Goal: Task Accomplishment & Management: Use online tool/utility

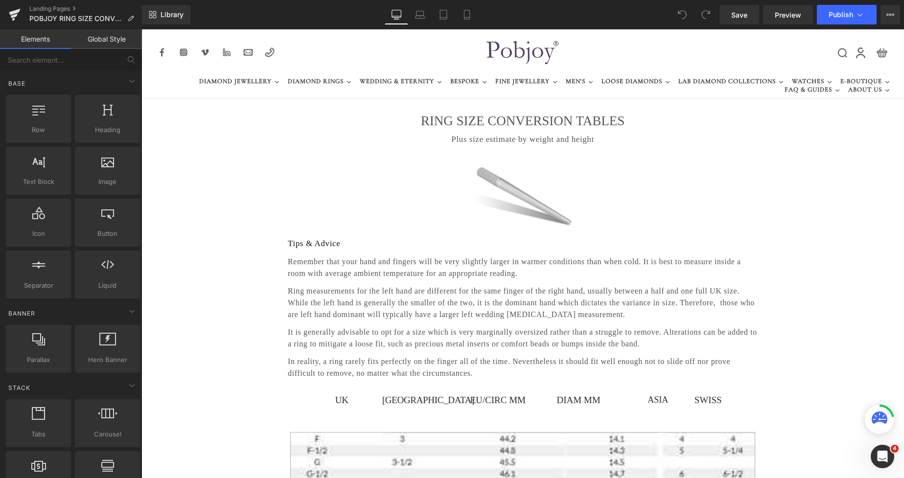
click at [323, 242] on p "Tips & Advice" at bounding box center [523, 243] width 470 height 13
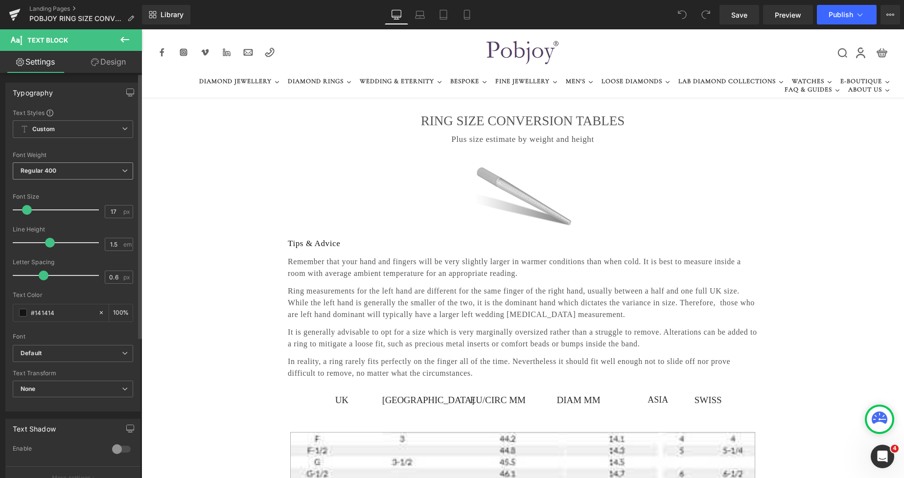
click at [113, 174] on span "Regular 400" at bounding box center [73, 171] width 120 height 17
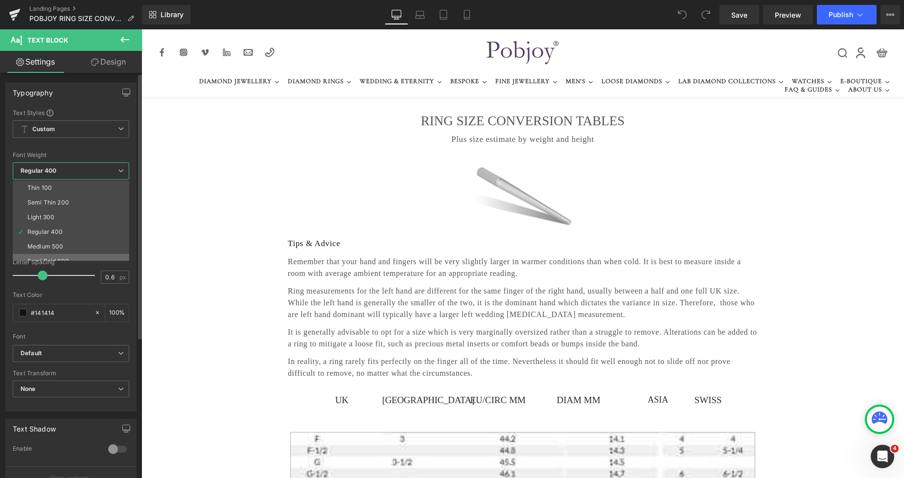
click at [70, 258] on li "Semi Bold 600" at bounding box center [73, 261] width 121 height 15
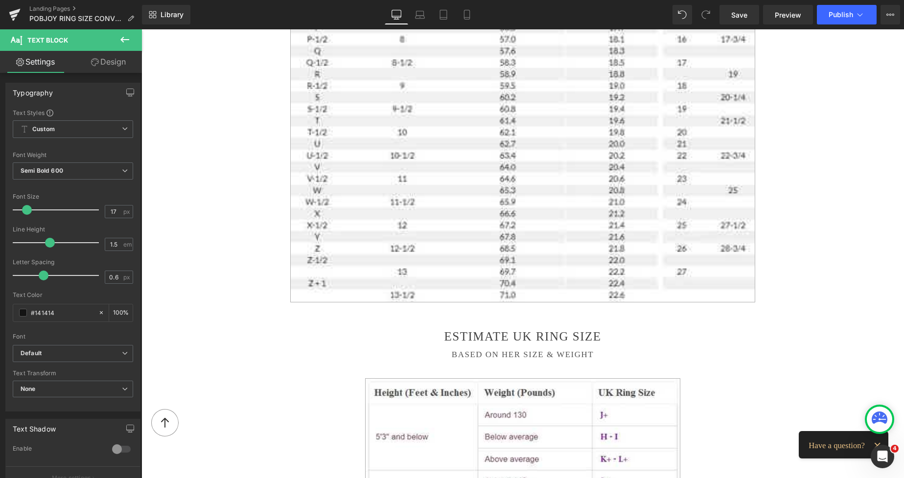
scroll to position [742, 0]
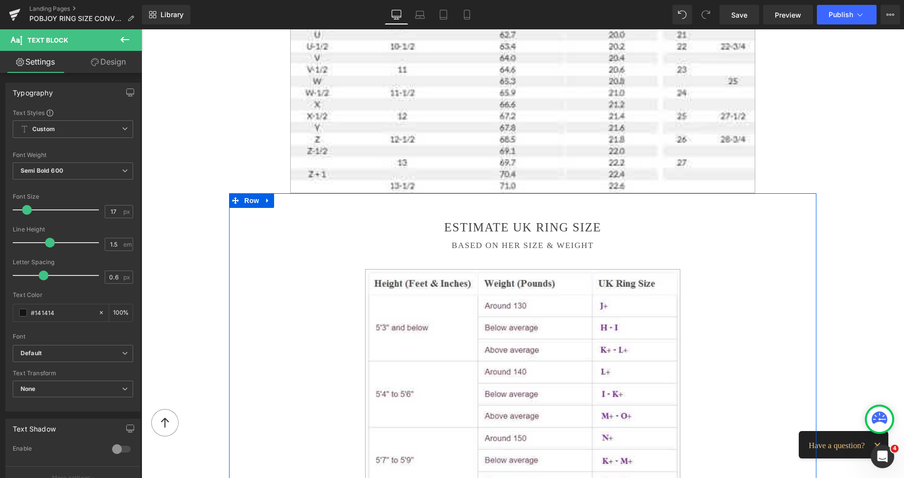
click at [482, 224] on h2 "Estimate UK ring size" at bounding box center [523, 227] width 500 height 15
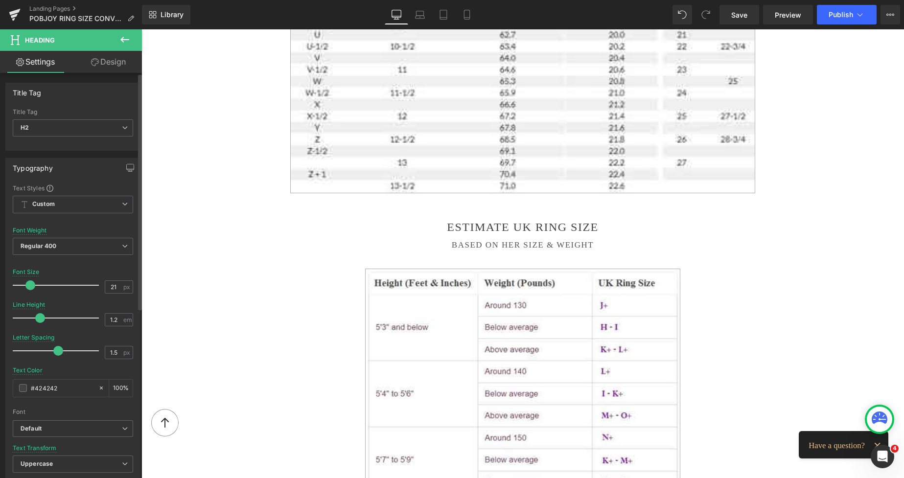
type input "20"
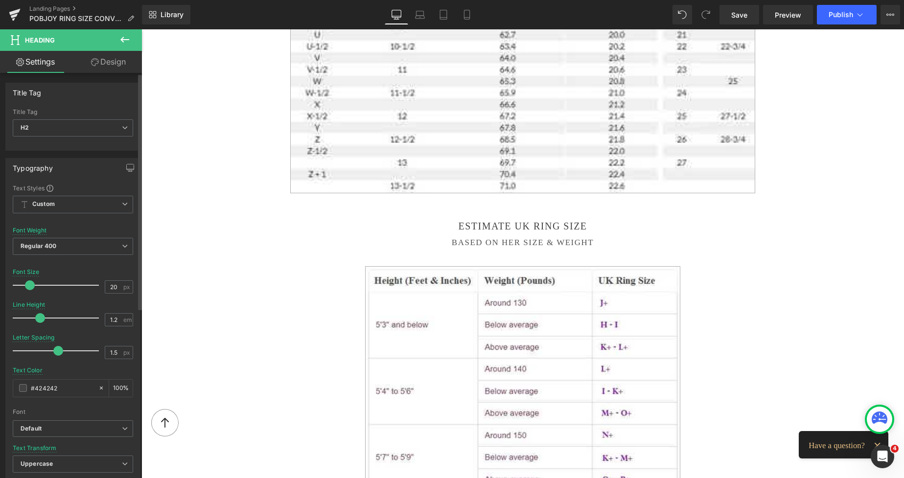
click at [30, 283] on span at bounding box center [30, 286] width 10 height 10
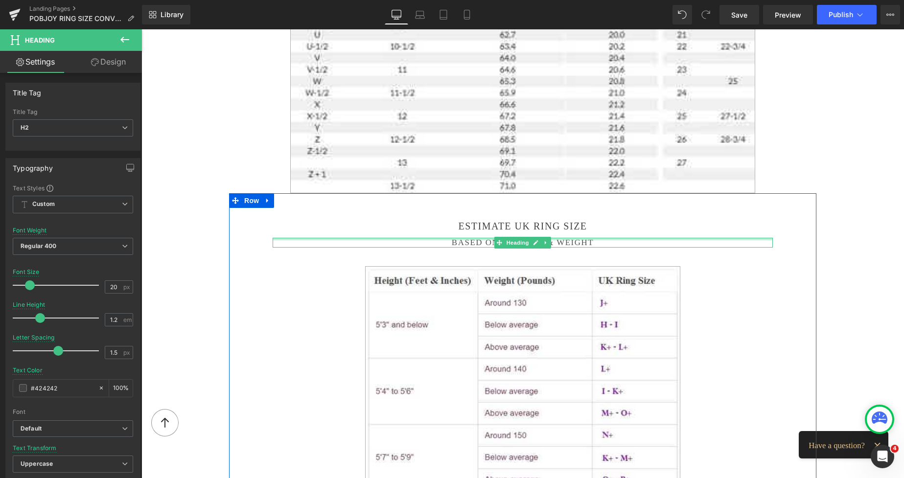
click at [457, 238] on div at bounding box center [523, 239] width 500 height 2
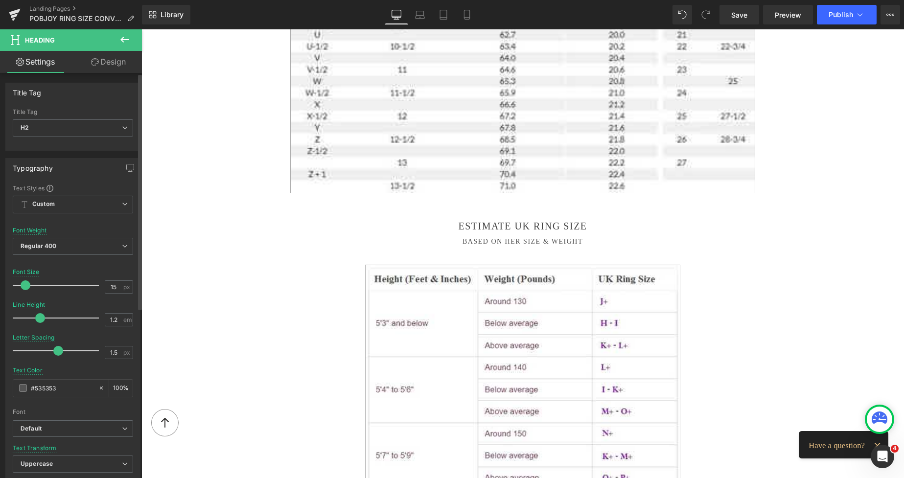
type input "16"
click at [27, 288] on span at bounding box center [27, 286] width 10 height 10
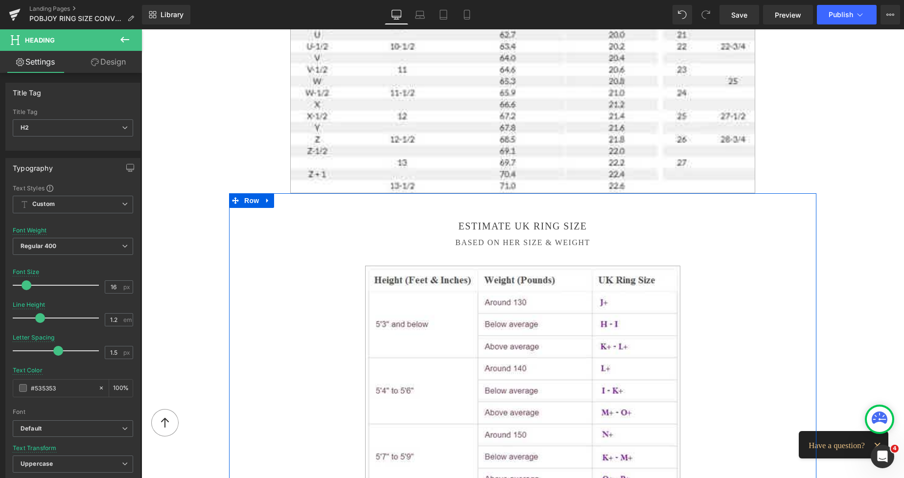
click at [471, 225] on div "Estimate UK ring size Heading" at bounding box center [523, 226] width 500 height 12
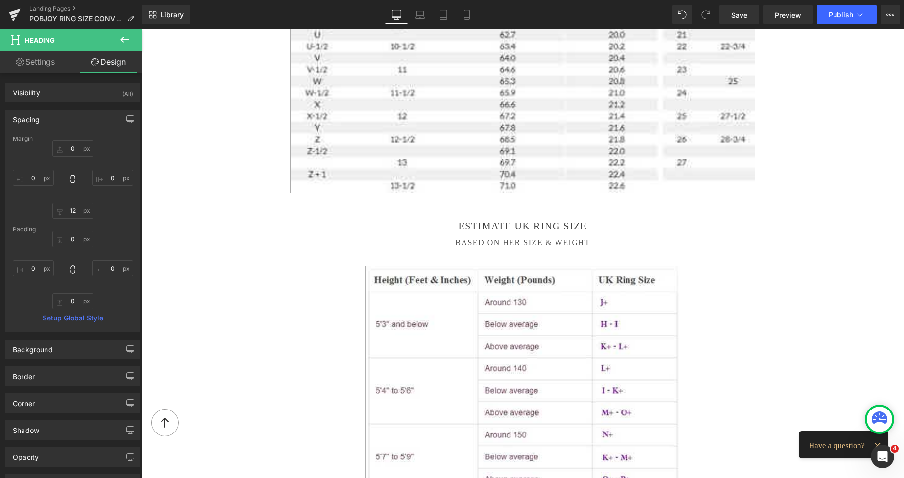
click at [458, 222] on h2 "Estimate UK ring size" at bounding box center [523, 226] width 500 height 12
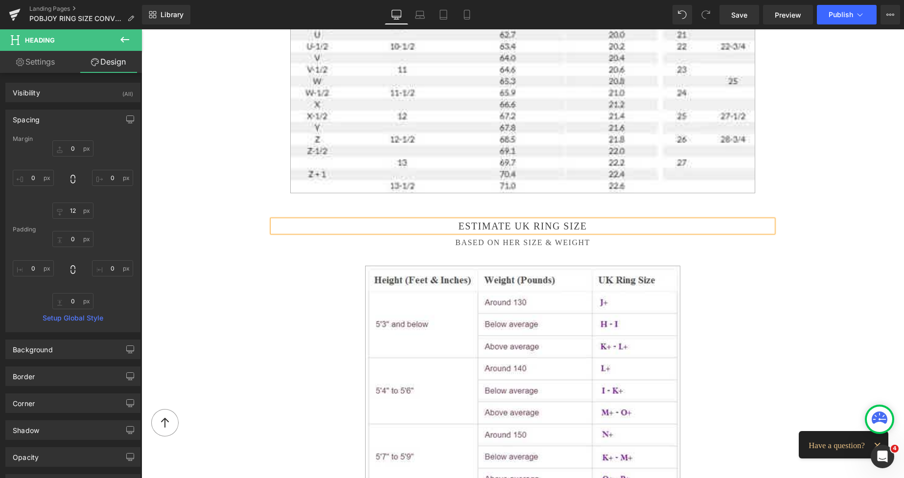
click at [458, 222] on h2 "Estimate UK ring size" at bounding box center [523, 226] width 500 height 12
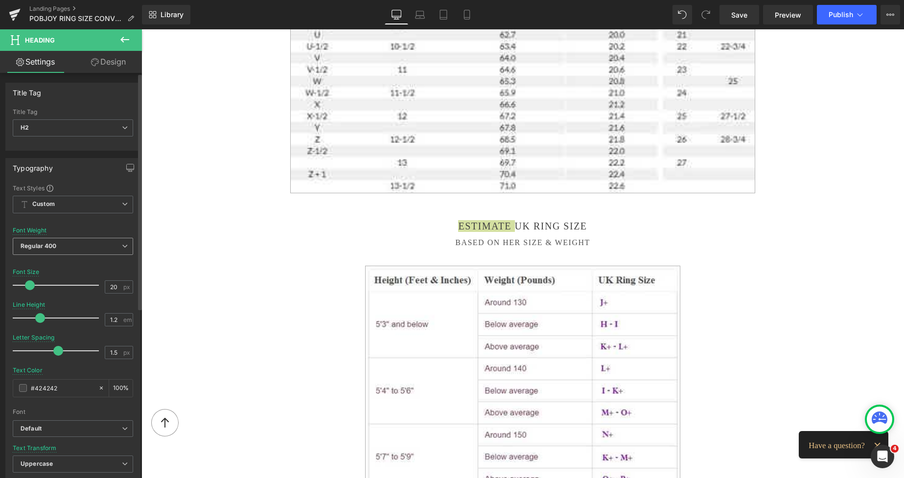
click at [109, 248] on span "Regular 400" at bounding box center [73, 246] width 120 height 17
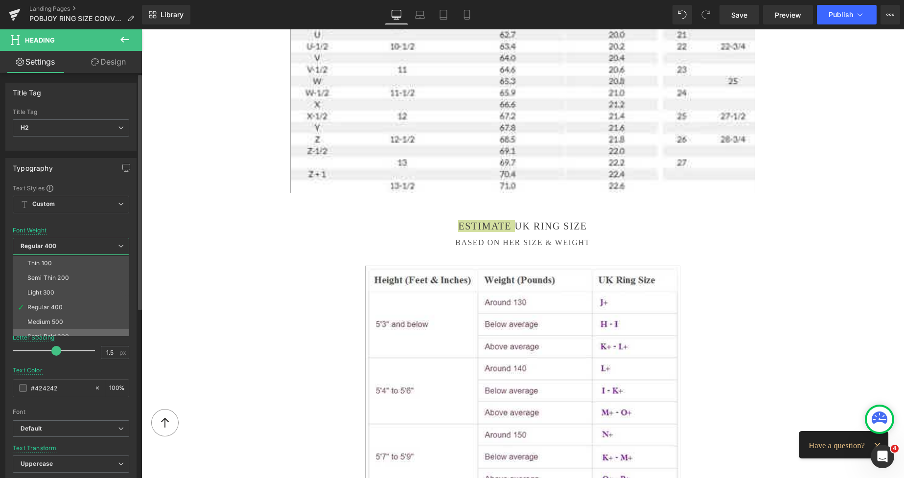
click at [66, 331] on li "Semi Bold 600" at bounding box center [73, 336] width 121 height 15
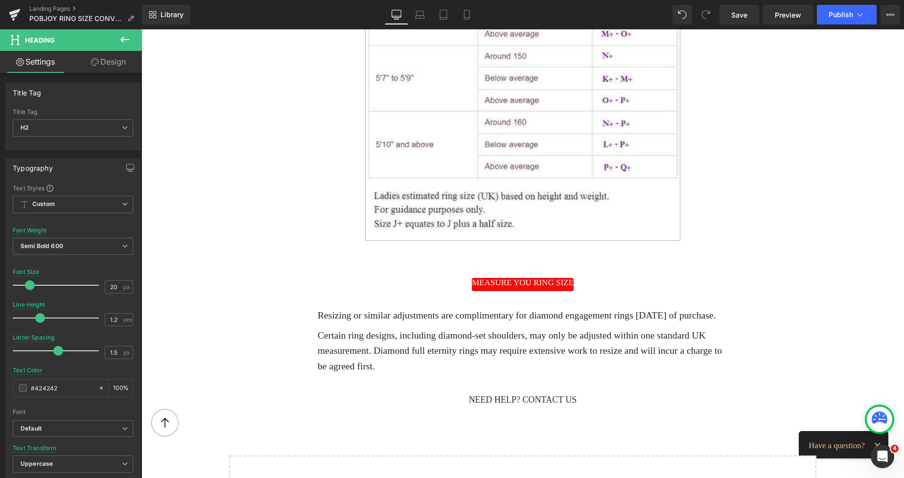
scroll to position [1127, 0]
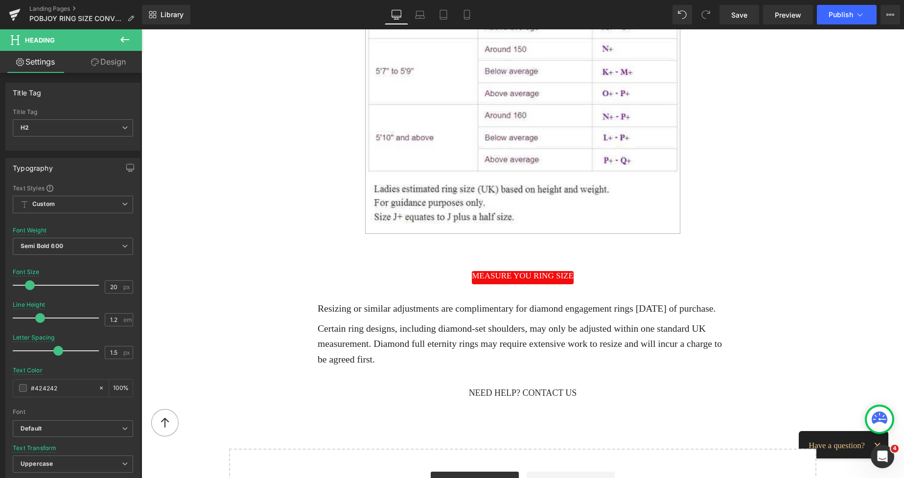
click at [504, 275] on span at bounding box center [506, 276] width 10 height 12
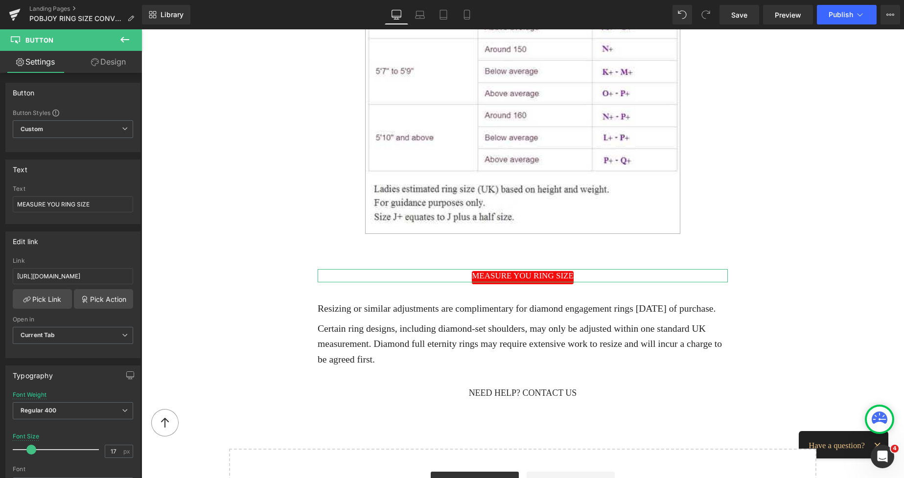
click at [113, 61] on link "Design" at bounding box center [108, 62] width 71 height 22
click at [0, 0] on div "Spacing" at bounding box center [0, 0] width 0 height 0
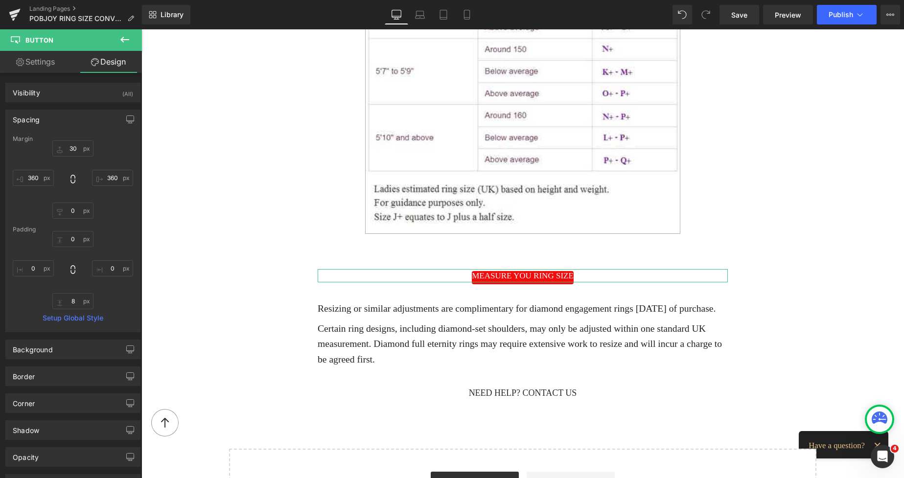
type input "30"
type input "360"
type input "0"
type input "360"
type input "0"
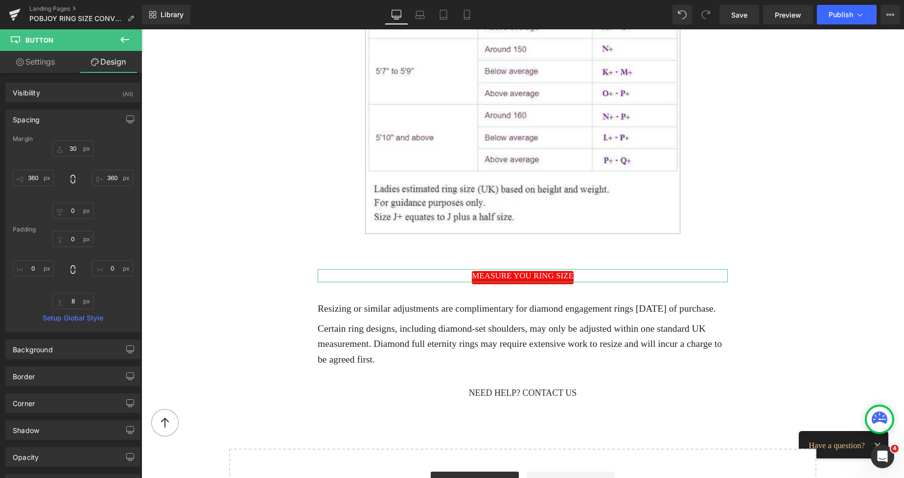
type input "0"
type input "8"
type input "0"
click at [71, 234] on input "0" at bounding box center [72, 239] width 41 height 16
type input "8"
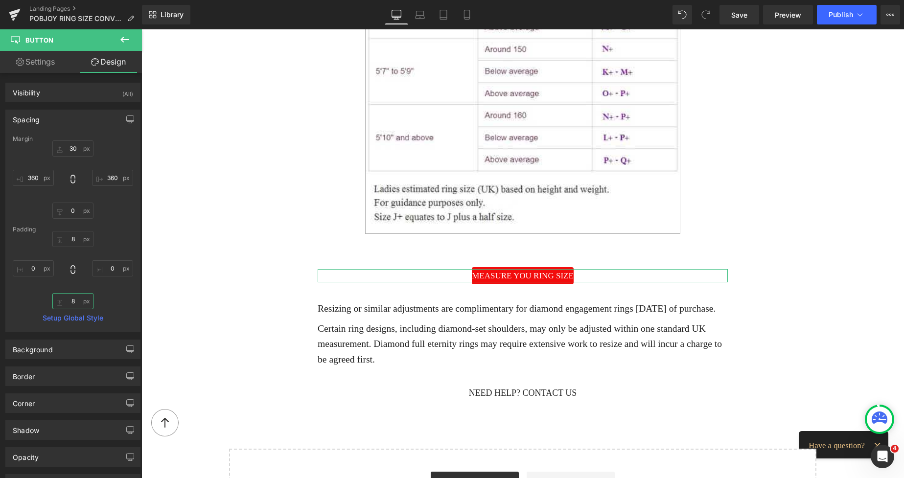
click at [70, 303] on input "8" at bounding box center [72, 301] width 41 height 16
click at [110, 267] on input "0" at bounding box center [112, 268] width 41 height 16
type input "15"
click at [37, 268] on input "0" at bounding box center [33, 268] width 41 height 16
type input "15"
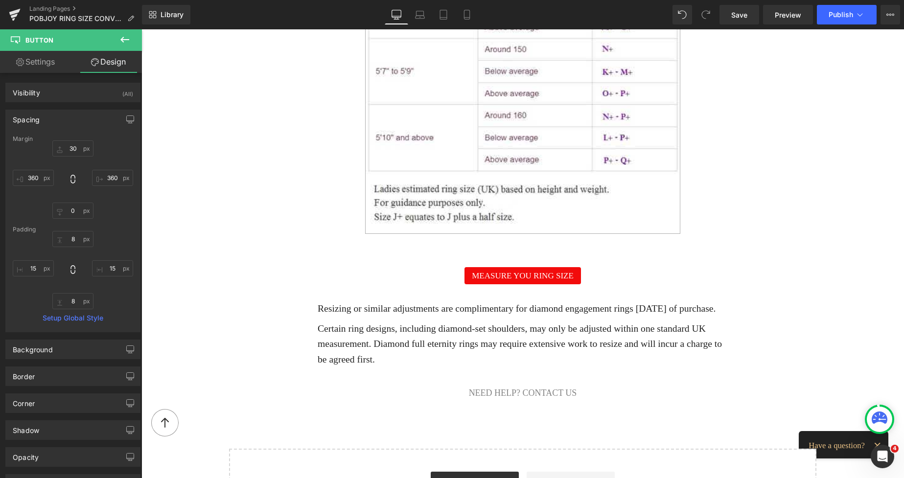
click at [480, 398] on span "Need help? Contact us" at bounding box center [523, 393] width 108 height 10
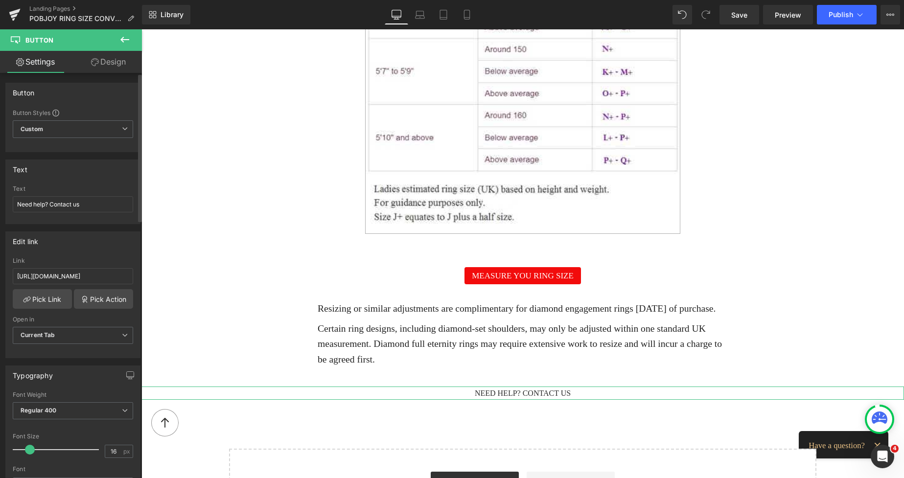
type input "17"
click at [30, 452] on span at bounding box center [31, 450] width 10 height 10
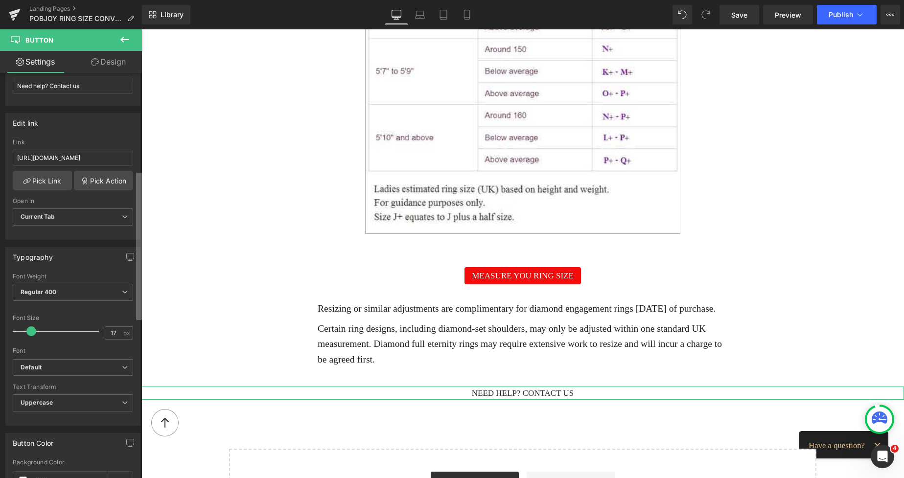
scroll to position [273, 0]
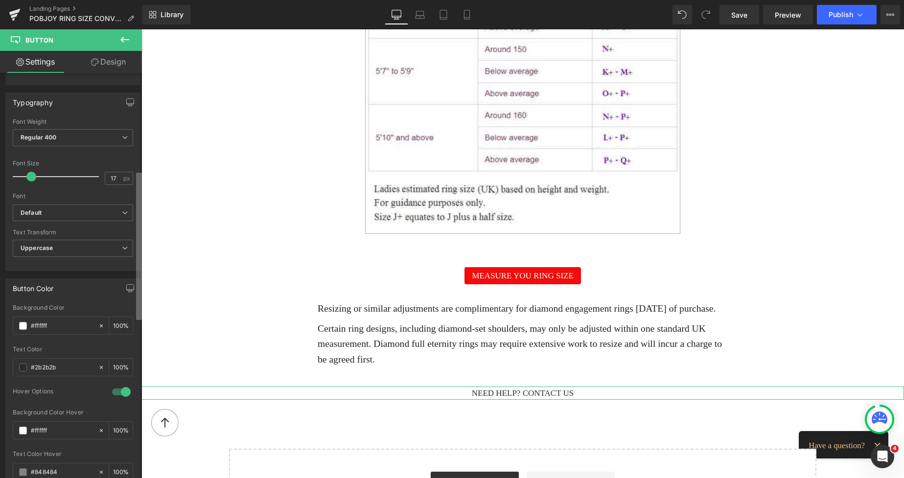
click at [118, 291] on div "Button Button Styles Custom Custom Setup Global Style Custom Setup Global Style…" at bounding box center [71, 278] width 142 height 410
click at [107, 142] on span "Regular 400" at bounding box center [73, 137] width 120 height 17
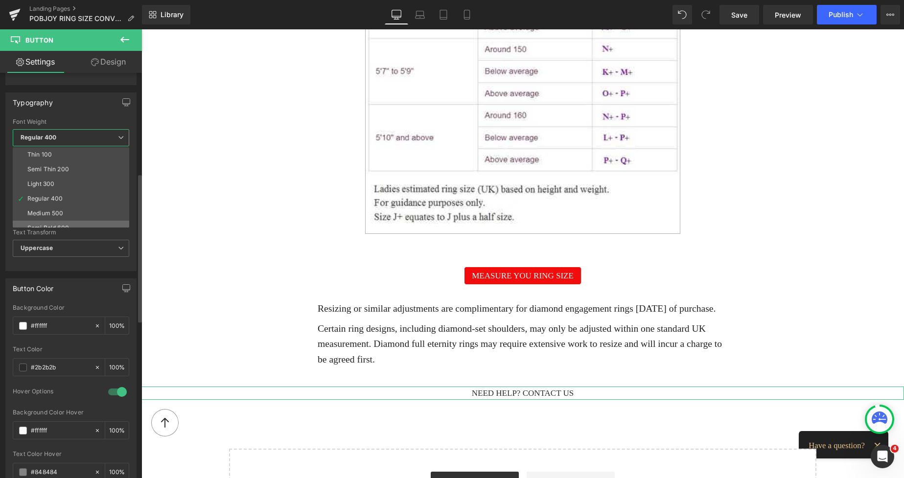
click at [44, 226] on div "Semi Bold 600" at bounding box center [48, 228] width 42 height 7
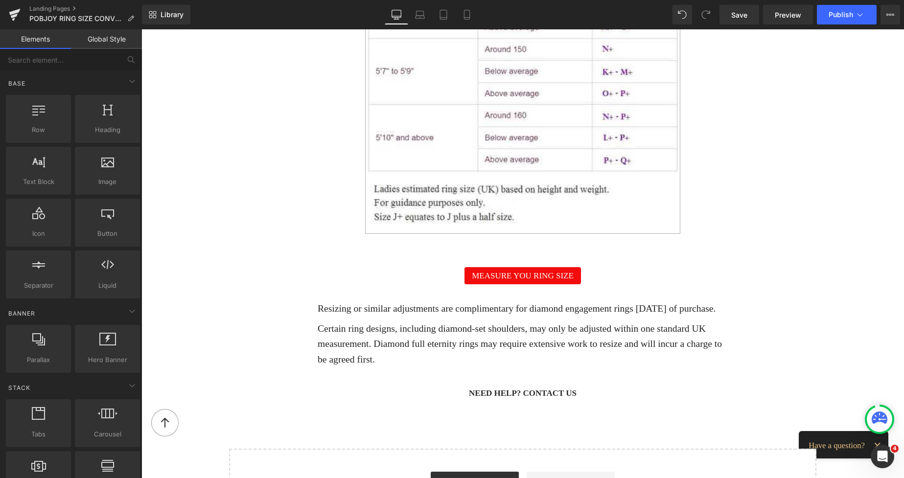
click at [472, 398] on span "Need help? Contact us" at bounding box center [523, 393] width 108 height 9
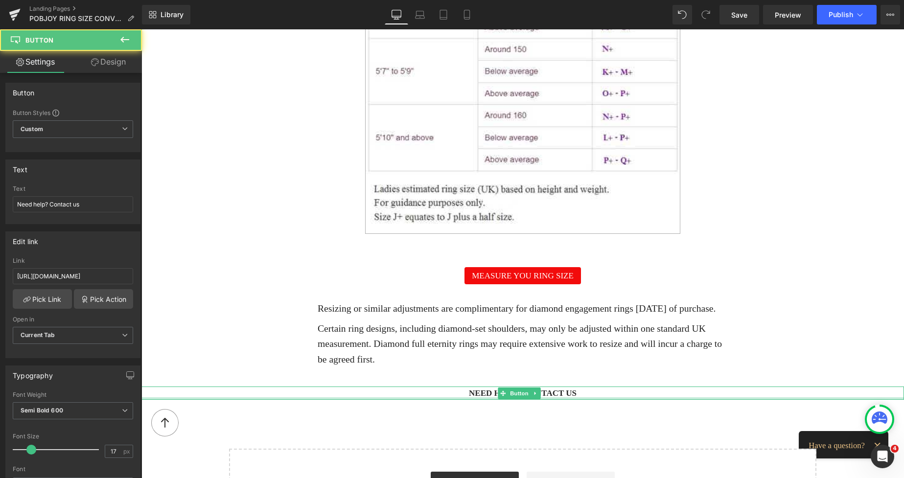
click at [456, 400] on div at bounding box center [522, 399] width 763 height 2
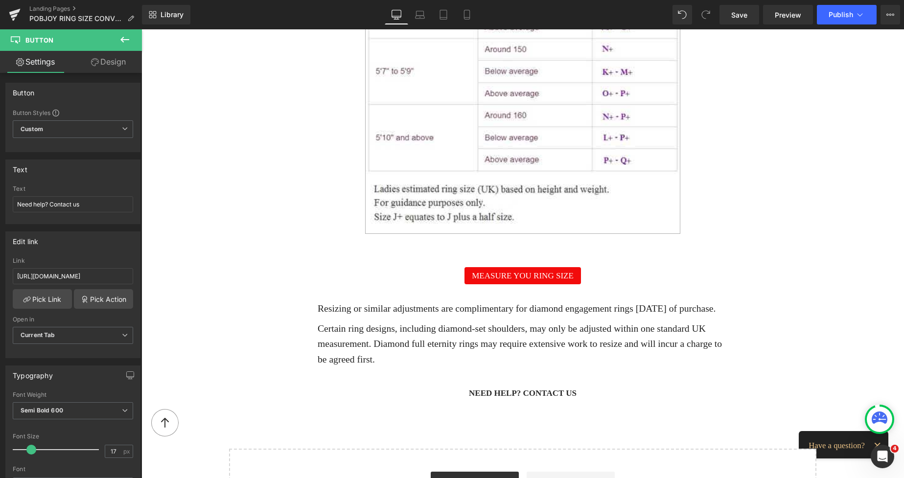
click at [594, 240] on div "Estimate UK ring size Heading BASED ON HER SIZE & WEIGHT Heading Image Row 42px" at bounding box center [522, 31] width 587 height 447
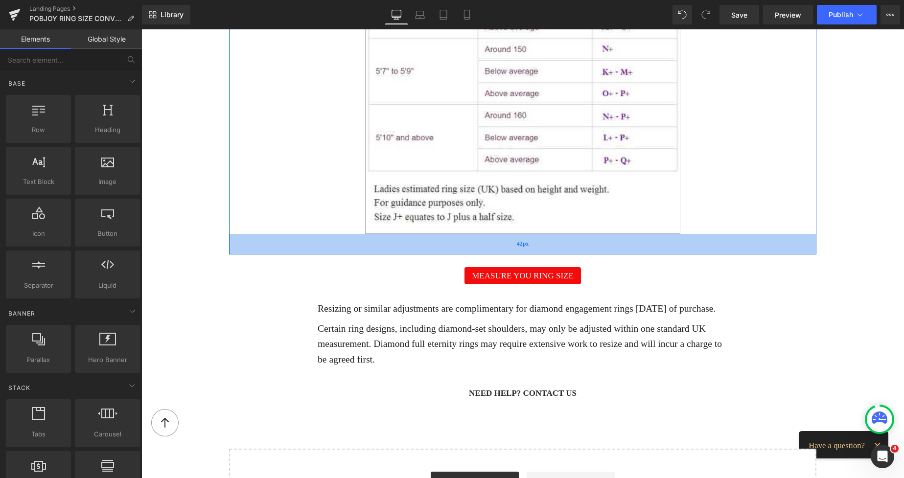
click at [517, 242] on span "42px" at bounding box center [523, 244] width 12 height 8
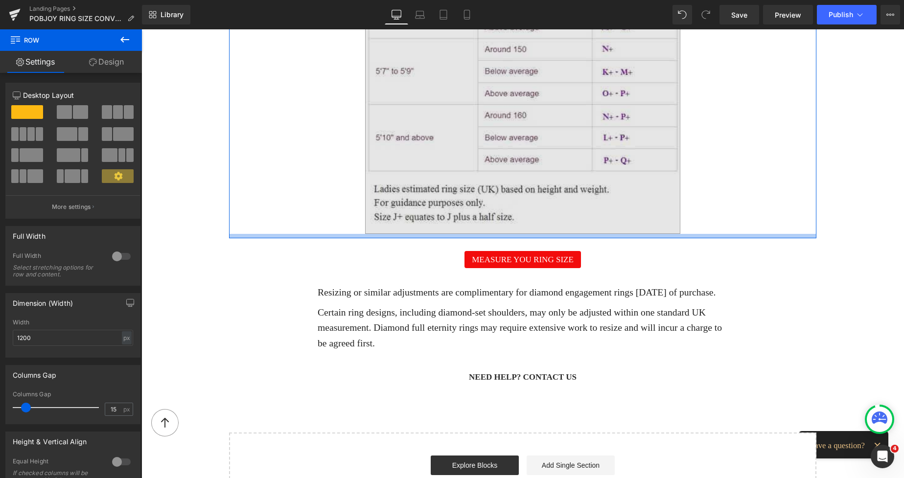
drag, startPoint x: 516, startPoint y: 242, endPoint x: 511, endPoint y: 226, distance: 16.7
click at [511, 226] on div "Estimate UK ring size Heading BASED ON HER SIZE & WEIGHT Heading Image Row" at bounding box center [522, 23] width 587 height 431
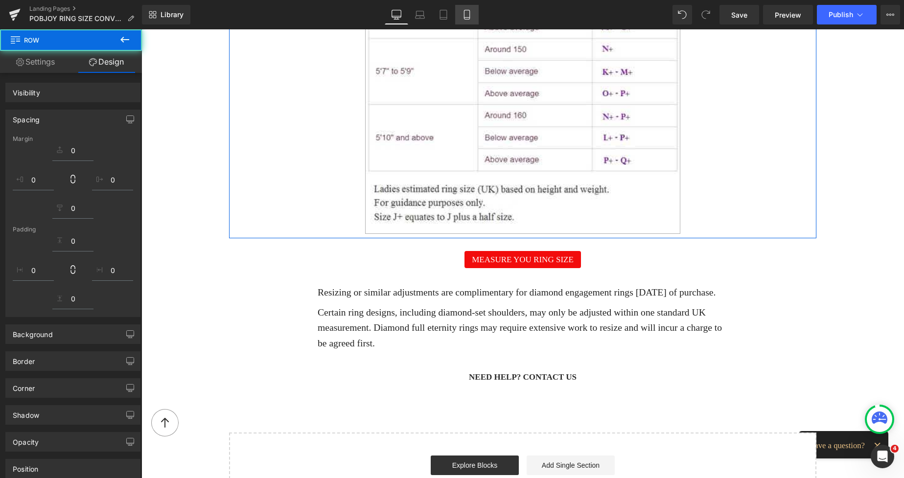
click at [469, 16] on icon at bounding box center [467, 15] width 10 height 10
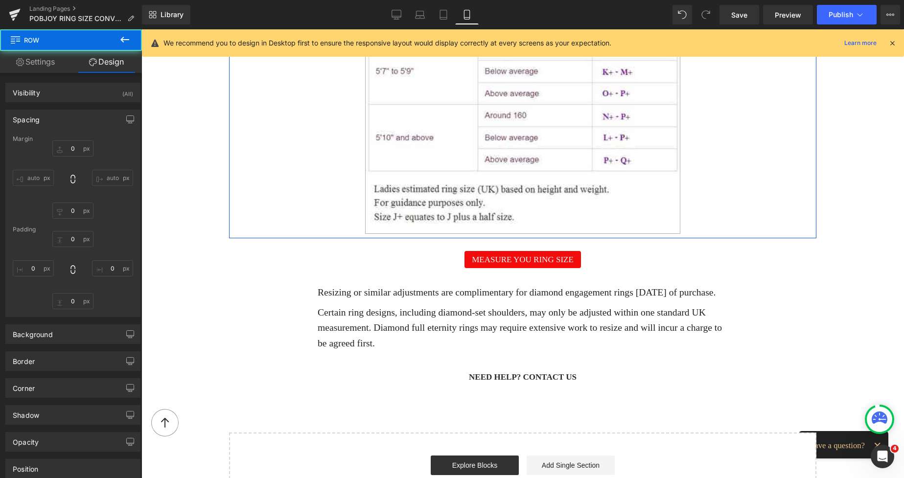
type input "0"
type input "55"
type input "74"
type input "9"
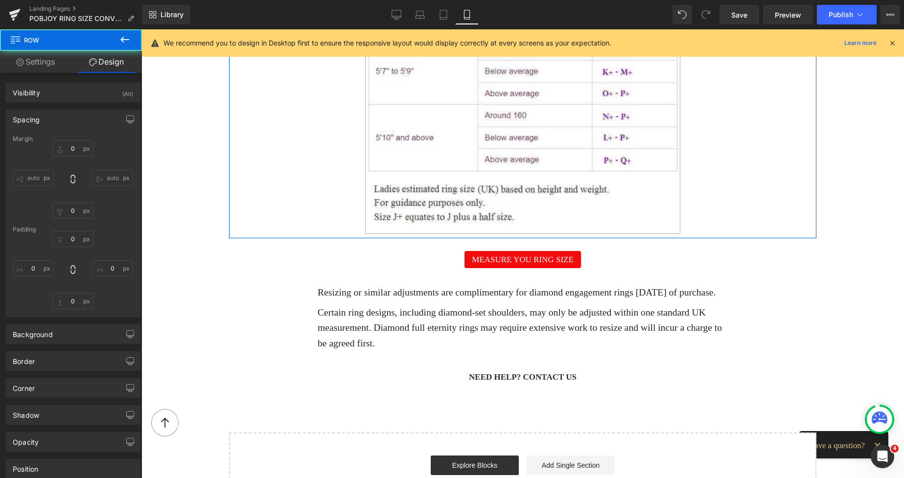
type input "74"
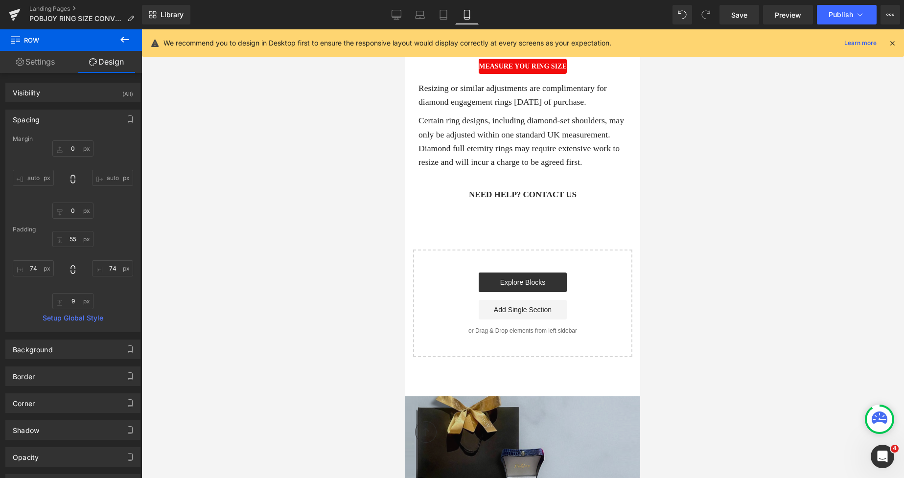
type input "0"
type input "50"
type input "0"
type input "23"
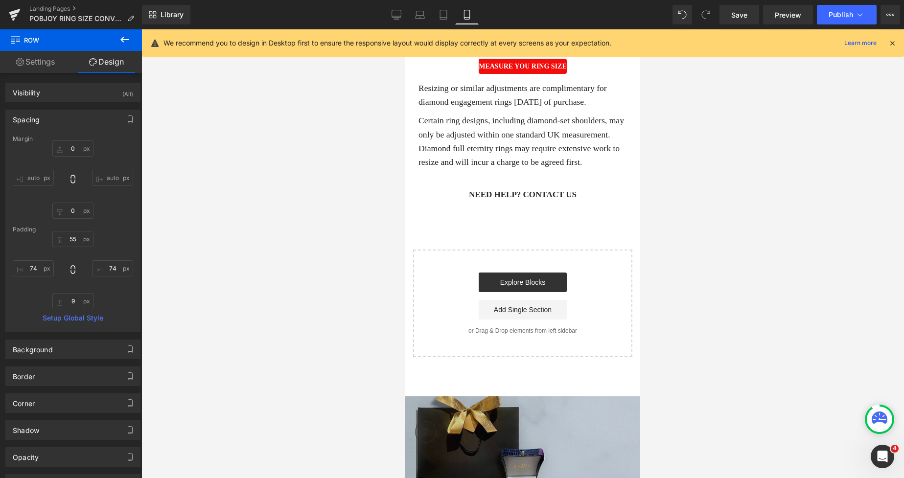
type input "0"
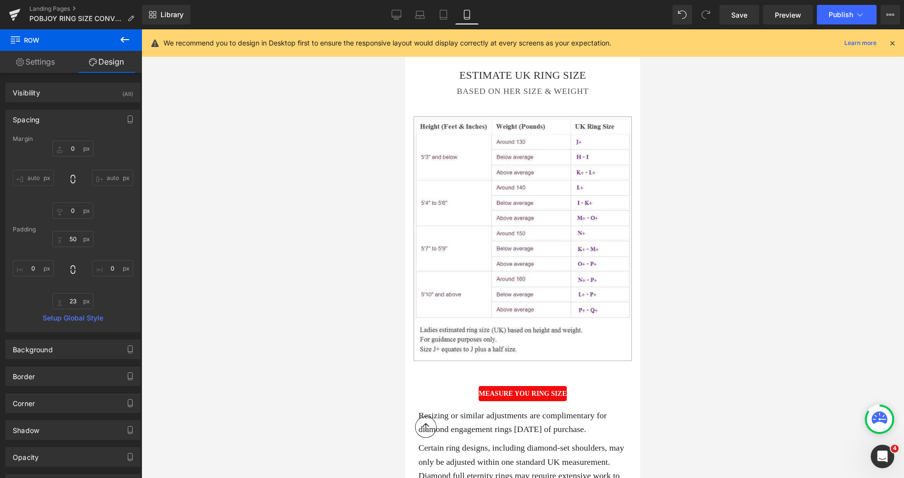
scroll to position [824, 0]
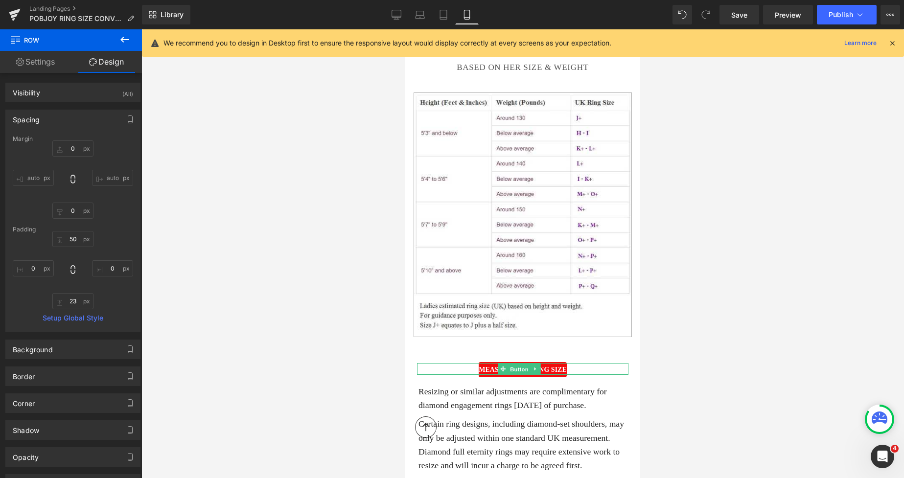
drag, startPoint x: 519, startPoint y: 338, endPoint x: 583, endPoint y: 169, distance: 180.0
click at [519, 364] on span "Button" at bounding box center [519, 370] width 23 height 12
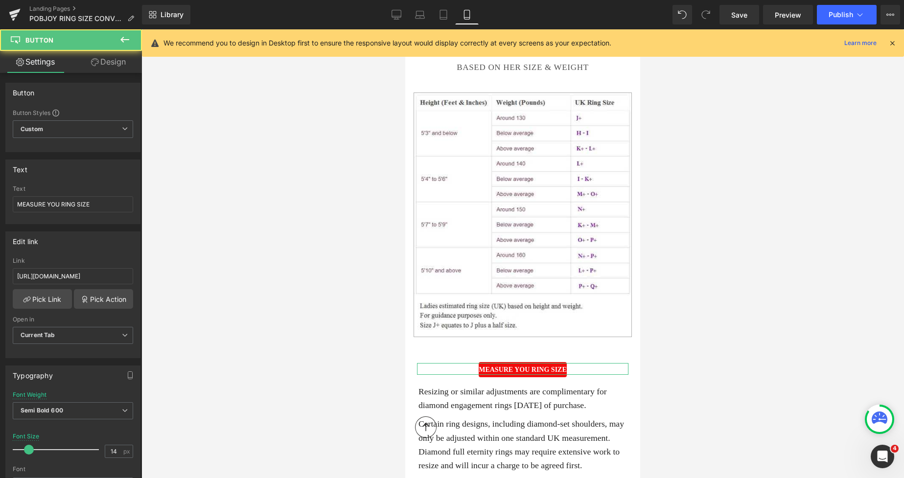
click at [117, 68] on link "Design" at bounding box center [108, 62] width 71 height 22
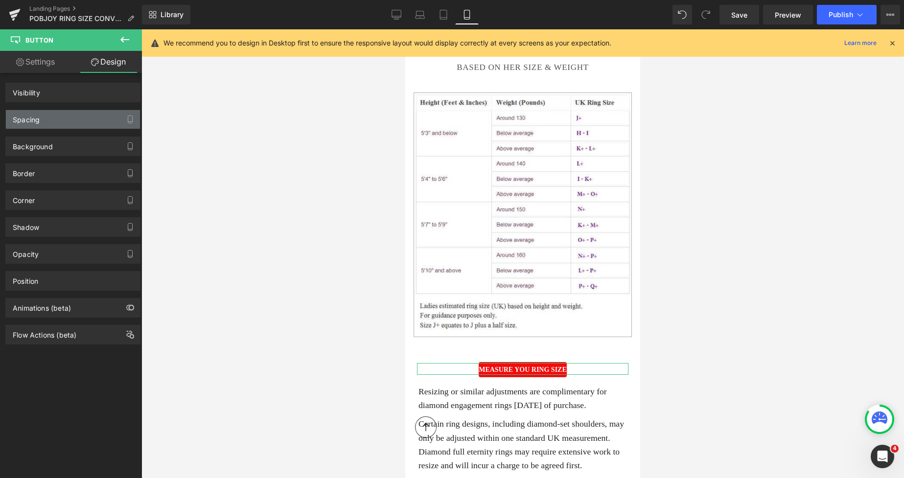
click at [63, 115] on div "Spacing" at bounding box center [73, 119] width 134 height 19
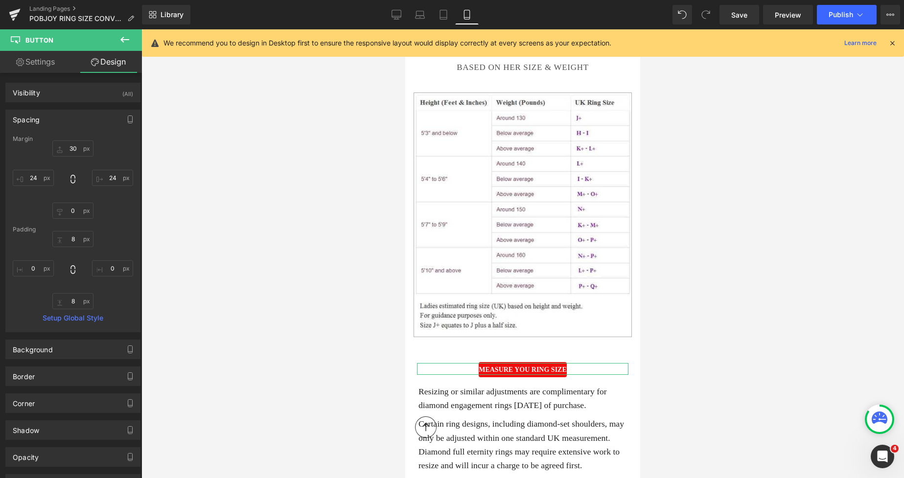
type input "30"
type input "24"
type input "0"
type input "24"
type input "8"
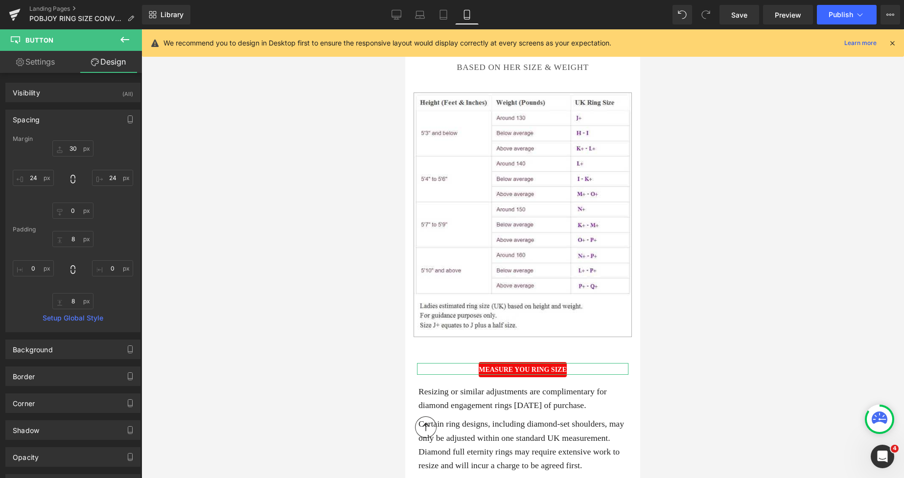
type input "0"
type input "8"
type input "15"
click at [110, 270] on input "0" at bounding box center [112, 268] width 41 height 16
type input "15"
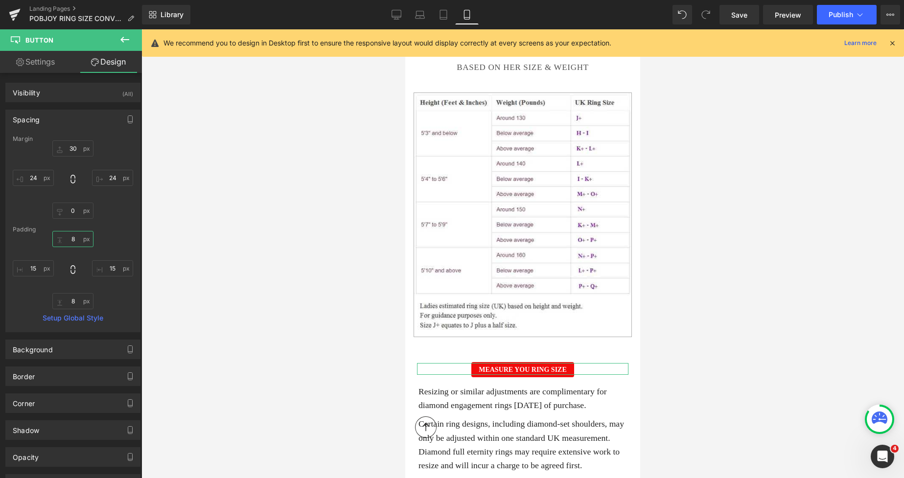
click at [68, 240] on input "8" at bounding box center [72, 239] width 41 height 16
click at [484, 308] on div "Estimate UK ring size Heading BASED ON HER SIZE & WEIGHT Heading Image Row" at bounding box center [522, 185] width 235 height 328
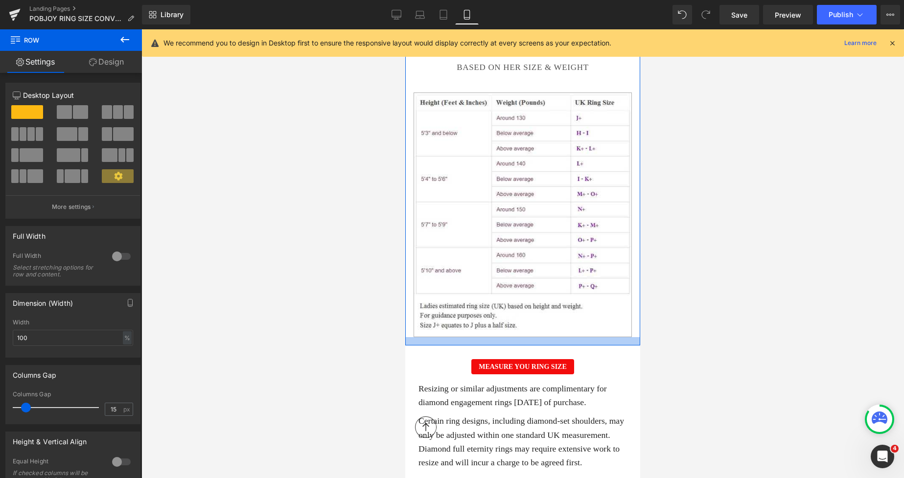
click at [484, 337] on div at bounding box center [522, 341] width 235 height 8
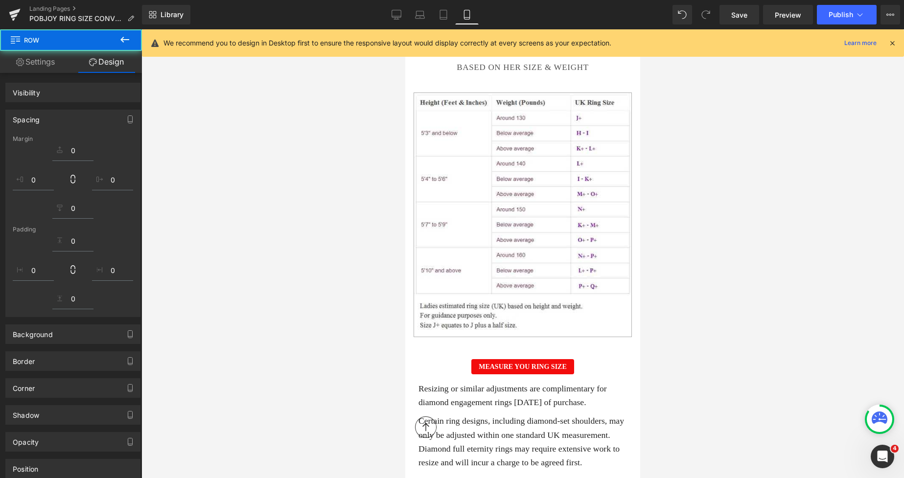
click at [478, 382] on p "Resizing or similar adjustments are complimentary for diamond engagement rings …" at bounding box center [524, 395] width 211 height 27
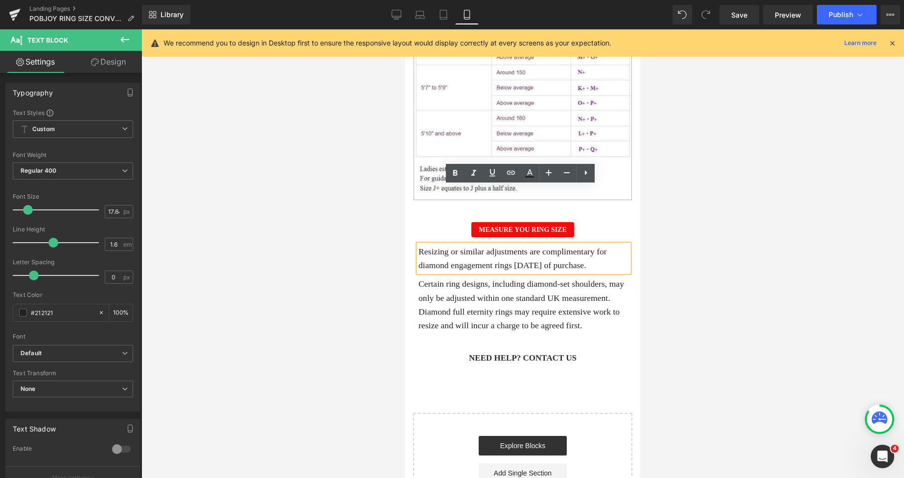
scroll to position [1012, 0]
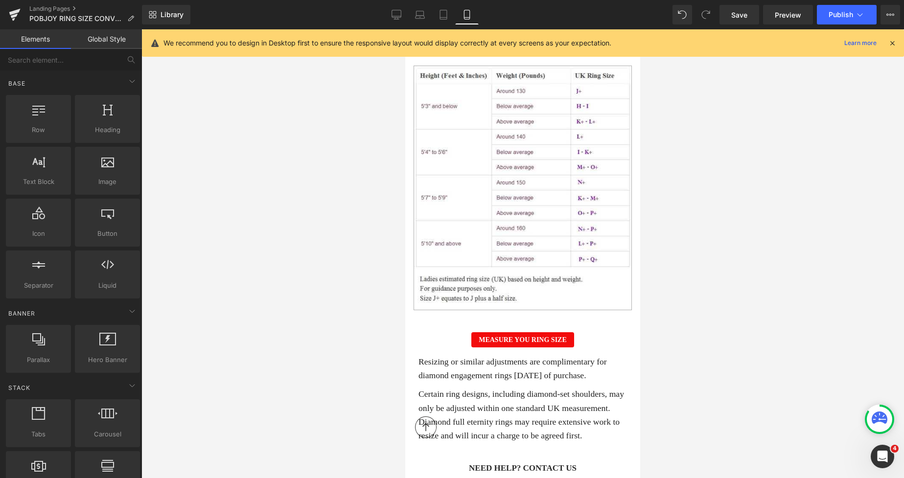
scroll to position [860, 0]
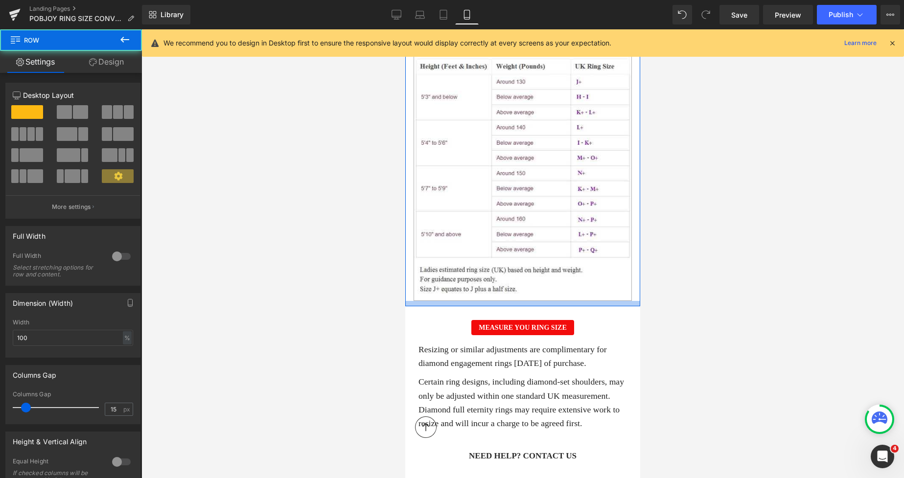
click at [538, 301] on div at bounding box center [522, 303] width 235 height 5
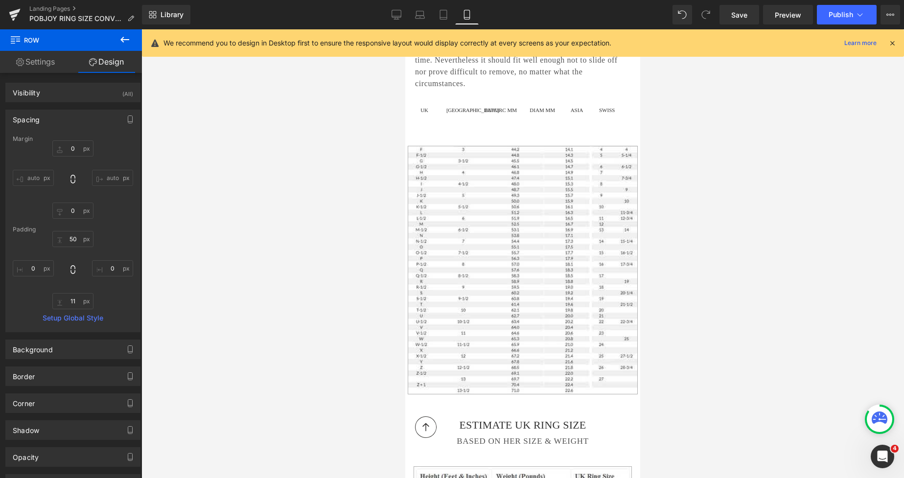
scroll to position [399, 0]
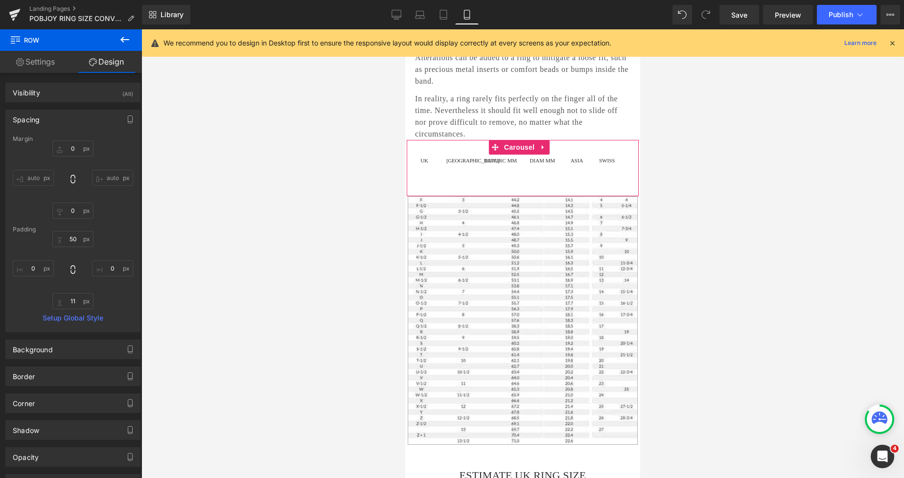
click at [521, 173] on div "UK Text Block USA Text Block EU/CIRC MM Text Block DIAM MM Text Block ASIA Text…" at bounding box center [523, 176] width 230 height 39
click at [501, 177] on div "UK Text Block USA Text Block EU/CIRC MM Text Block DIAM MM Text Block ASIA Text…" at bounding box center [523, 176] width 230 height 39
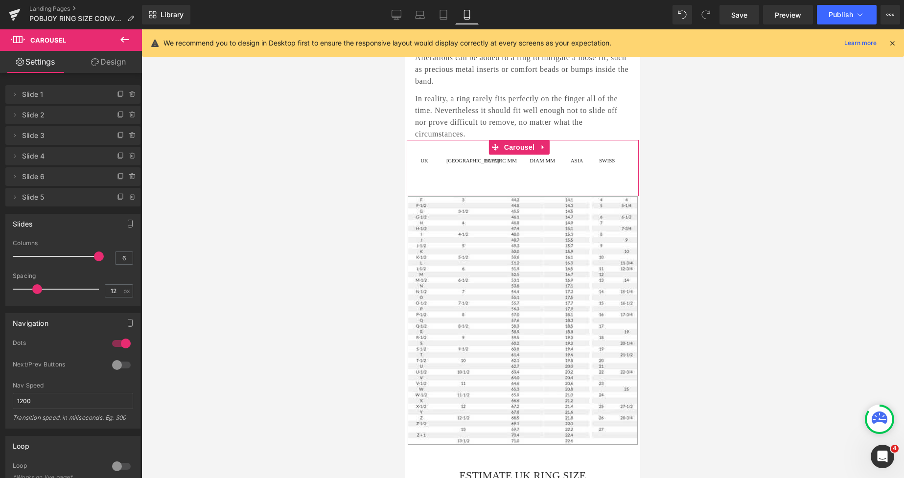
click at [115, 59] on link "Design" at bounding box center [108, 62] width 71 height 22
click at [0, 0] on div "Spacing" at bounding box center [0, 0] width 0 height 0
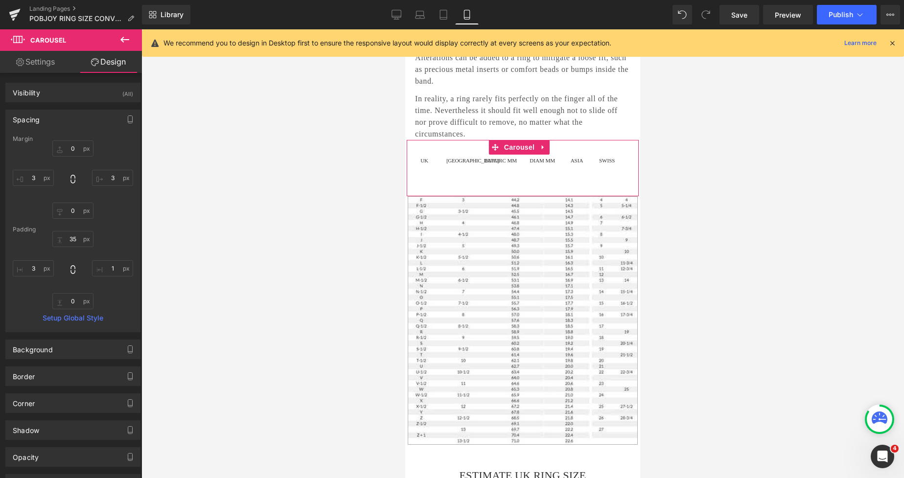
type input "0"
type input "3"
type input "0"
type input "3"
type input "35"
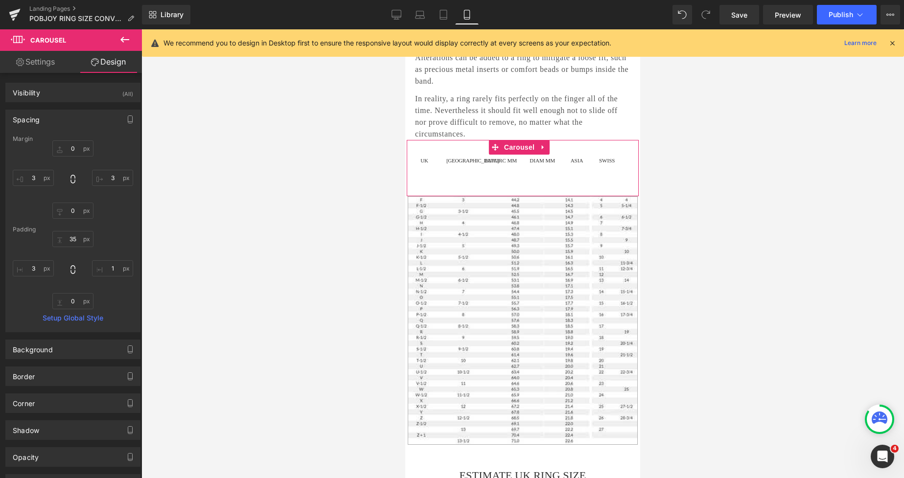
type input "1"
type input "0"
type input "3"
click at [70, 240] on input "35" at bounding box center [72, 239] width 41 height 16
click at [476, 161] on icon at bounding box center [473, 164] width 5 height 6
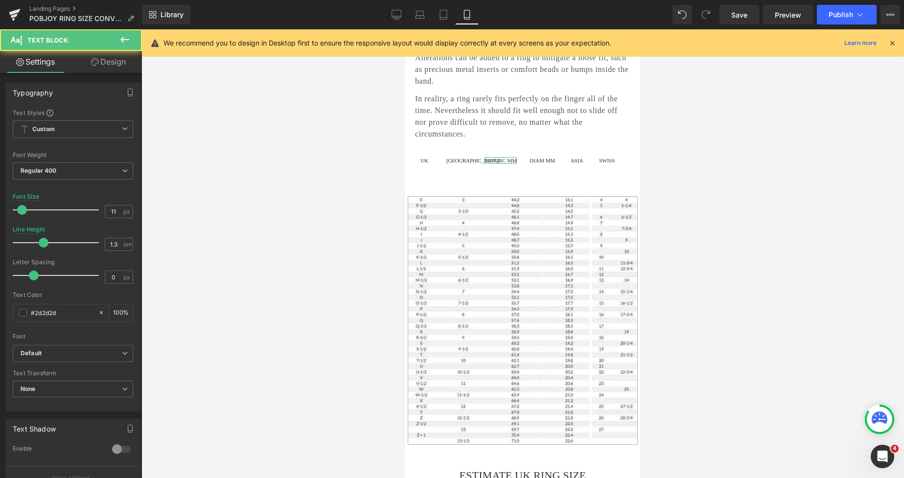
click at [117, 60] on link "Design" at bounding box center [108, 62] width 71 height 22
click at [0, 0] on div "Spacing" at bounding box center [0, 0] width 0 height 0
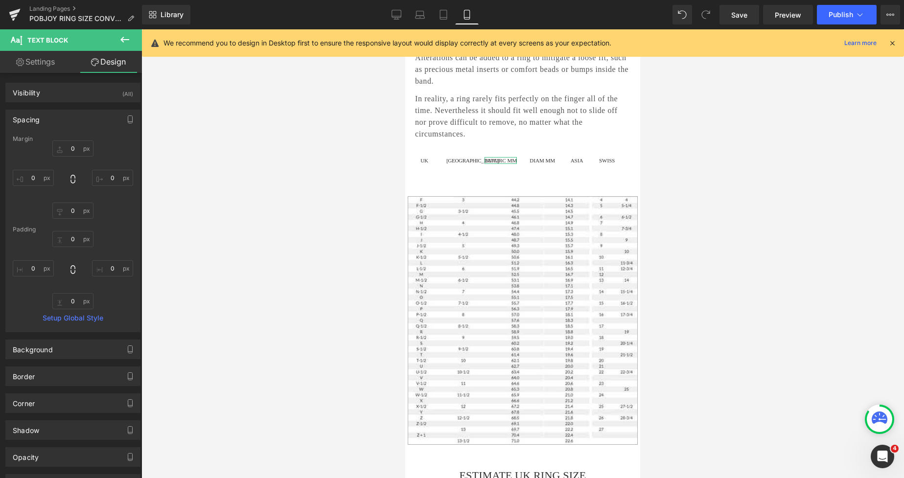
type input "0"
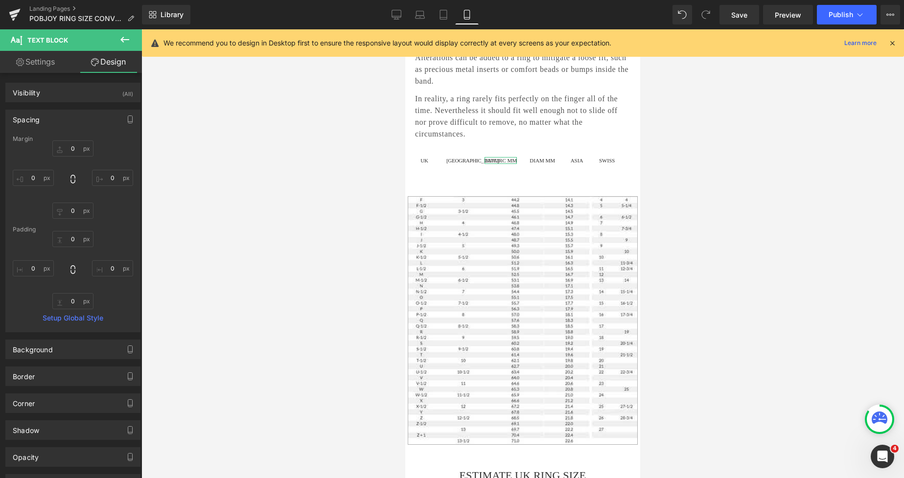
type input "0"
click at [488, 163] on div "EU/CIRC MM Text Block" at bounding box center [501, 169] width 32 height 24
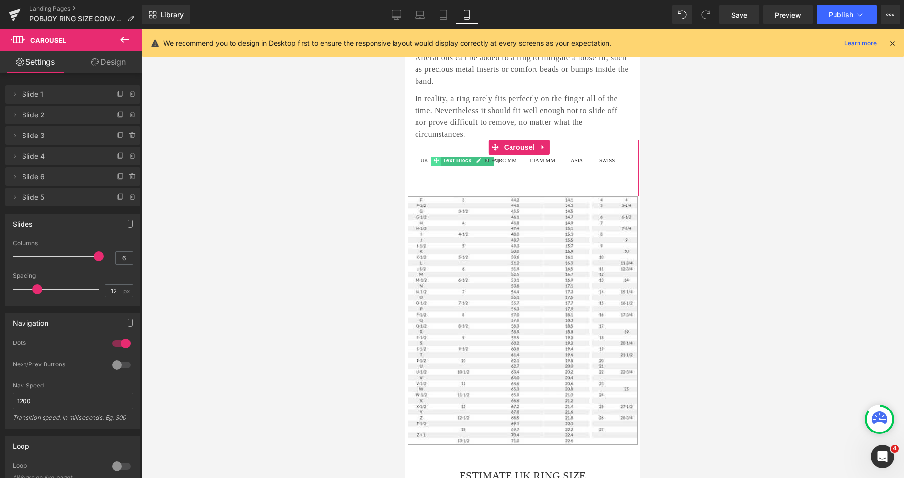
click at [439, 155] on span at bounding box center [436, 161] width 10 height 12
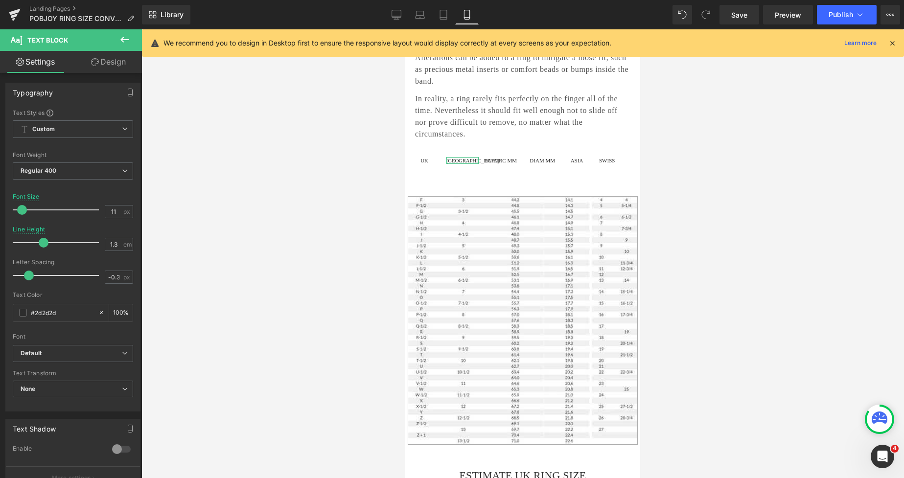
click at [102, 61] on link "Design" at bounding box center [108, 62] width 71 height 22
click at [0, 0] on div "Spacing" at bounding box center [0, 0] width 0 height 0
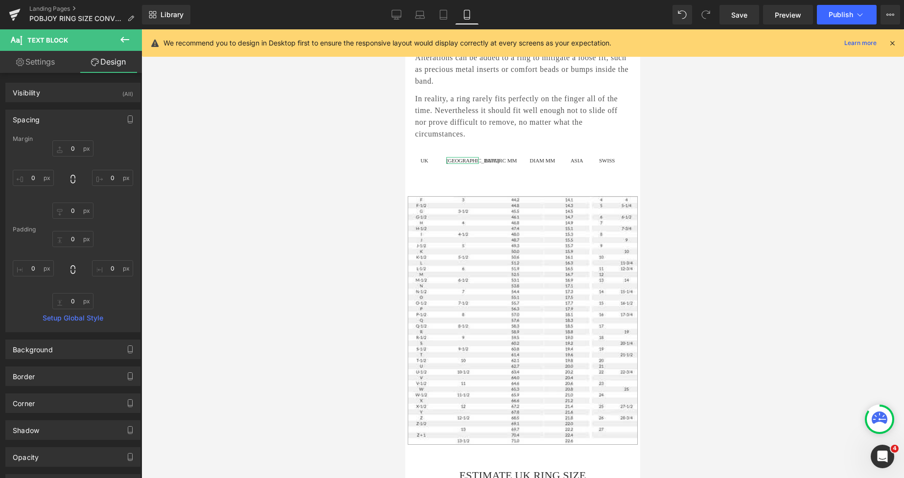
type input "0"
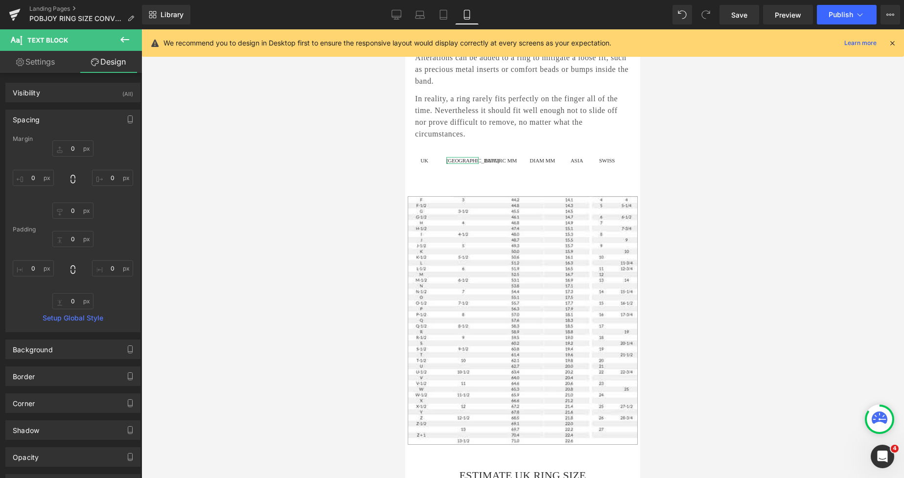
type input "0"
drag, startPoint x: 501, startPoint y: 177, endPoint x: 509, endPoint y: 169, distance: 11.1
click at [501, 177] on div "UK Text Block USA Text Block EU/CIRC MM Text Block DIAM MM Text Block ASIA Text…" at bounding box center [523, 176] width 230 height 39
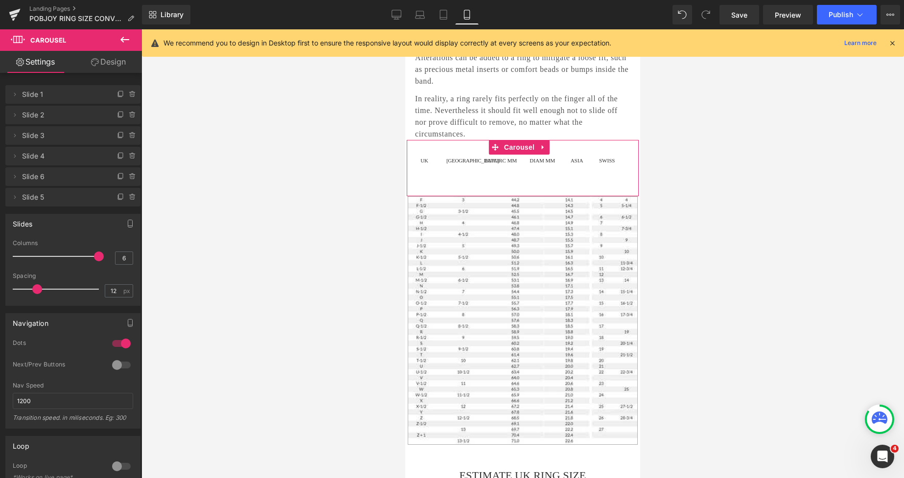
click at [512, 166] on div "EU/CIRC MM Text Block" at bounding box center [501, 169] width 32 height 24
drag, startPoint x: 122, startPoint y: 58, endPoint x: 70, endPoint y: 117, distance: 79.0
click at [122, 58] on link "Design" at bounding box center [108, 62] width 71 height 22
click at [0, 0] on div "Spacing" at bounding box center [0, 0] width 0 height 0
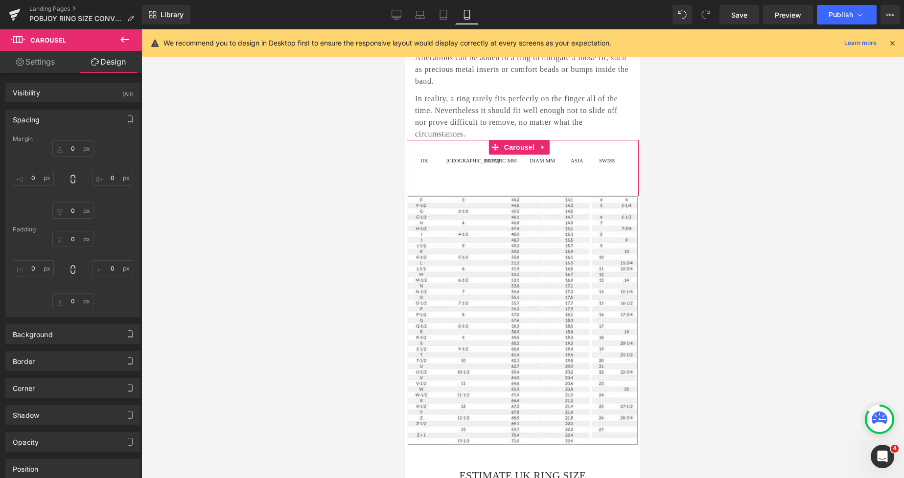
type input "0"
type input "3"
type input "0"
type input "3"
type input "35"
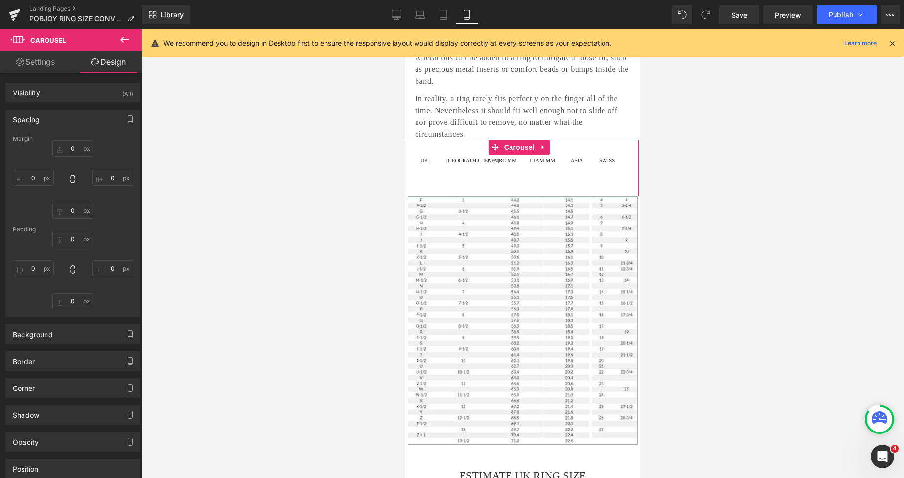
type input "1"
type input "0"
type input "3"
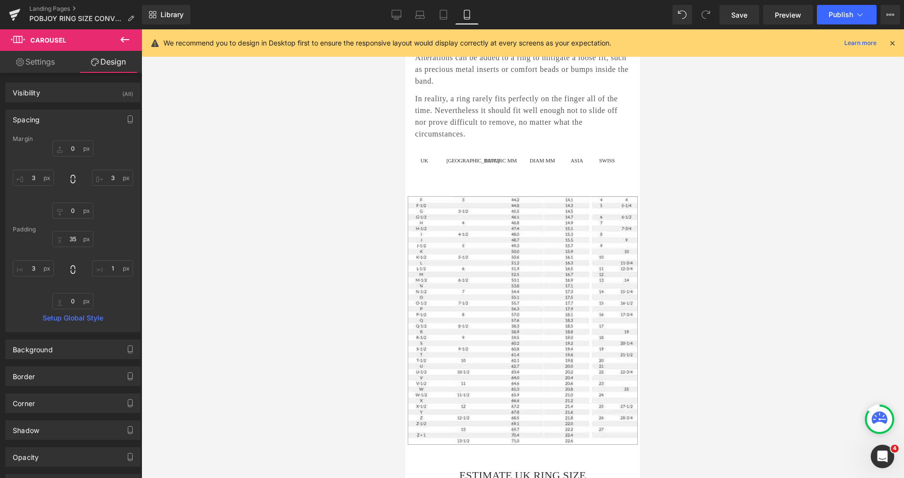
click at [711, 168] on div at bounding box center [522, 253] width 763 height 449
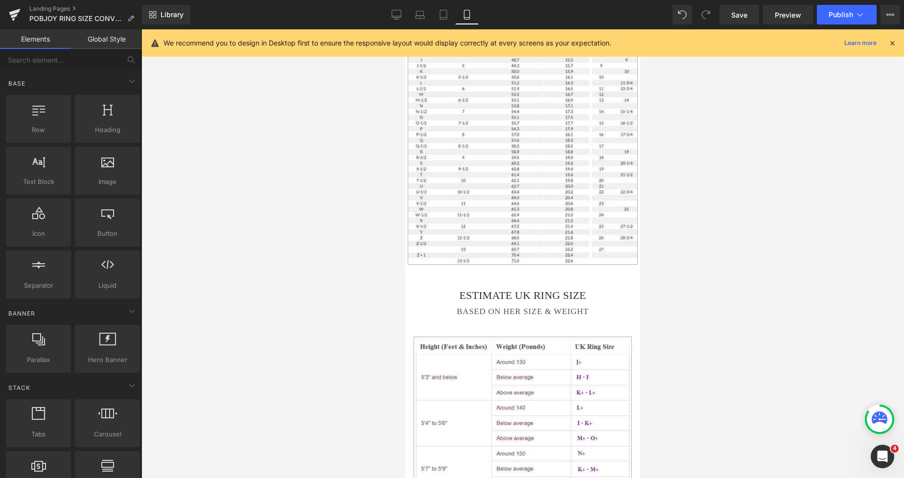
scroll to position [582, 0]
click at [405, 29] on div at bounding box center [405, 29] width 0 height 0
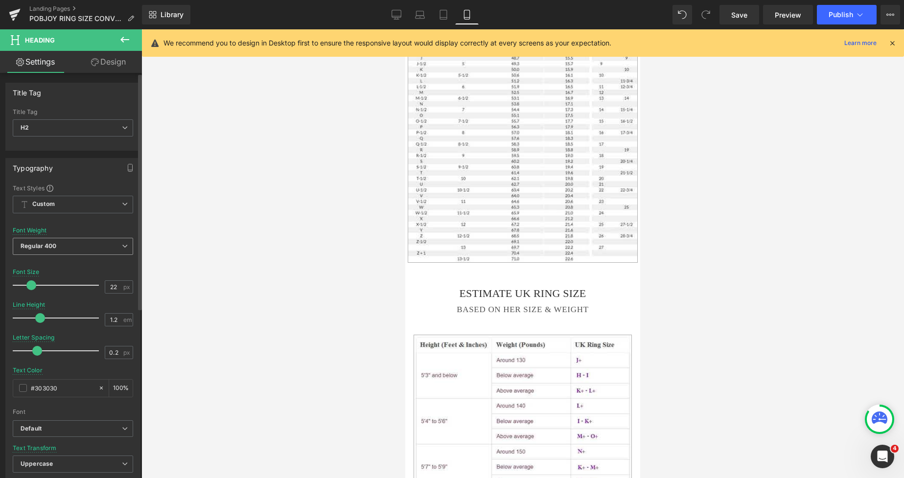
click at [95, 252] on span "Regular 400" at bounding box center [73, 246] width 120 height 17
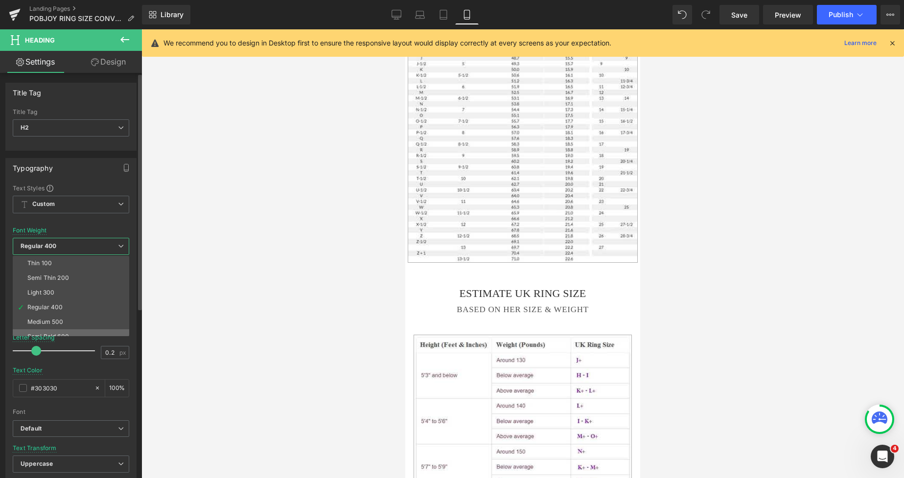
click at [53, 331] on li "Semi Bold 600" at bounding box center [73, 336] width 121 height 15
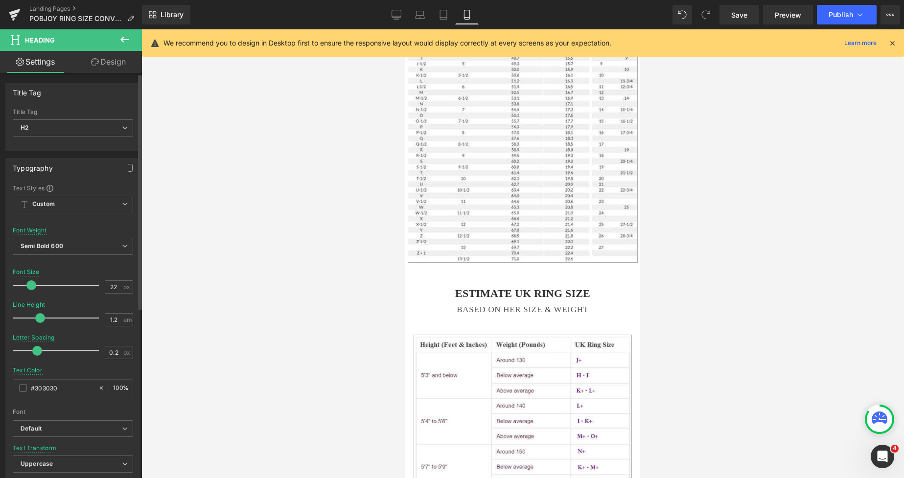
type input "21"
click at [30, 284] on span at bounding box center [30, 286] width 10 height 10
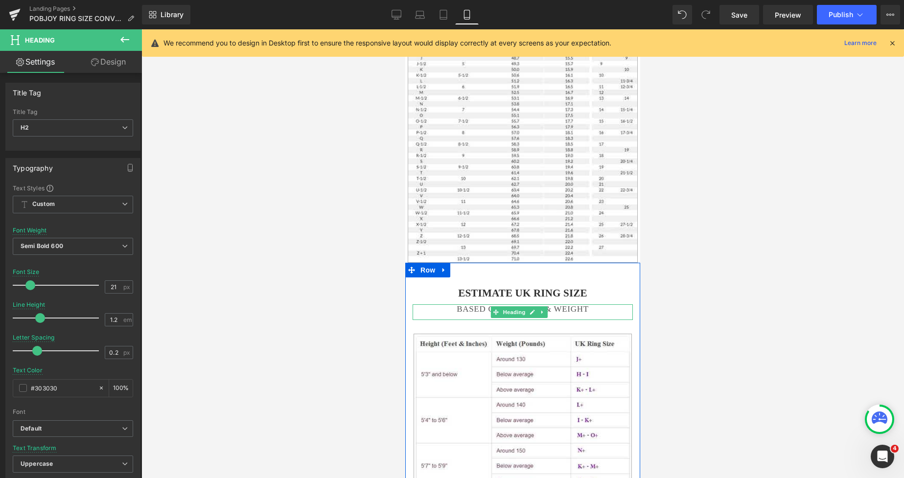
click at [454, 305] on h2 "BASED ON HER SIZE & WEIGHT" at bounding box center [523, 310] width 220 height 10
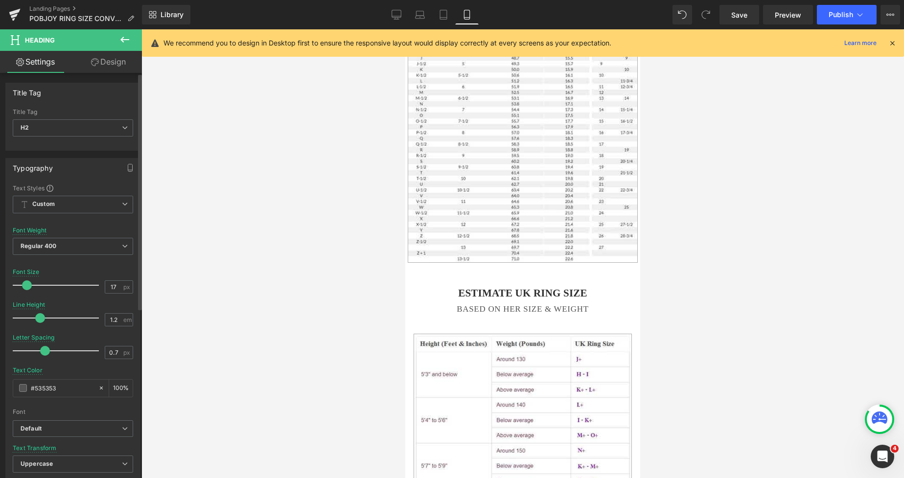
type input "18"
click at [27, 290] on div at bounding box center [58, 286] width 81 height 20
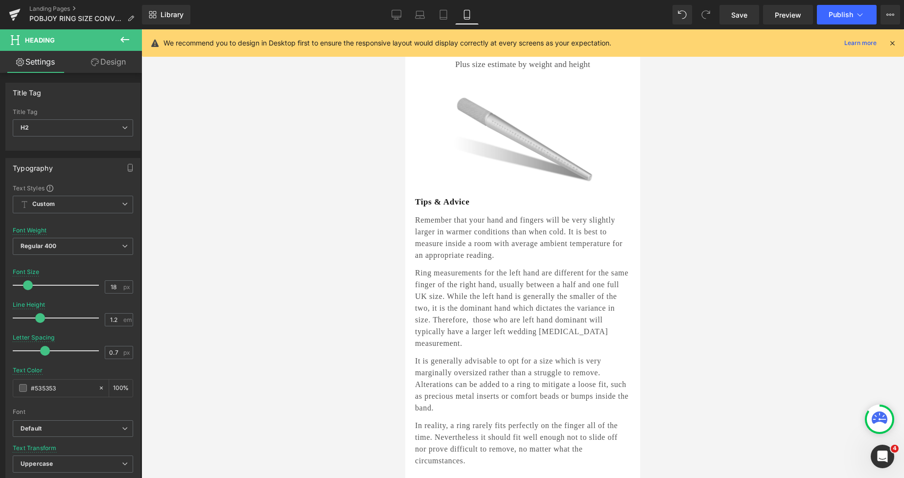
scroll to position [22, 0]
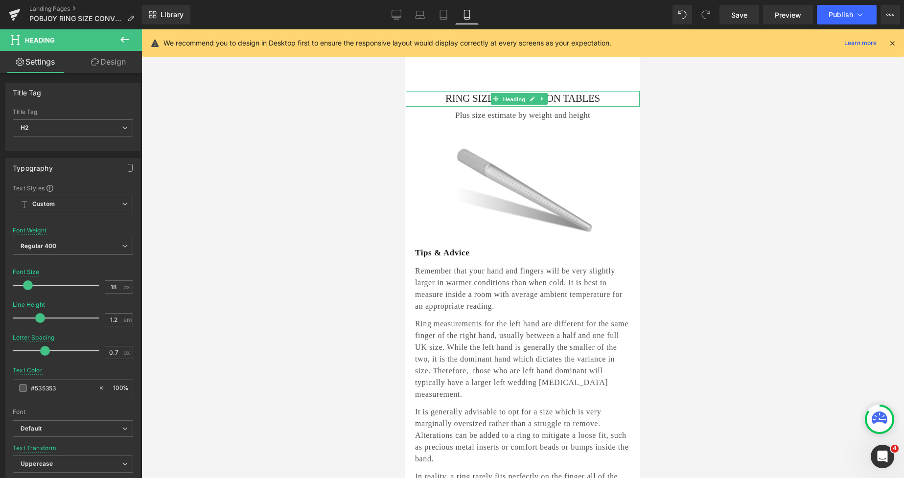
click at [515, 94] on span "Heading" at bounding box center [514, 100] width 26 height 12
click at [60, 244] on span "Regular 400" at bounding box center [73, 246] width 120 height 17
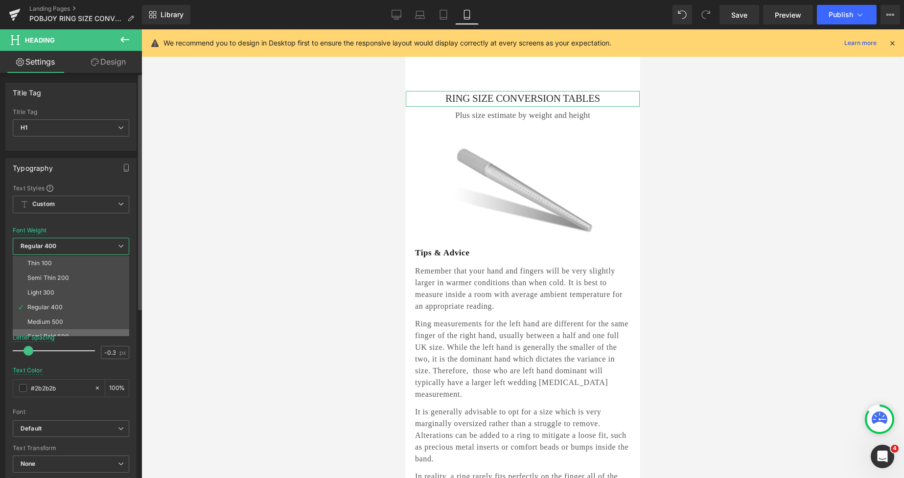
click at [59, 329] on li "Semi Bold 600" at bounding box center [73, 336] width 121 height 15
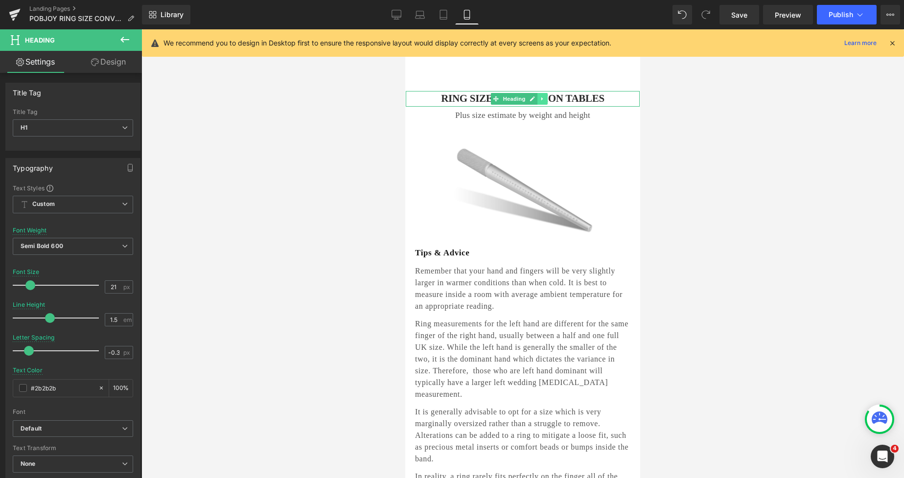
click at [540, 94] on link at bounding box center [543, 99] width 10 height 12
click at [118, 68] on link "Design" at bounding box center [108, 62] width 71 height 22
click at [0, 0] on div "Spacing" at bounding box center [0, 0] width 0 height 0
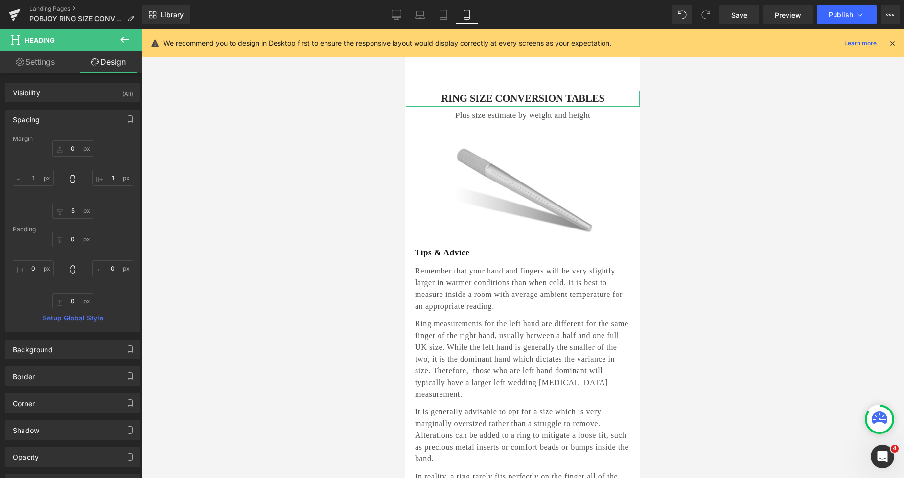
type input "0"
type input "1"
type input "5"
type input "1"
type input "0"
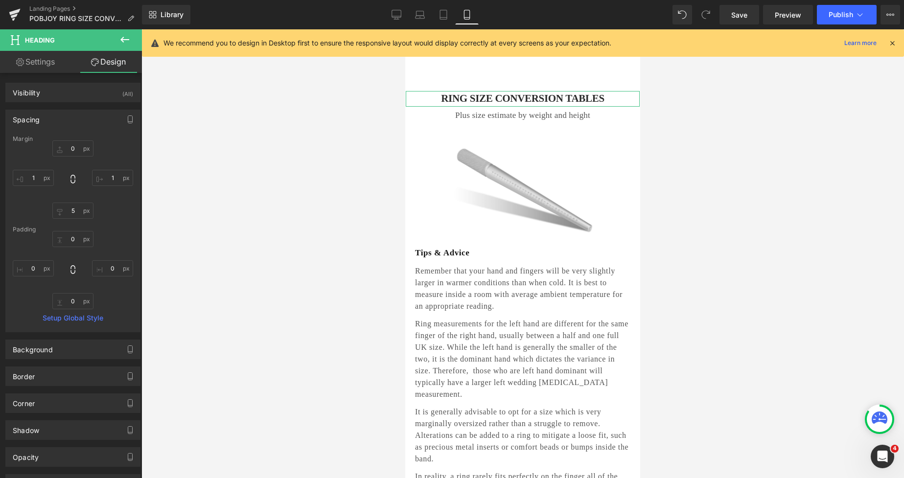
type input "0"
click at [482, 115] on h2 "Plus size estimate by weight and height" at bounding box center [523, 115] width 234 height 13
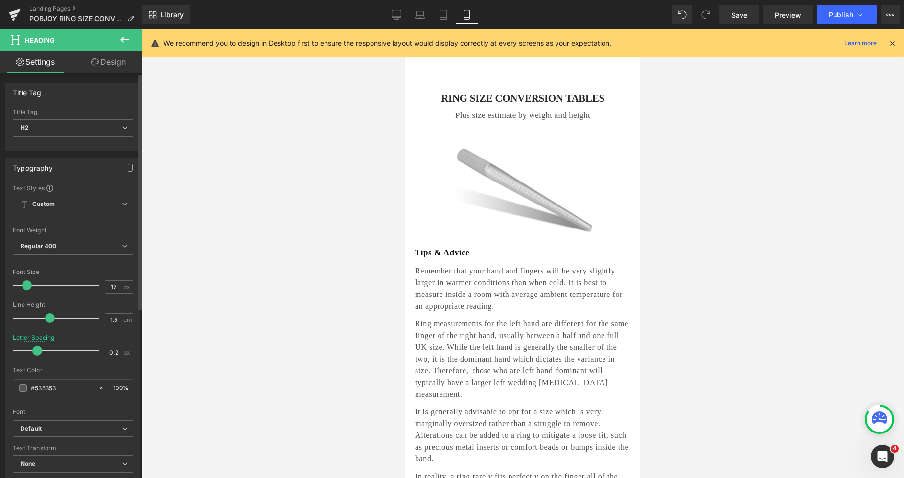
type input "18"
click at [25, 288] on span at bounding box center [28, 286] width 10 height 10
type input "0.1"
click at [37, 349] on span at bounding box center [36, 351] width 10 height 10
type input "22"
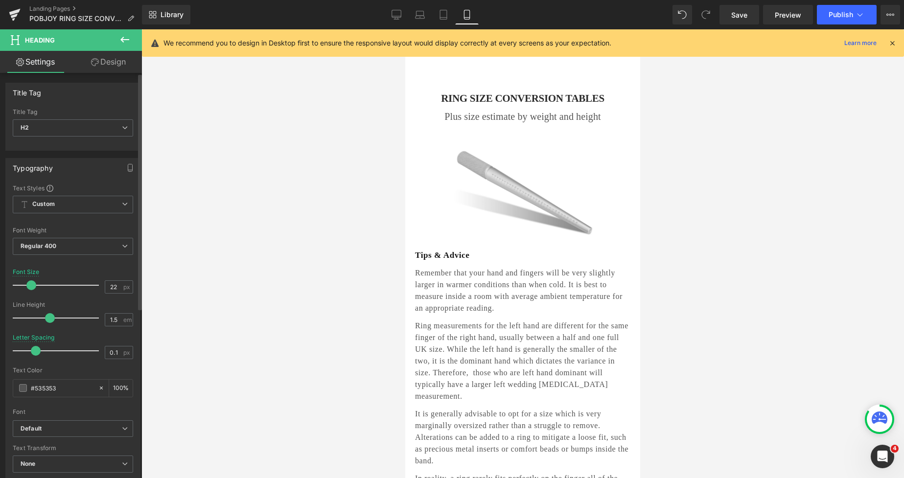
click at [31, 285] on span at bounding box center [31, 286] width 10 height 10
click at [109, 67] on link "Design" at bounding box center [108, 62] width 71 height 22
click at [0, 0] on div "Spacing" at bounding box center [0, 0] width 0 height 0
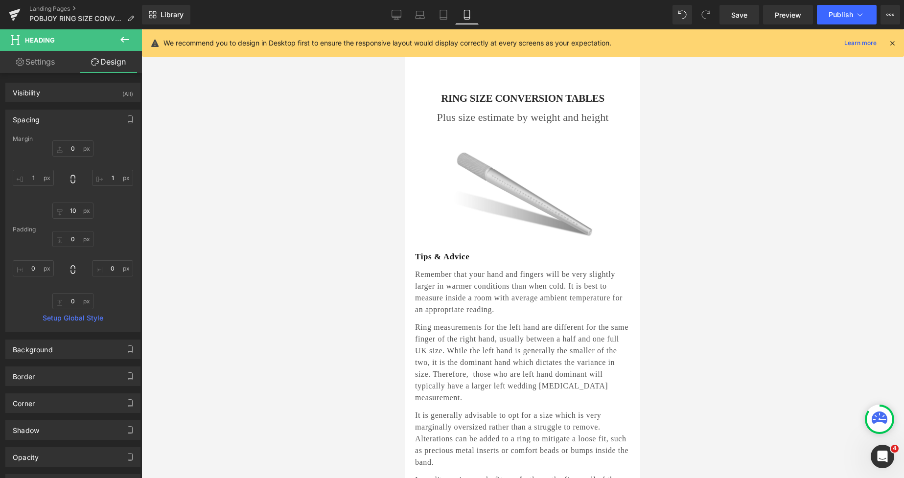
type input "0"
type input "1"
type input "10"
type input "1"
type input "0"
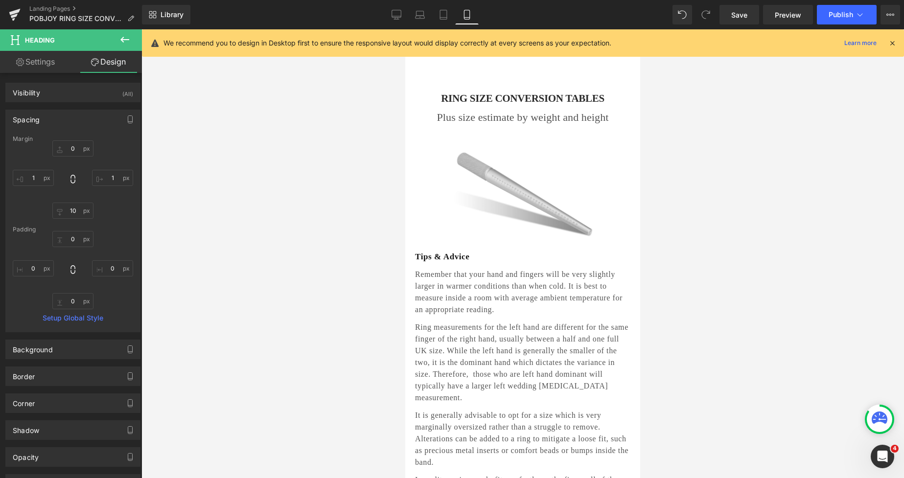
type input "0"
click at [734, 13] on span "Save" at bounding box center [739, 15] width 16 height 10
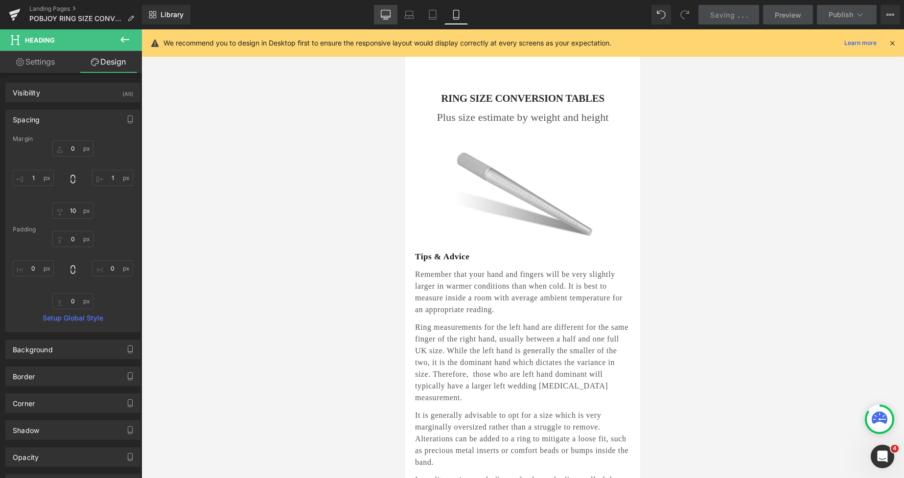
click at [382, 14] on icon at bounding box center [386, 15] width 10 height 10
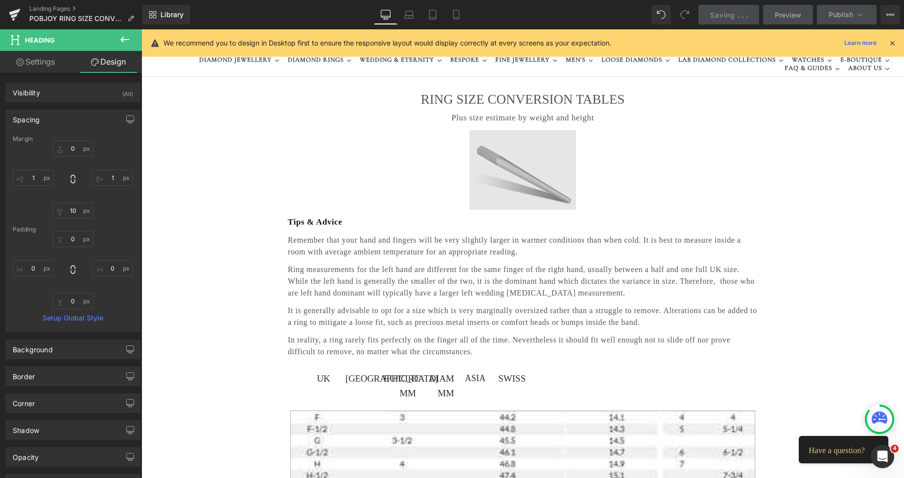
type input "0"
type input "12"
type input "0"
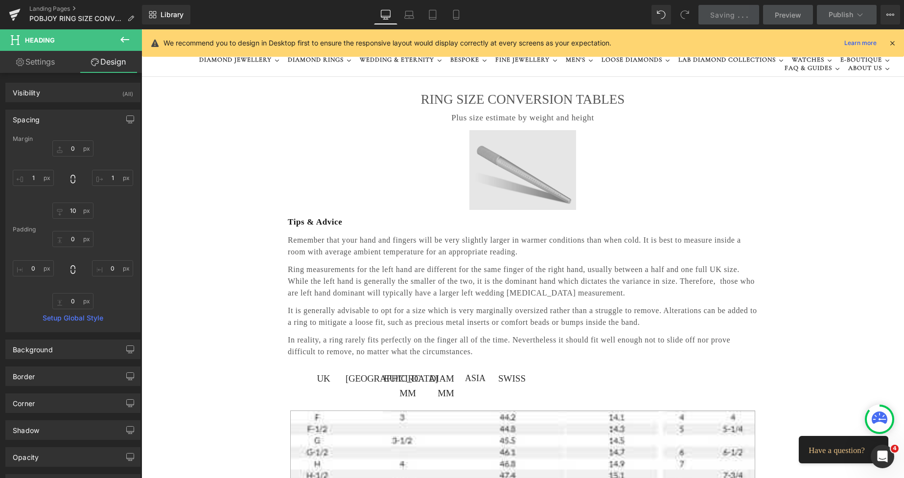
type input "0"
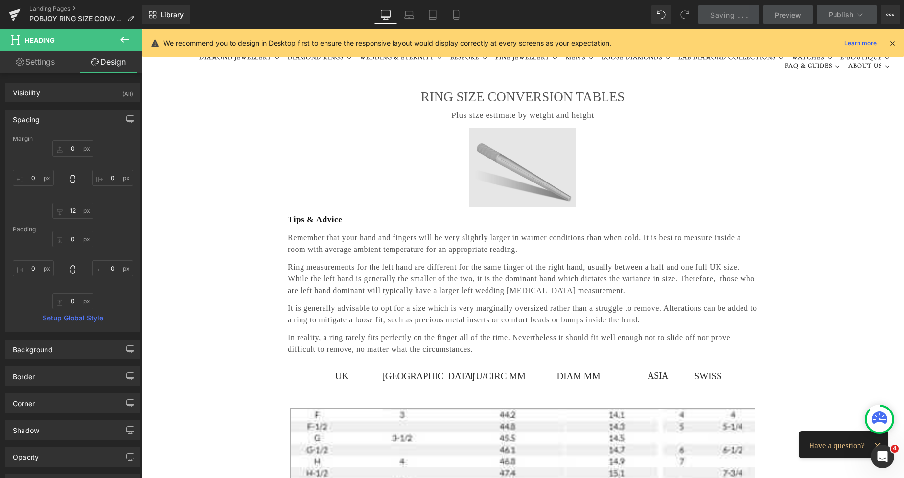
click at [503, 150] on img at bounding box center [522, 168] width 107 height 80
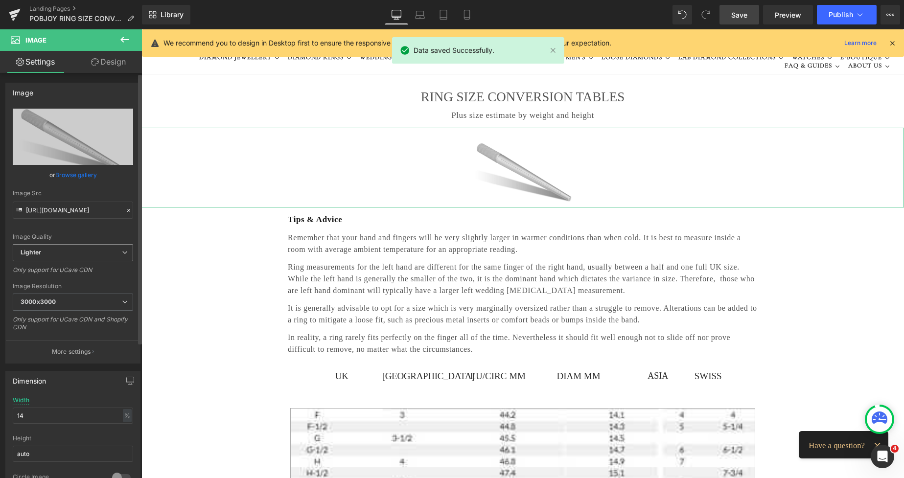
click at [80, 247] on span "Lighter" at bounding box center [73, 252] width 120 height 17
click at [76, 268] on li "Lighter" at bounding box center [71, 270] width 117 height 15
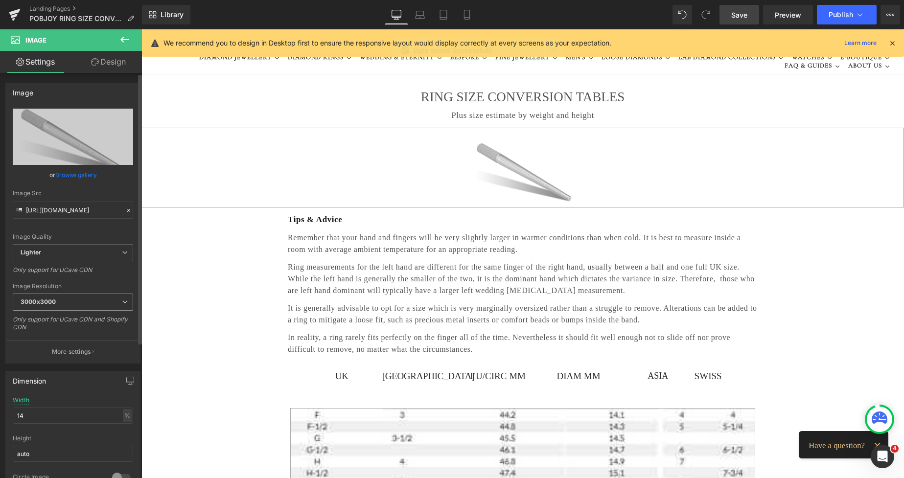
click at [66, 302] on span "3000x3000" at bounding box center [73, 302] width 120 height 17
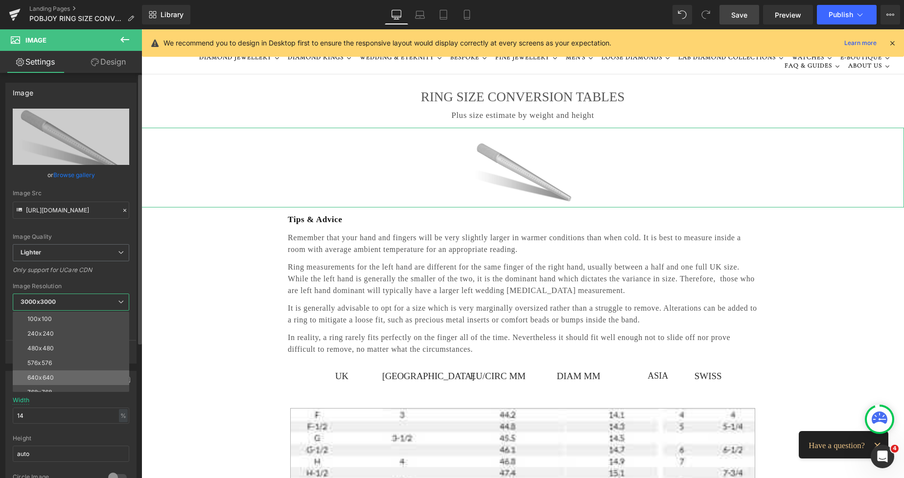
click at [55, 374] on li "640x640" at bounding box center [73, 378] width 121 height 15
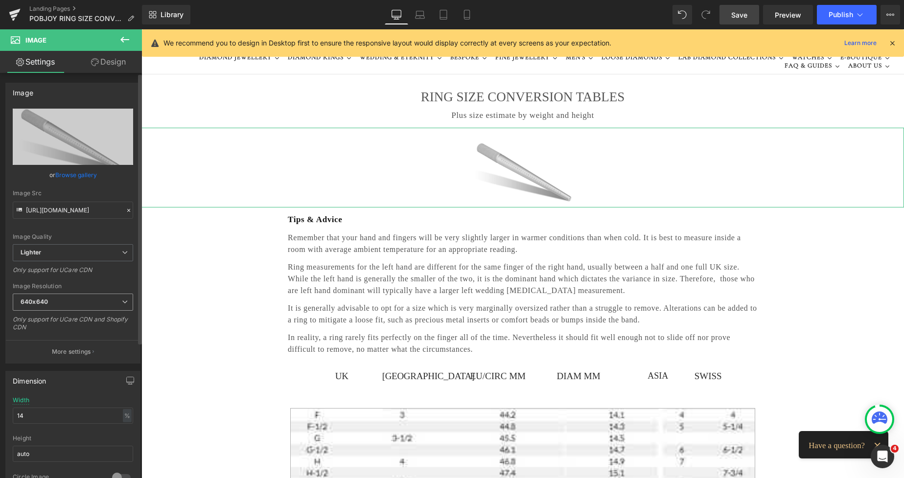
type input "[URL][DOMAIN_NAME]"
click at [5, 421] on div "Dimension 14% Width 14 % % px auto Height auto 0 Circle Image" at bounding box center [73, 430] width 146 height 132
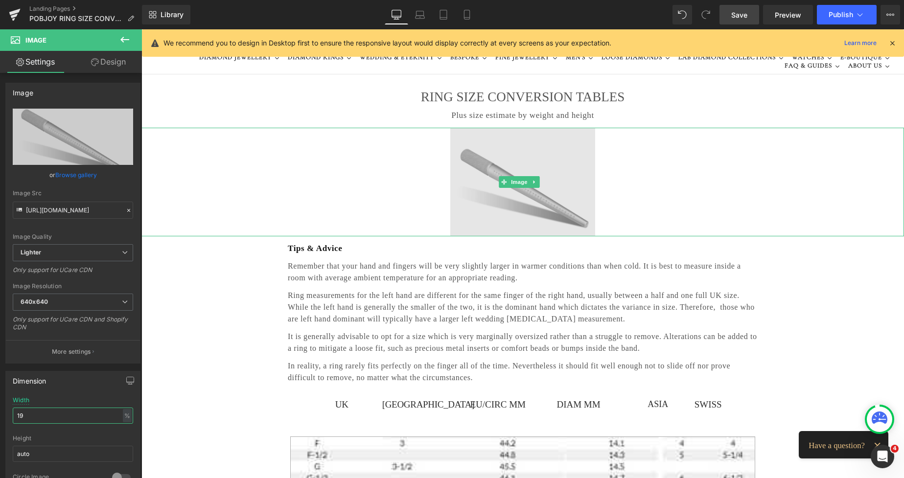
type input "19"
click at [477, 144] on img at bounding box center [522, 182] width 145 height 109
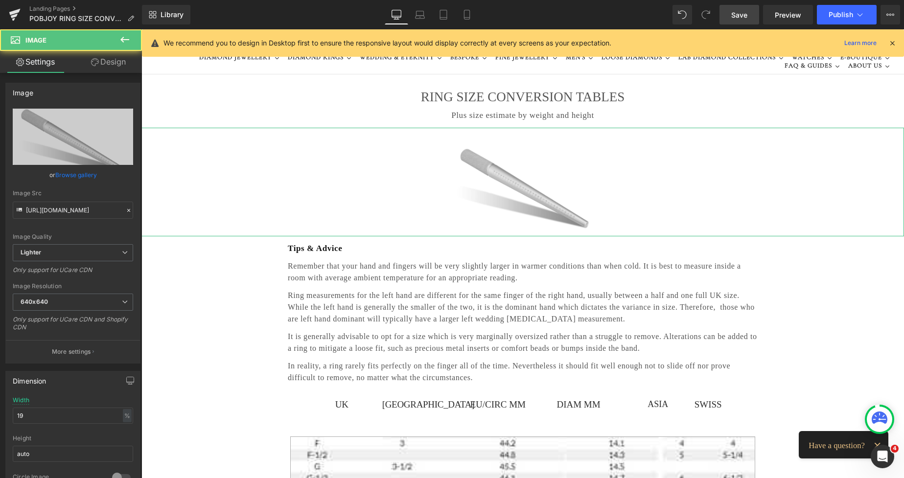
click at [113, 70] on link "Design" at bounding box center [108, 62] width 71 height 22
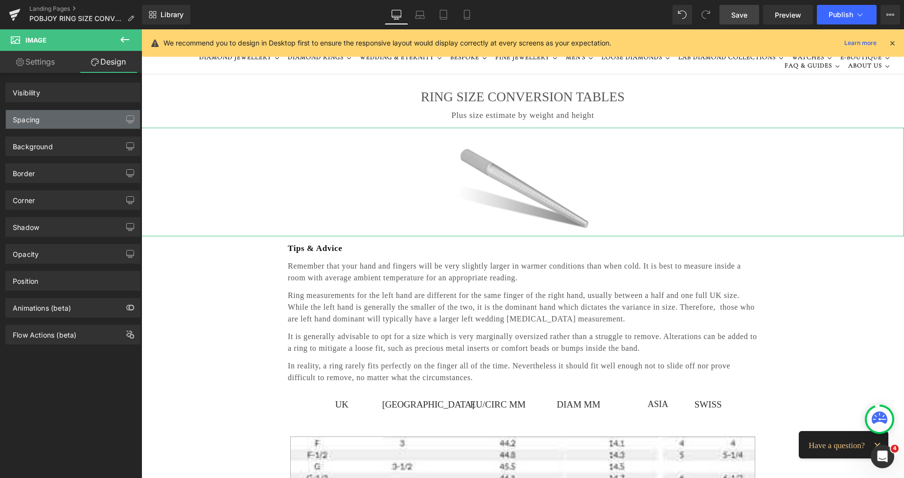
click at [78, 116] on div "Spacing" at bounding box center [73, 119] width 134 height 19
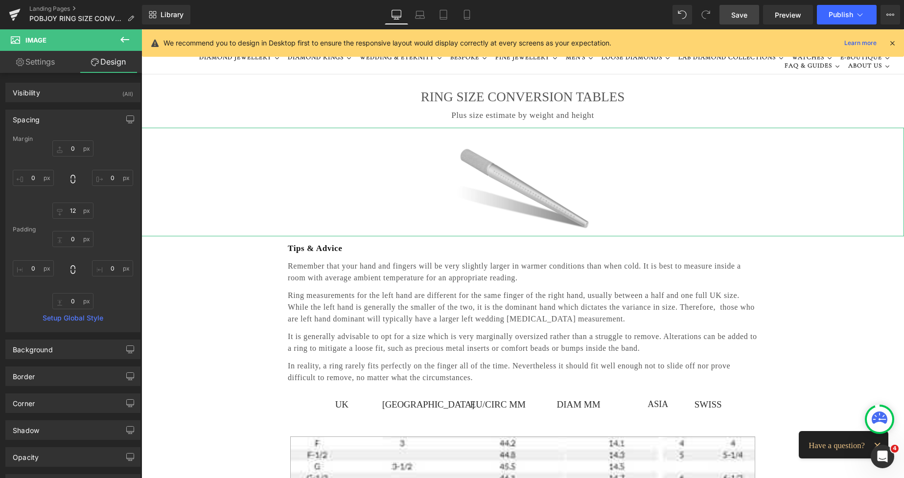
type input "0"
type input "12"
type input "0"
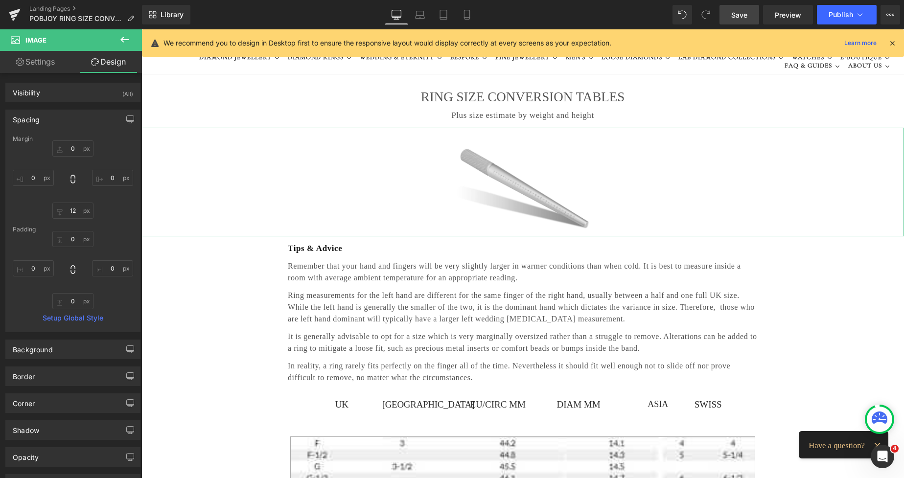
type input "0"
click at [70, 215] on input "12" at bounding box center [72, 211] width 41 height 16
type input "0"
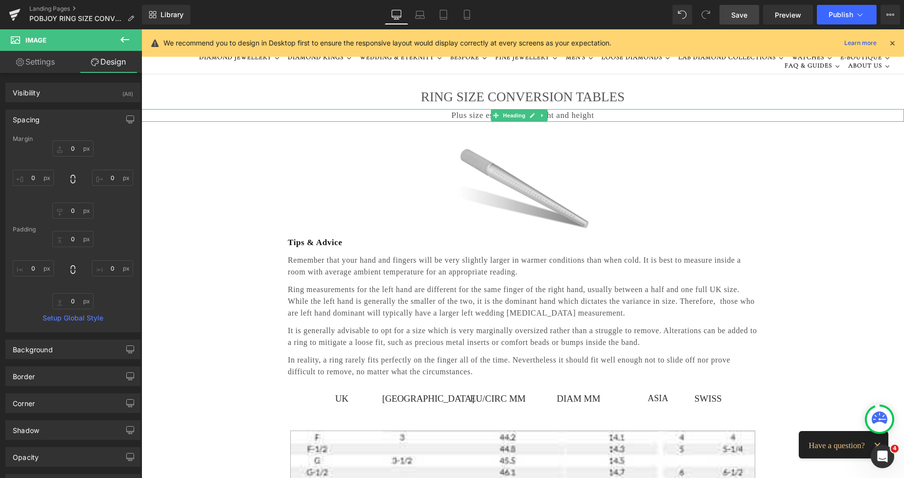
click at [482, 118] on h2 "Plus size estimate by weight and height" at bounding box center [522, 115] width 763 height 13
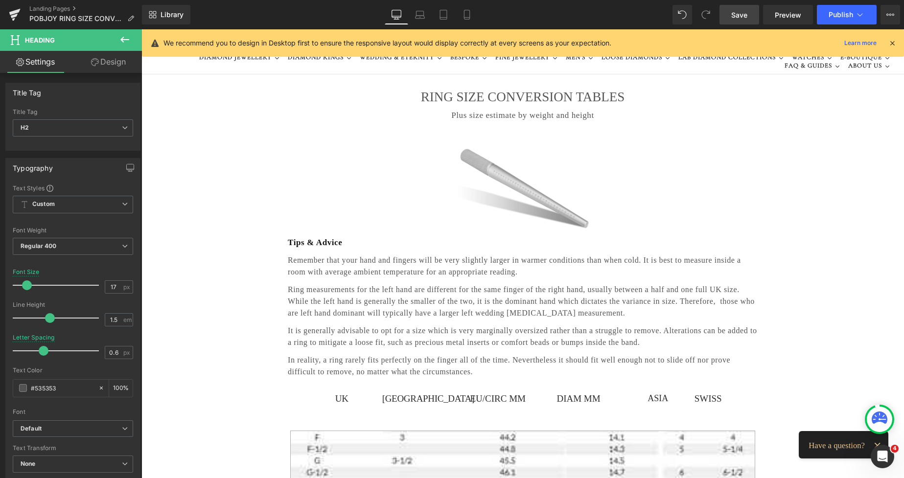
click at [116, 67] on link "Design" at bounding box center [108, 62] width 71 height 22
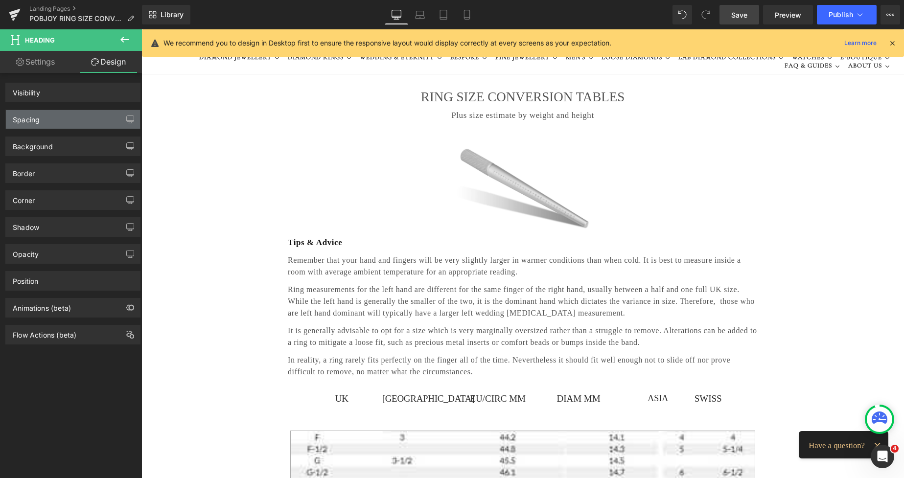
click at [64, 112] on div "Spacing" at bounding box center [73, 119] width 134 height 19
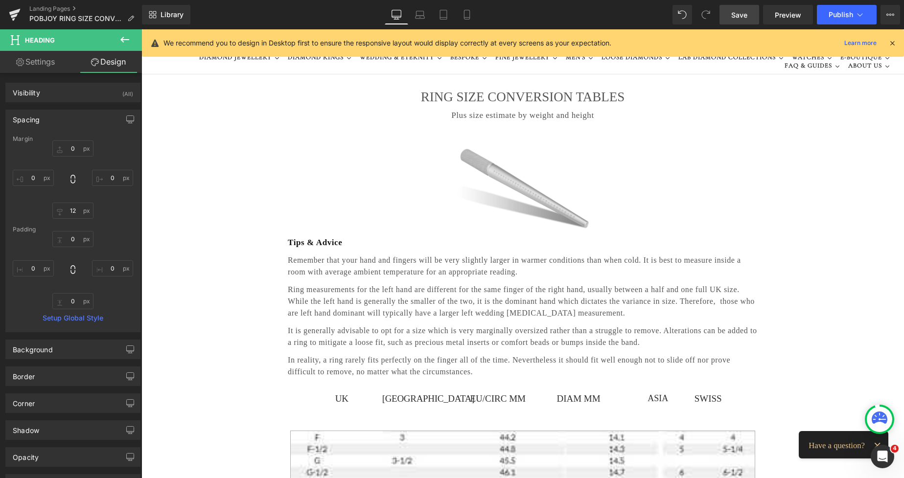
type input "0"
type input "12"
type input "0"
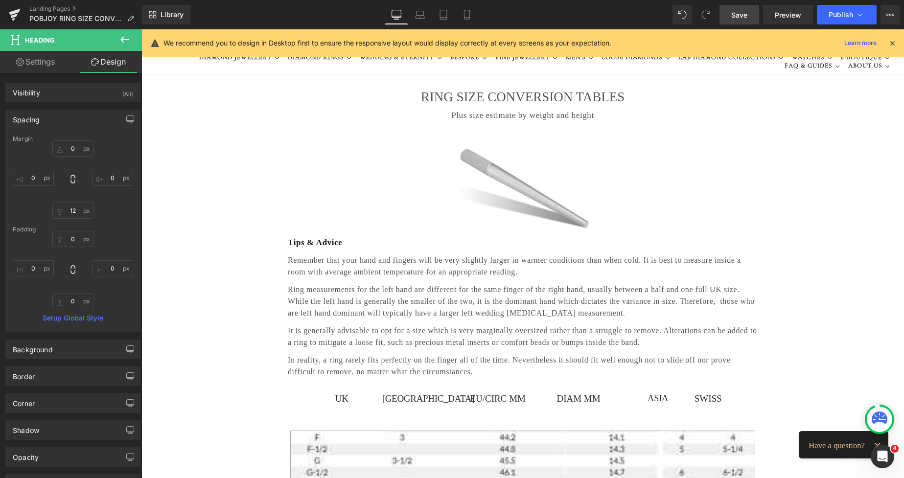
type input "0"
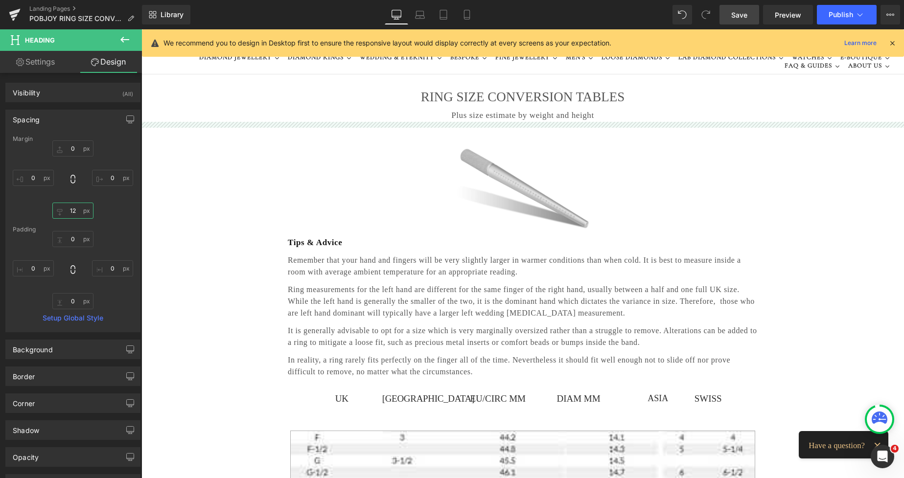
click at [65, 206] on input "12" at bounding box center [72, 211] width 41 height 16
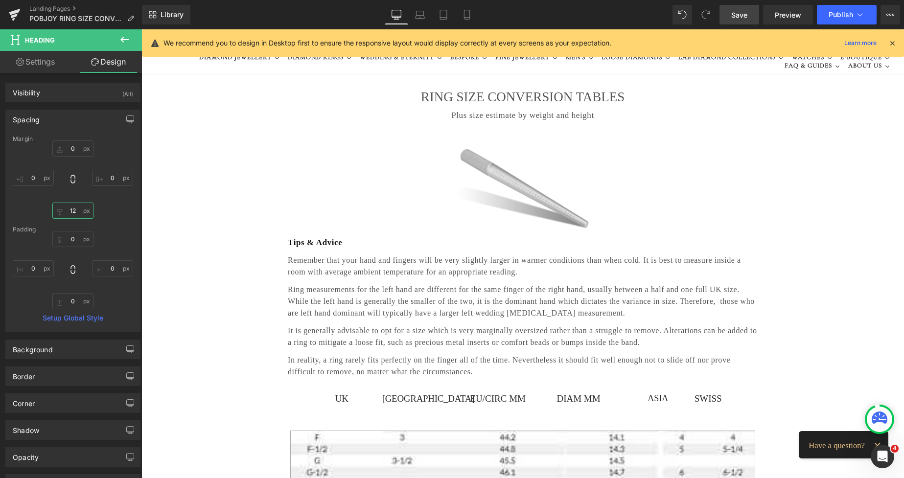
type input "0"
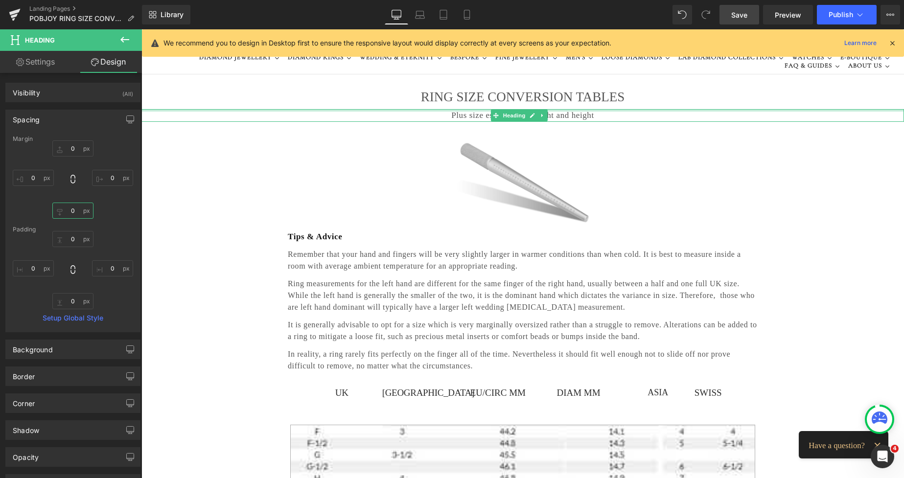
click at [466, 112] on div at bounding box center [522, 110] width 763 height 2
type input "0px"
click at [425, 119] on div "Plus size estimate by weight and height Heading" at bounding box center [522, 115] width 763 height 13
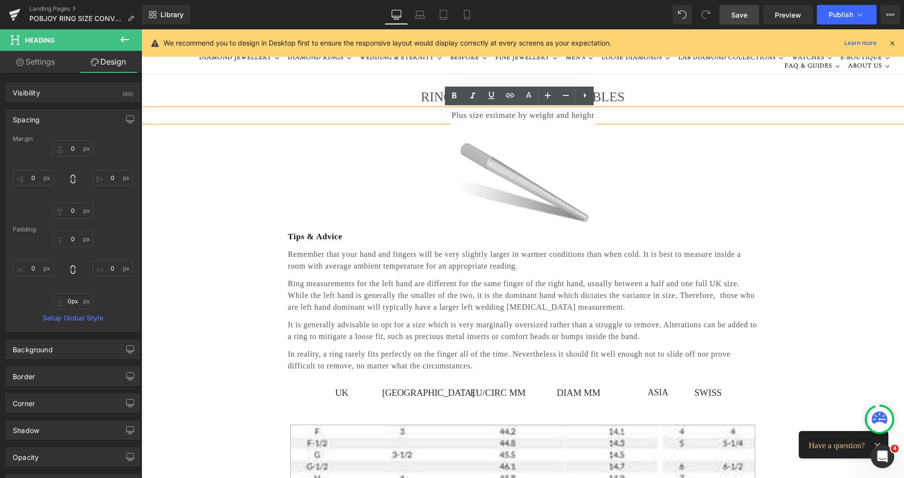
click at [425, 119] on h2 "Plus size estimate by weight and height" at bounding box center [522, 115] width 763 height 13
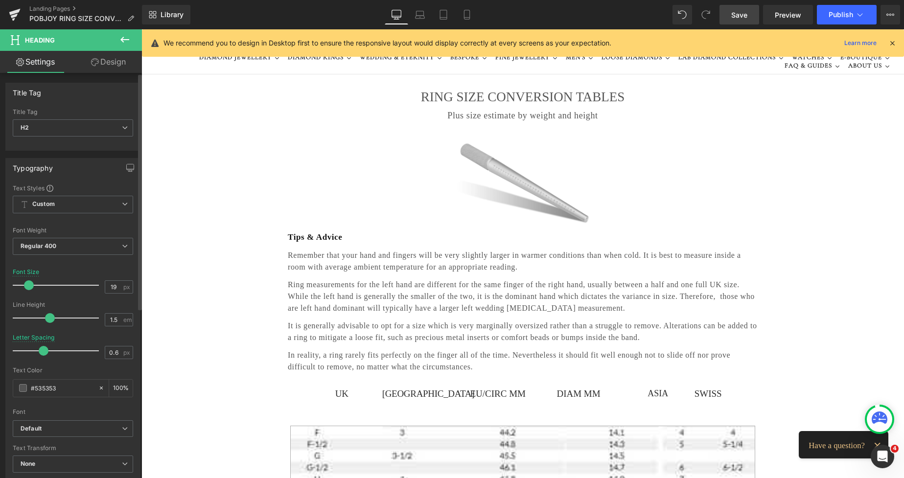
click at [30, 285] on span at bounding box center [29, 286] width 10 height 10
type input "20"
click at [31, 286] on span at bounding box center [30, 286] width 10 height 10
type input "0.3"
drag, startPoint x: 39, startPoint y: 348, endPoint x: 34, endPoint y: 345, distance: 6.1
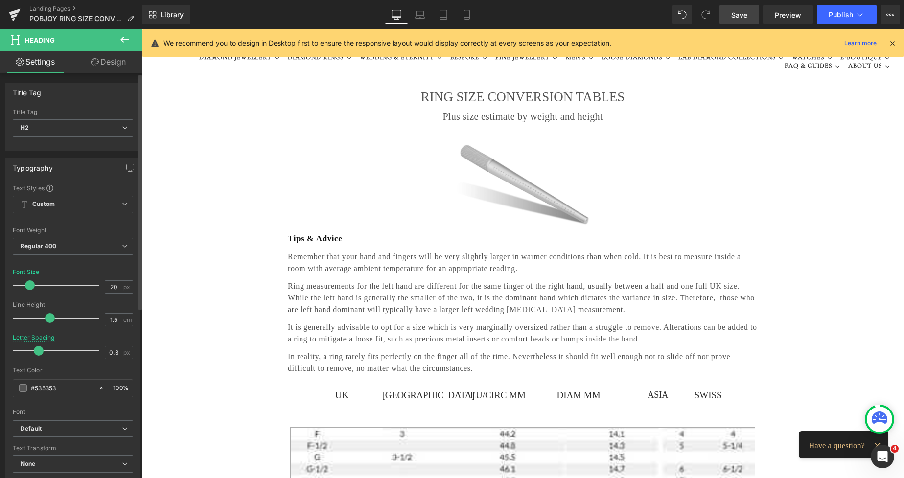
click at [34, 345] on div at bounding box center [58, 351] width 81 height 20
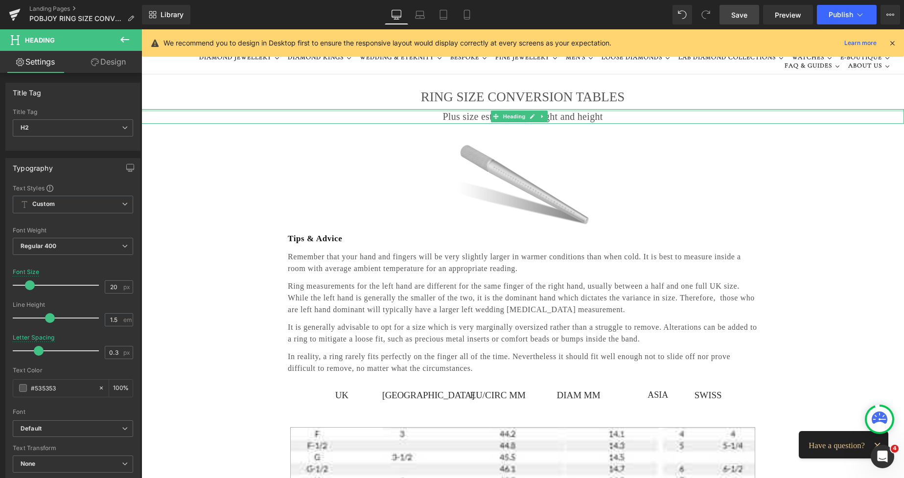
click at [445, 110] on div at bounding box center [522, 110] width 763 height 2
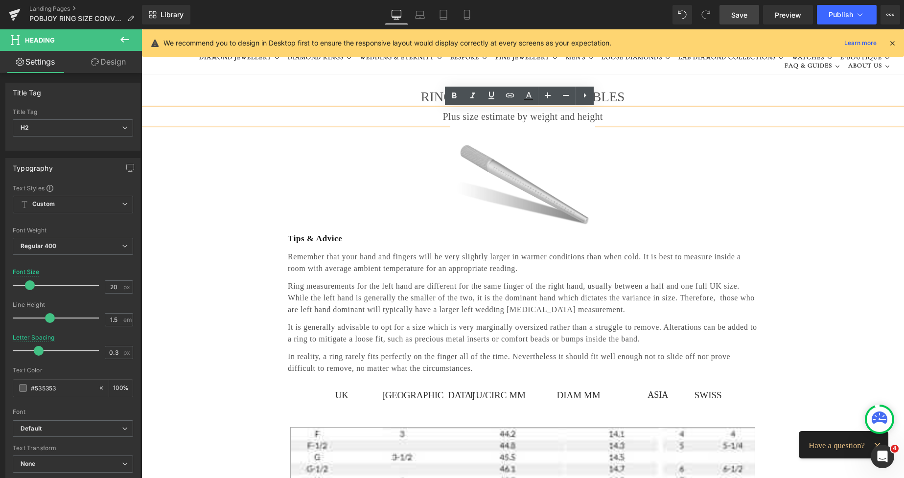
click at [441, 101] on h1 "RING SIZE CONVERSION TABLES" at bounding box center [522, 97] width 763 height 17
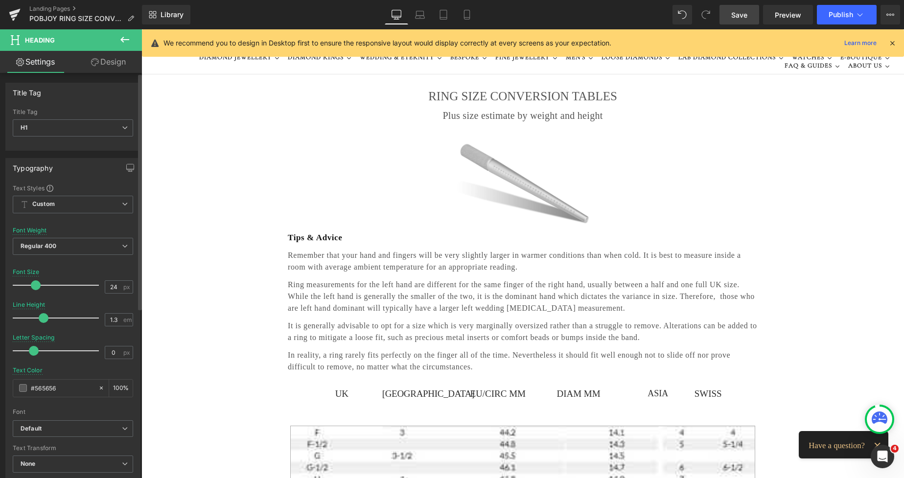
type input "23"
click at [29, 284] on span at bounding box center [32, 286] width 10 height 10
click at [59, 241] on span "Regular 400" at bounding box center [73, 246] width 120 height 17
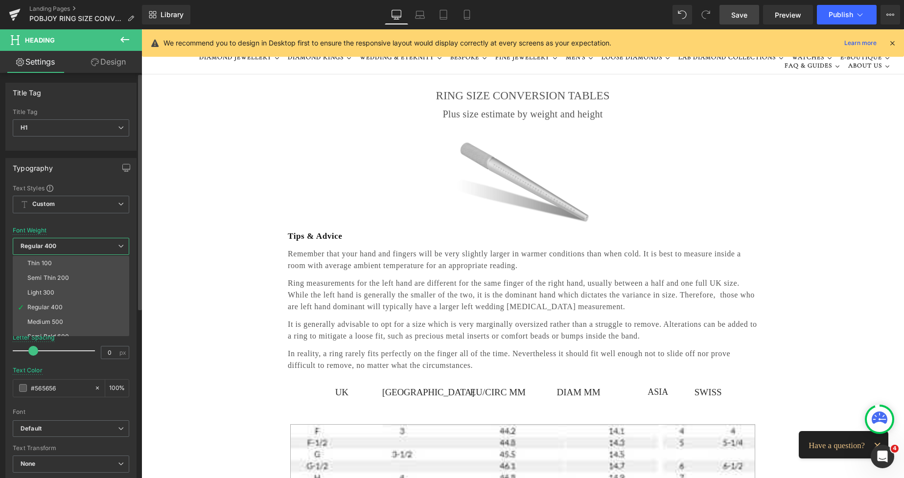
click at [44, 330] on li "Semi Bold 600" at bounding box center [73, 336] width 121 height 15
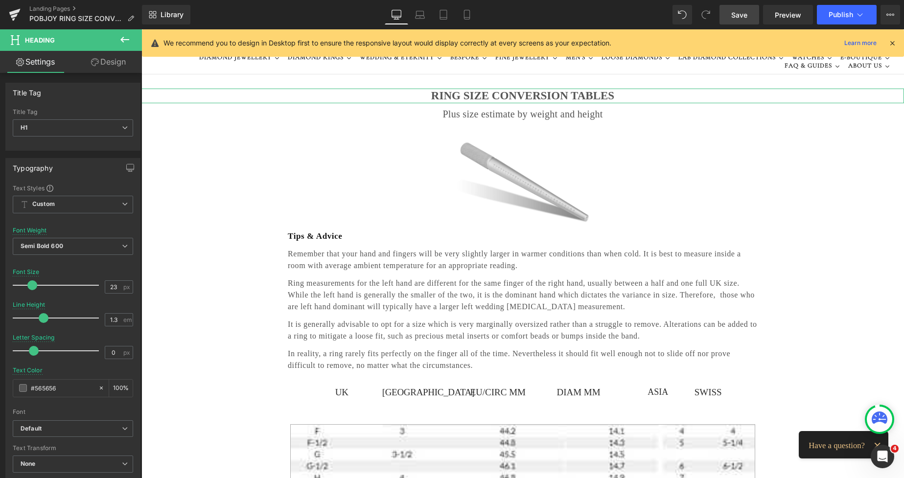
click at [126, 64] on link "Design" at bounding box center [108, 62] width 71 height 22
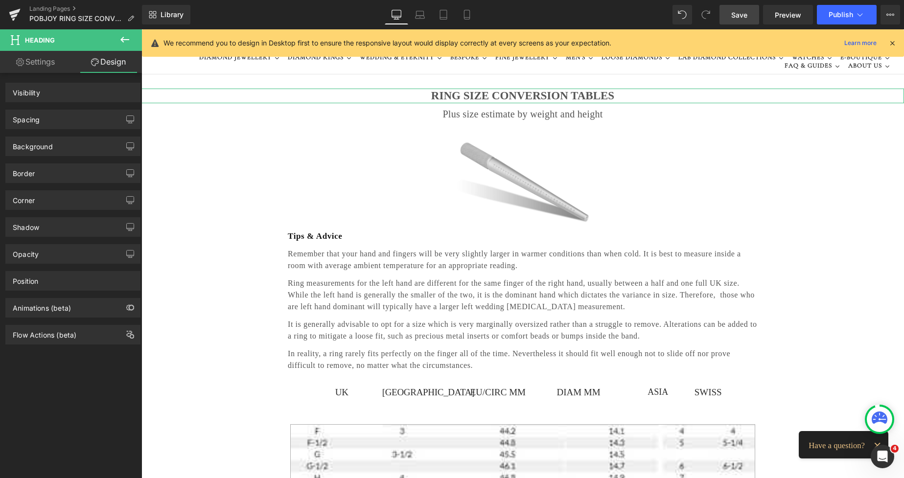
click at [58, 119] on div "Spacing" at bounding box center [73, 119] width 134 height 19
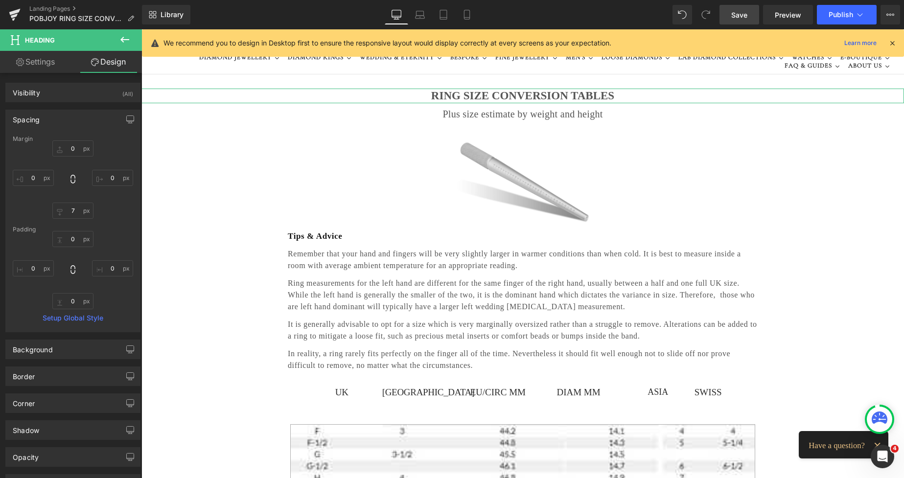
type input "0"
type input "7"
type input "0"
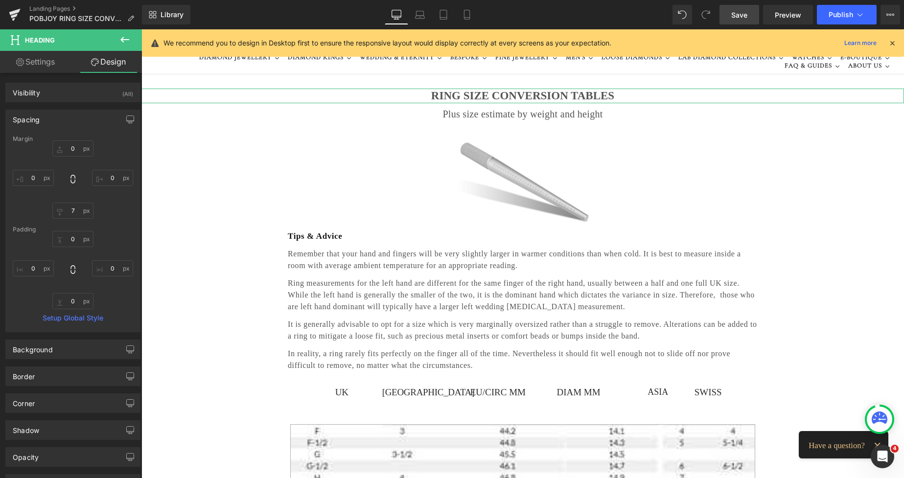
type input "0"
click at [74, 213] on input "7" at bounding box center [72, 211] width 41 height 16
type input "0"
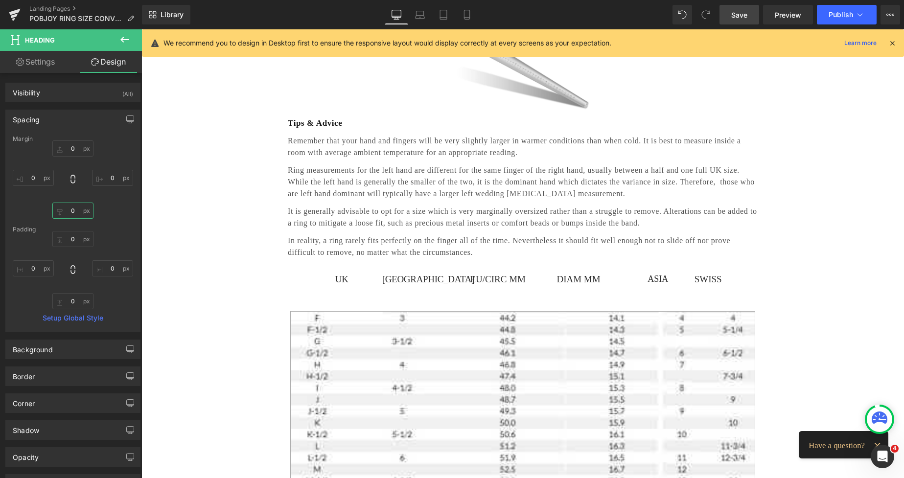
scroll to position [139, 0]
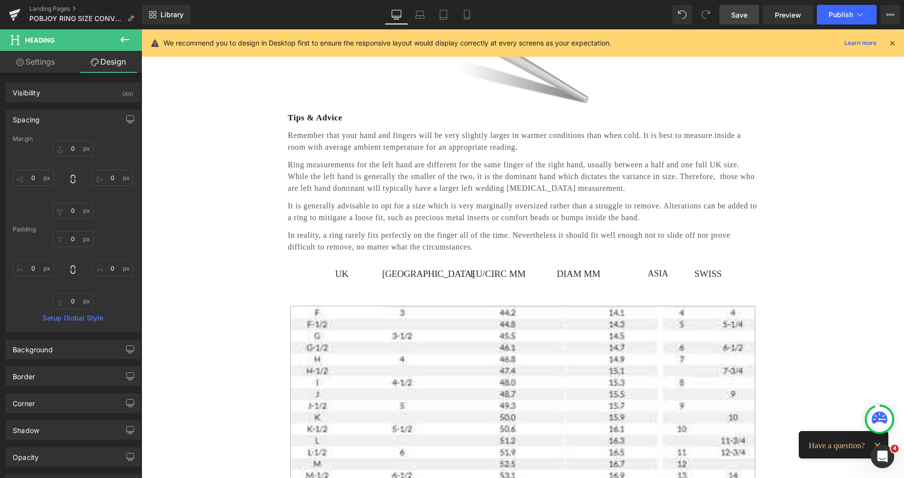
click at [517, 286] on div "EU/CIRC MM Text Block" at bounding box center [491, 279] width 69 height 24
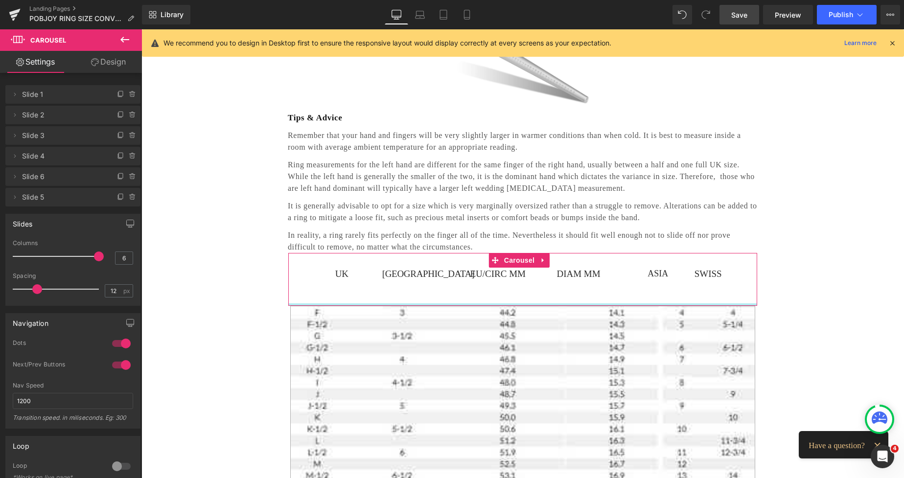
click at [490, 305] on div at bounding box center [522, 305] width 469 height 2
click at [119, 60] on link "Design" at bounding box center [108, 62] width 71 height 22
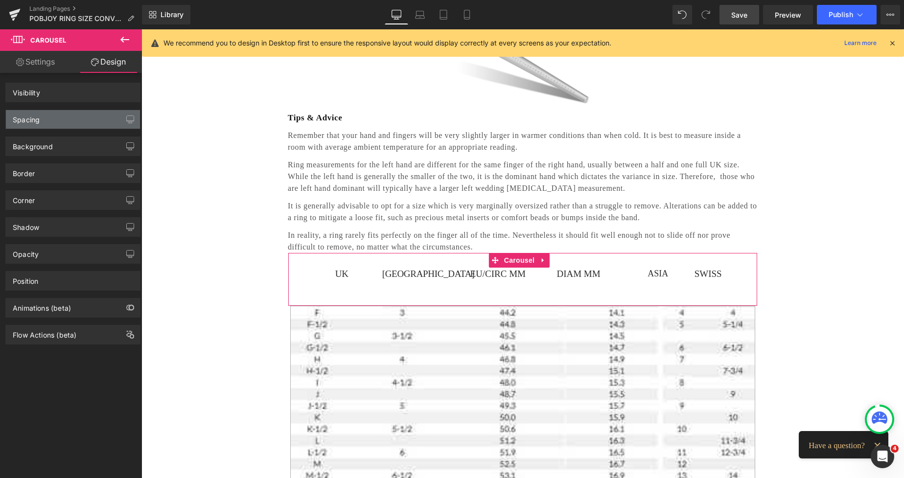
click at [61, 112] on div "Spacing" at bounding box center [73, 119] width 134 height 19
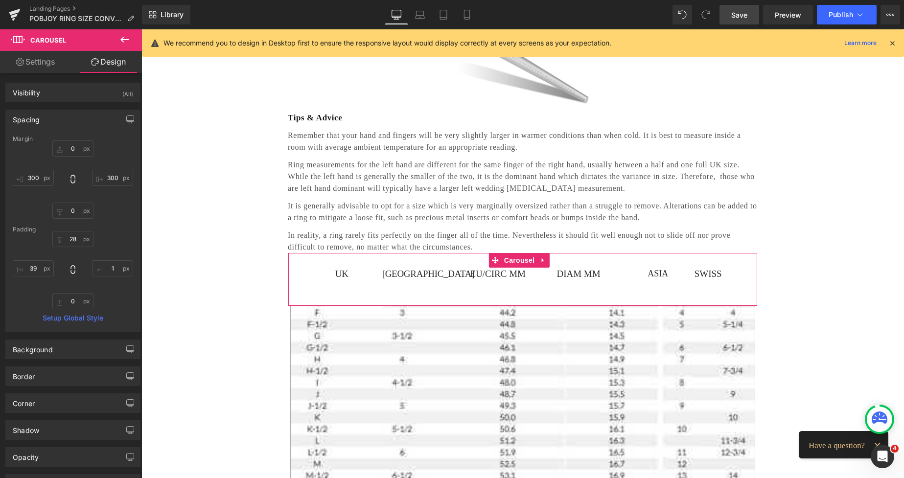
type input "0"
type input "300"
type input "0"
type input "300"
type input "28"
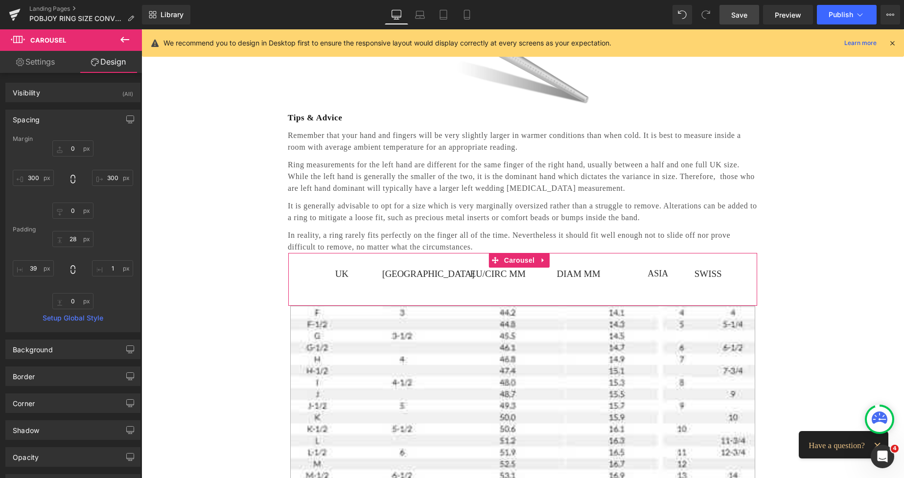
type input "1"
type input "0"
type input "39"
click at [76, 244] on input "28" at bounding box center [72, 239] width 41 height 16
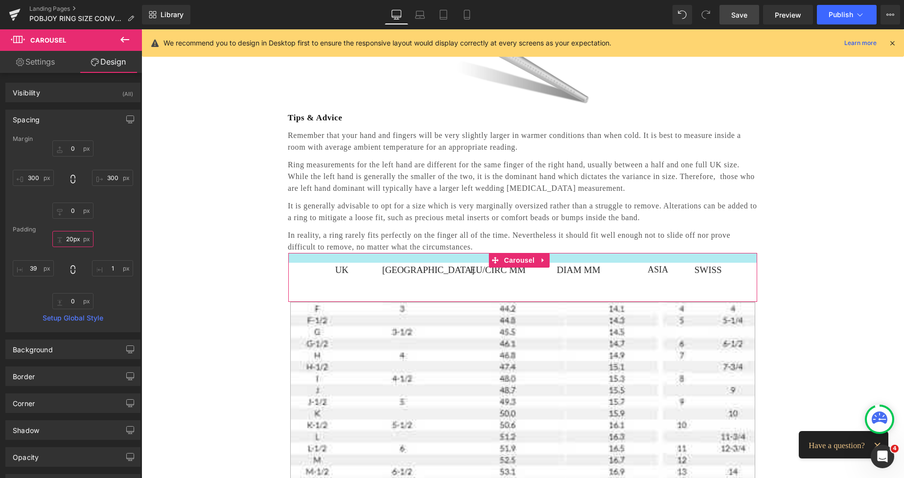
type input "24px"
drag, startPoint x: 359, startPoint y: 254, endPoint x: 363, endPoint y: 260, distance: 7.3
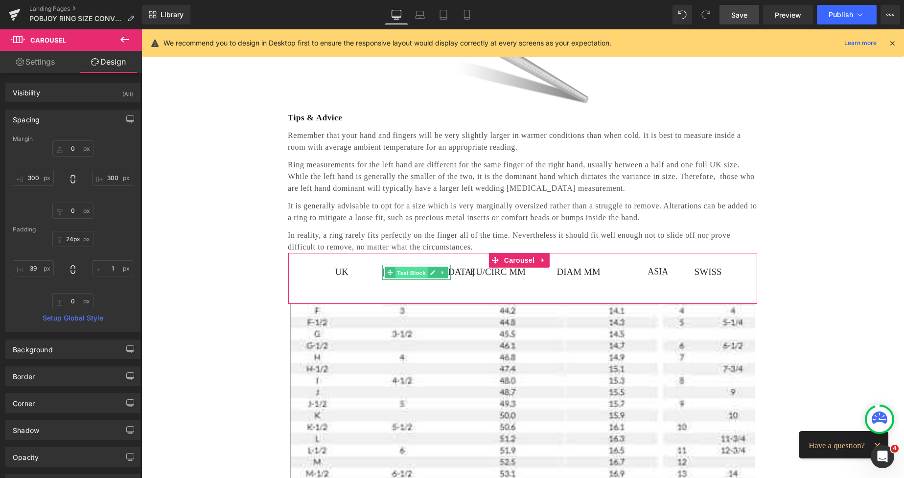
click at [400, 274] on span "Text Block" at bounding box center [411, 273] width 32 height 12
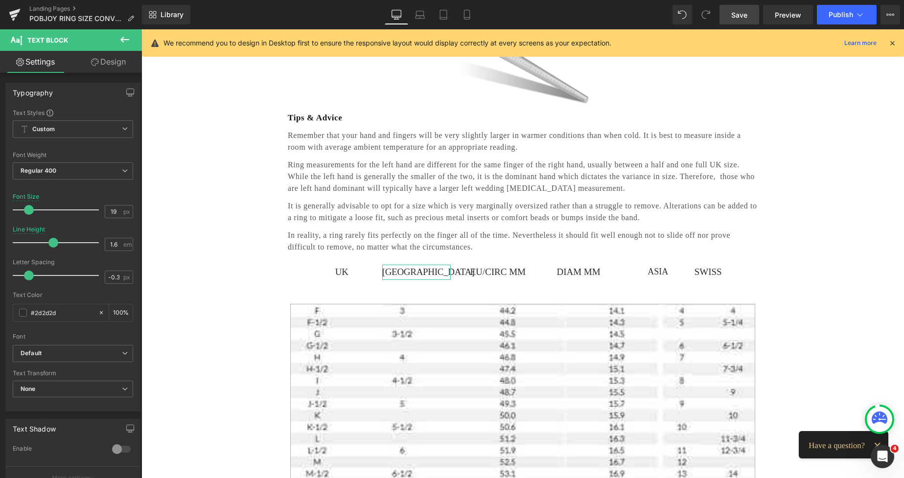
click at [121, 63] on link "Design" at bounding box center [108, 62] width 71 height 22
click at [0, 0] on div "Spacing" at bounding box center [0, 0] width 0 height 0
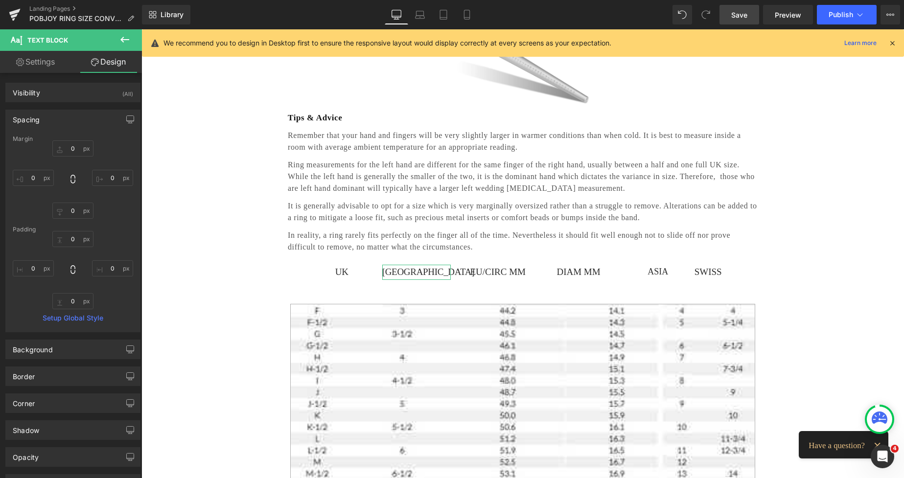
type input "0"
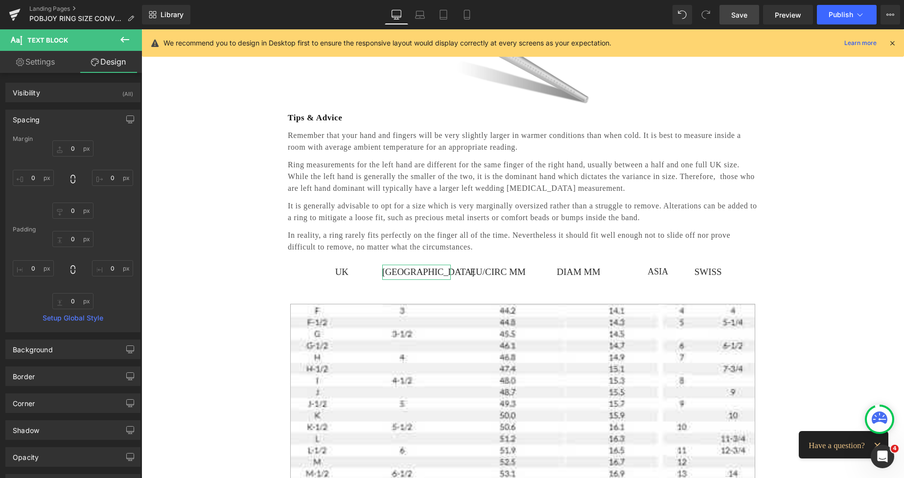
type input "0"
click at [338, 272] on span "Text Block" at bounding box center [337, 273] width 32 height 12
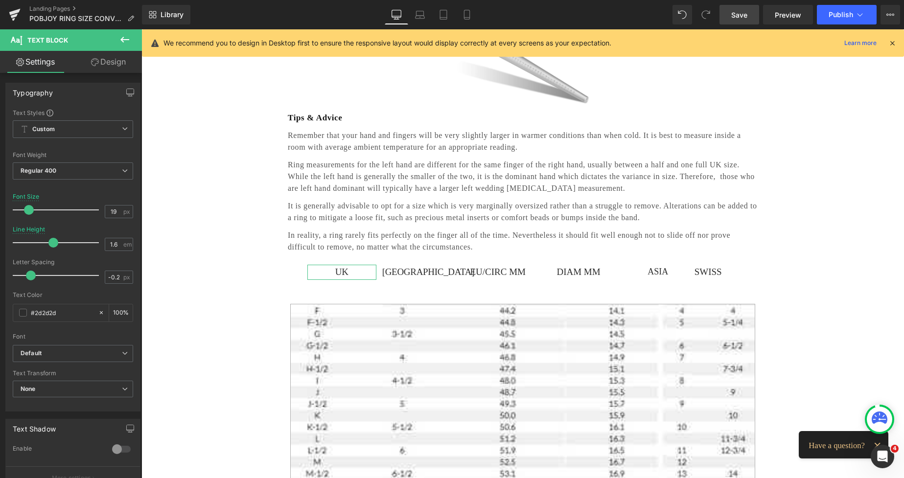
drag, startPoint x: 114, startPoint y: 64, endPoint x: 75, endPoint y: 115, distance: 63.5
click at [115, 64] on link "Design" at bounding box center [108, 62] width 71 height 22
click at [0, 0] on div "Spacing" at bounding box center [0, 0] width 0 height 0
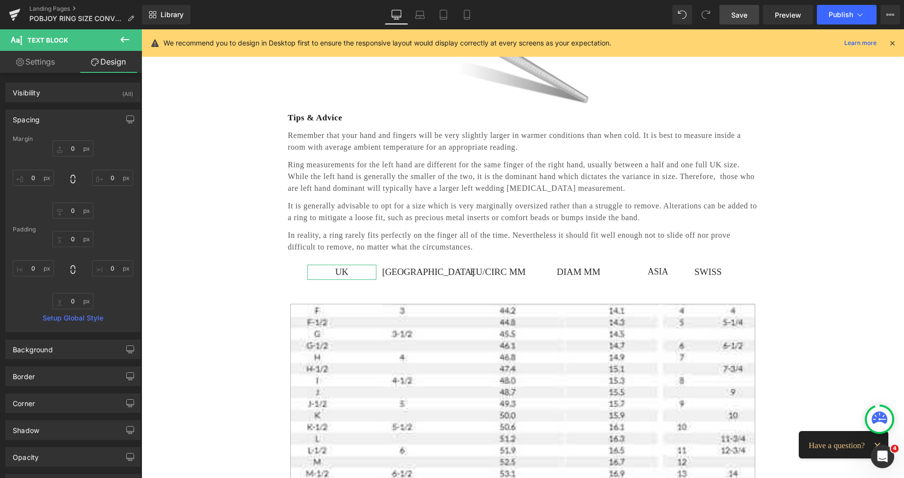
type input "0"
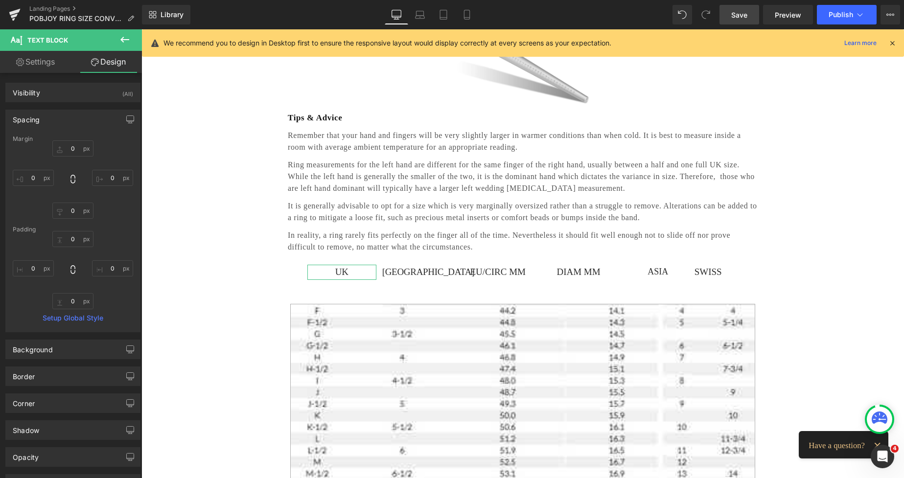
type input "0"
click at [469, 270] on span at bounding box center [465, 273] width 10 height 12
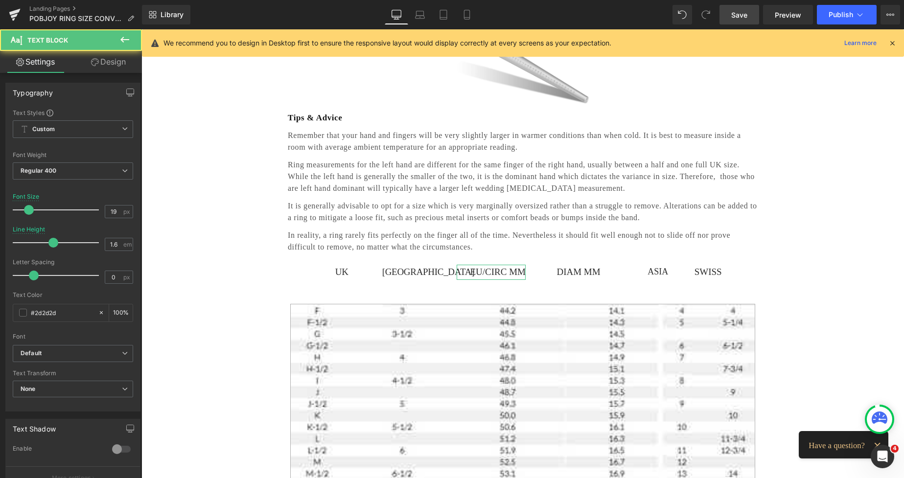
click at [127, 64] on link "Design" at bounding box center [108, 62] width 71 height 22
click at [0, 0] on div "Spacing" at bounding box center [0, 0] width 0 height 0
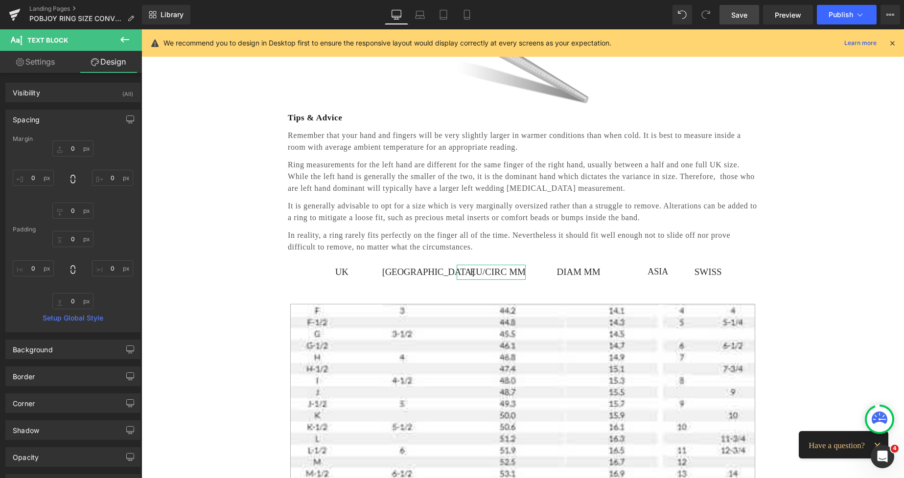
type input "0"
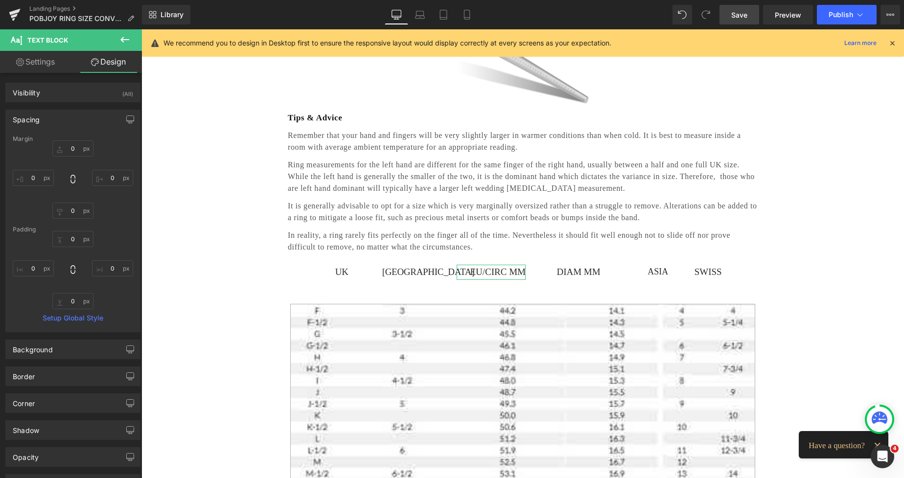
type input "0"
click at [574, 274] on span "Text Block" at bounding box center [561, 273] width 32 height 12
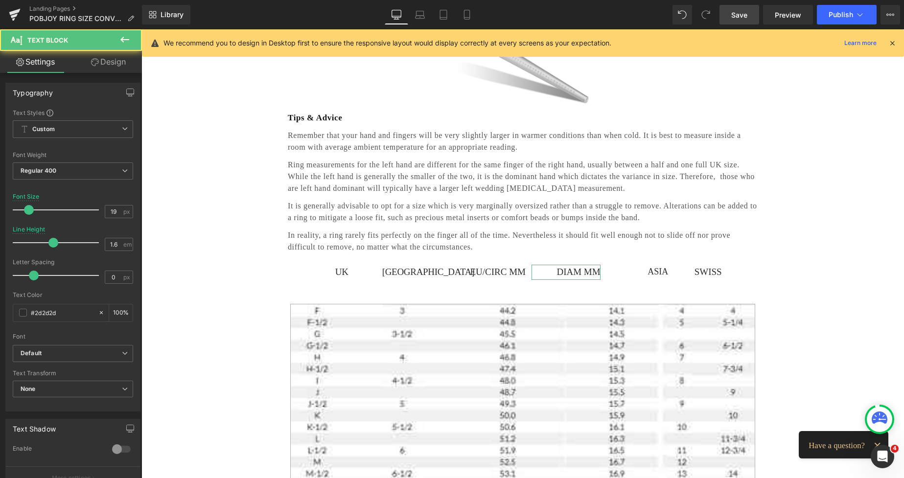
click at [121, 66] on link "Design" at bounding box center [108, 62] width 71 height 22
click at [0, 0] on div "Spacing" at bounding box center [0, 0] width 0 height 0
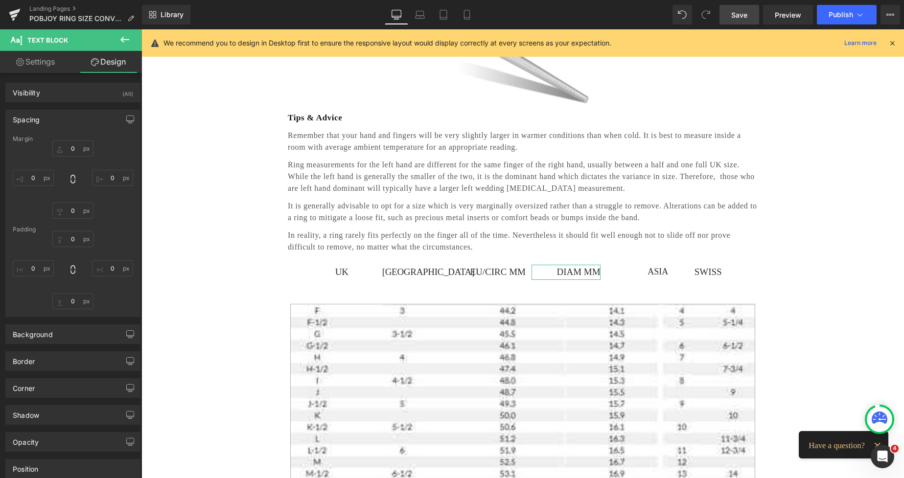
type input "0"
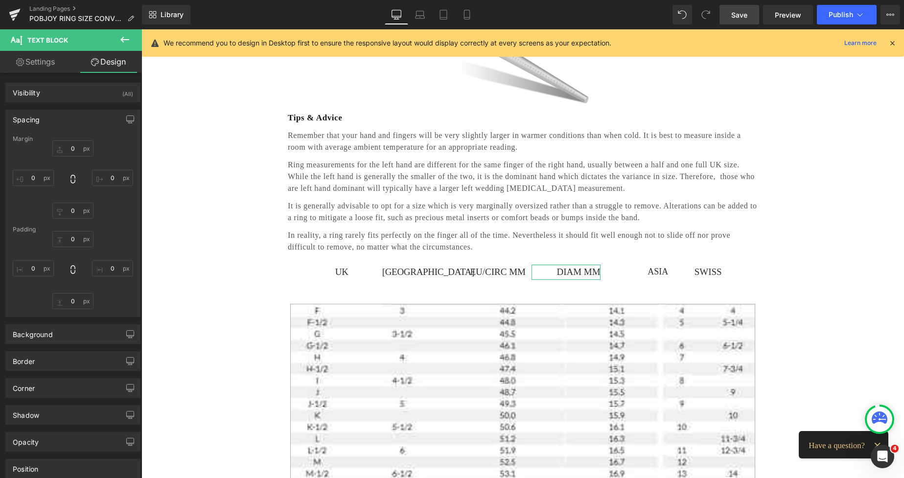
type input "0"
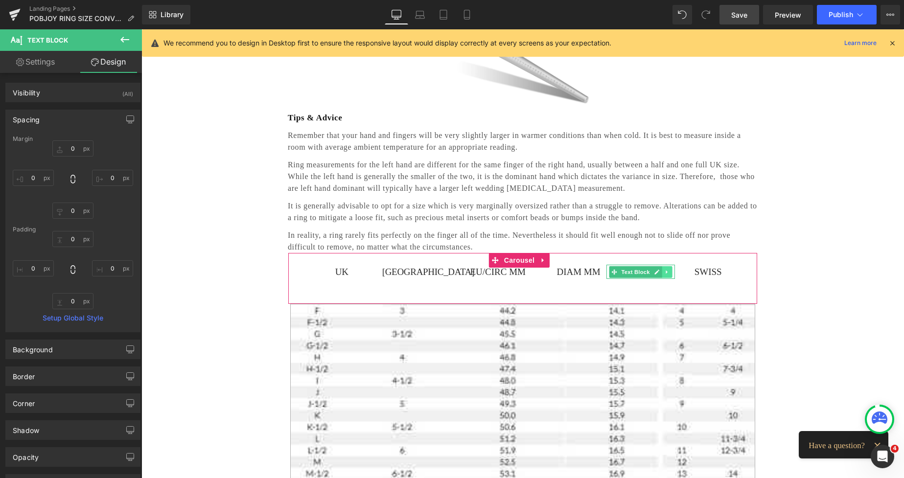
click at [669, 269] on icon at bounding box center [666, 272] width 5 height 6
click at [117, 66] on link "Design" at bounding box center [108, 62] width 71 height 22
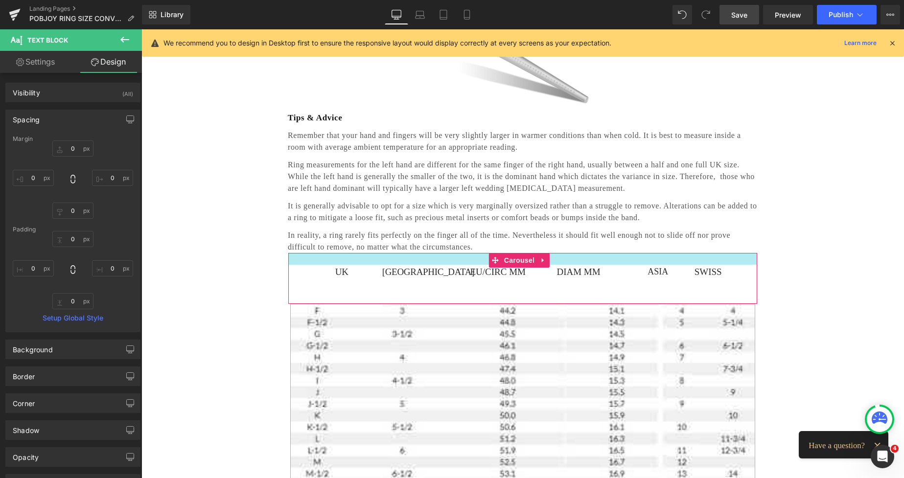
click at [649, 269] on div "ASIA Text Block" at bounding box center [641, 272] width 69 height 14
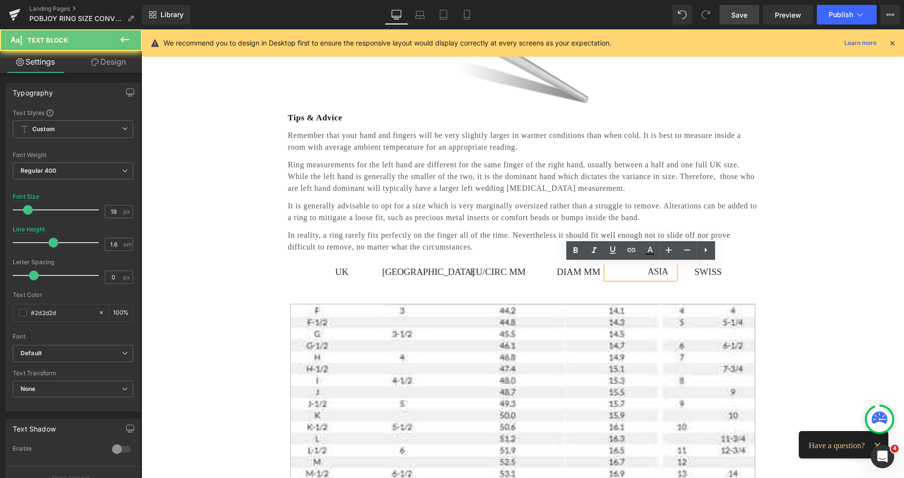
click at [653, 271] on p "ASIA" at bounding box center [638, 272] width 62 height 14
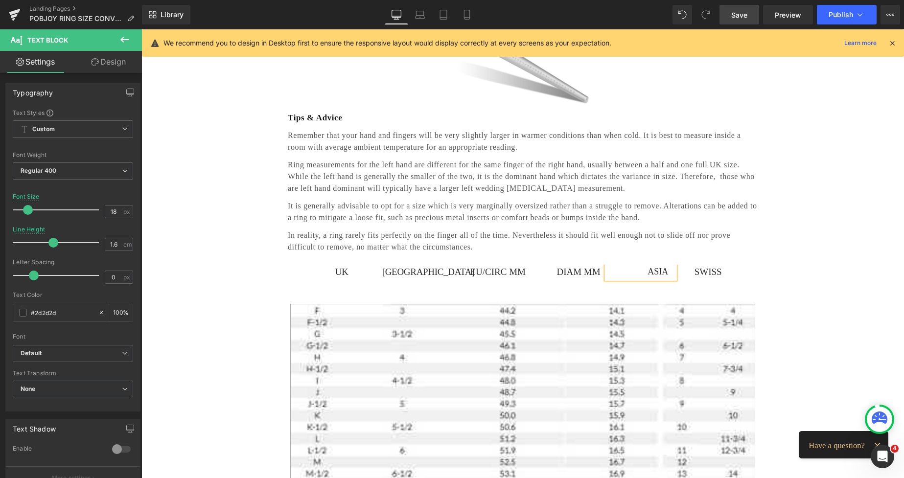
click at [120, 66] on link "Design" at bounding box center [108, 62] width 71 height 22
click at [0, 0] on div "Spacing" at bounding box center [0, 0] width 0 height 0
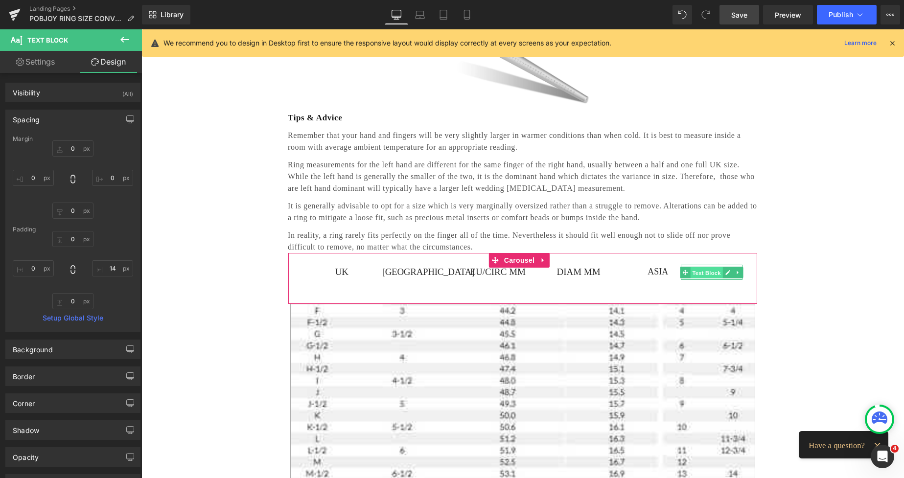
click at [696, 267] on span "Text Block" at bounding box center [707, 273] width 32 height 12
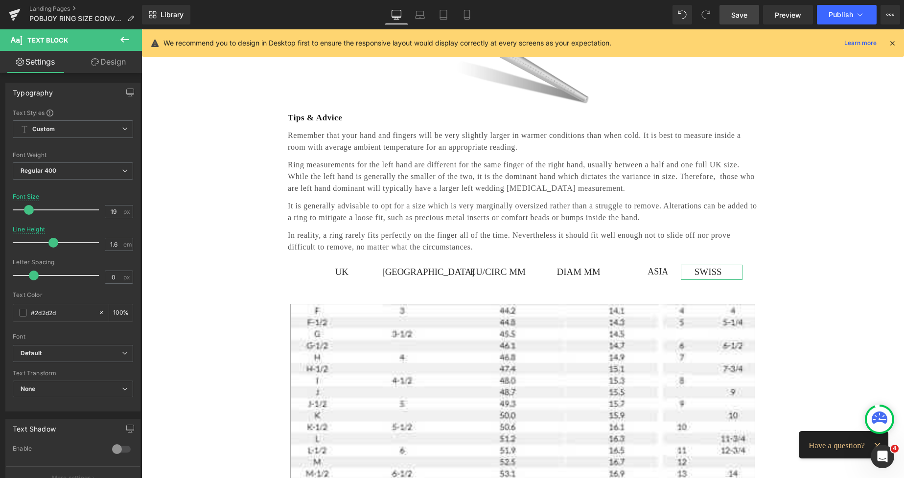
click at [99, 63] on link "Design" at bounding box center [108, 62] width 71 height 22
click at [0, 0] on div "Spacing" at bounding box center [0, 0] width 0 height 0
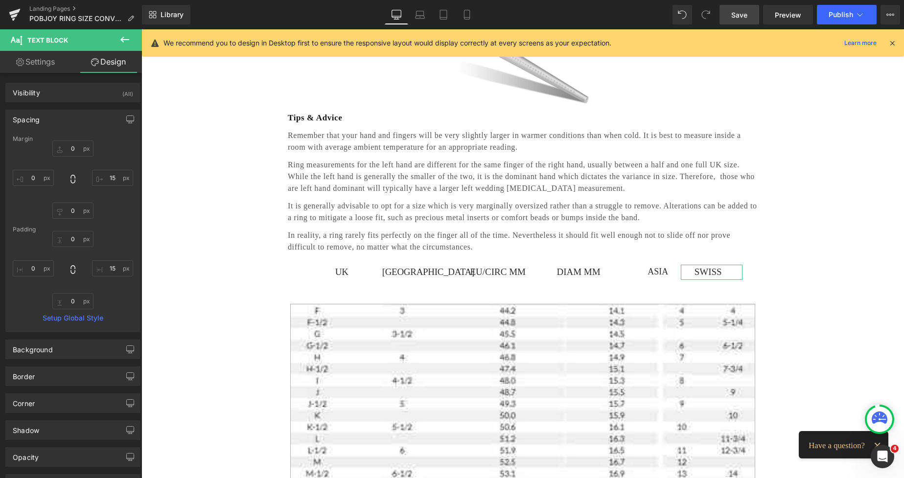
type input "0"
type input "15"
type input "0"
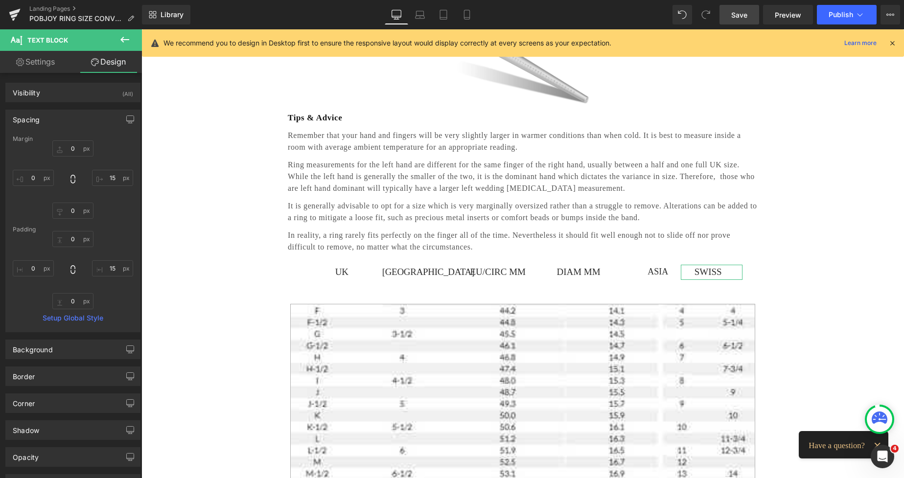
type input "15"
type input "0"
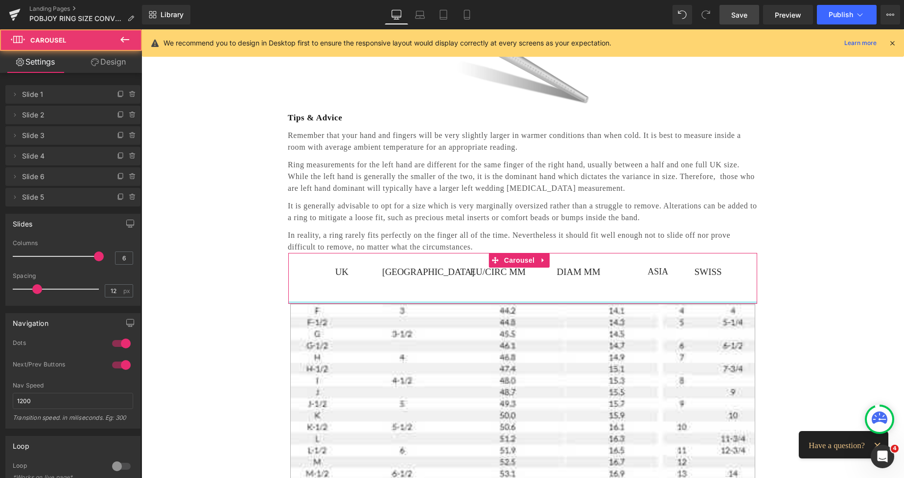
drag, startPoint x: 490, startPoint y: 302, endPoint x: 489, endPoint y: 297, distance: 5.0
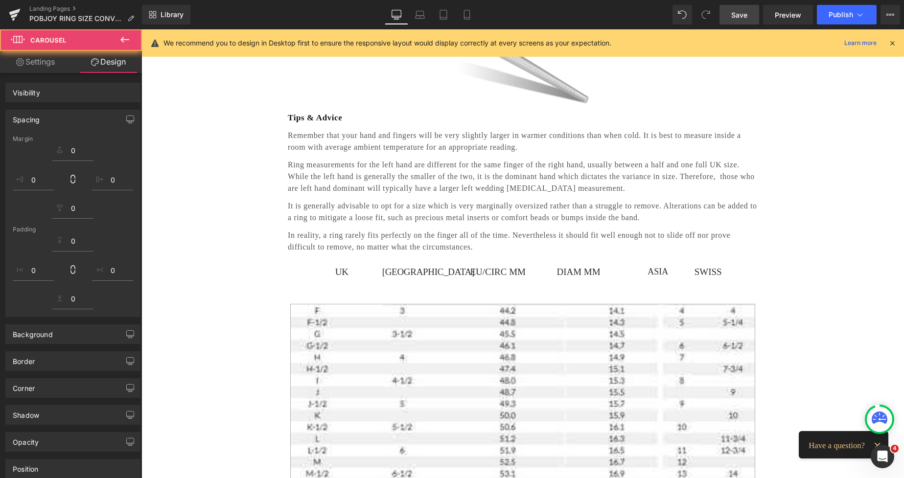
click at [679, 270] on div "UK Text Block USA Text Block EU/CIRC MM Text Block DIAM MM Text Block ASIA Text…" at bounding box center [531, 277] width 449 height 24
click at [727, 267] on div "SWISS Text Block" at bounding box center [712, 272] width 62 height 15
click at [720, 272] on p "SWISS" at bounding box center [708, 272] width 54 height 15
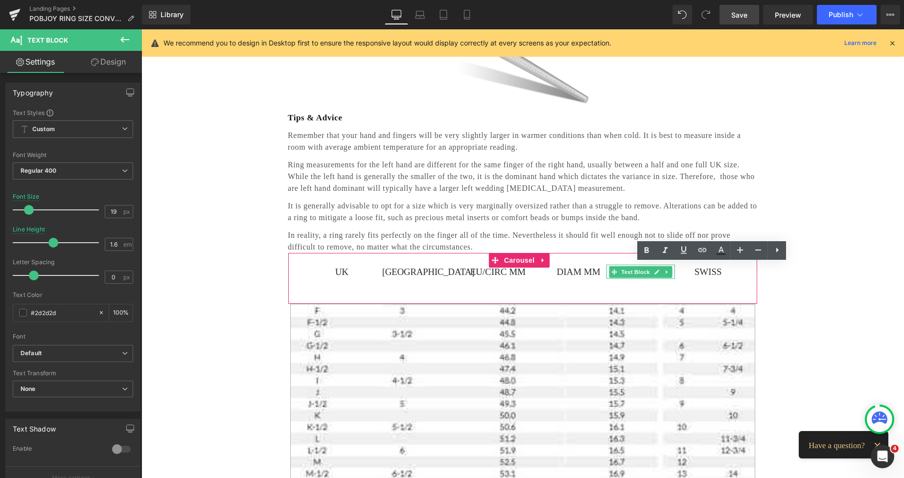
click at [650, 272] on span "Text Block" at bounding box center [635, 272] width 32 height 12
click at [640, 280] on div "ASIA Text Block" at bounding box center [641, 277] width 69 height 24
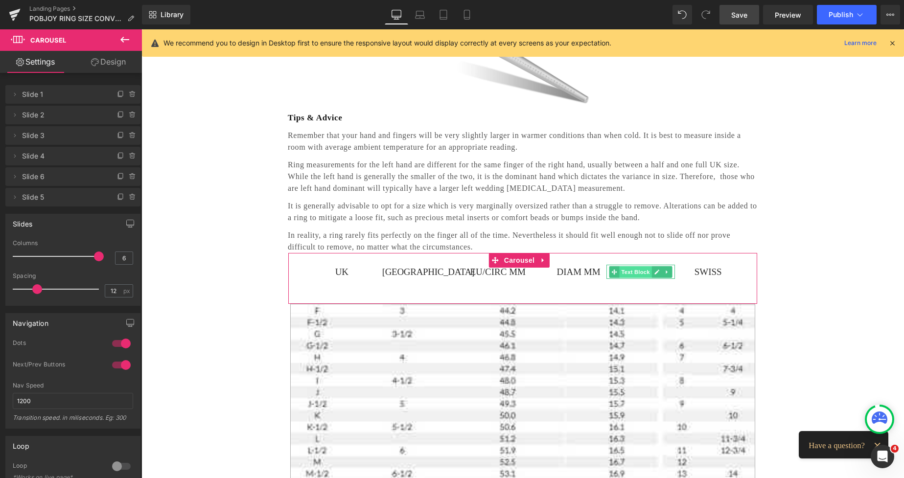
click at [644, 272] on span "Text Block" at bounding box center [635, 272] width 32 height 12
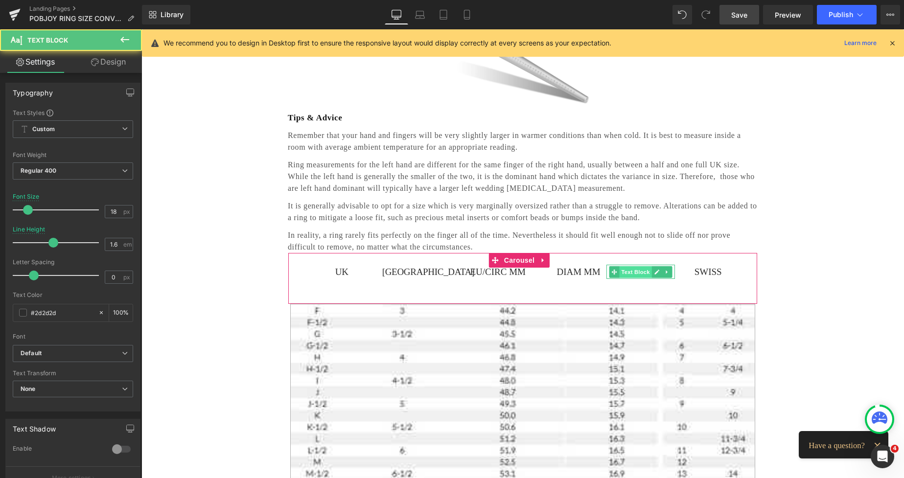
click at [633, 272] on span "Text Block" at bounding box center [635, 272] width 32 height 12
click at [632, 273] on span "Text Block" at bounding box center [635, 273] width 32 height 12
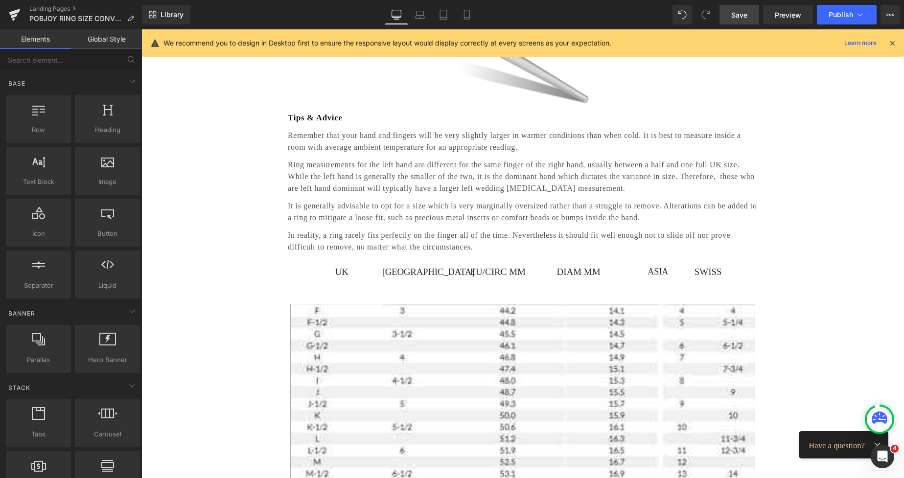
click at [738, 13] on span "Save" at bounding box center [739, 15] width 16 height 10
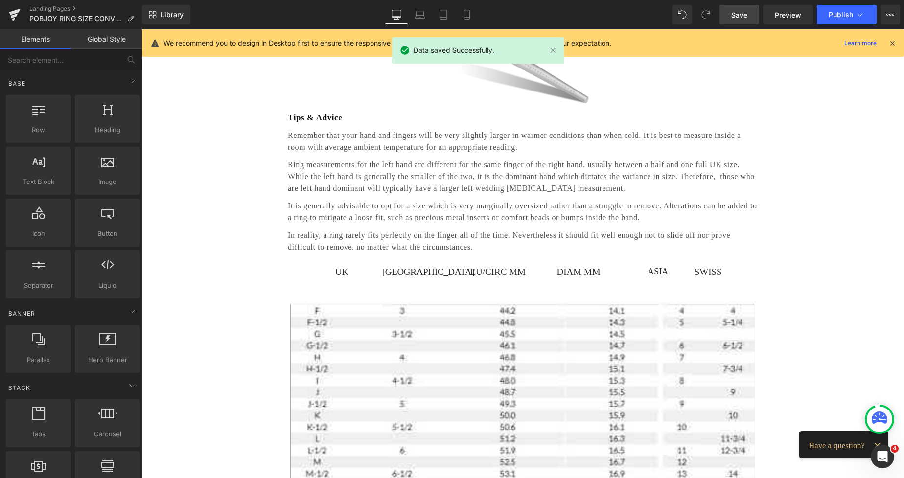
click at [297, 118] on p "Tips & Advice" at bounding box center [523, 118] width 470 height 13
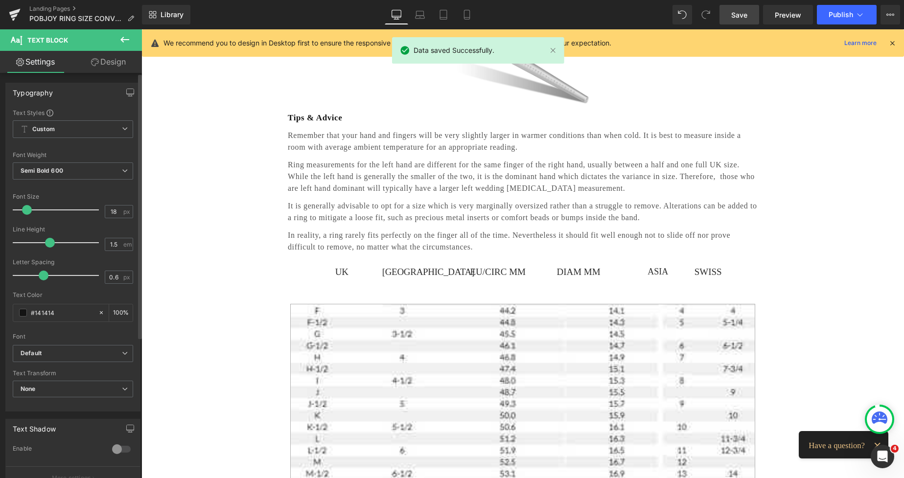
type input "19"
click at [32, 209] on span at bounding box center [29, 210] width 10 height 10
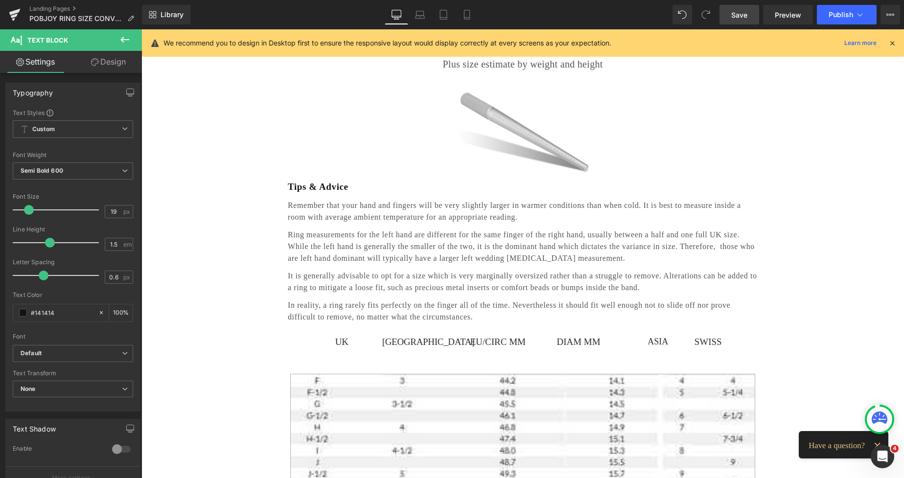
scroll to position [0, 0]
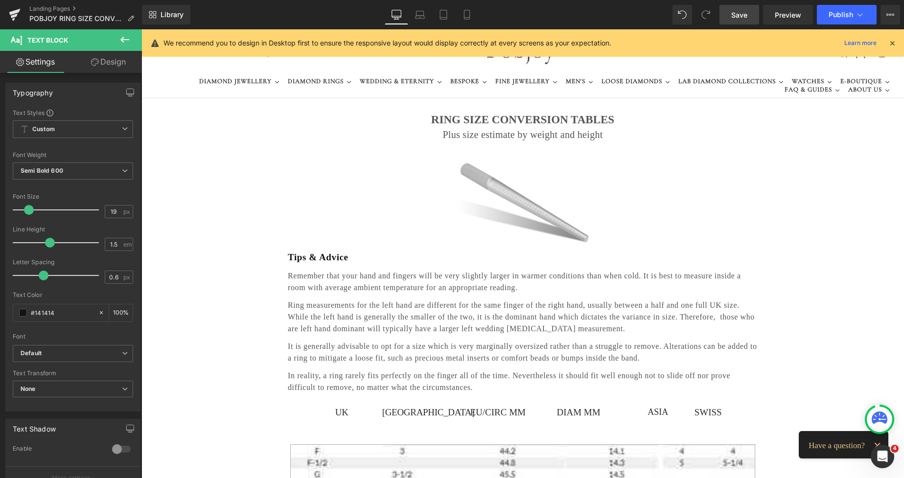
click at [750, 13] on link "Save" at bounding box center [740, 15] width 40 height 20
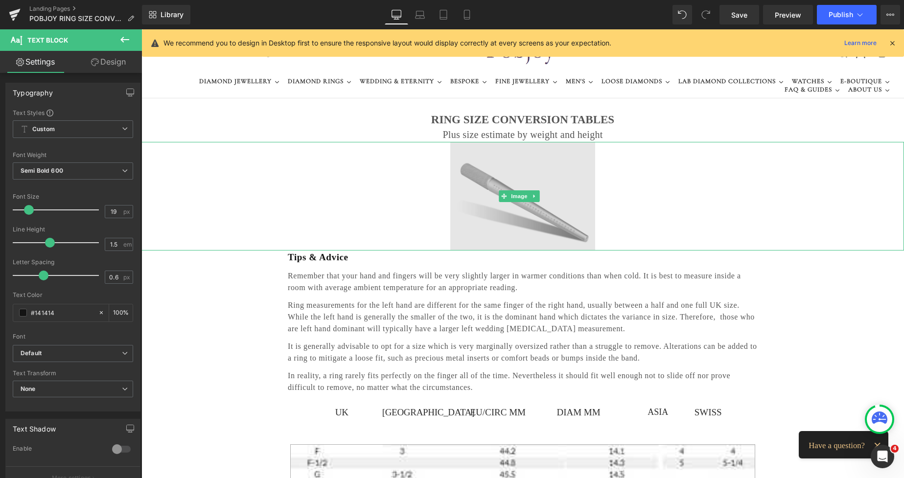
click at [461, 175] on img at bounding box center [522, 196] width 145 height 109
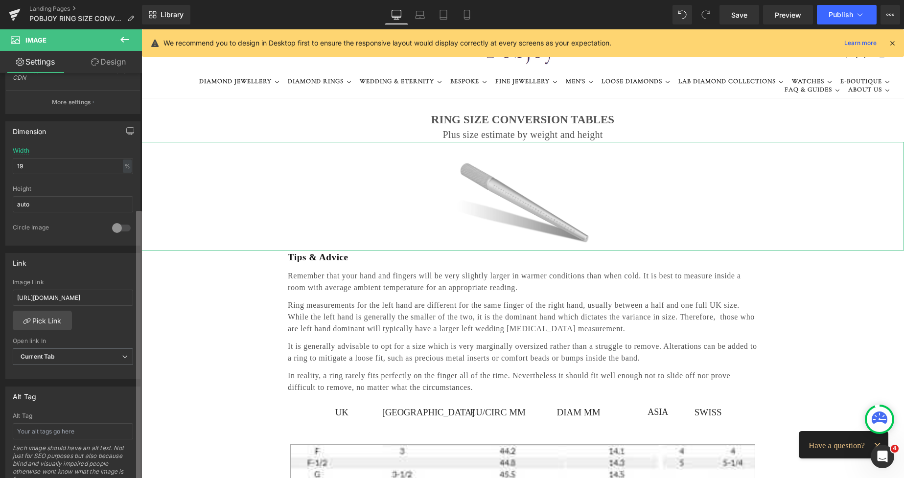
scroll to position [295, 0]
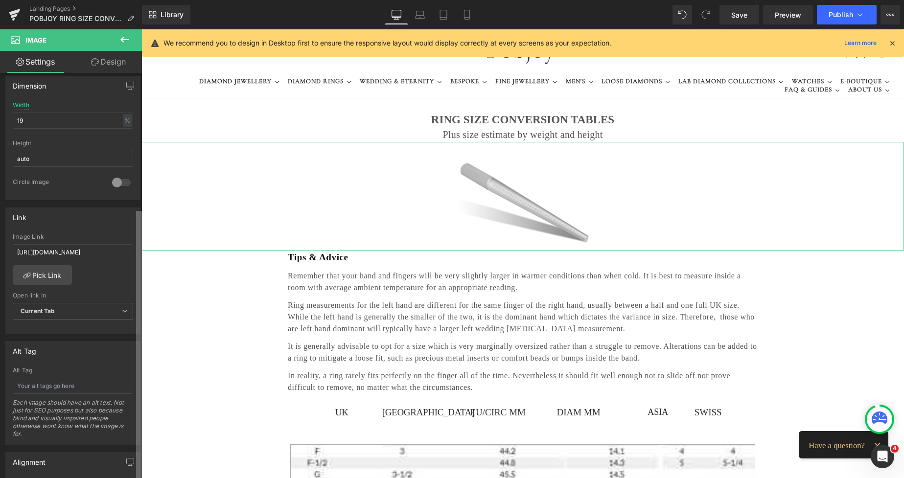
click at [125, 354] on div "Image [URL][DOMAIN_NAME] Replace Image Upload image or Browse gallery Image Src…" at bounding box center [71, 278] width 142 height 410
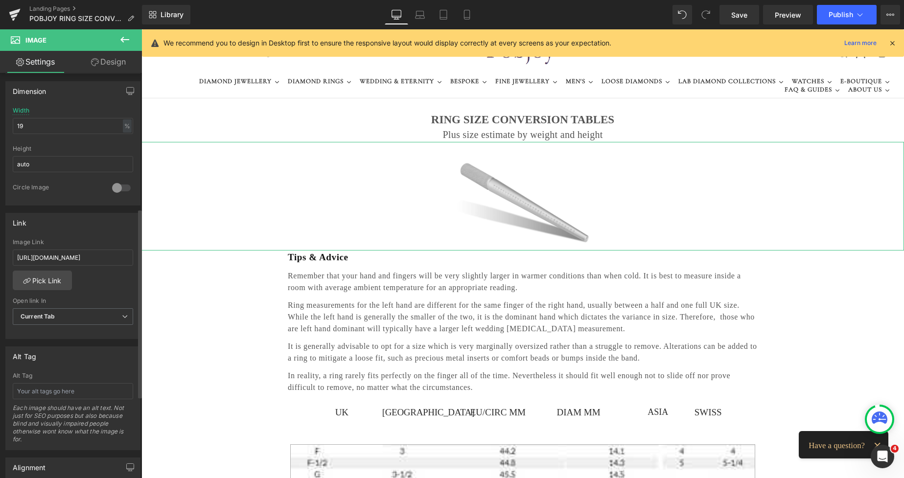
scroll to position [0, 0]
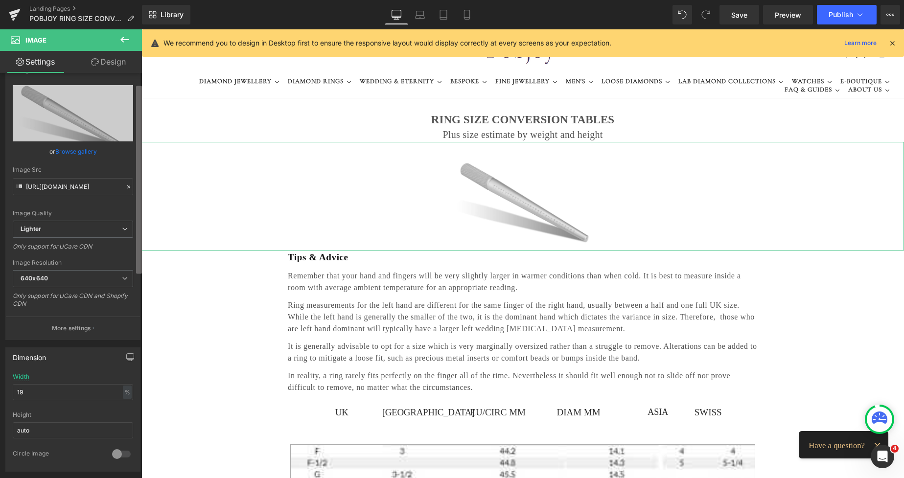
click at [139, 145] on b at bounding box center [139, 180] width 6 height 188
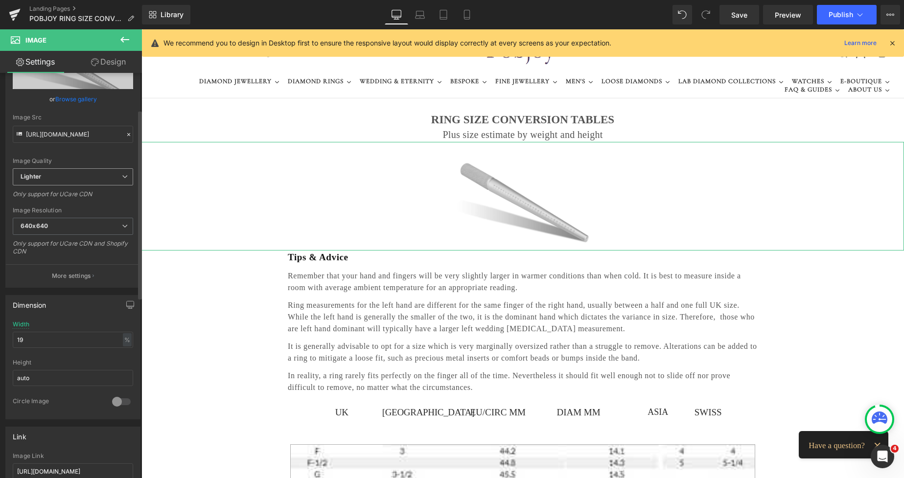
scroll to position [78, 0]
click at [92, 170] on span "Lighter" at bounding box center [73, 174] width 120 height 17
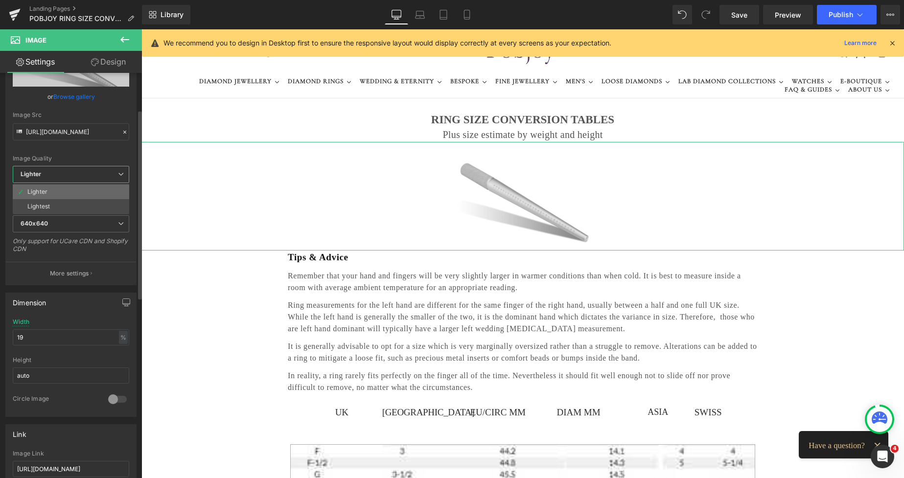
click at [79, 192] on li "Lighter" at bounding box center [71, 192] width 117 height 15
click at [68, 219] on span "640x640" at bounding box center [73, 223] width 120 height 17
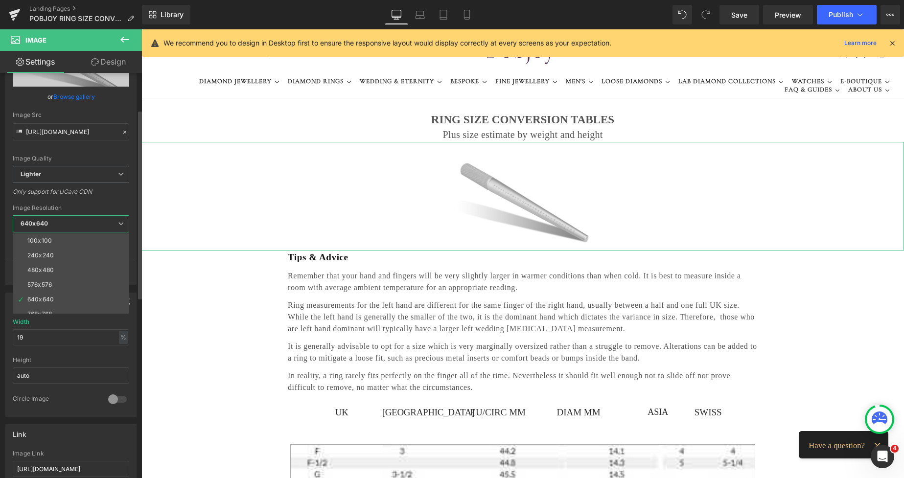
click at [64, 234] on li "100x100" at bounding box center [73, 241] width 121 height 15
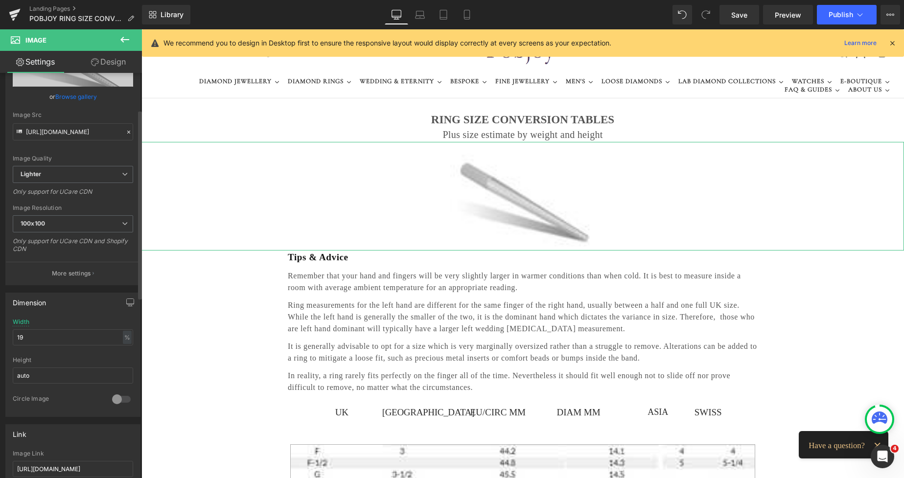
type input "[URL][DOMAIN_NAME]"
click at [68, 83] on link "Replace Image" at bounding box center [73, 58] width 120 height 56
type input "C:\fakepath\New Template-Photoroom - 2025-08-30T191957.302.png"
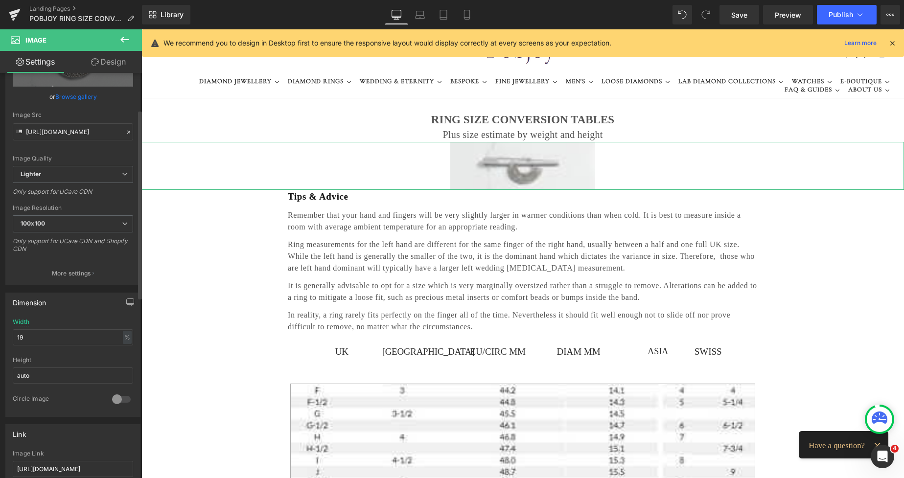
type input "[URL][DOMAIN_NAME]"
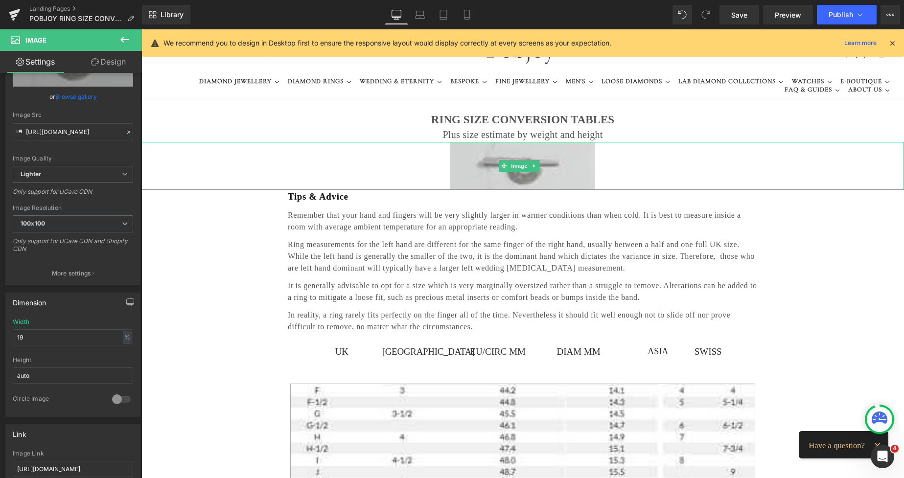
click at [473, 151] on img at bounding box center [522, 166] width 145 height 48
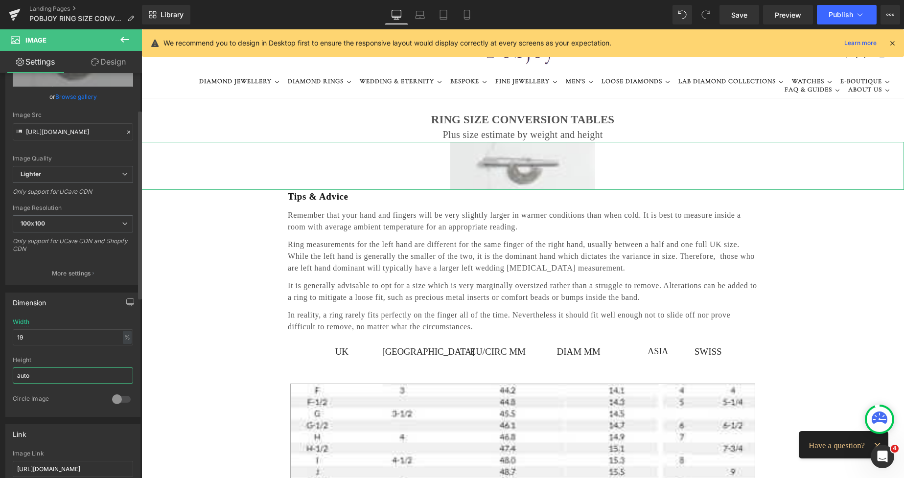
drag, startPoint x: 40, startPoint y: 377, endPoint x: 6, endPoint y: 378, distance: 33.8
click at [6, 378] on div "19% Width 19 % % px auto Height auto 0 Circle Image" at bounding box center [73, 368] width 134 height 98
click at [27, 341] on input "19" at bounding box center [73, 337] width 120 height 16
drag, startPoint x: 27, startPoint y: 341, endPoint x: 8, endPoint y: 338, distance: 19.3
click at [8, 338] on div "19% Width 19 % % px auto Height auto 0 Circle Image" at bounding box center [73, 368] width 134 height 98
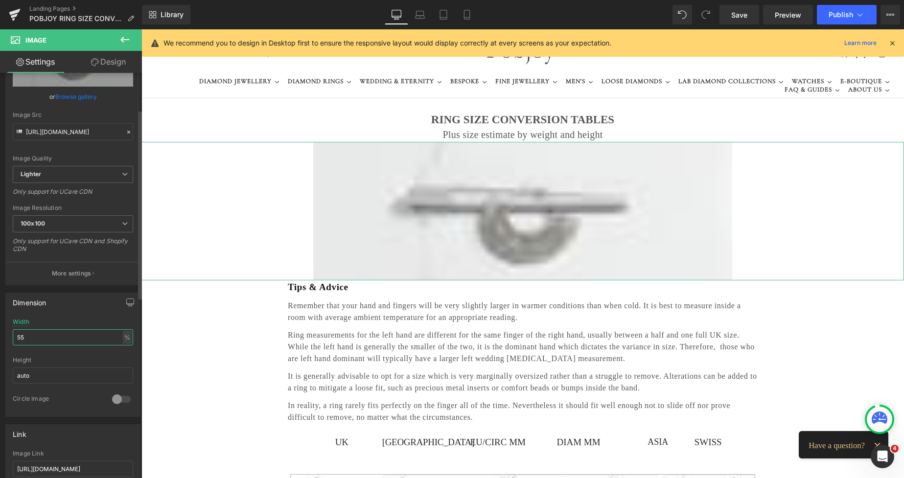
type input "5"
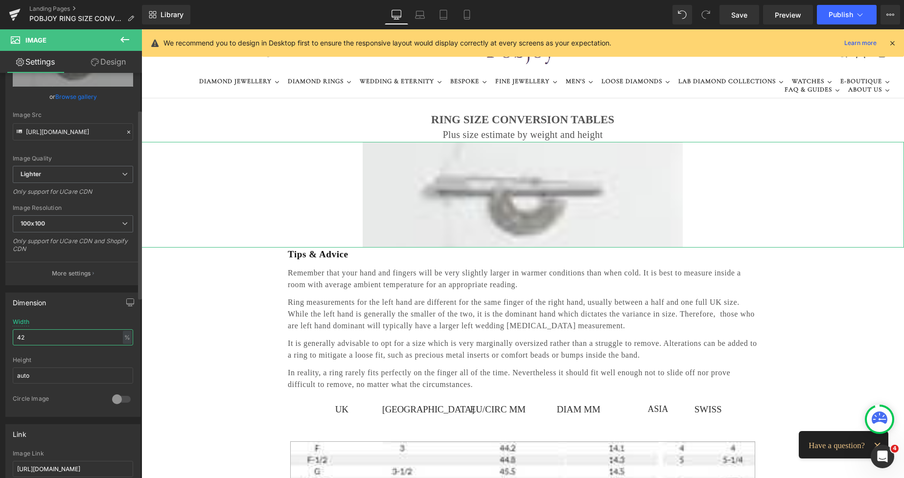
type input "4"
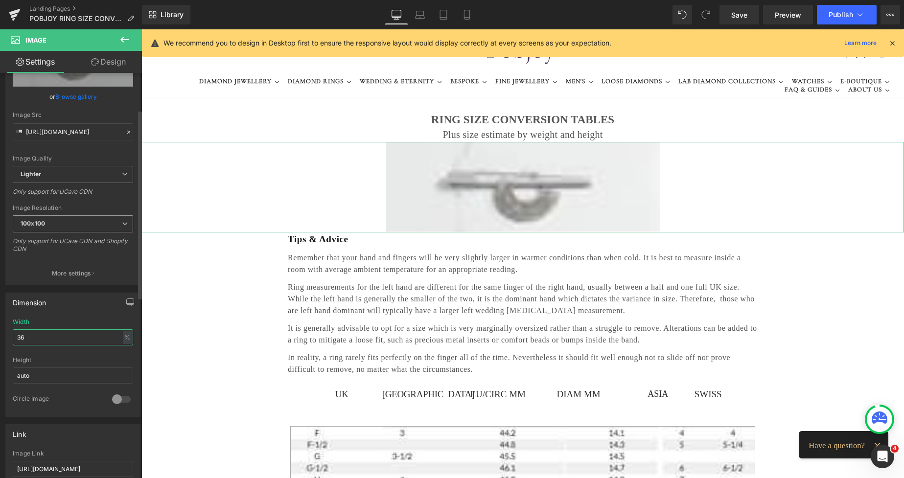
type input "36"
click at [82, 230] on span "100x100" at bounding box center [73, 223] width 120 height 17
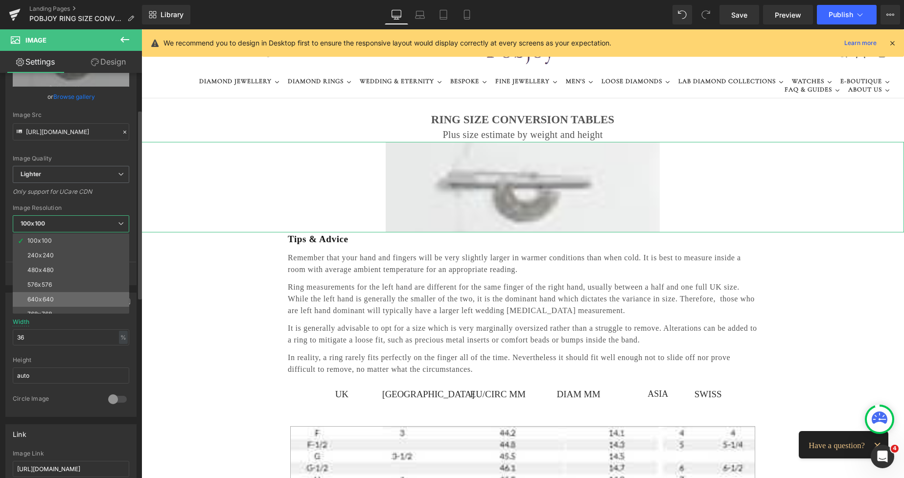
click at [56, 301] on li "640x640" at bounding box center [73, 299] width 121 height 15
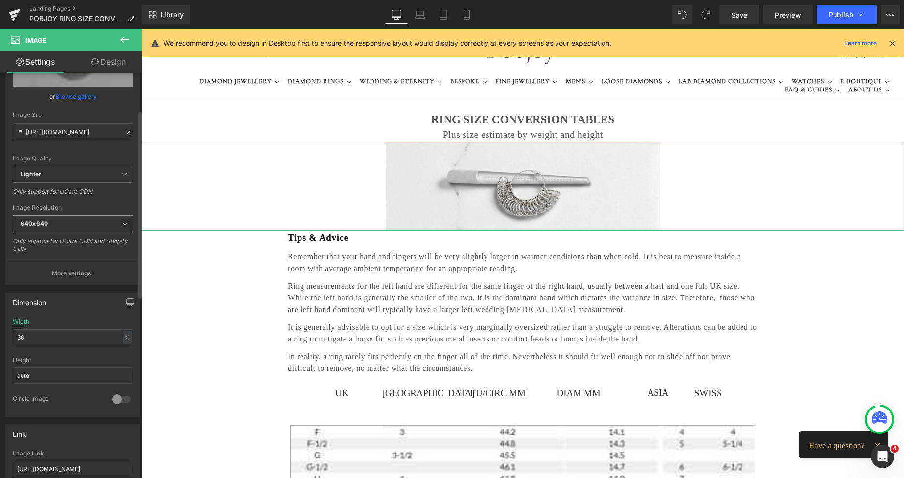
type input "[URL][DOMAIN_NAME]"
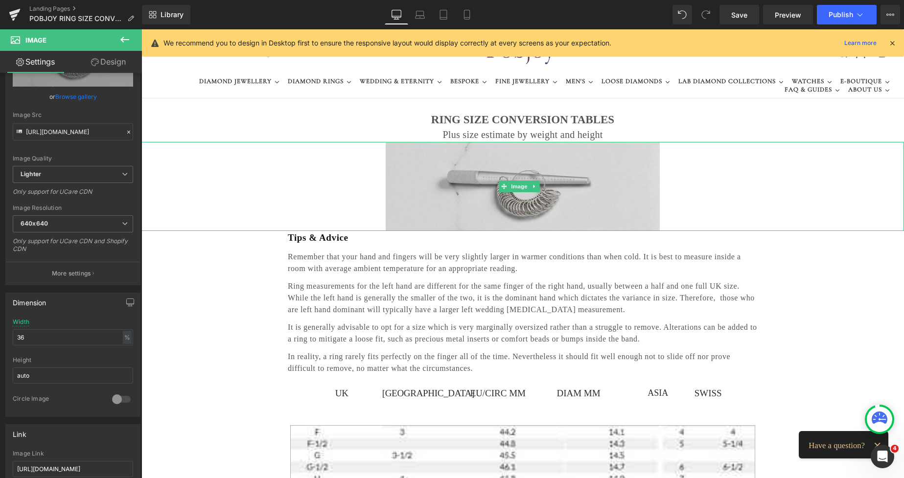
click at [596, 171] on img at bounding box center [523, 186] width 275 height 89
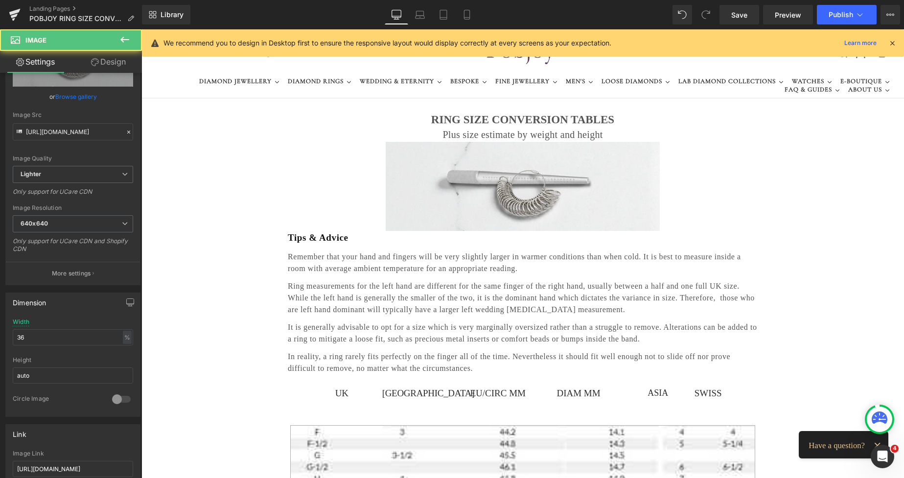
click at [452, 134] on h2 "Plus size estimate by weight and height" at bounding box center [522, 134] width 763 height 15
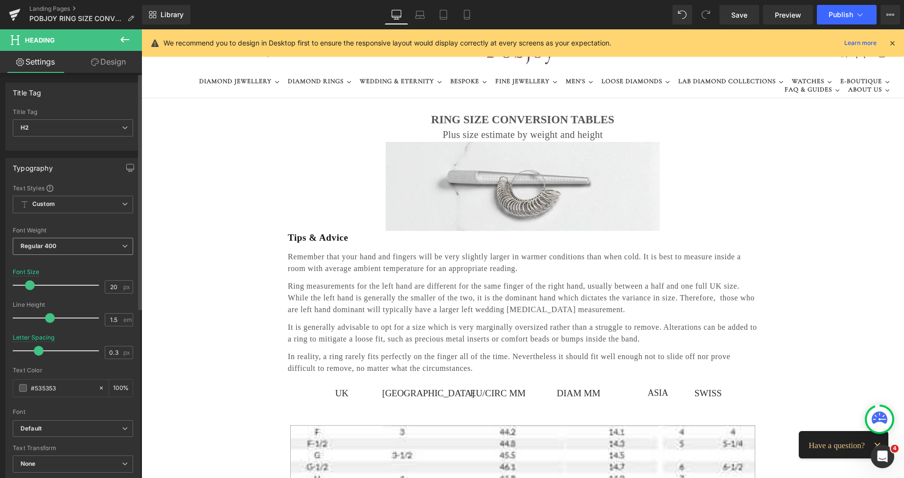
click at [55, 248] on b "Regular 400" at bounding box center [39, 245] width 36 height 7
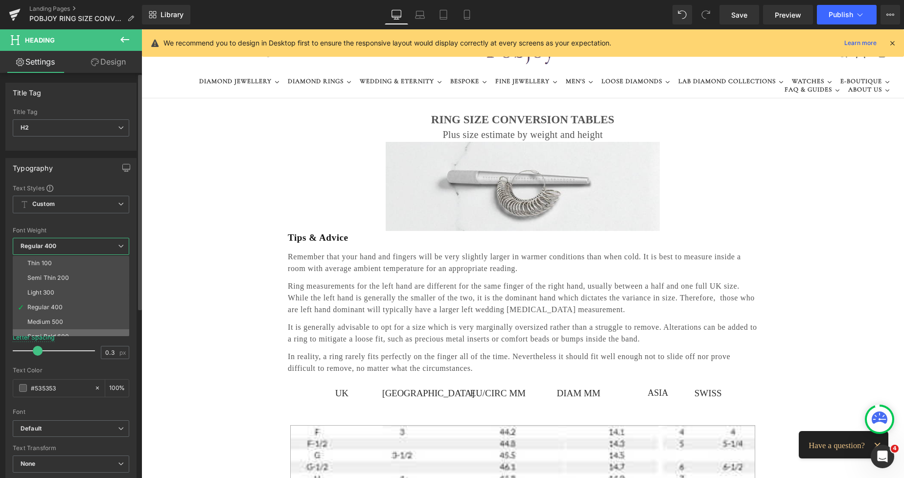
click at [53, 329] on li "Semi Bold 600" at bounding box center [73, 336] width 121 height 15
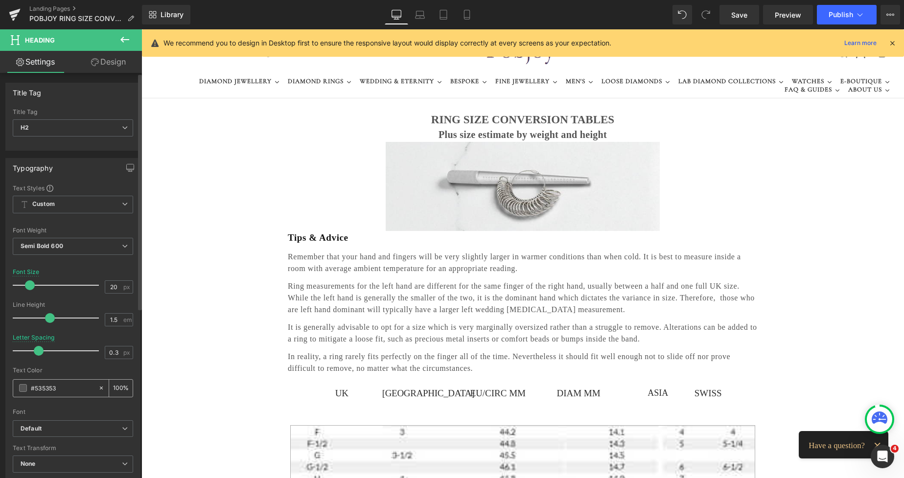
click at [23, 387] on span at bounding box center [23, 388] width 8 height 8
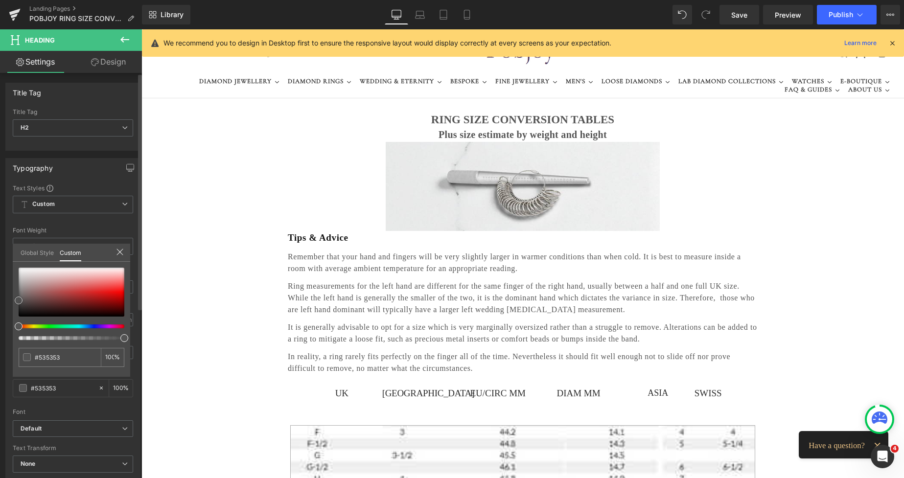
type input "#565656"
type input "#686868"
type input "#6b6b6b"
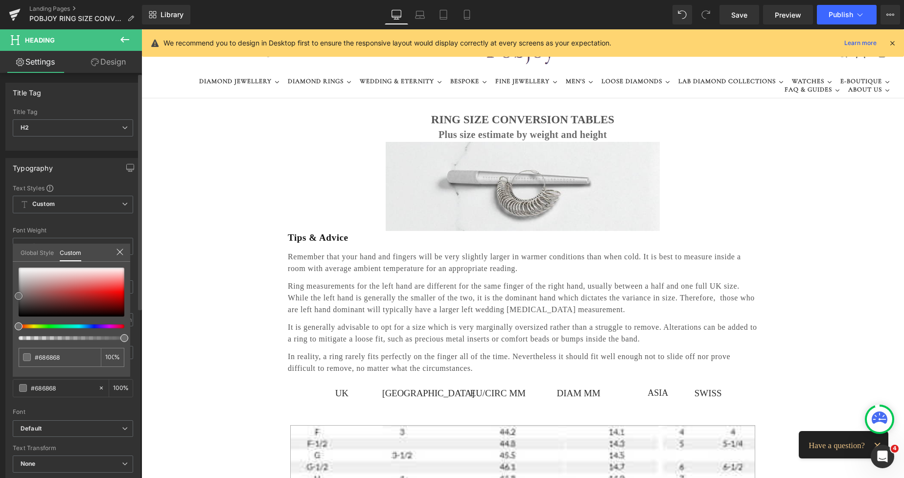
type input "#6b6b6b"
type input "#686868"
type input "#636363"
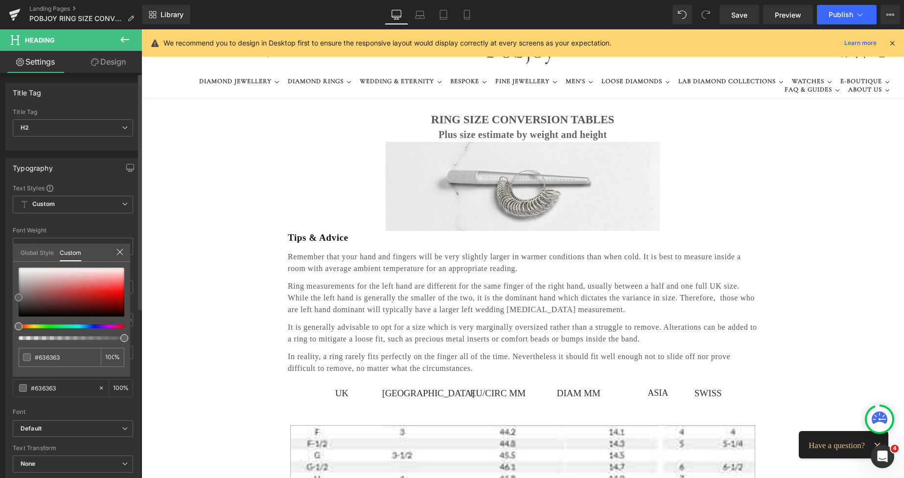
type input "#686868"
type input "#707070"
drag, startPoint x: 19, startPoint y: 302, endPoint x: 13, endPoint y: 294, distance: 9.5
click at [13, 294] on div "#7c7c7c 100 %" at bounding box center [71, 322] width 117 height 109
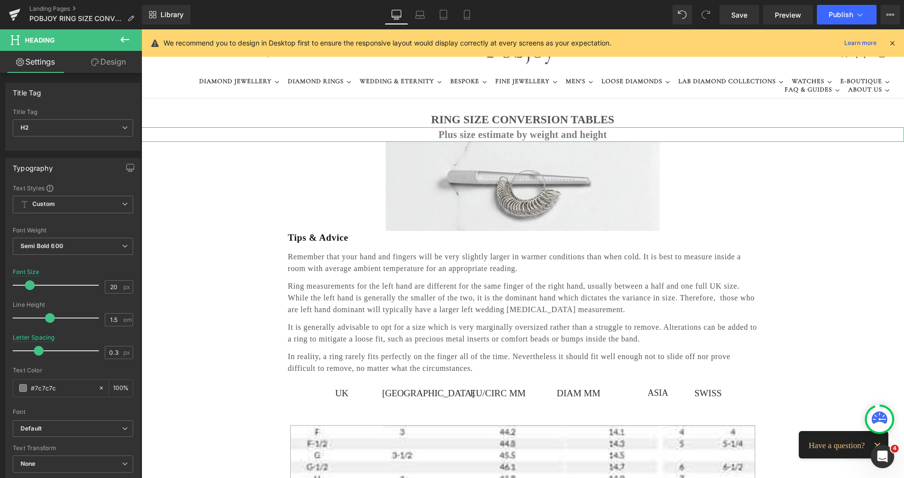
click at [117, 61] on link "Design" at bounding box center [108, 62] width 71 height 22
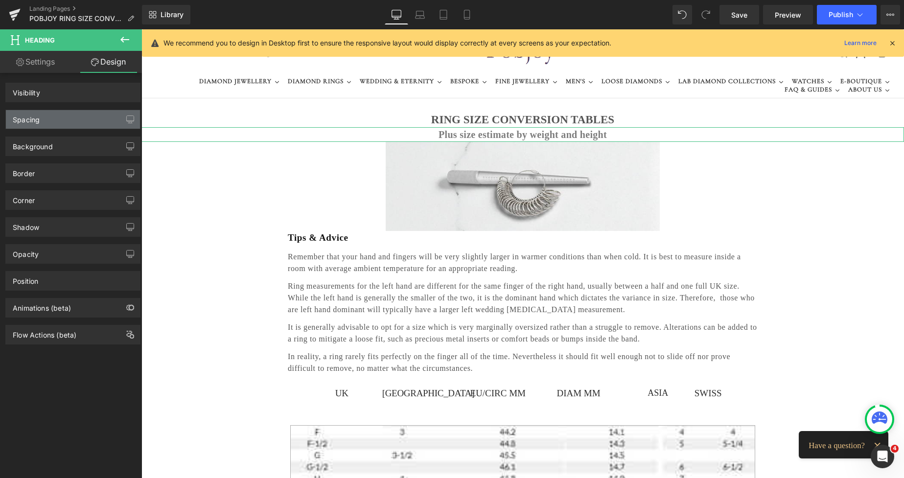
click at [67, 114] on div "Spacing" at bounding box center [73, 119] width 134 height 19
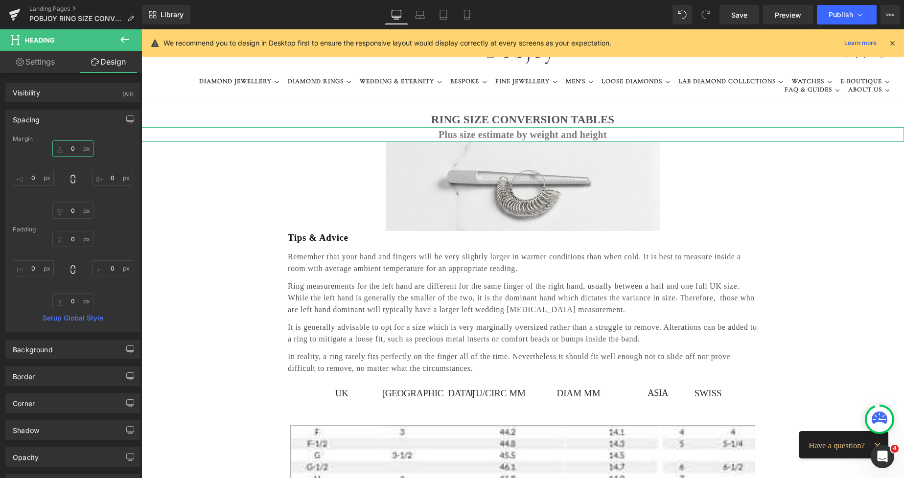
click at [69, 149] on input "0" at bounding box center [72, 149] width 41 height 16
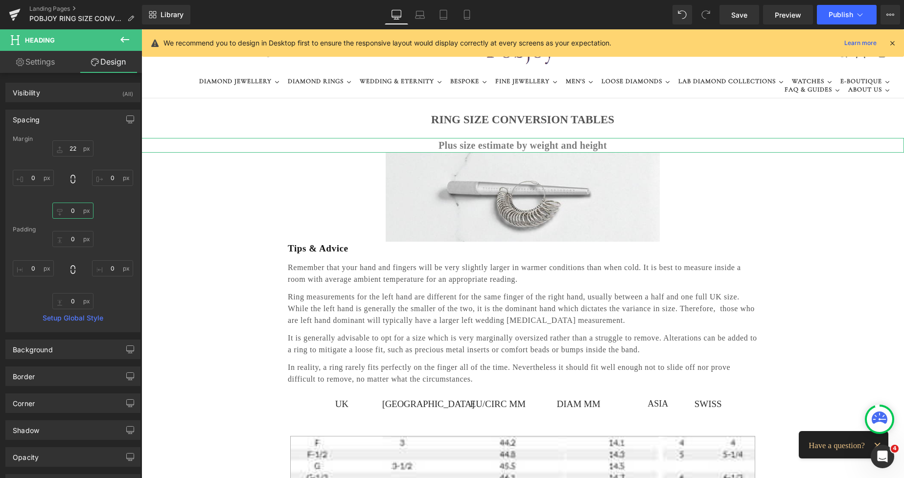
click at [69, 207] on input "0" at bounding box center [72, 211] width 41 height 16
click at [681, 10] on icon at bounding box center [682, 14] width 9 height 9
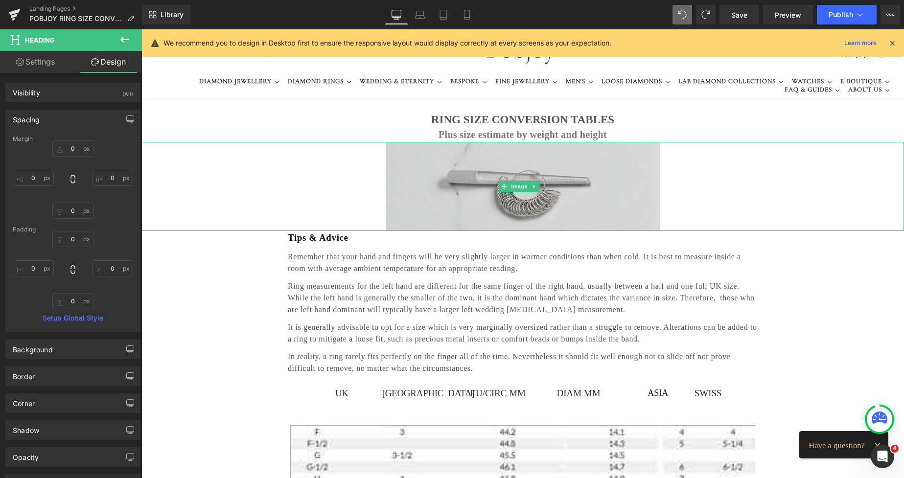
click at [420, 166] on img at bounding box center [523, 186] width 275 height 89
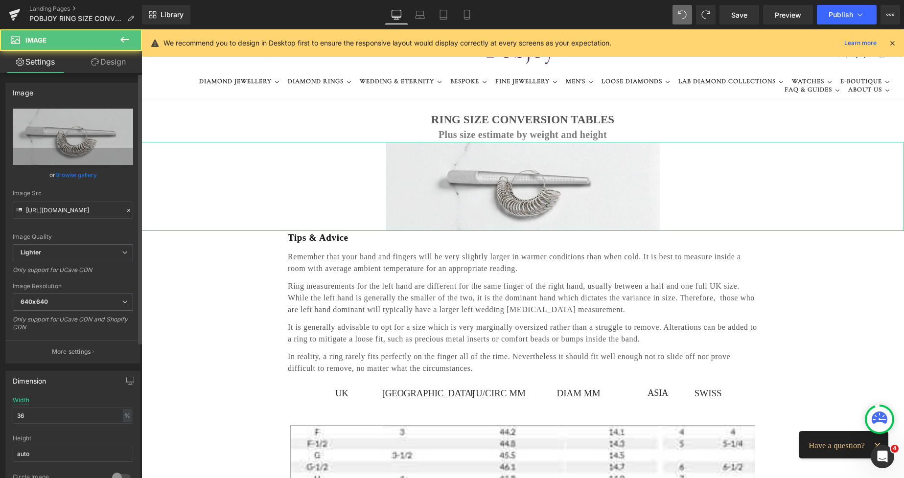
click at [109, 66] on link "Design" at bounding box center [108, 62] width 71 height 22
click at [0, 0] on div "Spacing" at bounding box center [0, 0] width 0 height 0
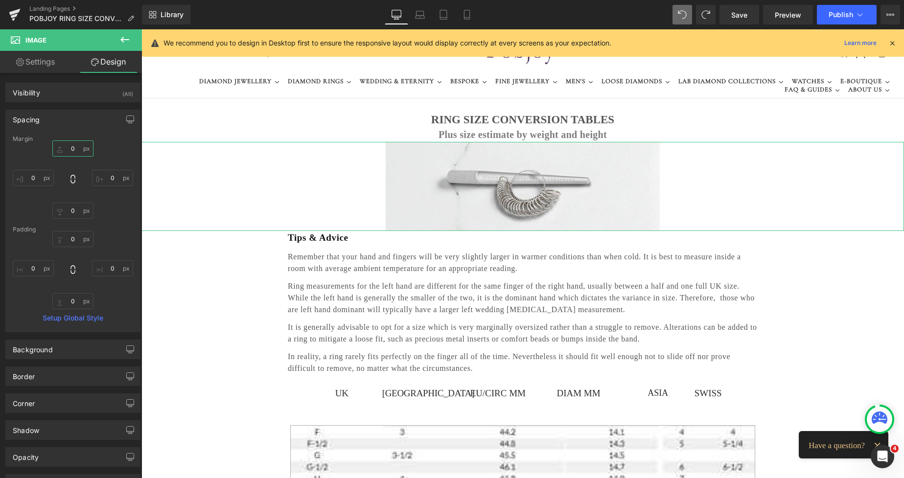
click at [70, 153] on input "0" at bounding box center [72, 149] width 41 height 16
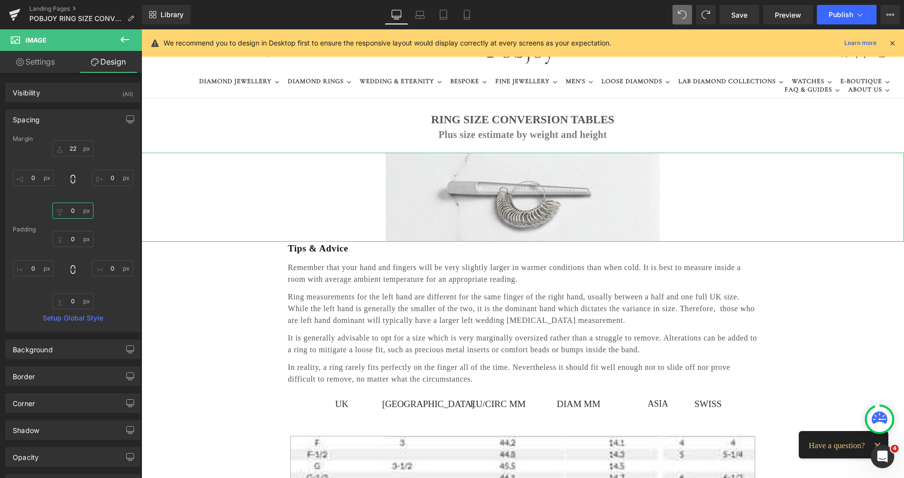
click at [72, 215] on input "0" at bounding box center [72, 211] width 41 height 16
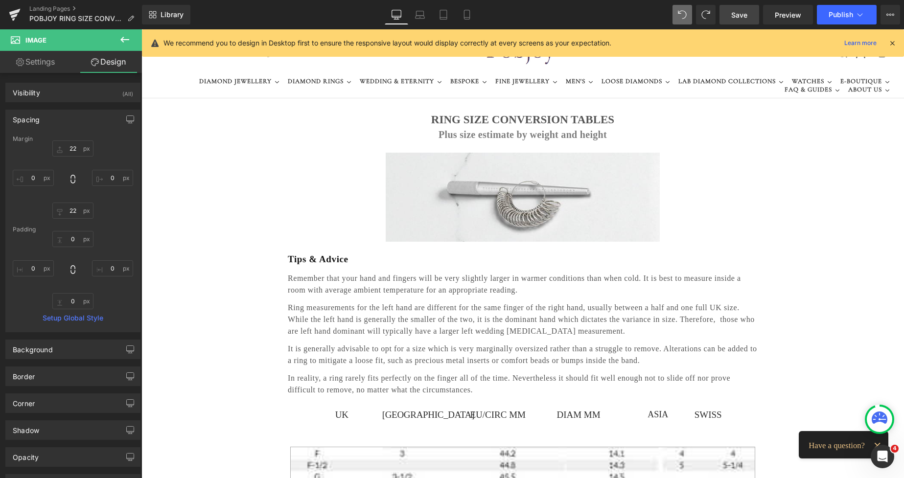
click at [738, 18] on span "Save" at bounding box center [739, 15] width 16 height 10
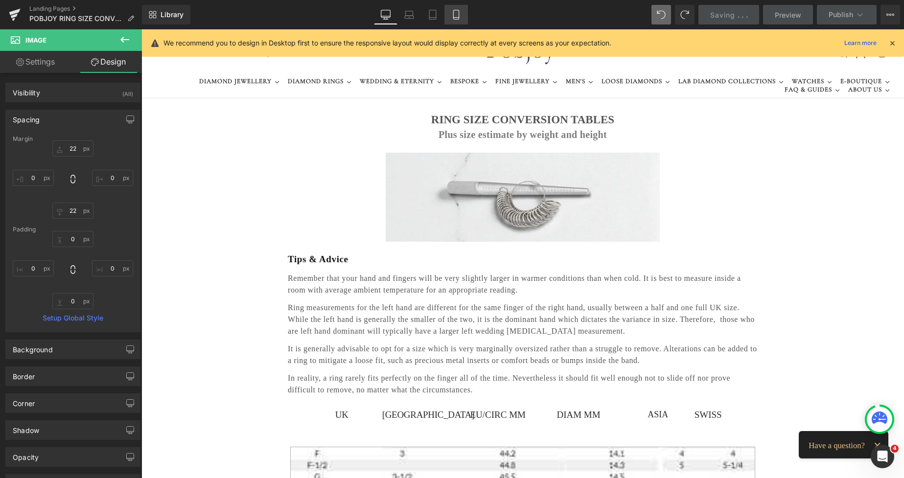
click at [456, 15] on icon at bounding box center [456, 15] width 10 height 10
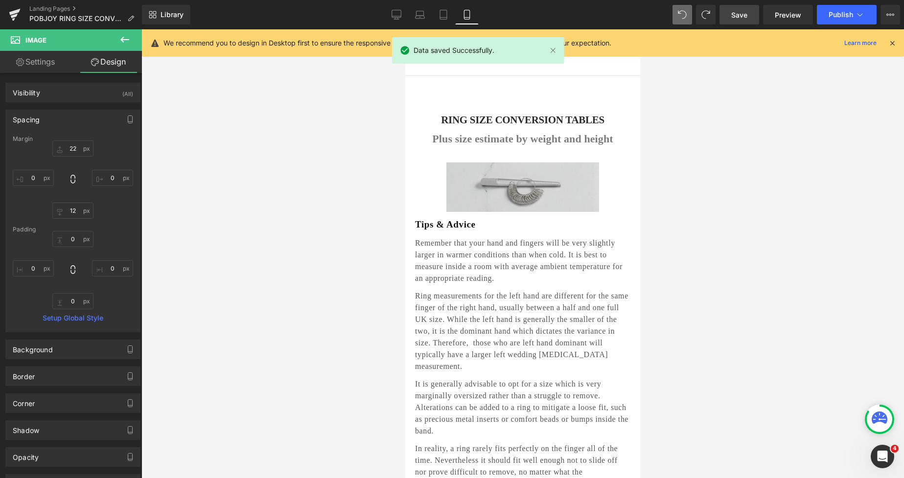
scroll to position [9, 0]
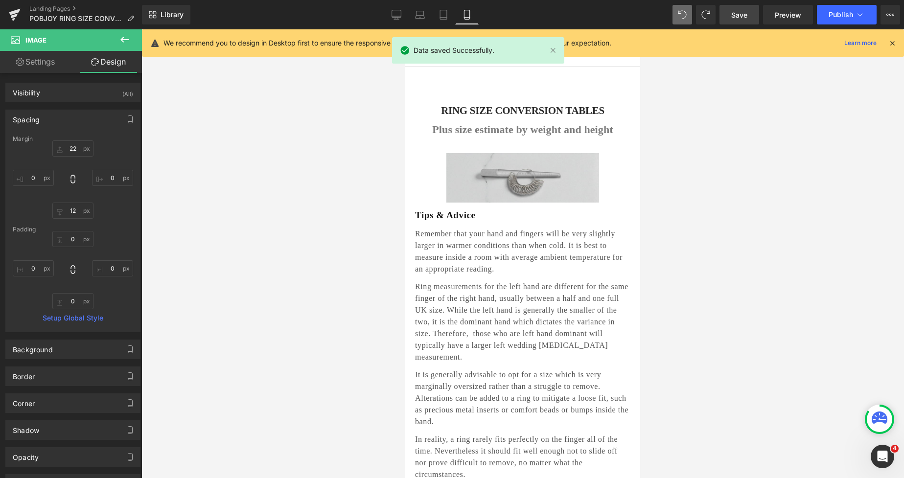
click at [474, 159] on img at bounding box center [522, 177] width 153 height 49
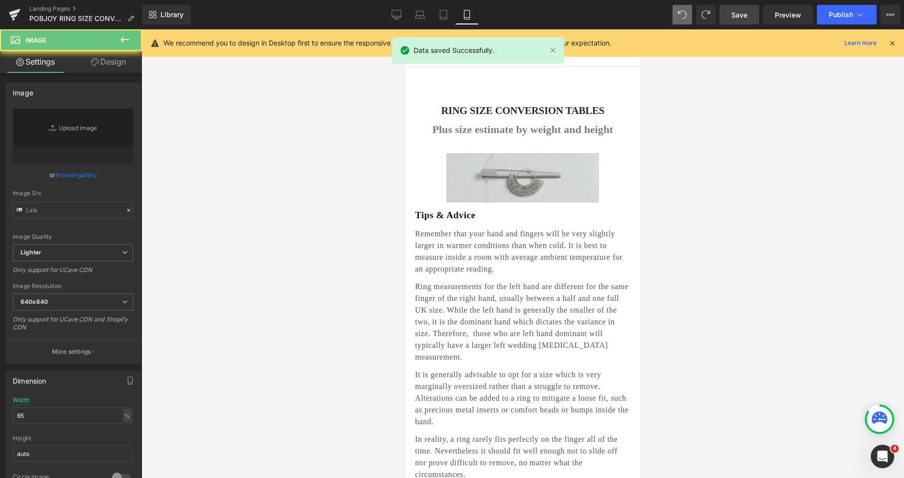
click at [469, 167] on img at bounding box center [522, 177] width 153 height 49
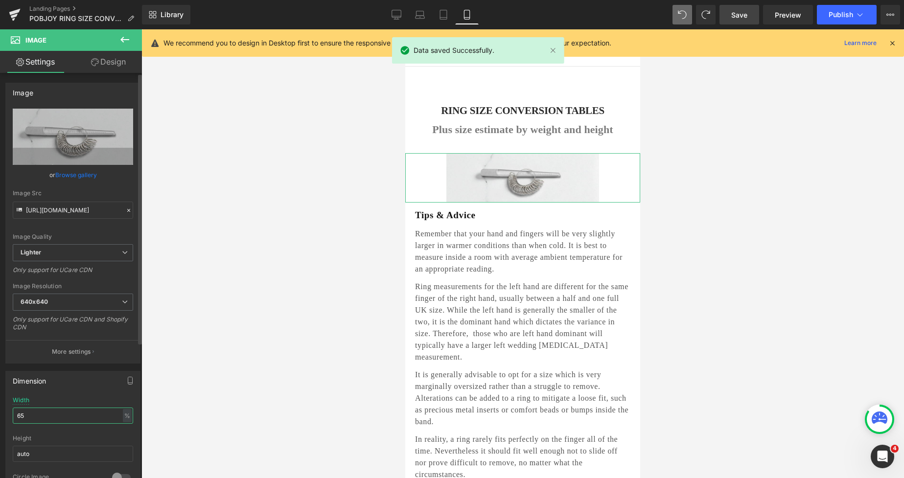
drag, startPoint x: 46, startPoint y: 413, endPoint x: 0, endPoint y: 418, distance: 45.8
click at [0, 418] on div "Dimension 65% Width 65 % % px auto Height auto 0 Circle Image" at bounding box center [73, 430] width 146 height 132
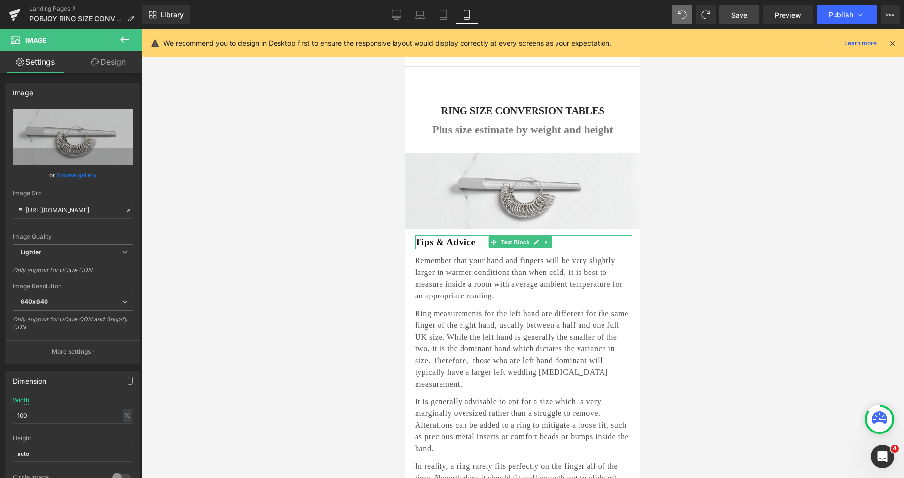
click at [484, 238] on p "Tips & Advice" at bounding box center [523, 242] width 217 height 14
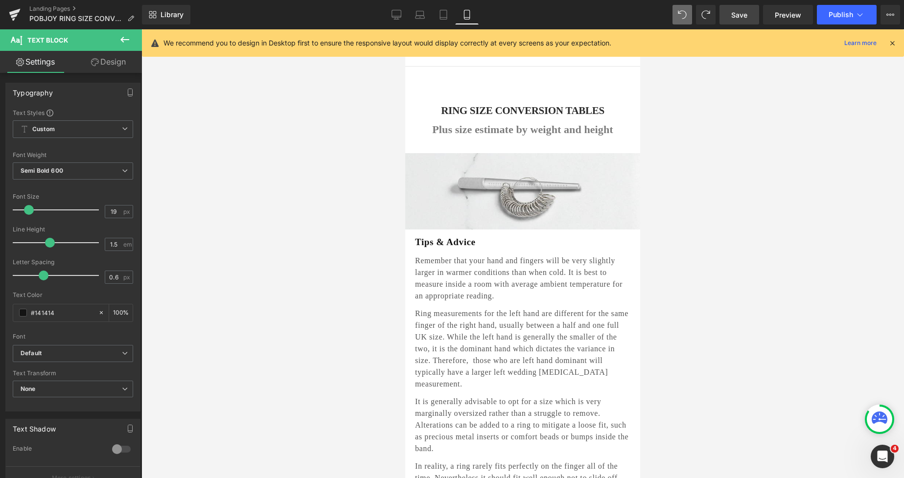
click at [113, 69] on link "Design" at bounding box center [108, 62] width 71 height 22
click at [0, 0] on div "Spacing" at bounding box center [0, 0] width 0 height 0
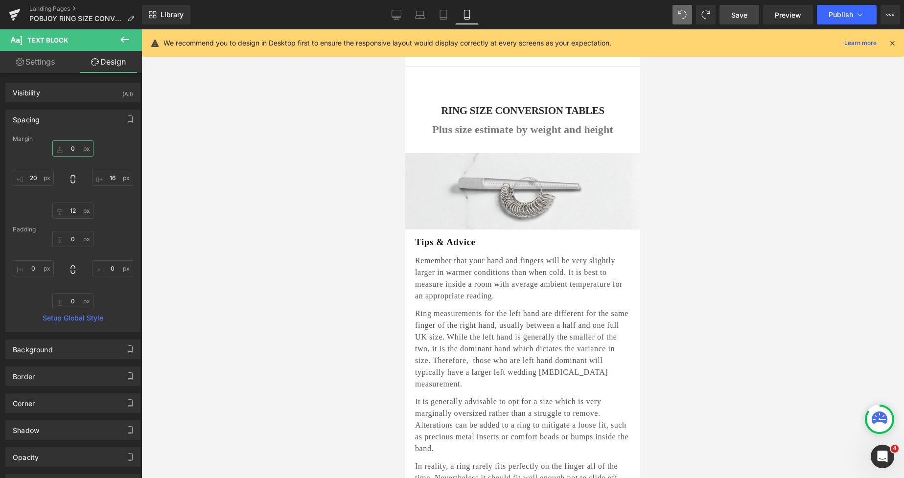
drag, startPoint x: 76, startPoint y: 116, endPoint x: 70, endPoint y: 168, distance: 52.8
click at [68, 151] on input "0" at bounding box center [72, 149] width 41 height 16
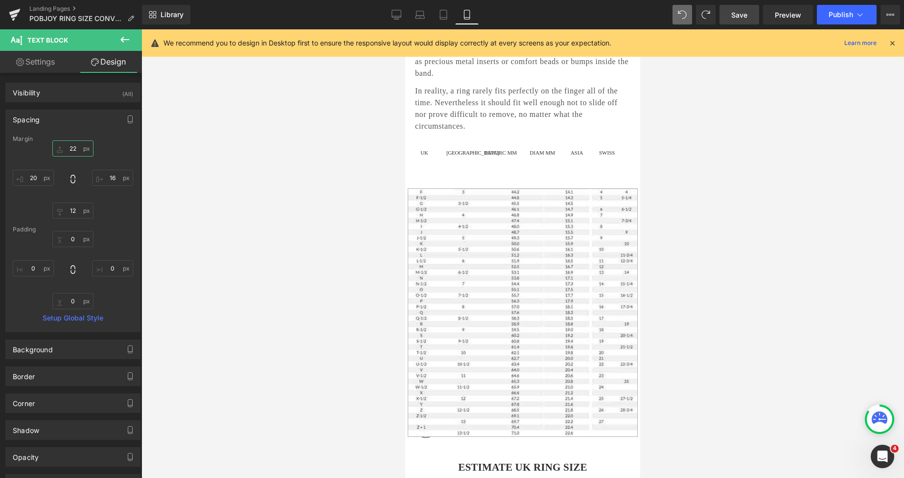
scroll to position [559, 0]
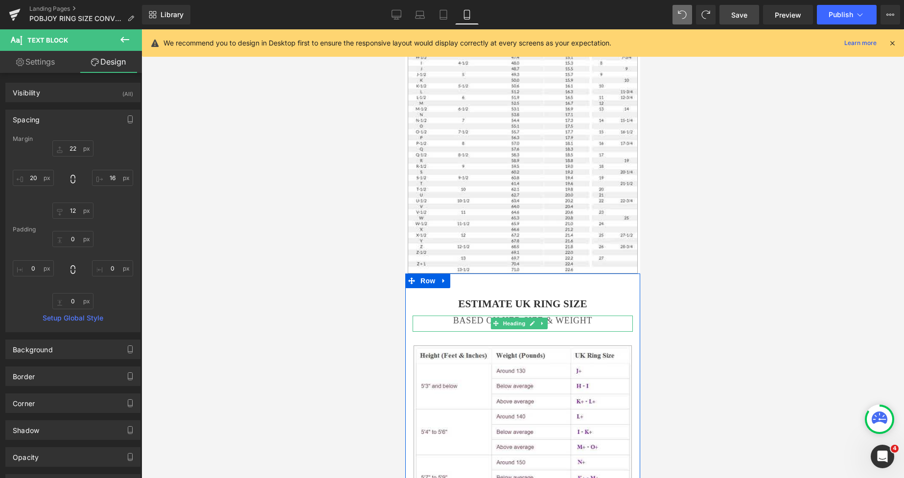
click at [460, 316] on h2 "BASED ON HER SIZE & WEIGHT" at bounding box center [523, 321] width 220 height 11
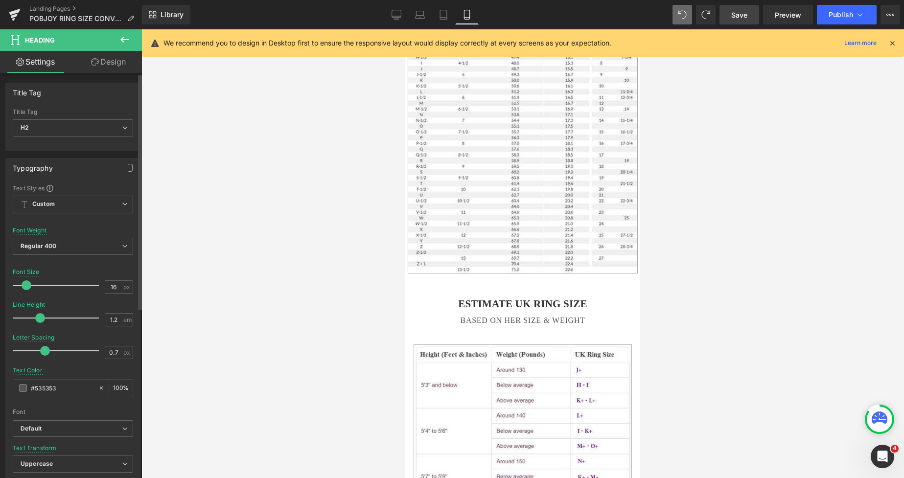
click at [29, 285] on span at bounding box center [27, 286] width 10 height 10
click at [743, 12] on span "Save" at bounding box center [739, 15] width 16 height 10
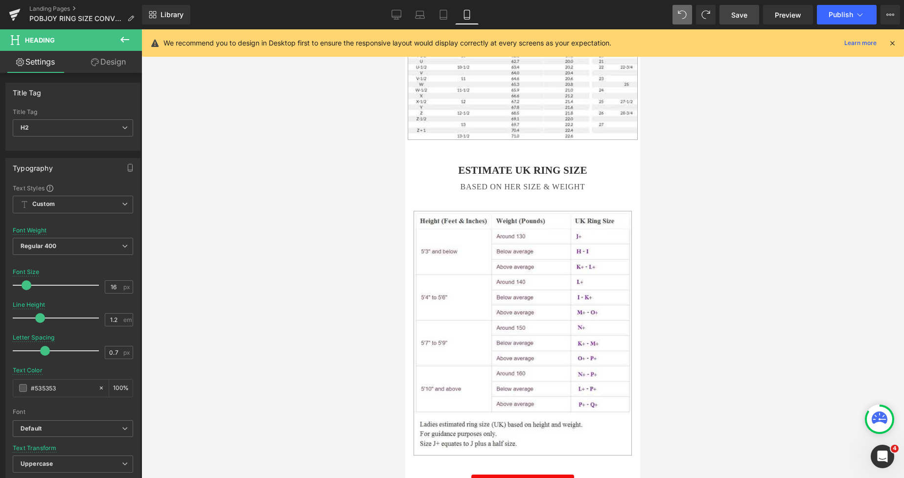
scroll to position [573, 0]
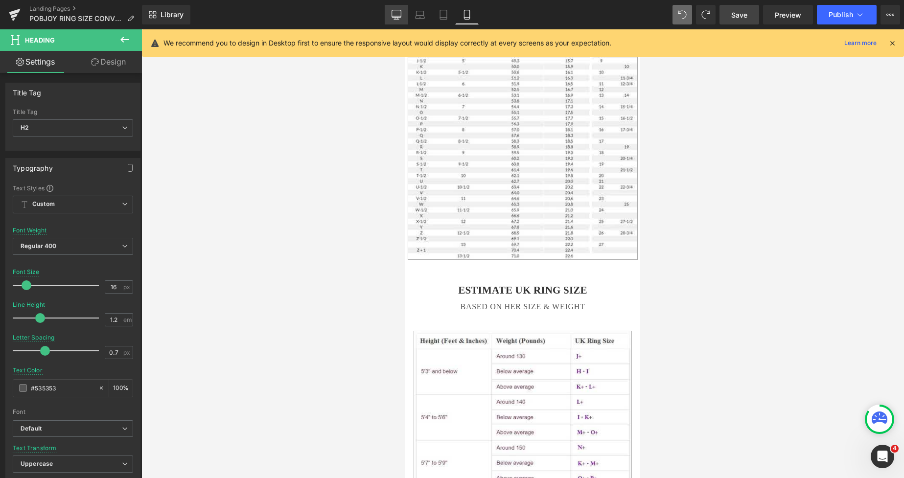
click at [396, 13] on icon at bounding box center [397, 15] width 10 height 10
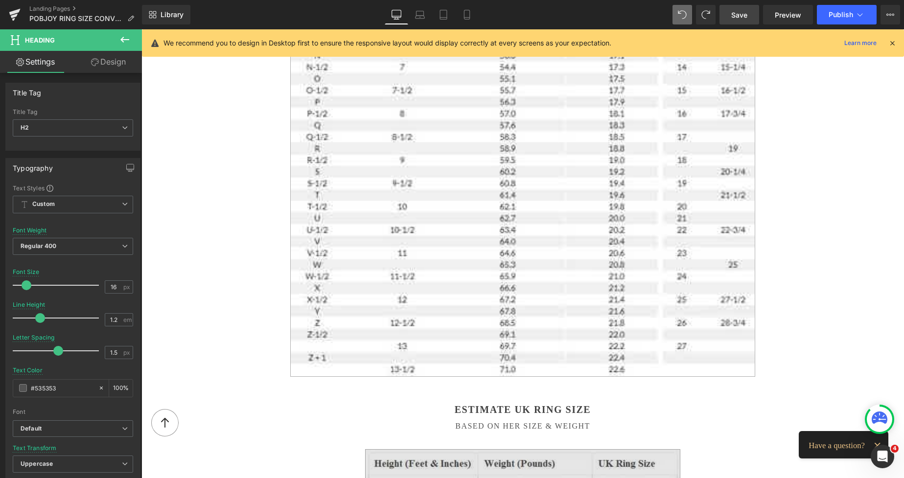
scroll to position [1168, 0]
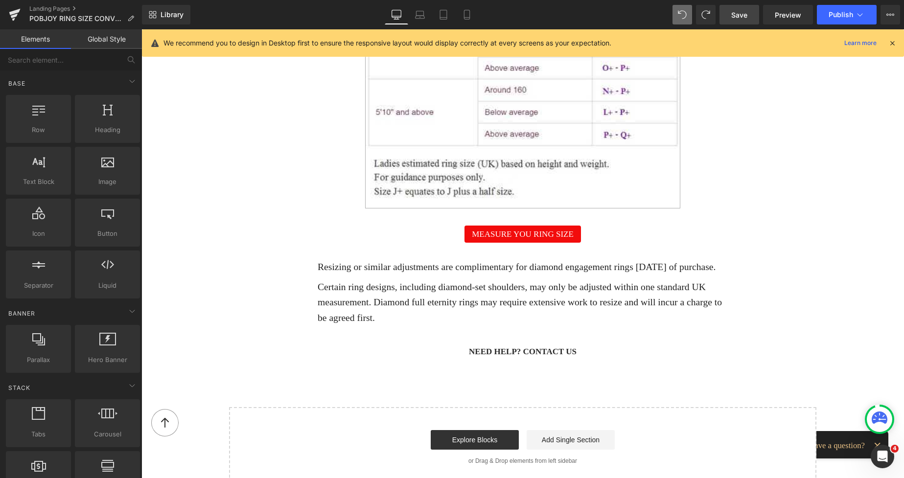
drag, startPoint x: 897, startPoint y: 265, endPoint x: 895, endPoint y: 223, distance: 41.6
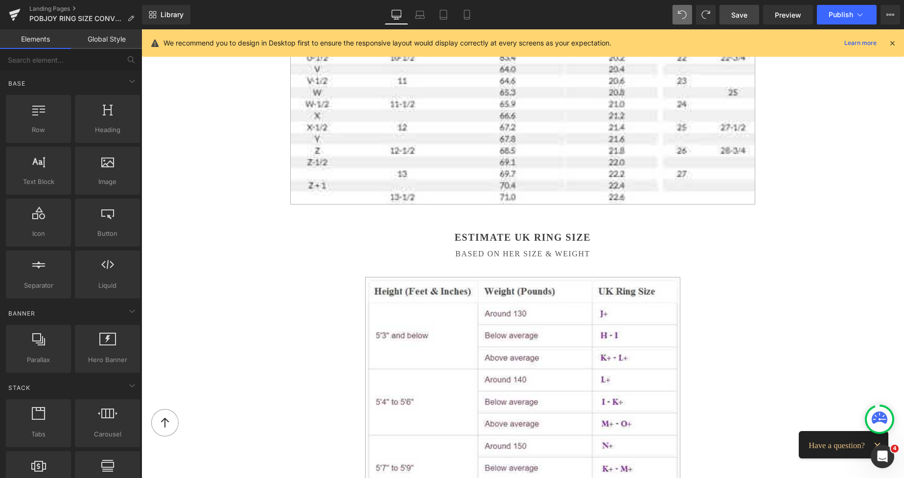
scroll to position [746, 0]
click at [445, 234] on h2 "Estimate UK ring size" at bounding box center [523, 237] width 500 height 12
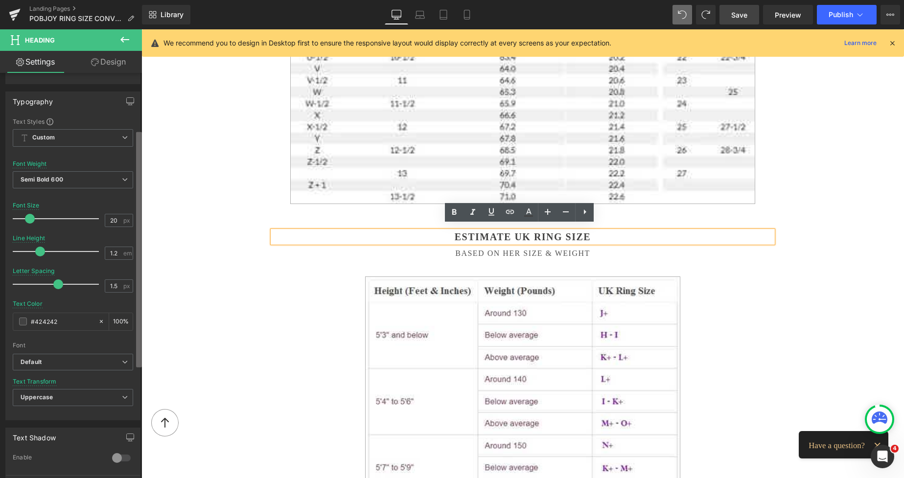
scroll to position [128, 0]
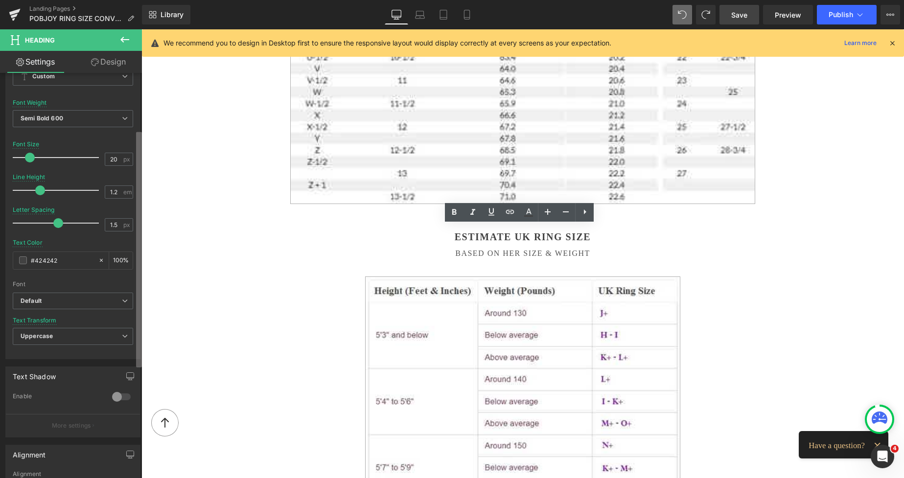
click at [136, 364] on div "Title Tag H1 H2 H3 H4 H5 H6 Title Tag H2 H1 H2 H3 H4 H5 H6 Typography Text Styl…" at bounding box center [71, 278] width 142 height 410
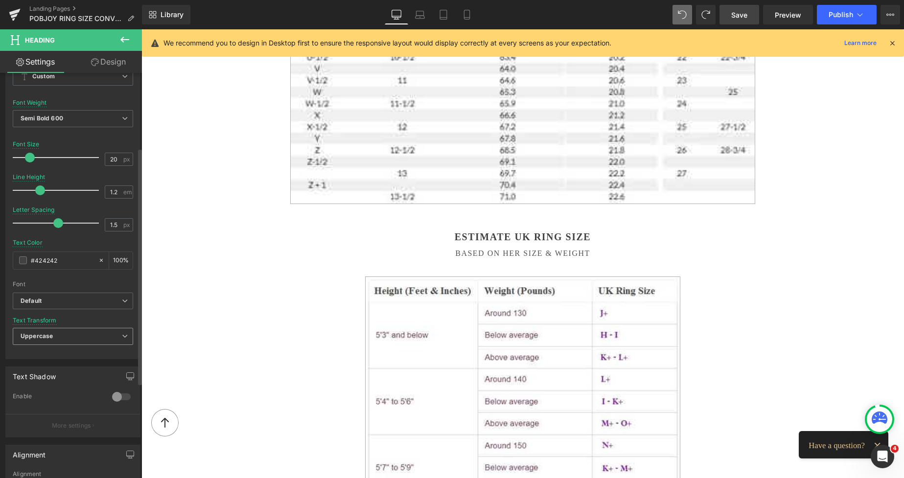
click at [83, 337] on span "Uppercase" at bounding box center [73, 336] width 120 height 17
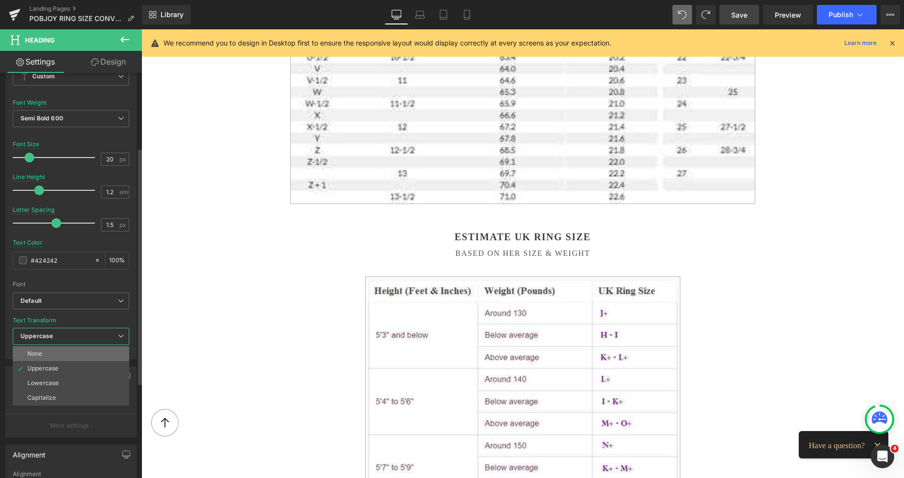
click at [68, 349] on li "None" at bounding box center [71, 354] width 117 height 15
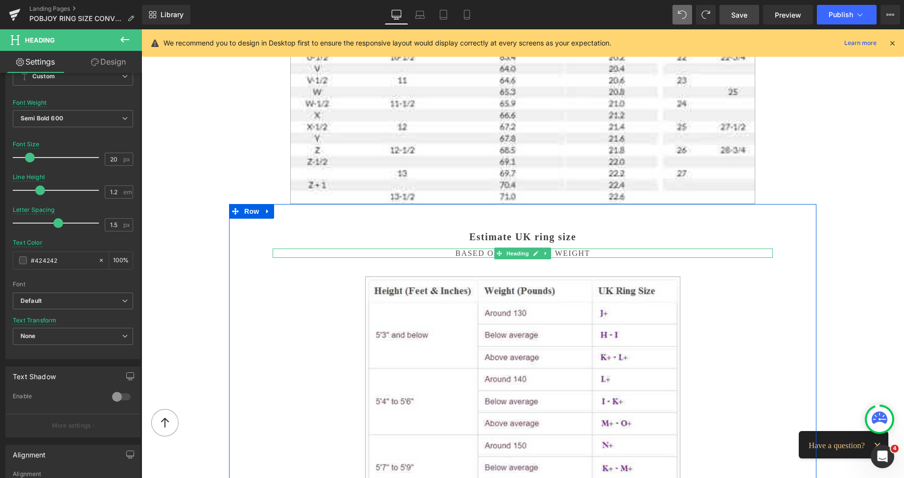
click at [479, 249] on h2 "BASED ON HER SIZE & WEIGHT" at bounding box center [523, 253] width 500 height 9
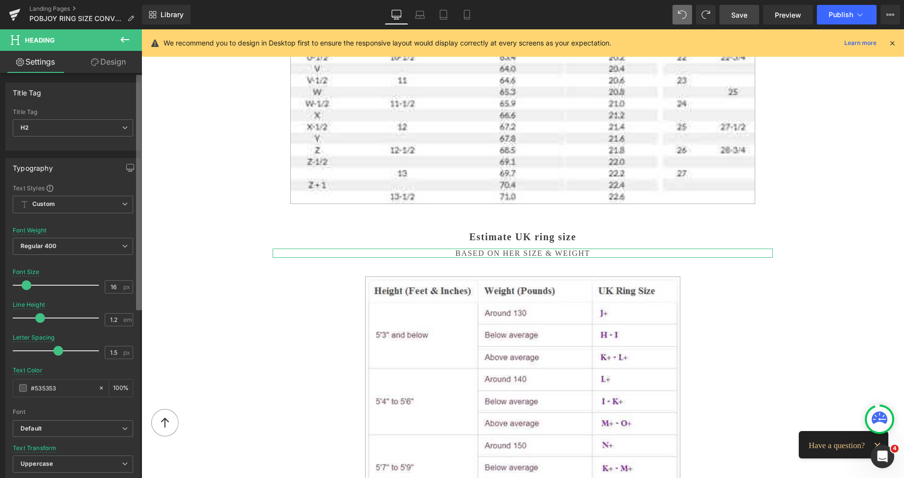
scroll to position [125, 0]
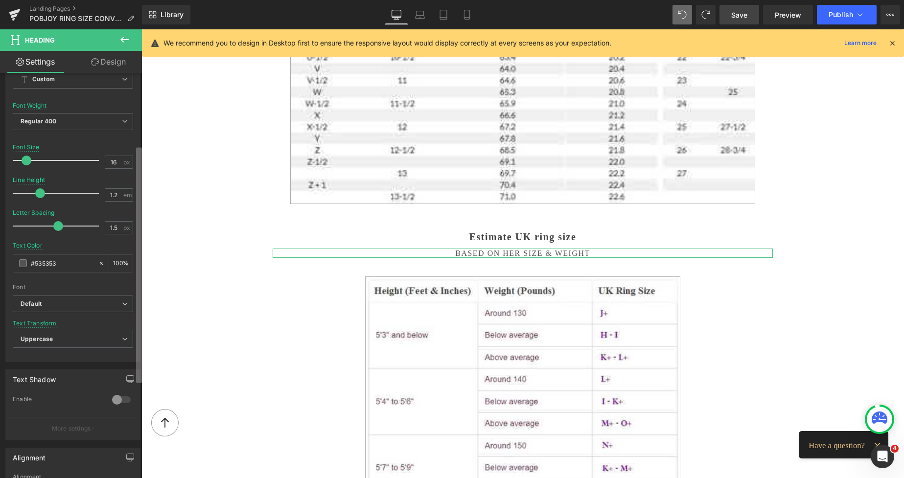
click at [128, 354] on div "Title Tag H1 H2 H3 H4 H5 H6 Title Tag H2 H1 H2 H3 H4 H5 H6 Typography Text Styl…" at bounding box center [71, 278] width 142 height 410
click at [85, 305] on b "Default" at bounding box center [71, 304] width 101 height 8
click at [74, 284] on div "Font" at bounding box center [73, 287] width 120 height 7
click at [60, 335] on span "Uppercase" at bounding box center [73, 339] width 120 height 17
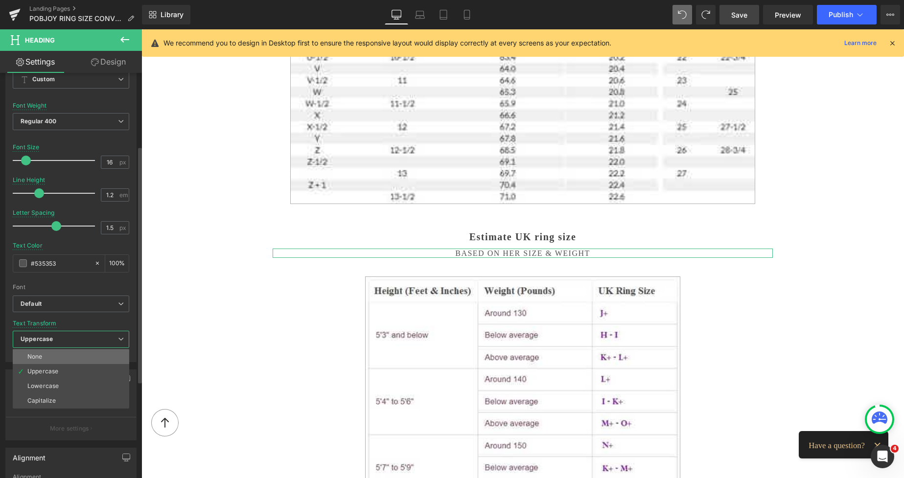
click at [56, 352] on li "None" at bounding box center [71, 357] width 117 height 15
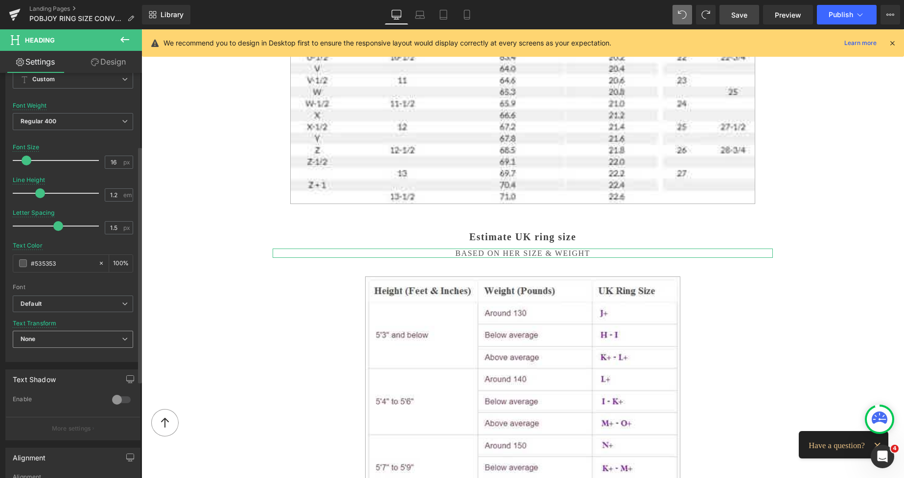
click at [59, 341] on span "None" at bounding box center [73, 339] width 120 height 17
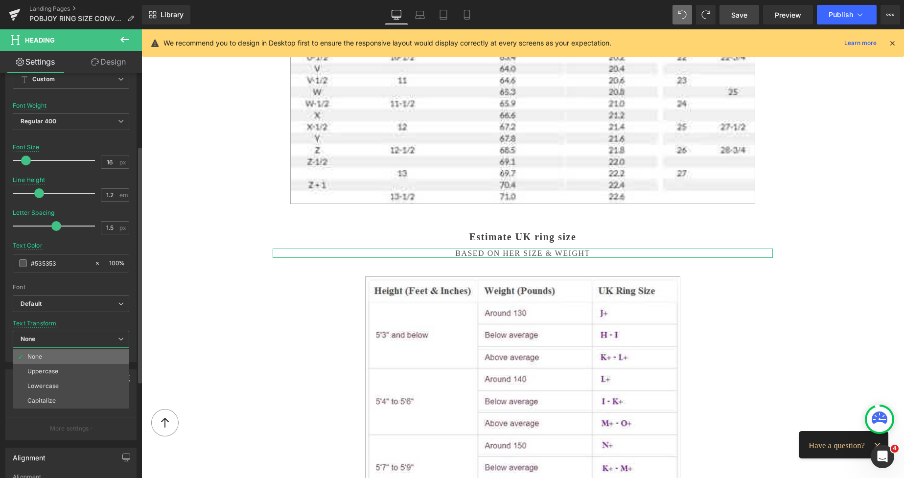
click at [53, 354] on li "None" at bounding box center [71, 357] width 117 height 15
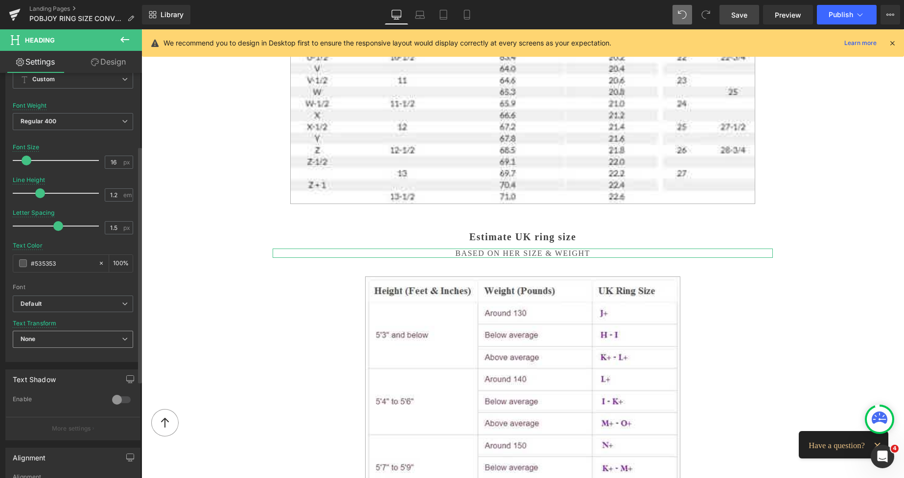
click at [57, 343] on span "None" at bounding box center [73, 339] width 120 height 17
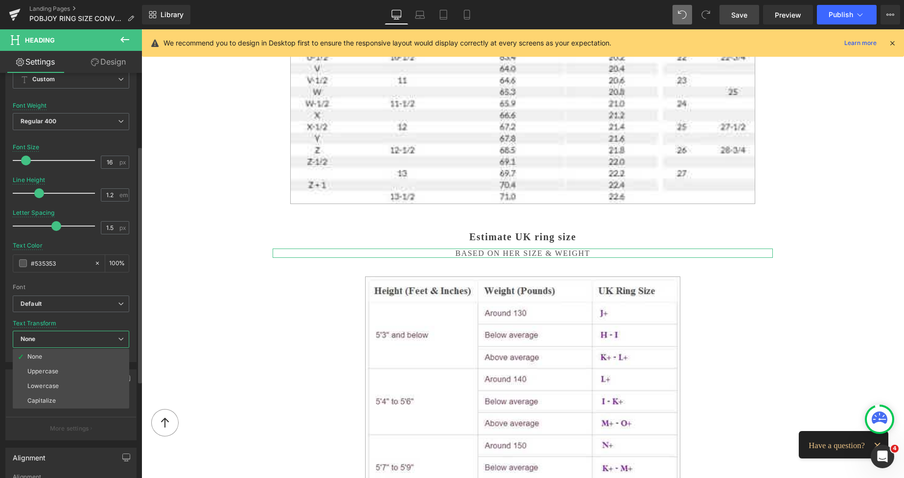
click at [51, 366] on li "Uppercase" at bounding box center [71, 371] width 117 height 15
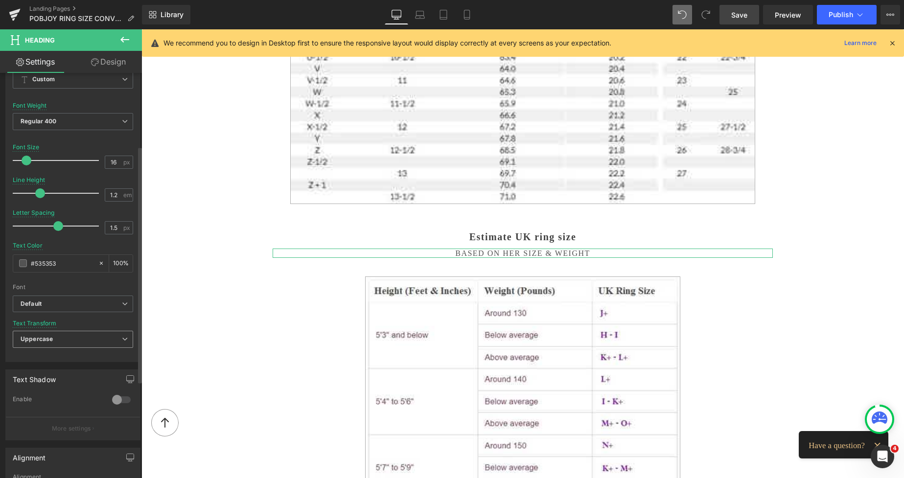
click at [58, 342] on span "Uppercase" at bounding box center [73, 339] width 120 height 17
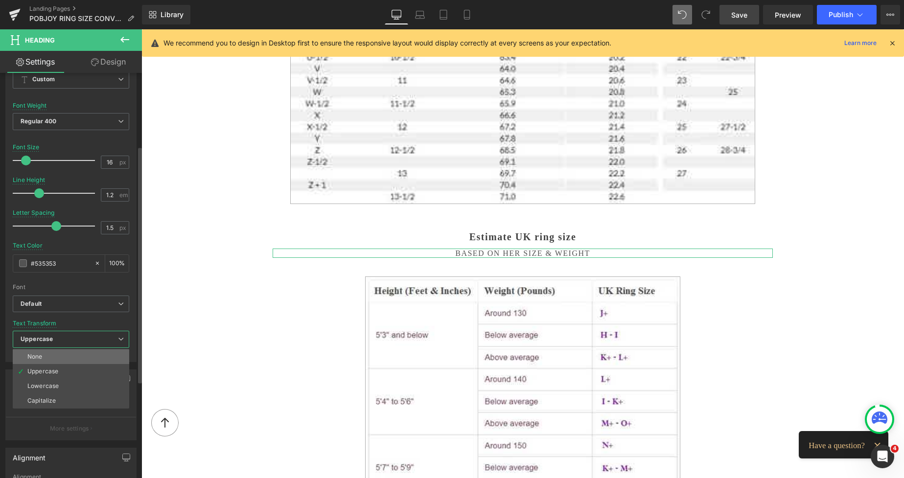
click at [54, 353] on li "None" at bounding box center [71, 357] width 117 height 15
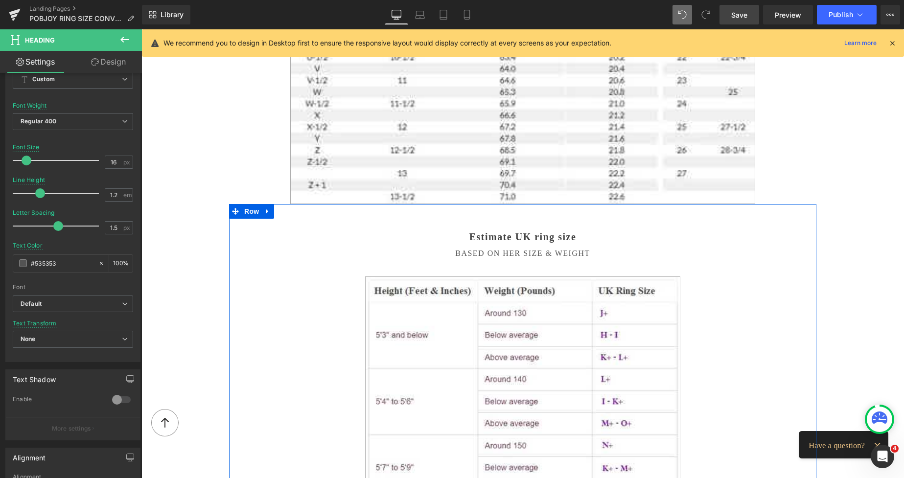
click at [485, 238] on div "Estimate UK ring size Heading BASED ON HER SIZE & WEIGHT Heading Image" at bounding box center [522, 430] width 515 height 399
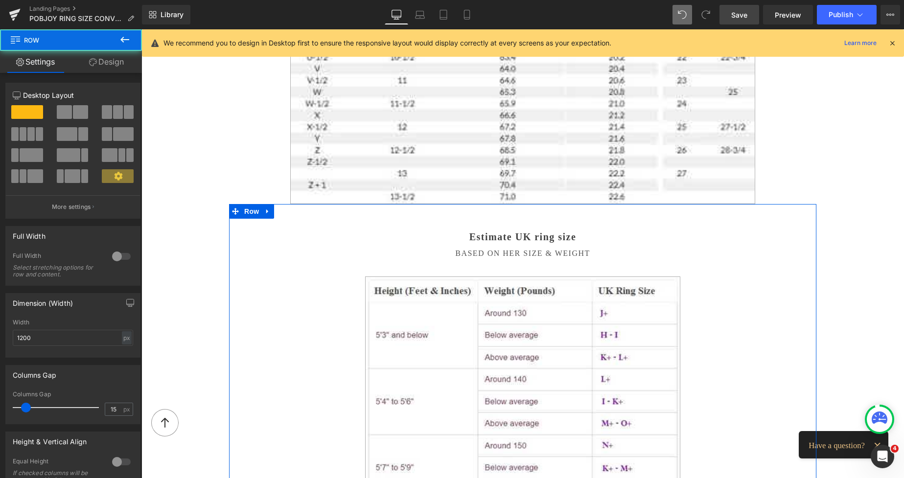
click at [480, 249] on div "BASED ON HER SIZE & WEIGHT Heading" at bounding box center [523, 253] width 500 height 9
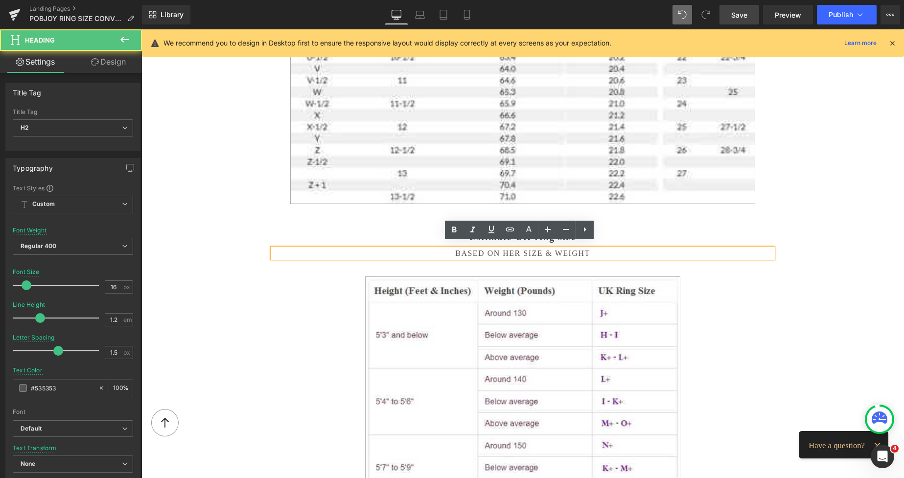
click at [592, 249] on h2 "BASED ON HER SIZE & WEIGHT" at bounding box center [523, 253] width 500 height 9
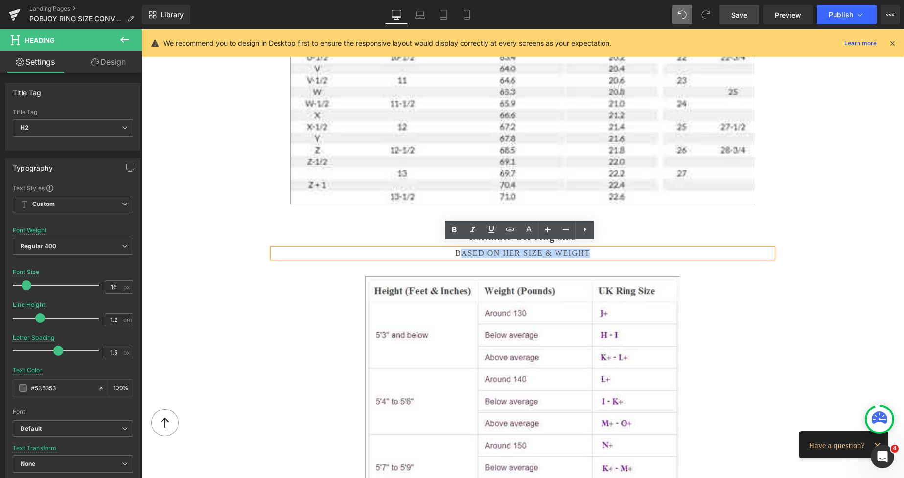
drag, startPoint x: 592, startPoint y: 245, endPoint x: 458, endPoint y: 249, distance: 134.2
click at [458, 249] on h2 "BASED ON HER SIZE & WEIGHT" at bounding box center [523, 253] width 500 height 9
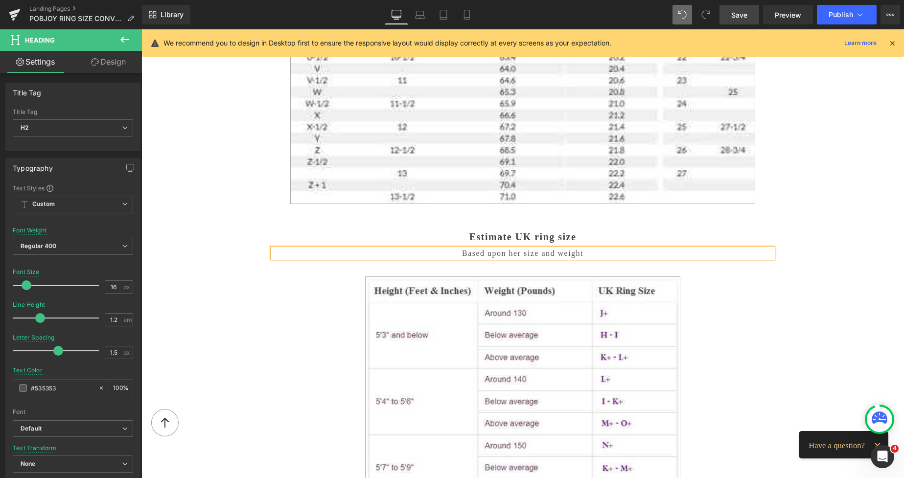
click at [779, 283] on div "Estimate UK ring size Heading Based upon her size and weight Heading Image Row …" at bounding box center [522, 419] width 587 height 431
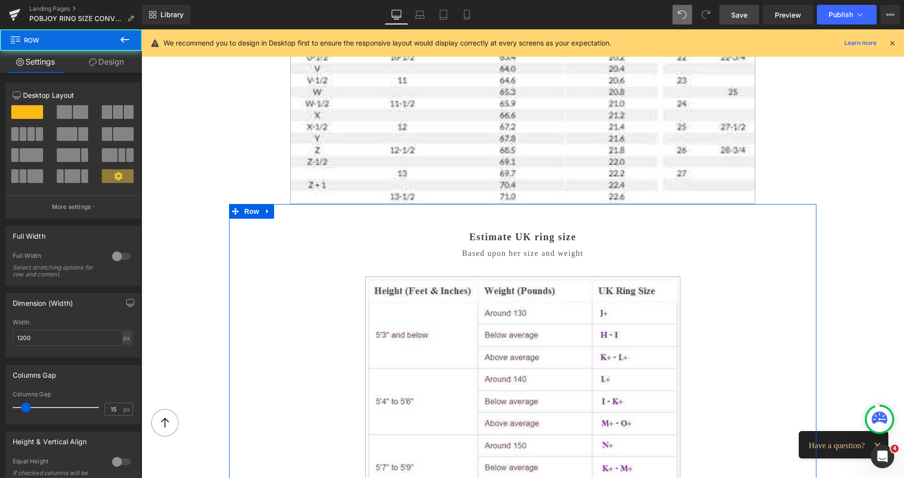
click at [462, 249] on h2 "Based upon her size and weight" at bounding box center [523, 253] width 500 height 9
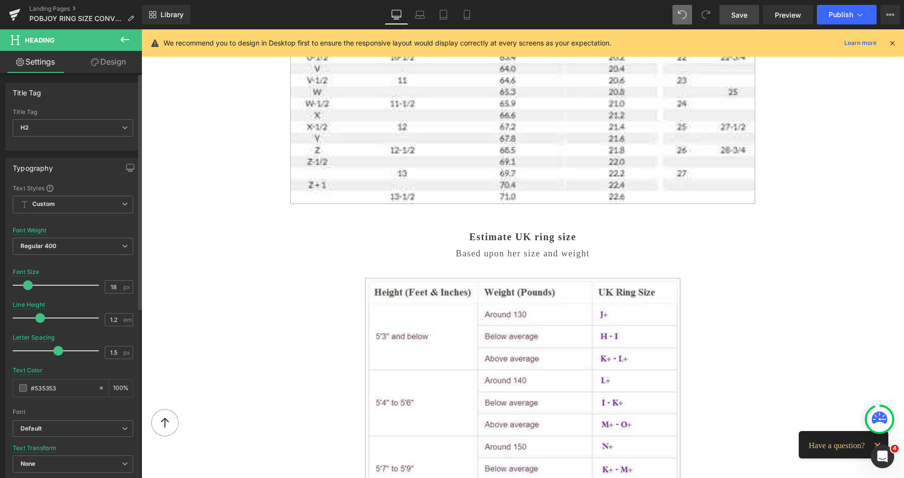
click at [24, 285] on span at bounding box center [28, 286] width 10 height 10
drag, startPoint x: 54, startPoint y: 350, endPoint x: 47, endPoint y: 348, distance: 7.0
click at [47, 348] on span at bounding box center [52, 351] width 10 height 10
click at [30, 285] on span at bounding box center [30, 286] width 10 height 10
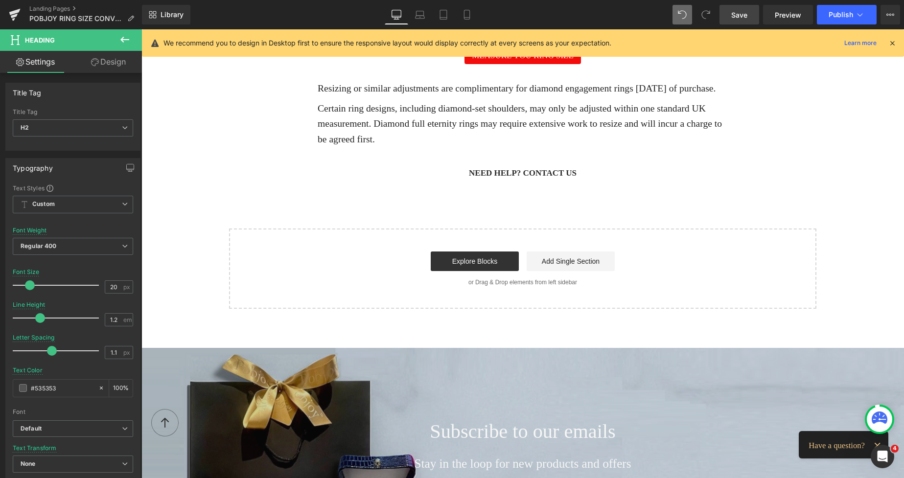
scroll to position [1346, 0]
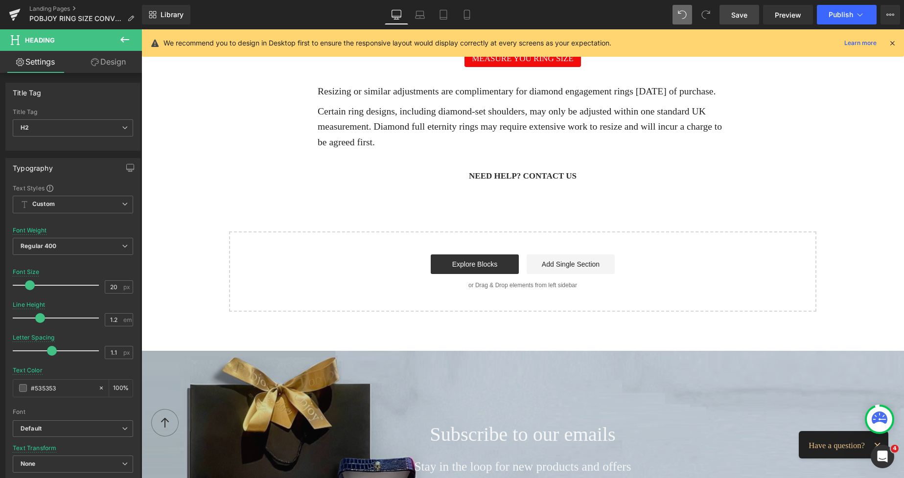
click at [437, 179] on div "Need help? Contact us Button" at bounding box center [522, 175] width 763 height 13
click at [435, 183] on div "Need help? Contact us" at bounding box center [522, 175] width 763 height 13
click at [431, 183] on div "Need help? Contact us" at bounding box center [522, 175] width 763 height 13
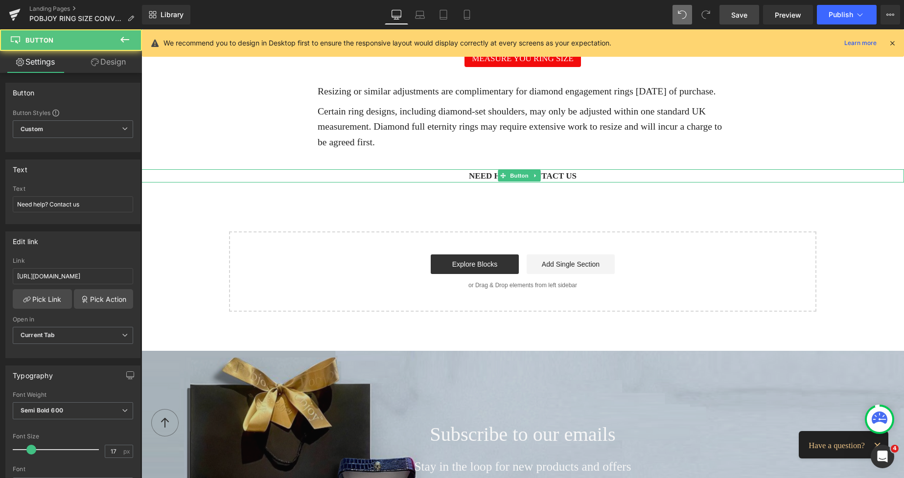
click at [385, 183] on div "Need help? Contact us" at bounding box center [522, 175] width 763 height 13
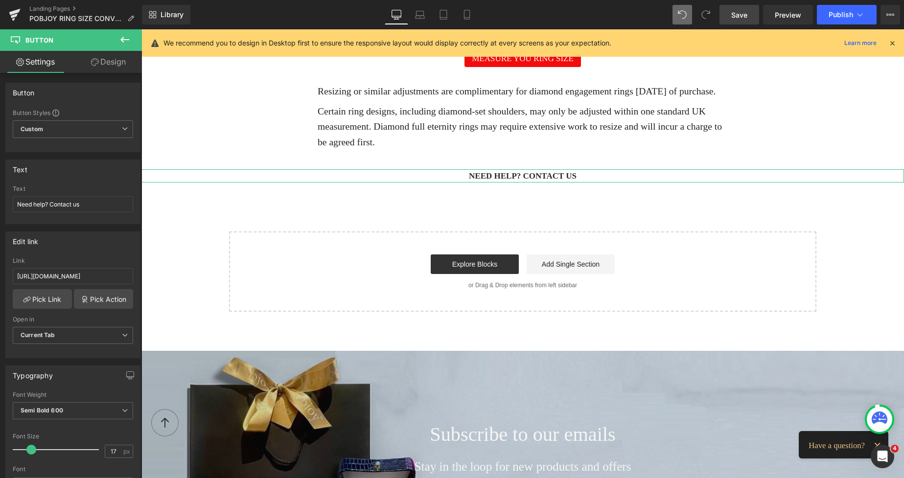
click at [123, 59] on link "Design" at bounding box center [108, 62] width 71 height 22
click at [0, 0] on div "Spacing" at bounding box center [0, 0] width 0 height 0
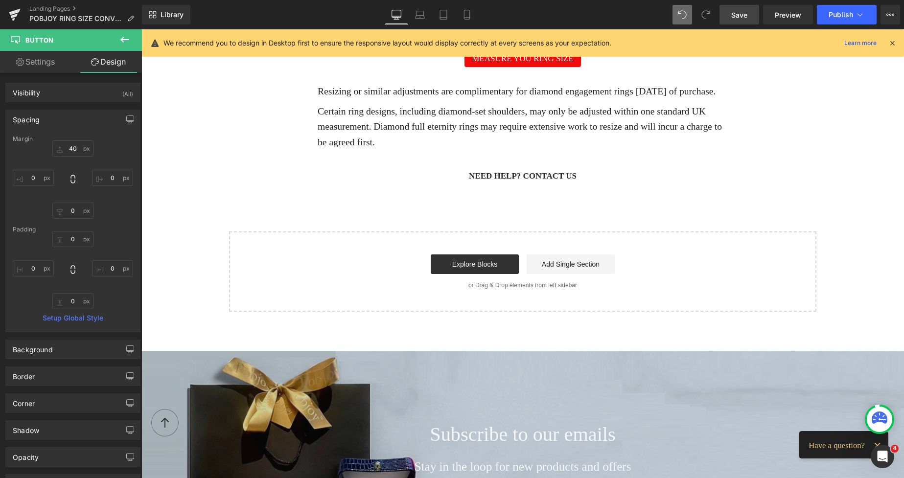
click at [741, 16] on span "Save" at bounding box center [739, 15] width 16 height 10
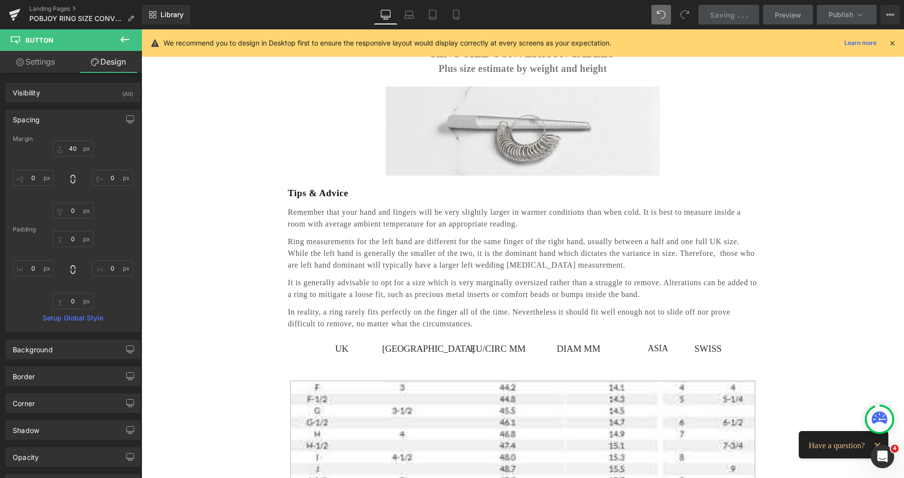
scroll to position [35, 0]
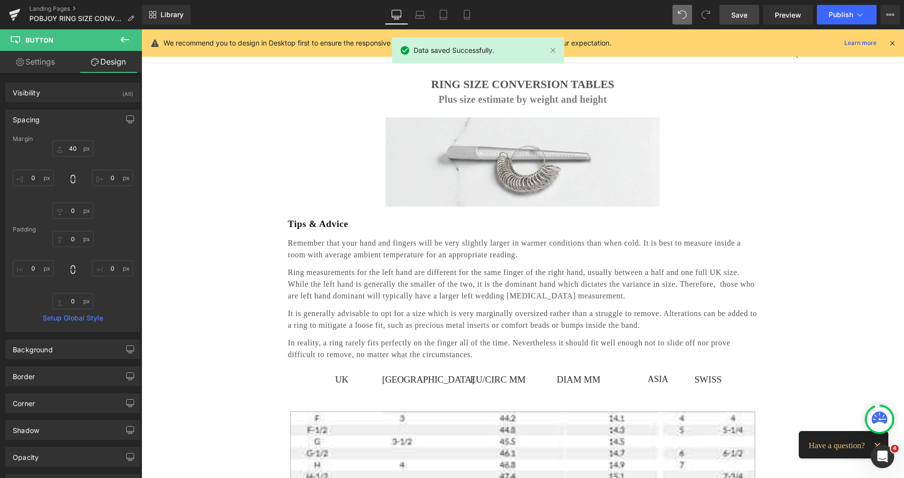
drag, startPoint x: 900, startPoint y: 294, endPoint x: 1028, endPoint y: 70, distance: 257.4
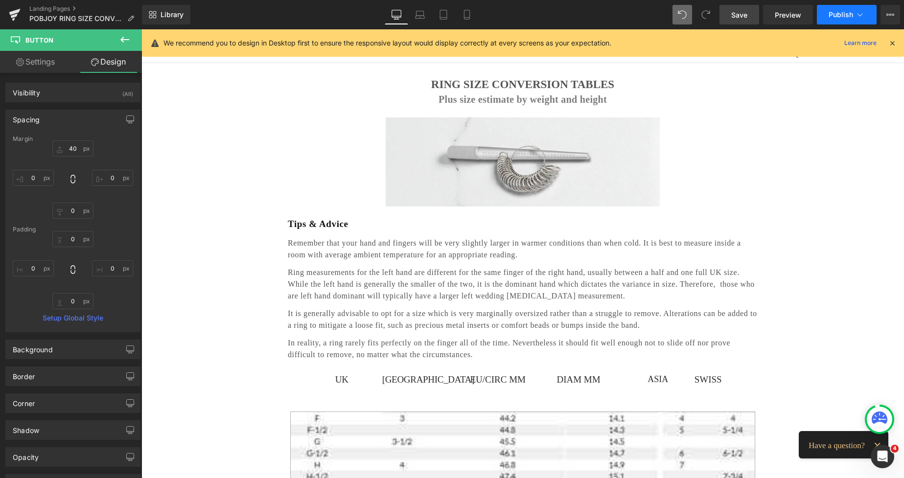
click at [837, 14] on span "Publish" at bounding box center [841, 15] width 24 height 8
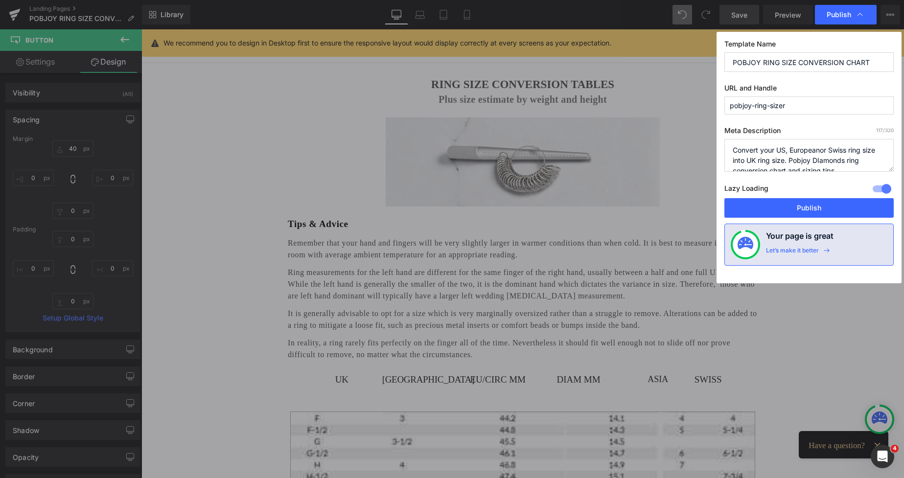
click at [873, 188] on div at bounding box center [881, 189] width 23 height 16
click at [799, 206] on button "Publish" at bounding box center [809, 208] width 169 height 20
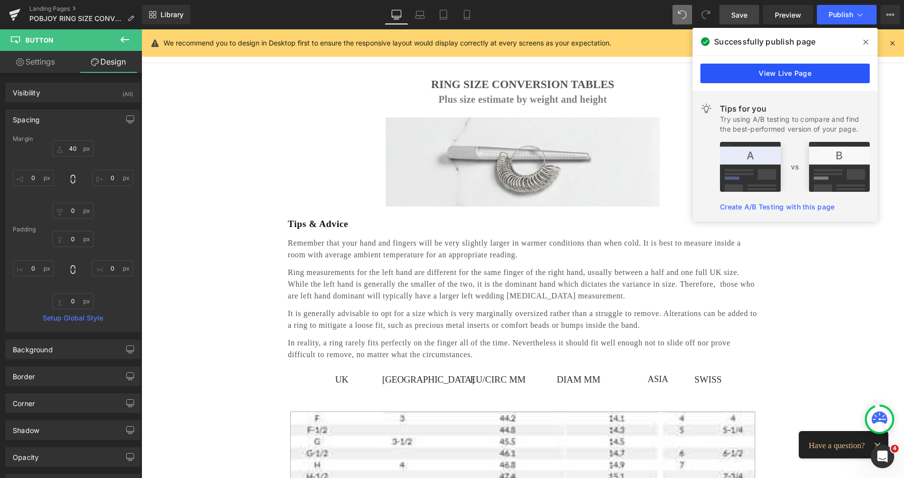
click at [779, 75] on link "View Live Page" at bounding box center [785, 74] width 169 height 20
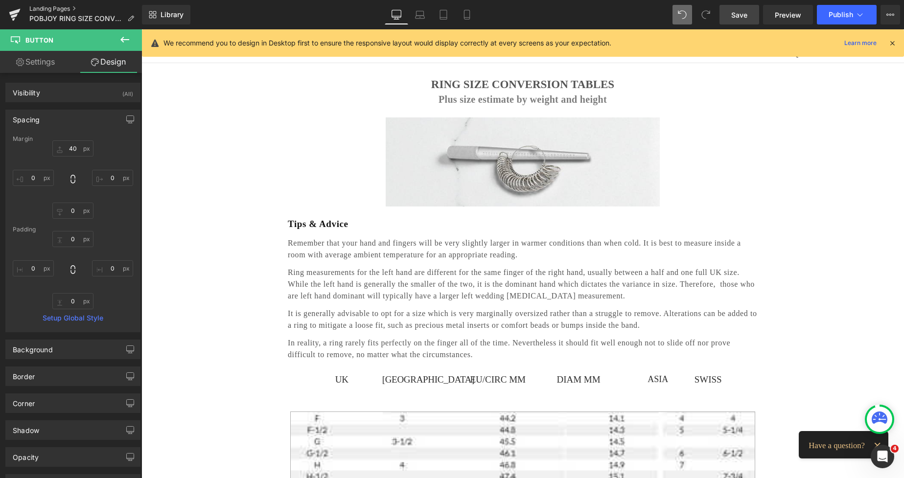
click at [56, 9] on link "Landing Pages" at bounding box center [85, 9] width 113 height 8
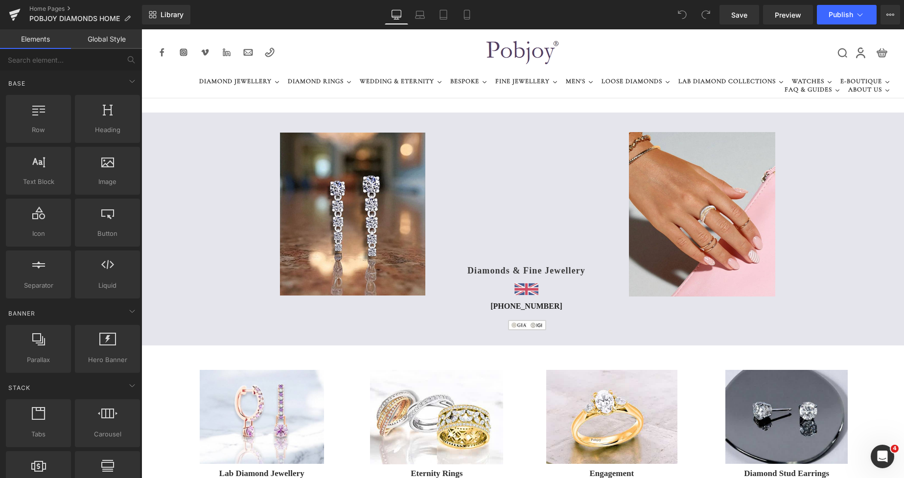
scroll to position [74, 0]
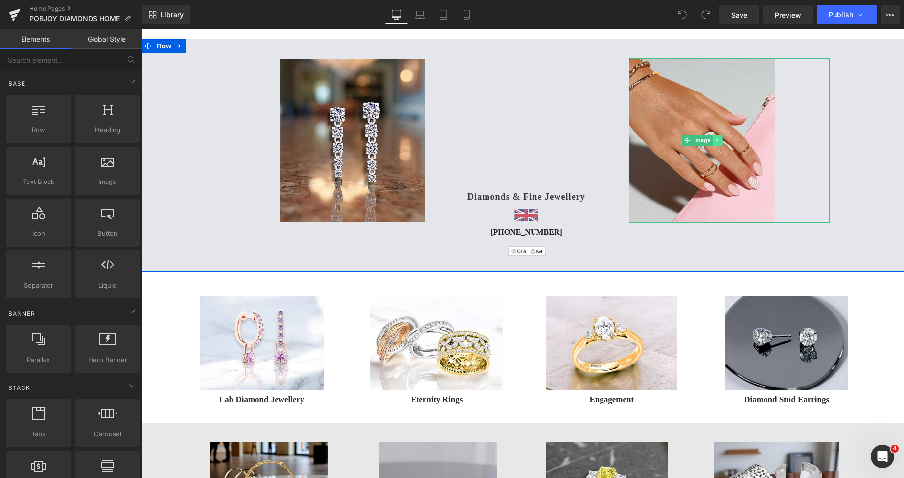
click at [716, 141] on icon at bounding box center [716, 140] width 1 height 3
click at [710, 141] on icon at bounding box center [712, 140] width 5 height 5
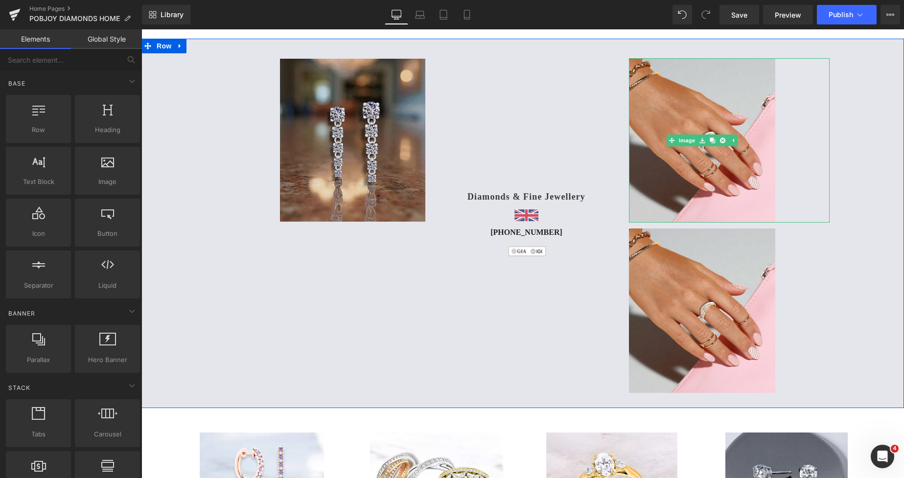
drag, startPoint x: 661, startPoint y: 176, endPoint x: 350, endPoint y: 197, distance: 312.0
click at [661, 176] on img at bounding box center [702, 140] width 146 height 164
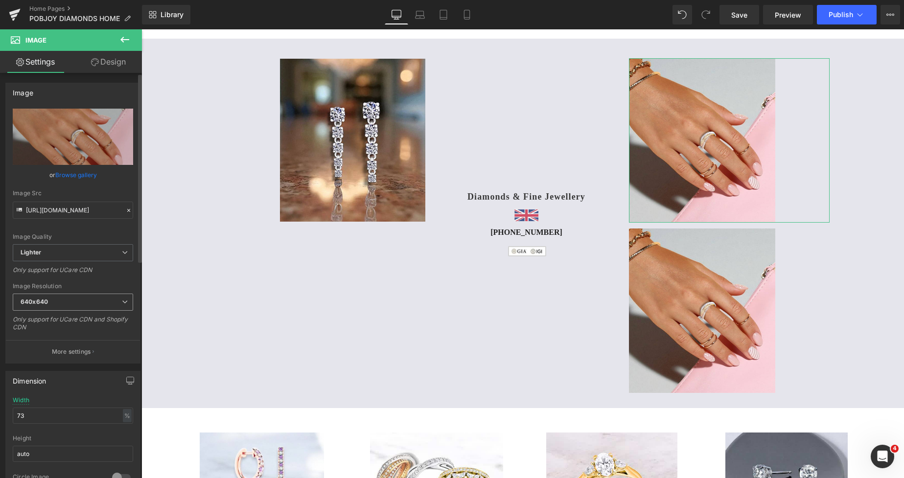
click at [67, 303] on span "640x640" at bounding box center [73, 302] width 120 height 17
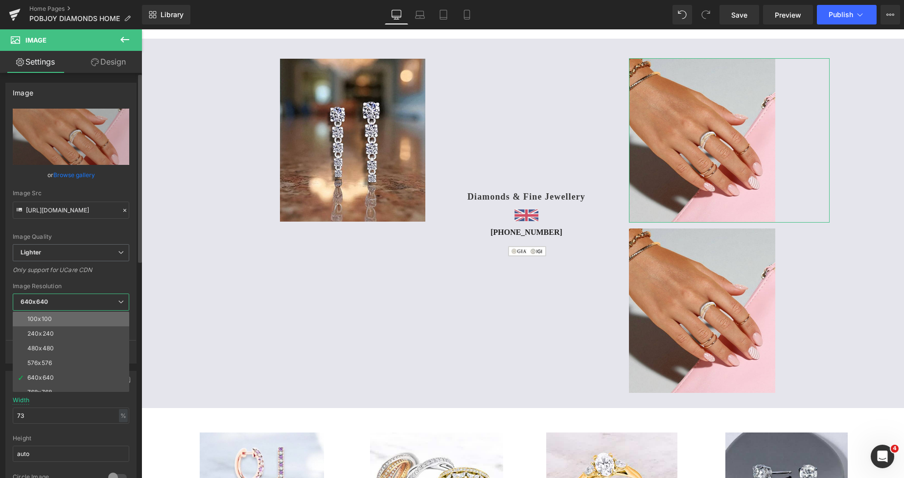
click at [61, 313] on li "100x100" at bounding box center [73, 319] width 121 height 15
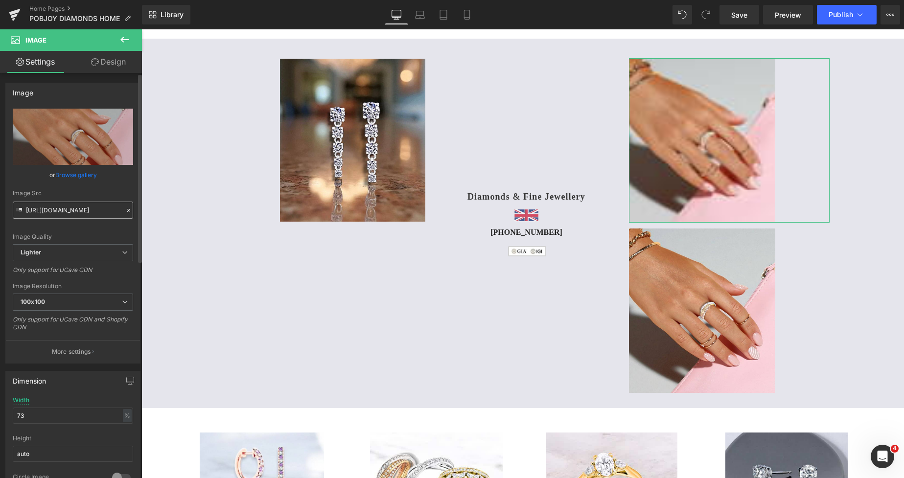
type input "https://ucarecdn.com/f530e031-e4b1-431a-b27a-61539947e143/-/format/auto/-/previ…"
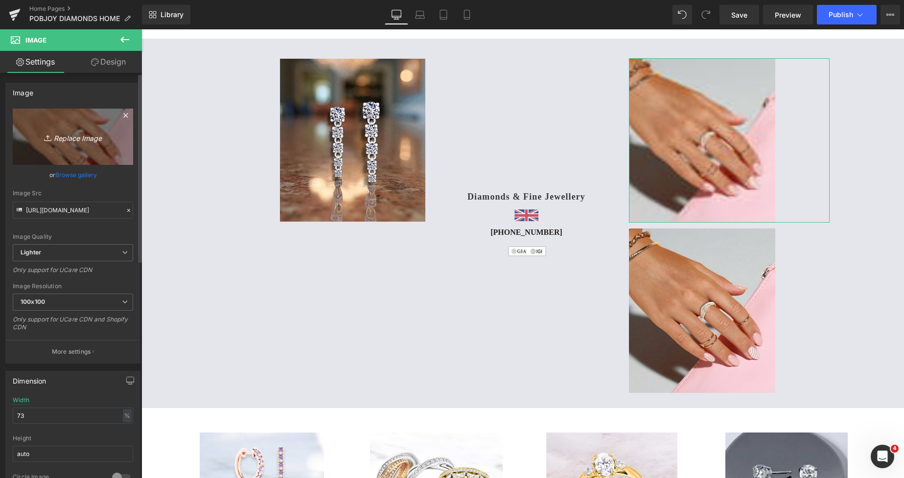
click at [85, 151] on link "Replace Image" at bounding box center [73, 137] width 120 height 56
type input "C:\fakepath\New Template-Photoroom -s 2025-08-30T193727.047.png"
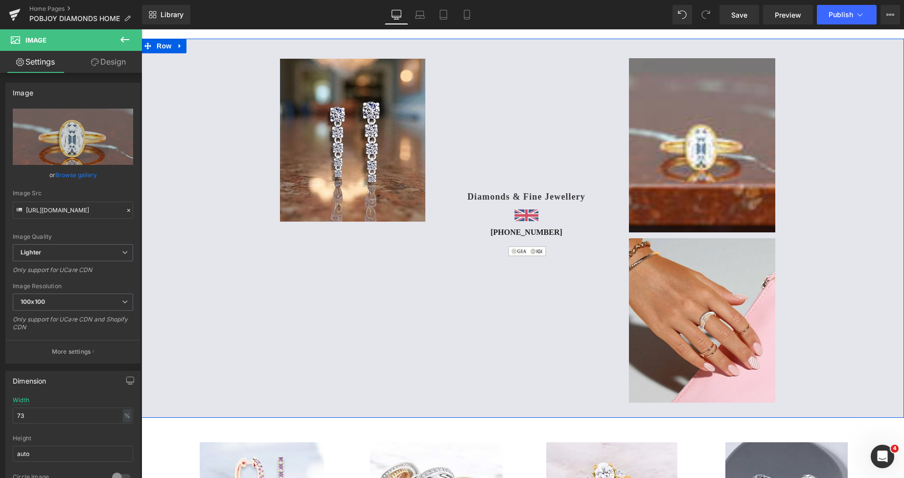
type input "https://ucarecdn.com/59ca149a-381c-4594-8bfb-b843435dec4e/-/format/auto/-/previ…"
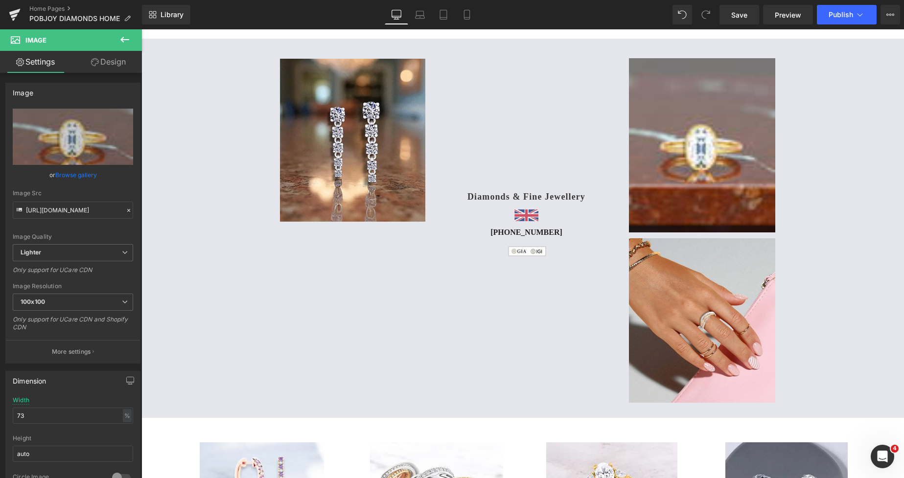
click at [390, 186] on img at bounding box center [352, 140] width 145 height 163
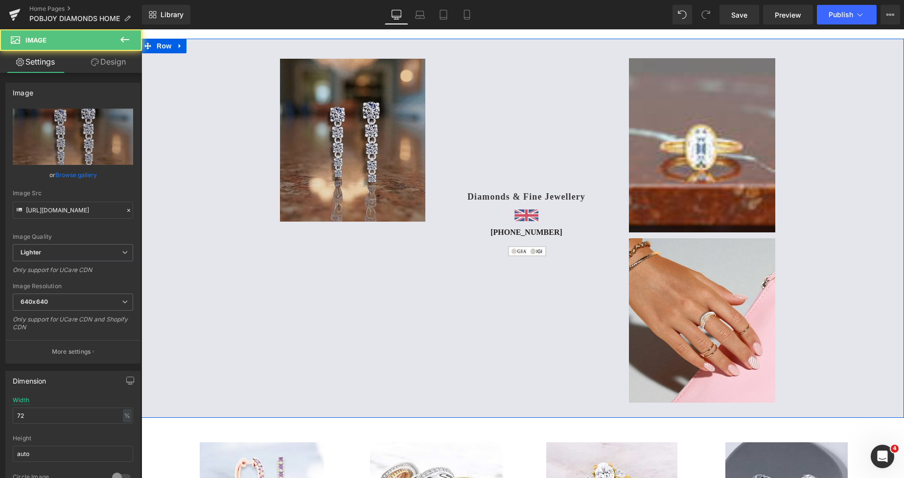
click at [660, 158] on img at bounding box center [702, 145] width 146 height 174
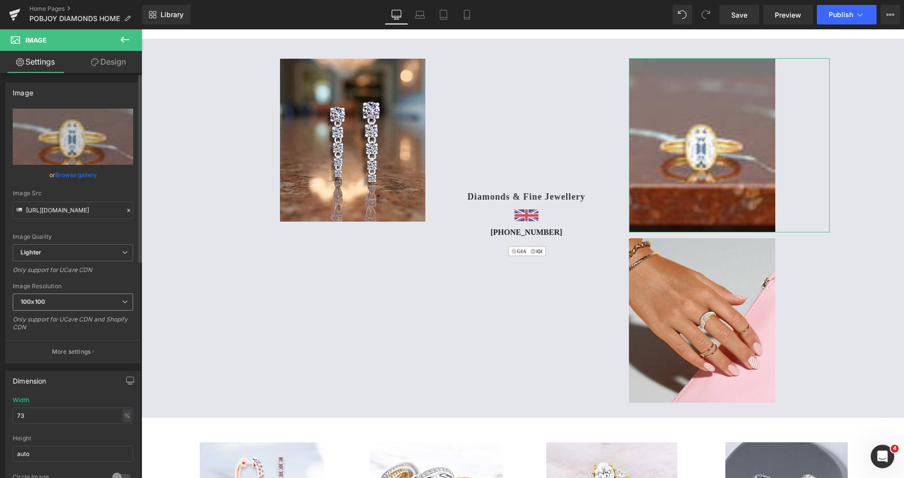
click at [50, 309] on span "100x100" at bounding box center [73, 302] width 120 height 17
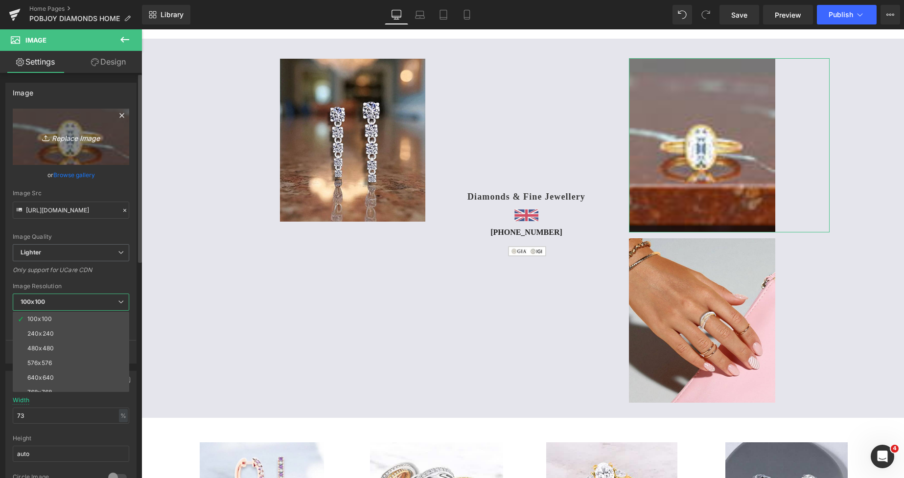
click at [101, 162] on link "Replace Image" at bounding box center [71, 137] width 117 height 56
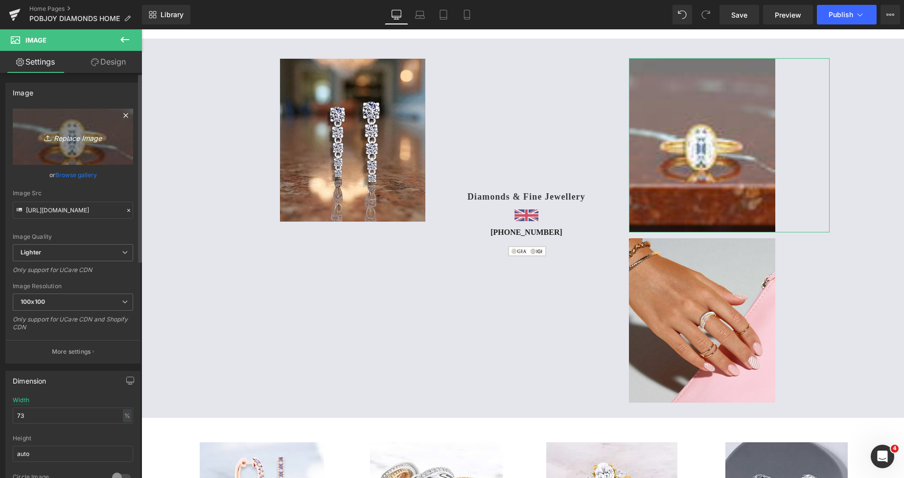
type input "C:\fakepath\New Template-Photoroom -s 2025-08-30T193727.047.png"
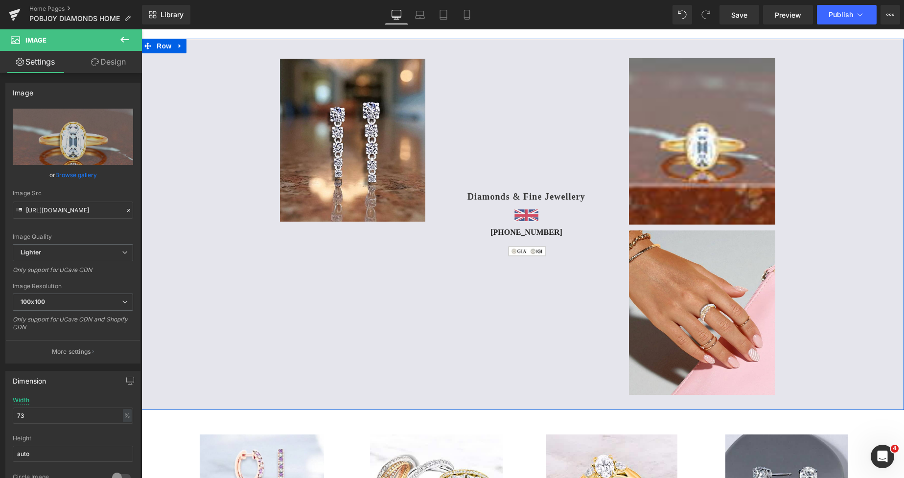
type input "https://ucarecdn.com/3f57b44b-c421-4940-8f5b-8cc0bd368de3/-/format/auto/-/previ…"
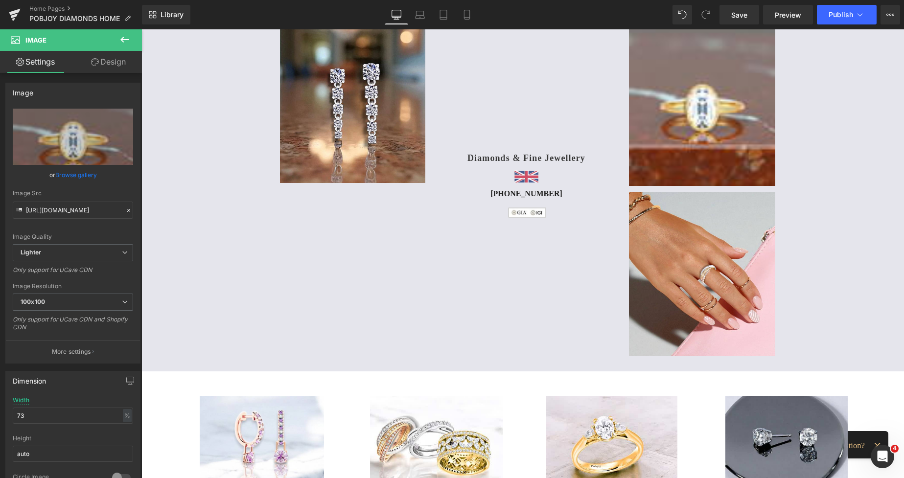
scroll to position [66, 0]
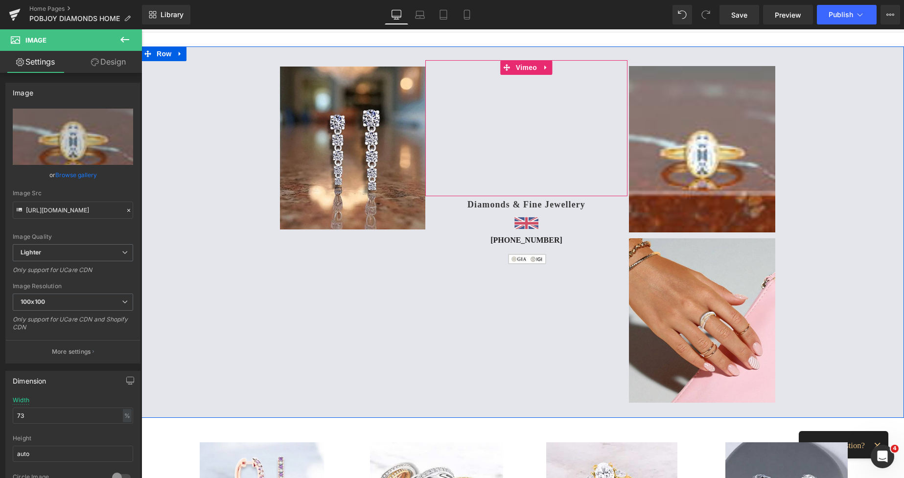
click at [397, 167] on img at bounding box center [352, 148] width 145 height 163
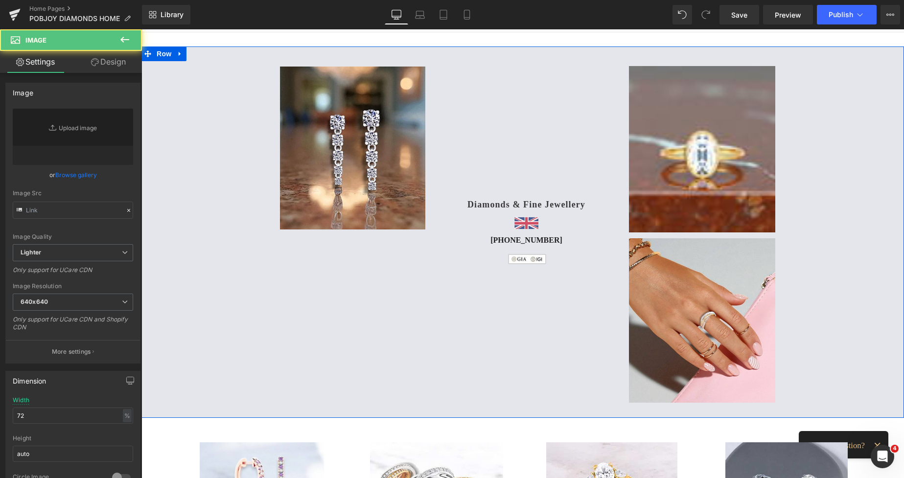
type input "https://ucarecdn.com/9a02fa4d-8e84-42c0-acb1-9d650a8d3bd5/-/format/auto/-/previ…"
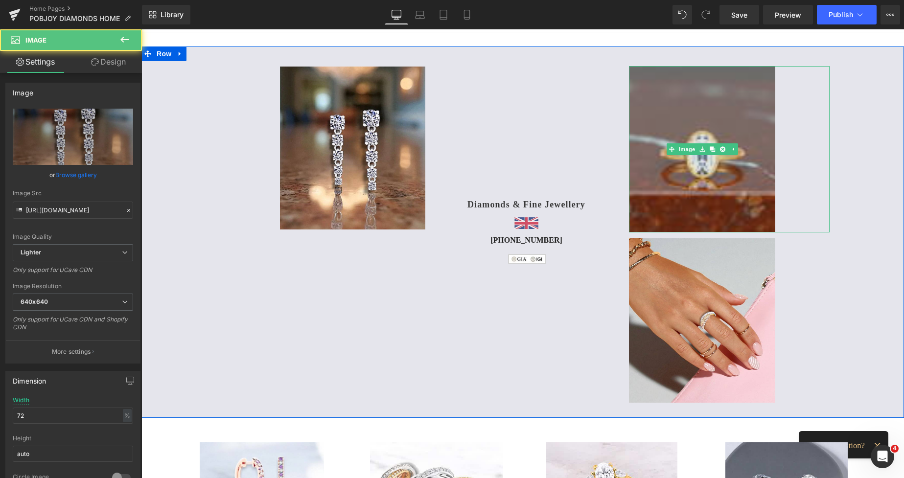
click at [649, 116] on img at bounding box center [702, 149] width 146 height 166
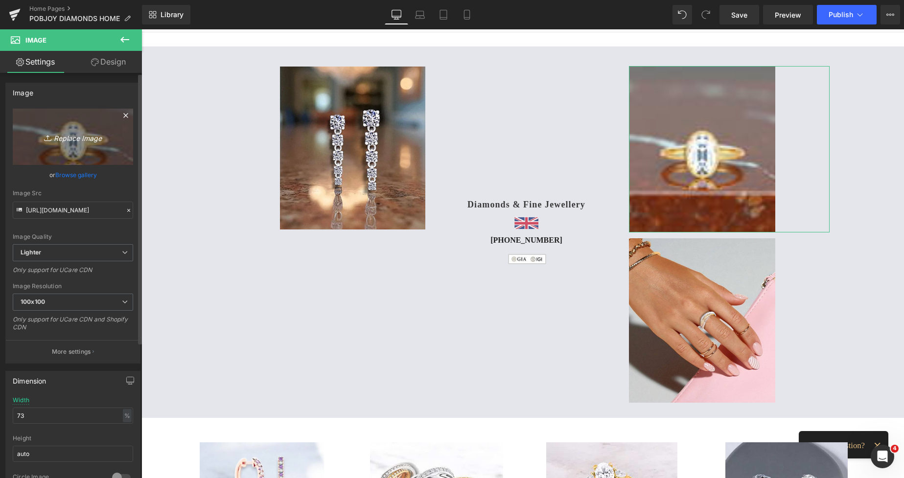
click at [95, 147] on link "Replace Image" at bounding box center [73, 137] width 120 height 56
type input "C:\fakepath\New Template-Photoroom -s 2025-08-30T193727.047.png"
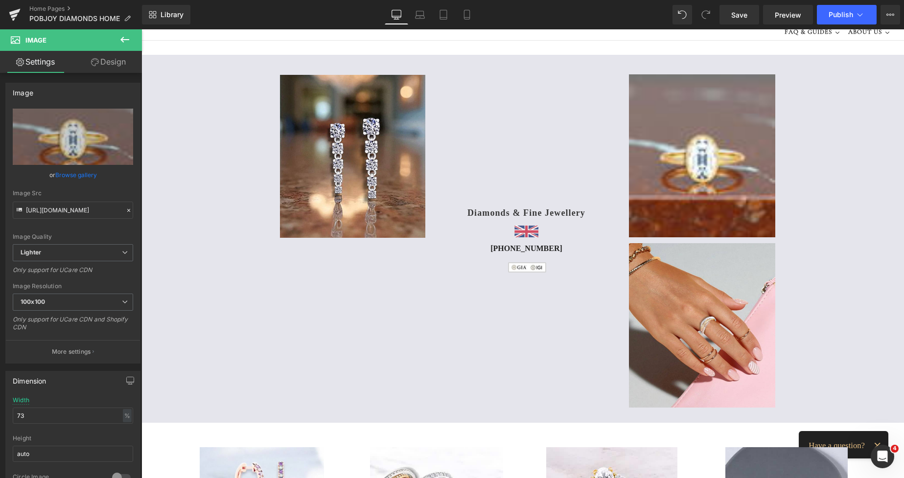
scroll to position [52, 0]
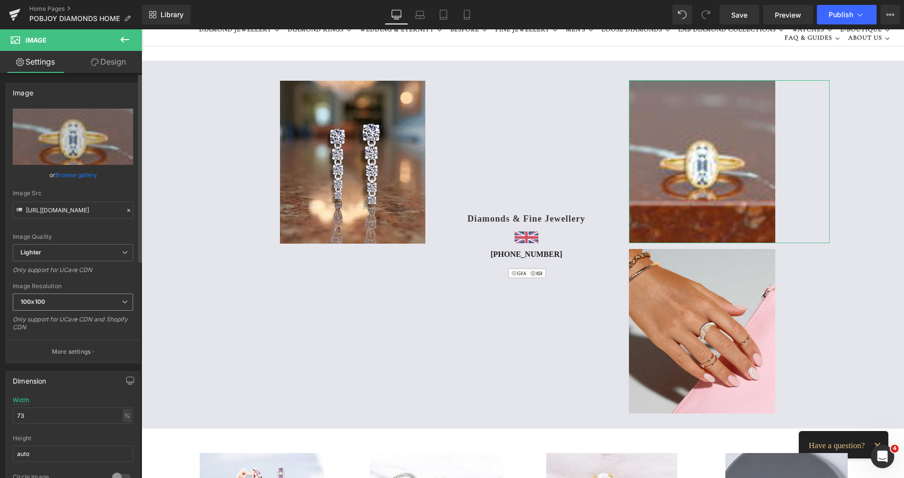
click at [58, 296] on span "100x100" at bounding box center [73, 302] width 120 height 17
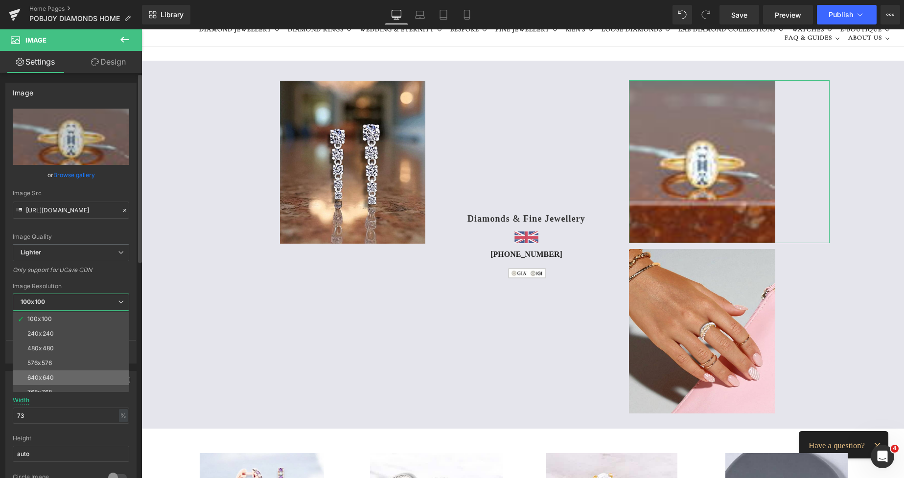
click at [45, 374] on li "640x640" at bounding box center [73, 378] width 121 height 15
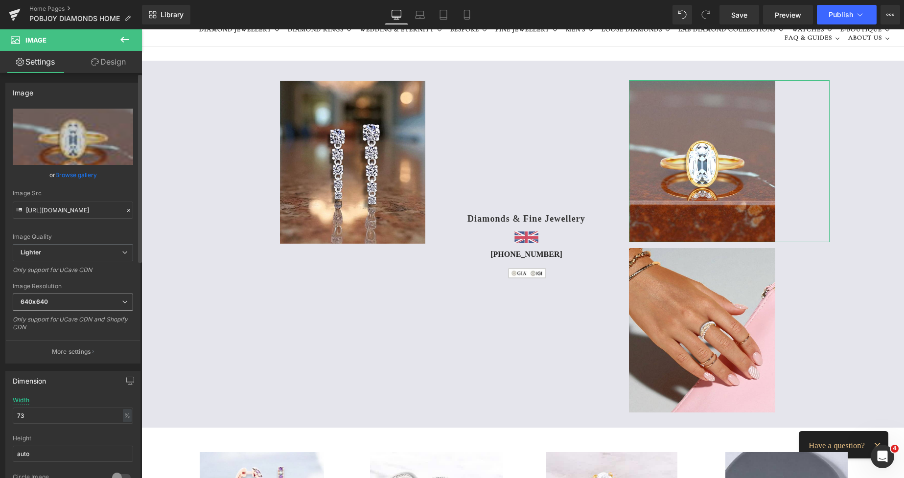
type input "https://ucarecdn.com/3901e9b7-77c5-42ca-aa6a-f45eee68746d/-/format/auto/-/previ…"
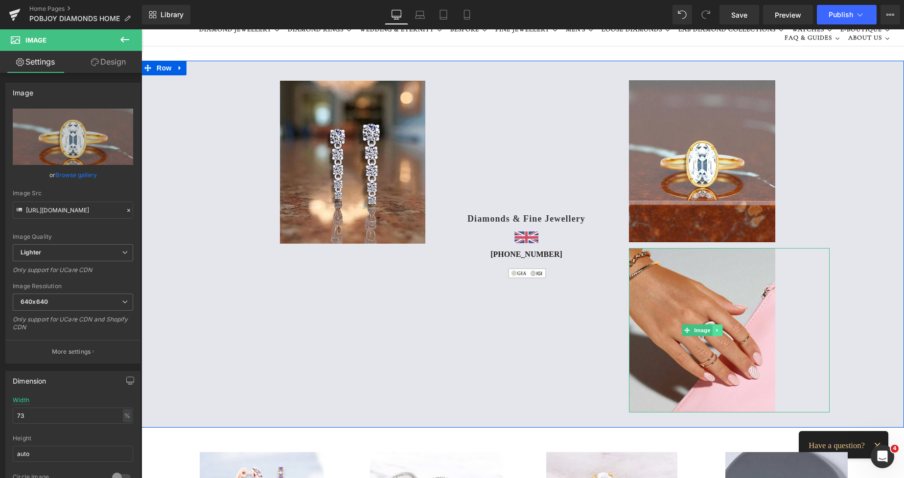
click at [715, 333] on icon at bounding box center [717, 331] width 5 height 6
click at [701, 332] on icon at bounding box center [702, 330] width 5 height 5
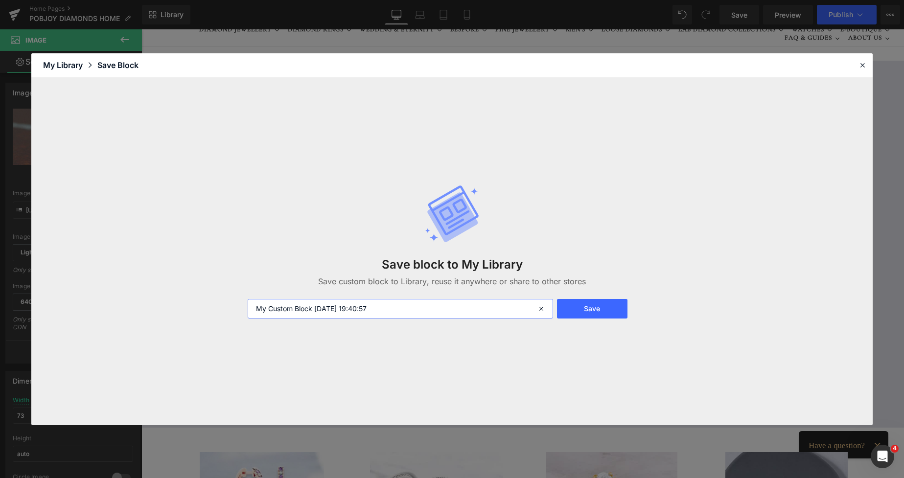
click at [316, 305] on input "My Custom Block 2025-08-30 19:40:57" at bounding box center [401, 309] width 306 height 20
drag, startPoint x: 385, startPoint y: 313, endPoint x: 231, endPoint y: 315, distance: 154.7
click at [231, 315] on div "Save block to My Library Save custom block to Library, reuse it anywhere or sha…" at bounding box center [452, 252] width 842 height 348
type input "RussianRing"
click at [597, 310] on button "Save" at bounding box center [592, 309] width 70 height 20
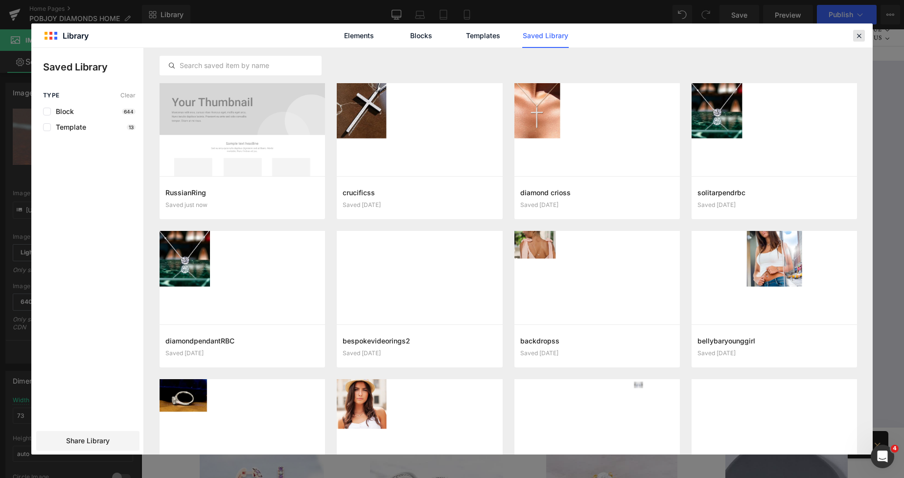
click at [859, 34] on icon at bounding box center [859, 35] width 9 height 9
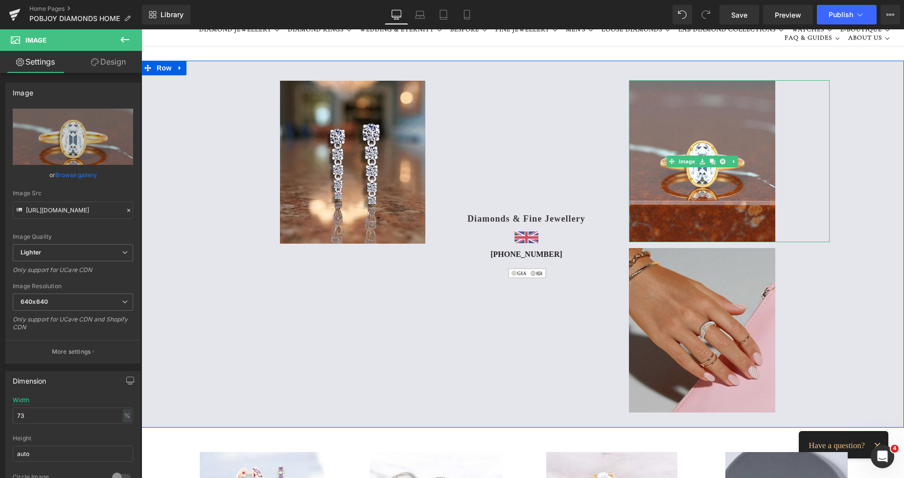
click at [675, 260] on img at bounding box center [702, 330] width 146 height 164
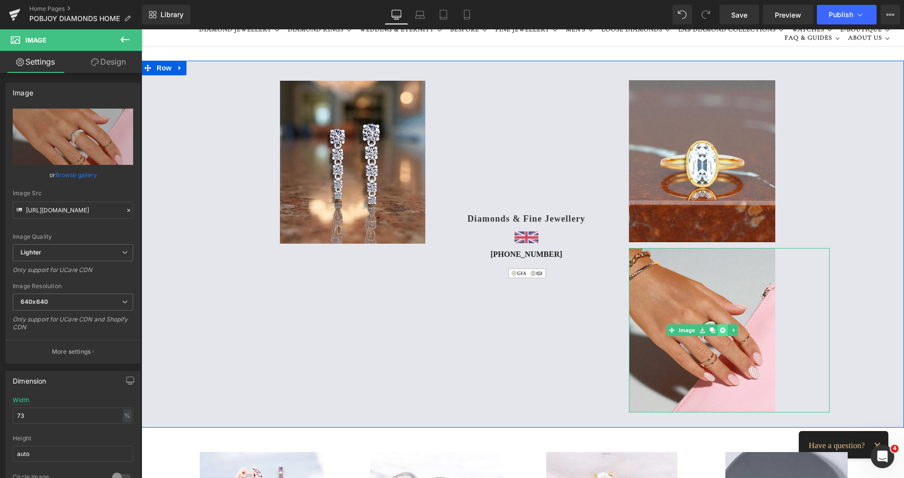
click at [720, 328] on icon at bounding box center [722, 331] width 5 height 6
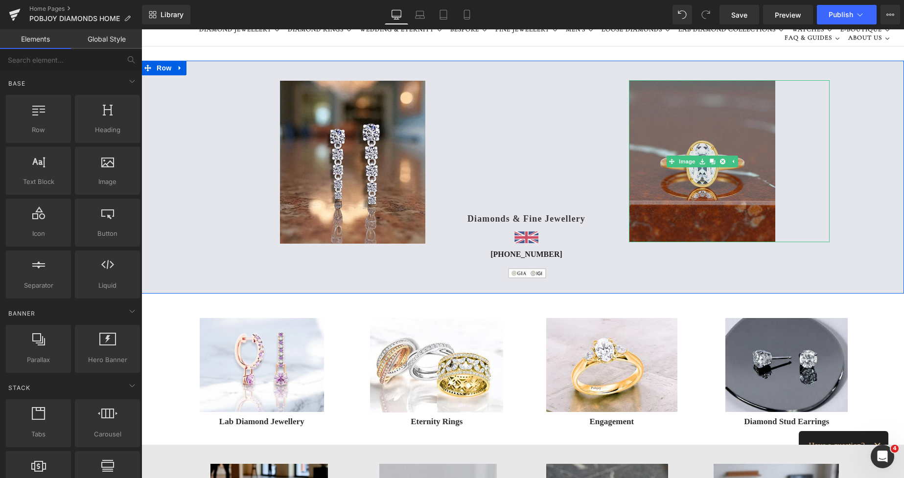
click at [655, 212] on img at bounding box center [702, 161] width 146 height 162
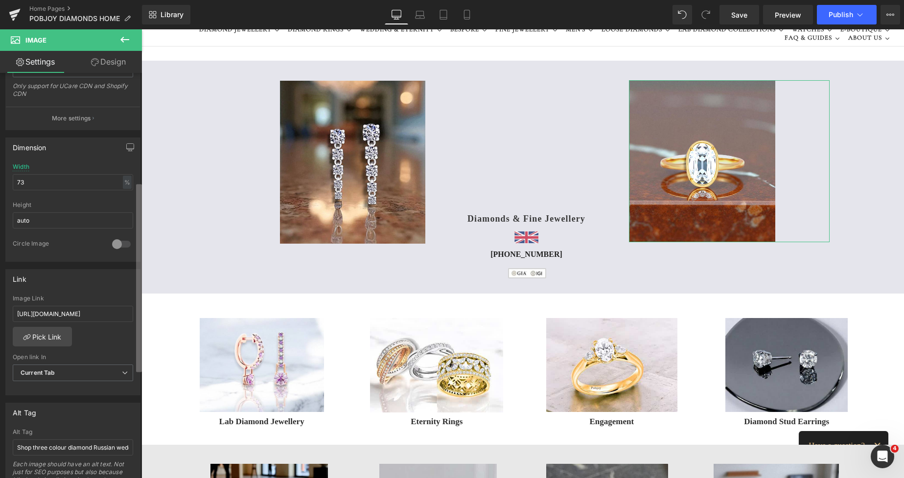
scroll to position [265, 0]
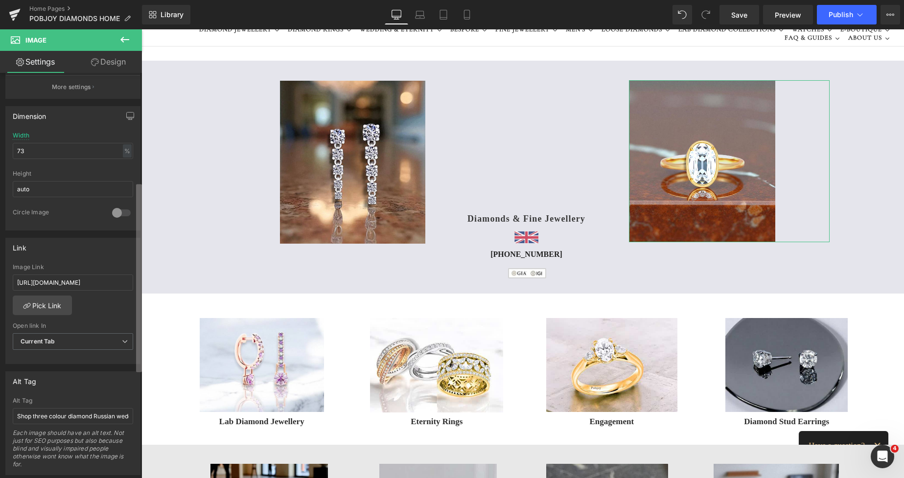
click at [126, 307] on div "Image https://ucarecdn.com/3901e9b7-77c5-42ca-aa6a-f45eee68746d/-/format/auto/-…" at bounding box center [71, 278] width 142 height 410
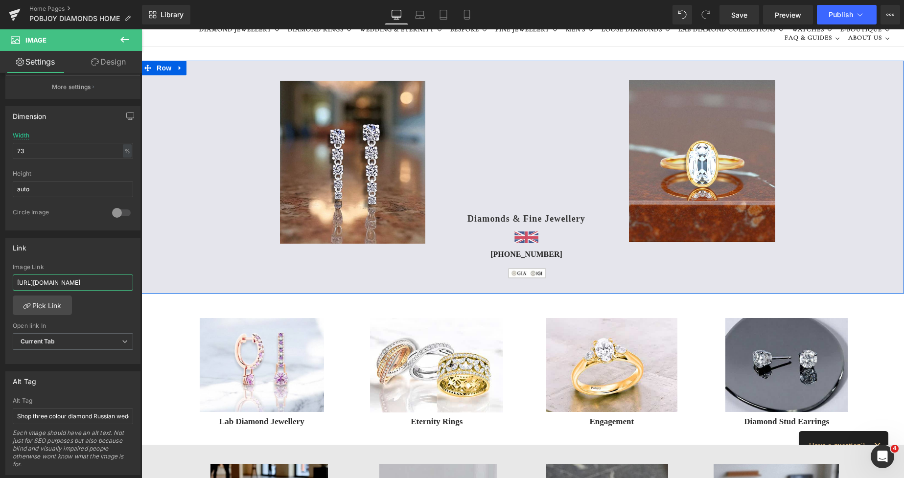
drag, startPoint x: 159, startPoint y: 311, endPoint x: 268, endPoint y: 313, distance: 109.7
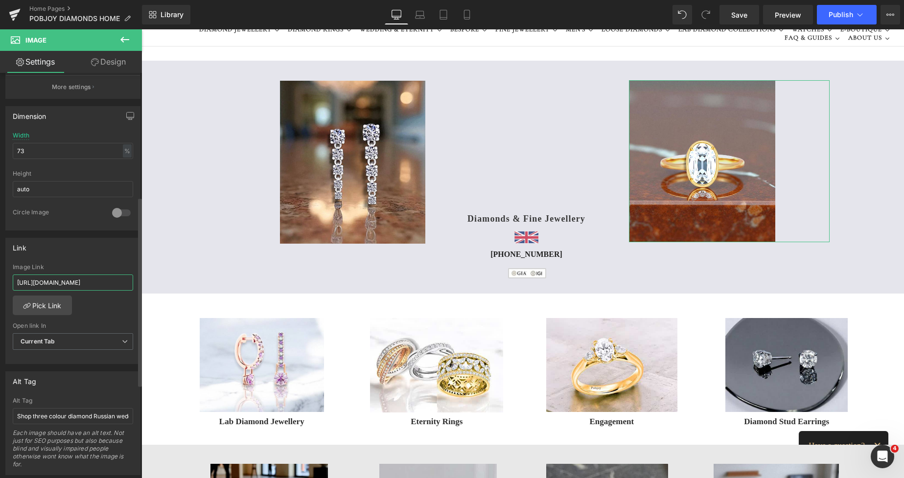
scroll to position [0, 264]
type input "https://www.pobjoydiamonds.com/products/18k-yellow-gold-0-70-carat-oval-solitai…"
click at [84, 93] on button "More settings" at bounding box center [73, 86] width 134 height 23
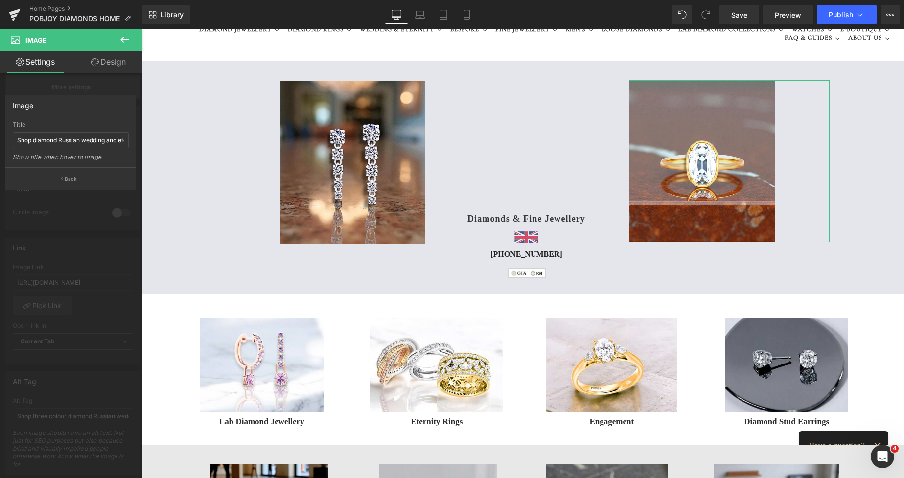
scroll to position [0, 0]
click at [63, 139] on input "Shop diamond Russian wedding and eternity rings" at bounding box center [71, 140] width 116 height 16
drag, startPoint x: 18, startPoint y: 141, endPoint x: 127, endPoint y: 144, distance: 109.2
click at [127, 144] on input "Shop diamond Russian wedding and eternity rings" at bounding box center [71, 140] width 116 height 16
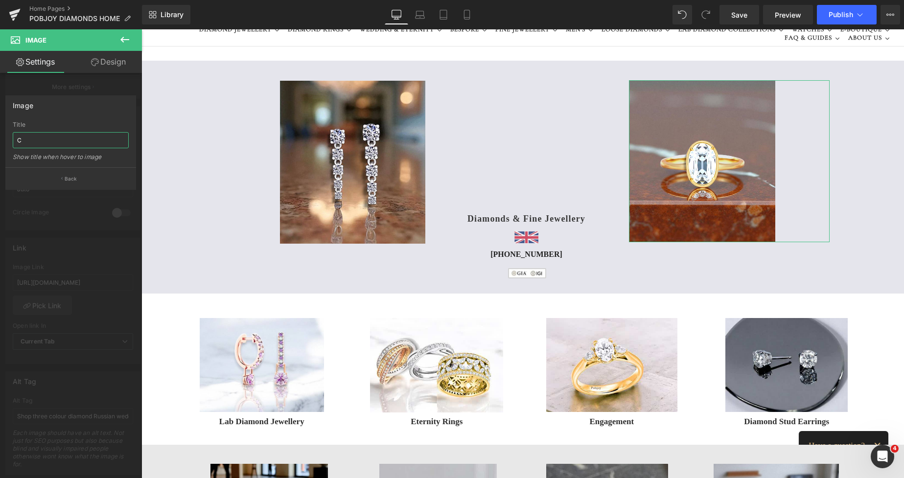
scroll to position [0, 0]
type input "Congratulations Taylor Swift!"
click at [743, 13] on span "Save" at bounding box center [739, 15] width 16 height 10
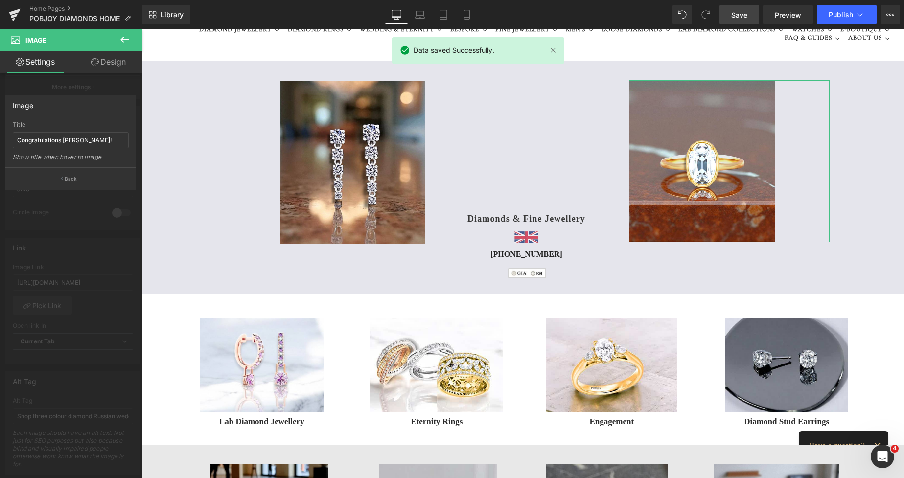
click at [121, 94] on div at bounding box center [71, 256] width 142 height 454
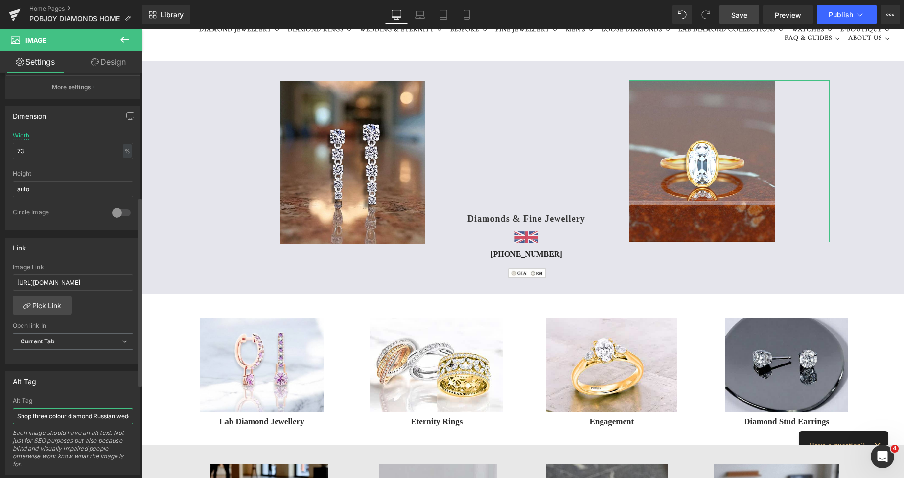
scroll to position [0, 32]
drag, startPoint x: 15, startPoint y: 418, endPoint x: 129, endPoint y: 421, distance: 114.6
click at [129, 421] on div "Shop three colour diamond Russian wedding rings Alt Tag Shop three colour diamo…" at bounding box center [73, 436] width 134 height 77
type input "Taylor Swift inspired 8 carat diamond ring - Pobjoy DIamonds"
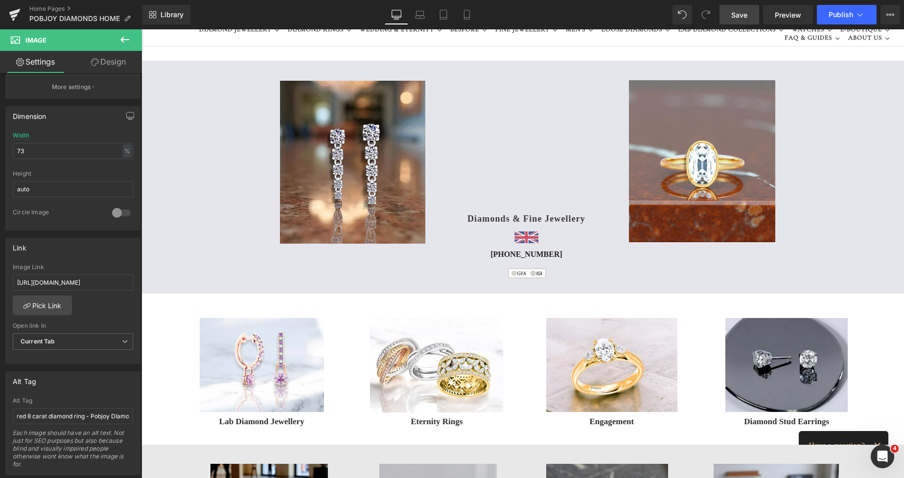
scroll to position [0, 0]
click at [738, 16] on span "Save" at bounding box center [739, 15] width 16 height 10
click at [739, 21] on link "Save" at bounding box center [740, 15] width 40 height 20
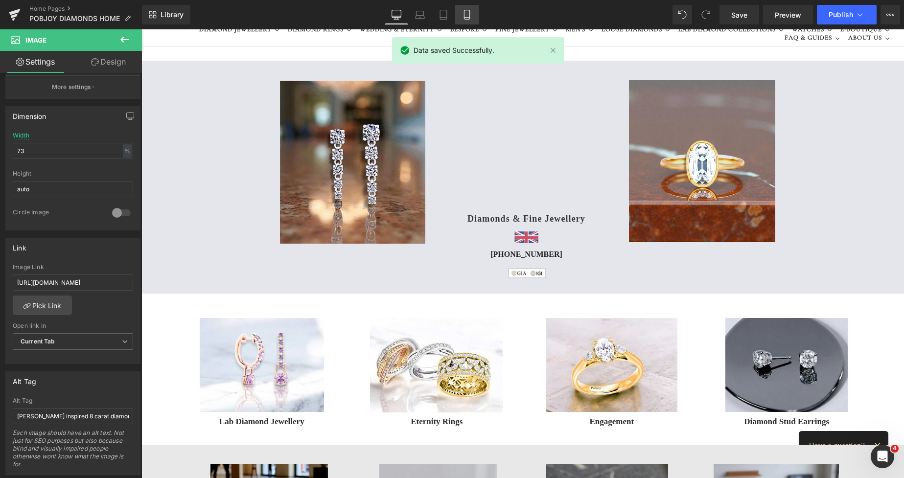
click at [465, 19] on icon at bounding box center [466, 14] width 5 height 9
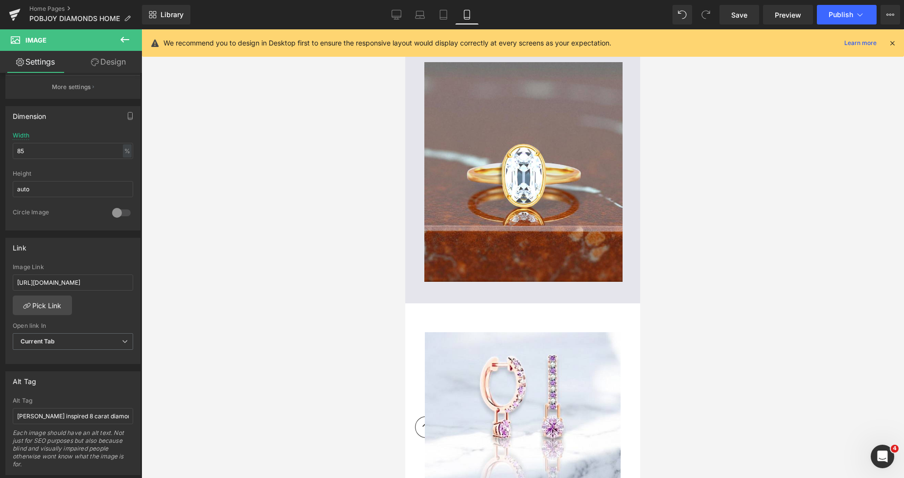
scroll to position [512, 0]
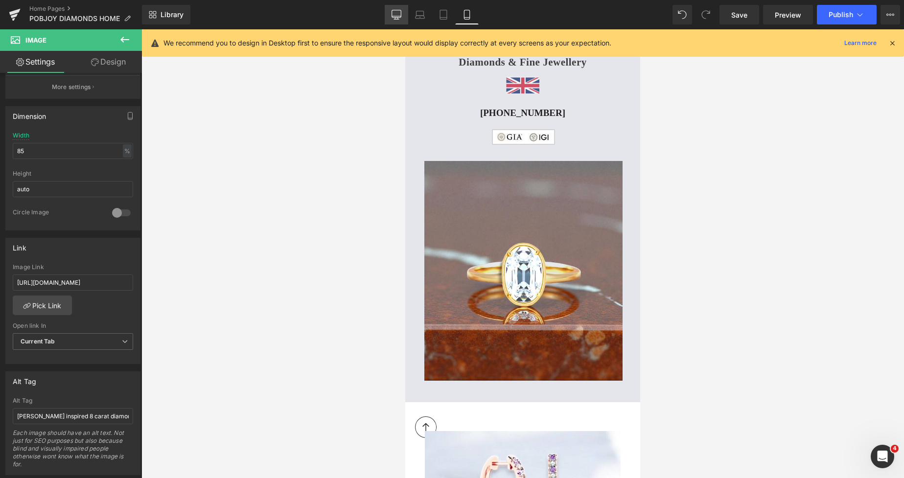
click at [401, 14] on icon at bounding box center [396, 13] width 9 height 7
type input "73"
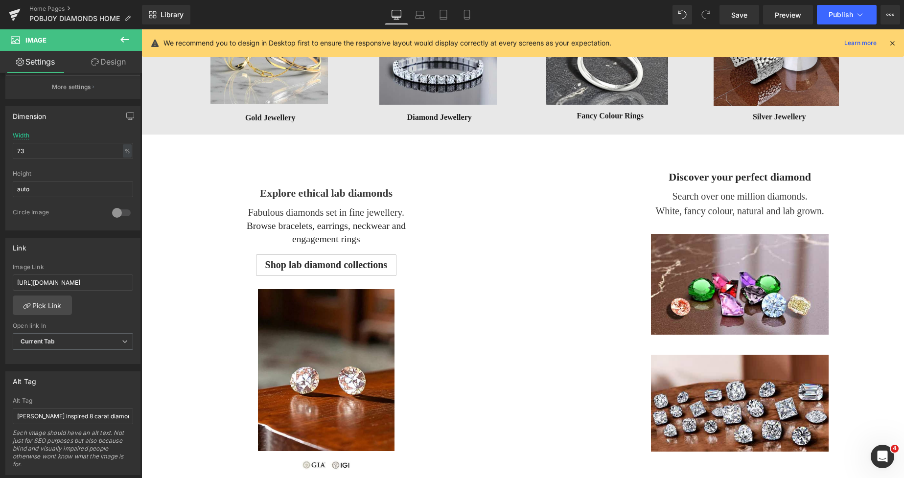
scroll to position [0, 0]
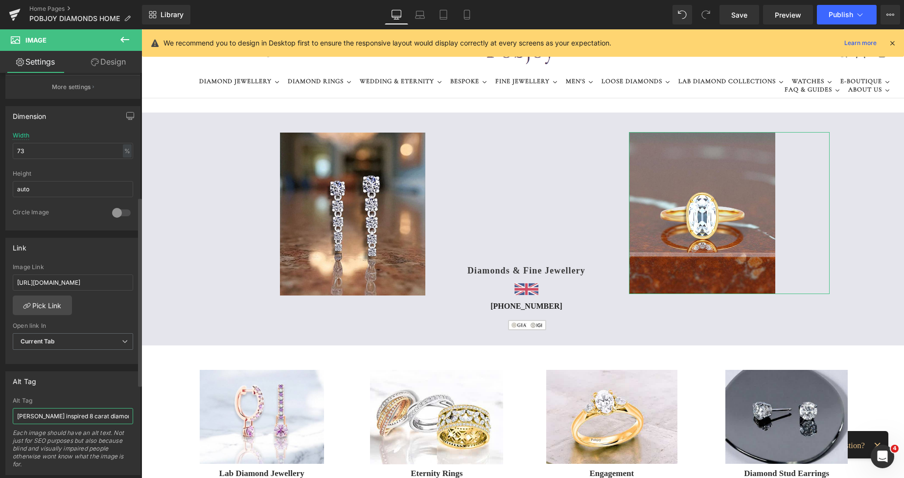
click at [104, 414] on input "Taylor Swift inspired 8 carat diamond ring - Pobjoy DIamonds" at bounding box center [73, 416] width 120 height 16
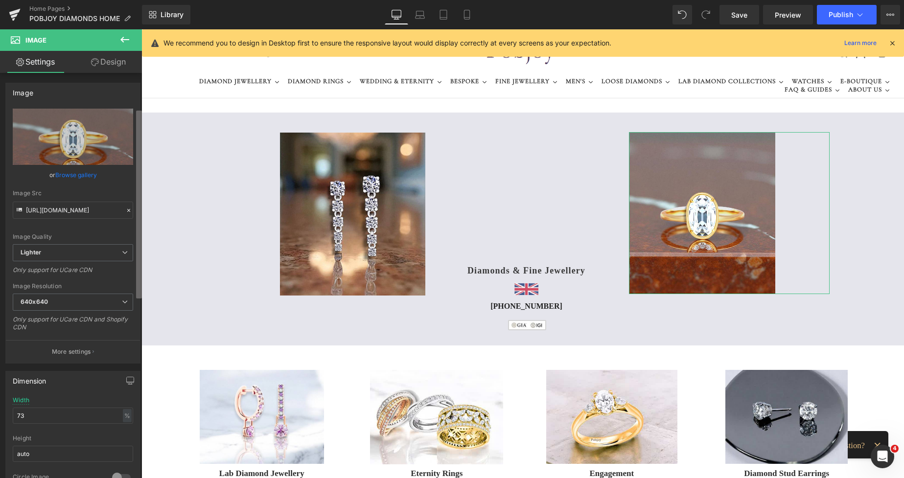
click at [126, 107] on div "Image https://ucarecdn.com/3901e9b7-77c5-42ca-aa6a-f45eee68746d/-/format/auto/-…" at bounding box center [71, 278] width 142 height 410
click at [67, 350] on p "More settings" at bounding box center [71, 352] width 39 height 9
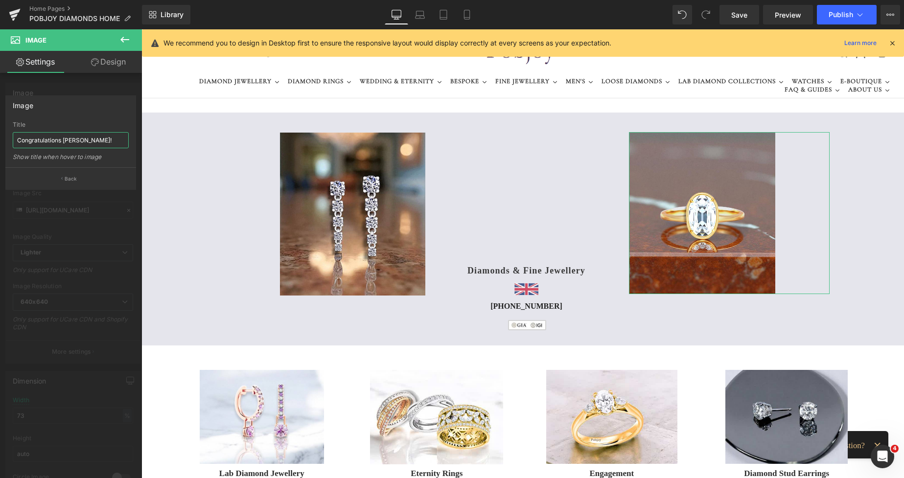
click at [100, 141] on input "Congratulations Taylor Swift!" at bounding box center [71, 140] width 116 height 16
type input "Congratulations Taylor Swift! If immitation is the highest form of flattery..."
drag, startPoint x: 102, startPoint y: 138, endPoint x: 128, endPoint y: 141, distance: 25.6
click at [128, 141] on input "Congratulations Taylor Swift! If immitation is the highest form of flattery..." at bounding box center [71, 140] width 116 height 16
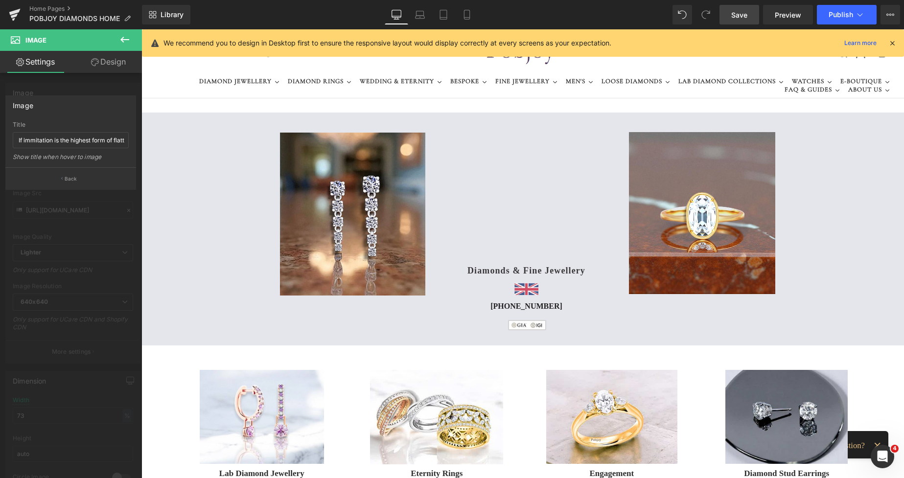
click at [741, 14] on span "Save" at bounding box center [739, 15] width 16 height 10
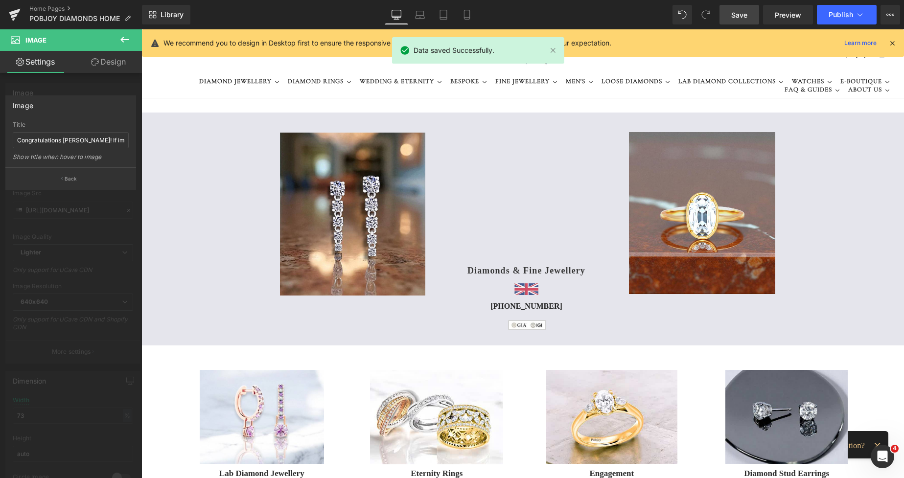
click at [740, 17] on span "Save" at bounding box center [739, 15] width 16 height 10
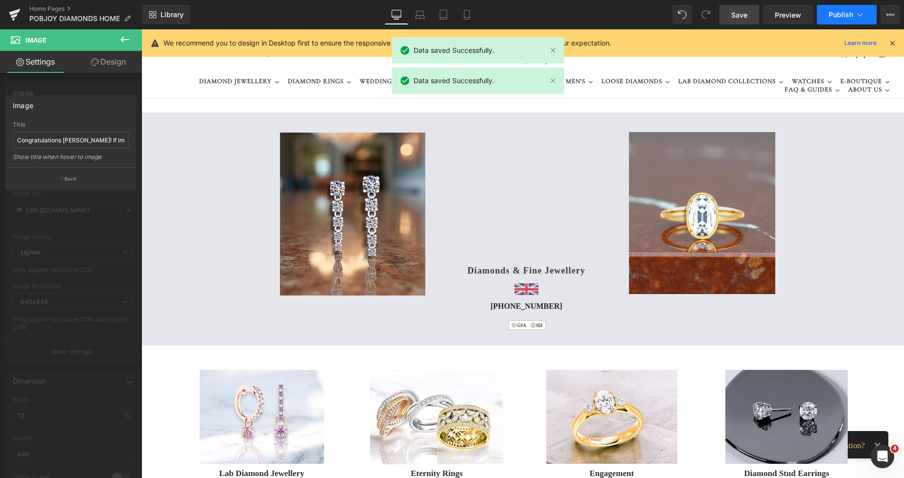
click at [835, 14] on span "Publish" at bounding box center [841, 15] width 24 height 8
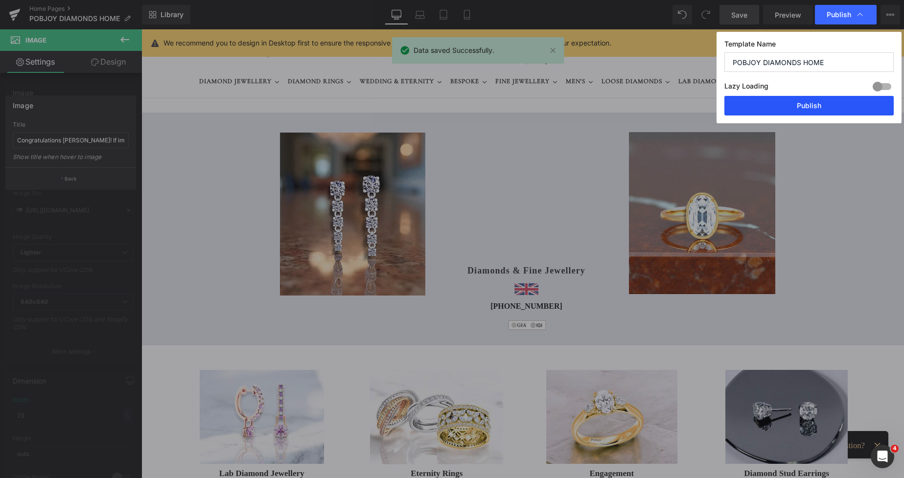
drag, startPoint x: 809, startPoint y: 100, endPoint x: 628, endPoint y: 82, distance: 181.6
click at [809, 100] on button "Publish" at bounding box center [809, 106] width 169 height 20
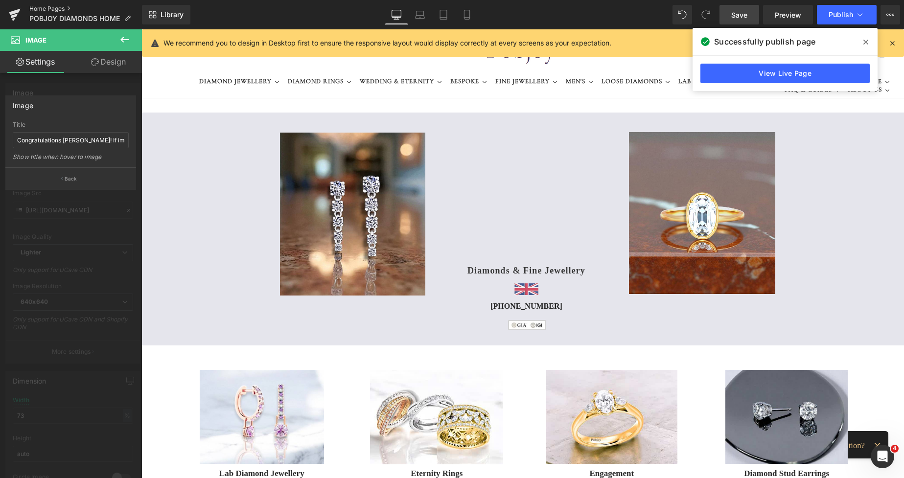
click at [59, 7] on link "Home Pages" at bounding box center [85, 9] width 113 height 8
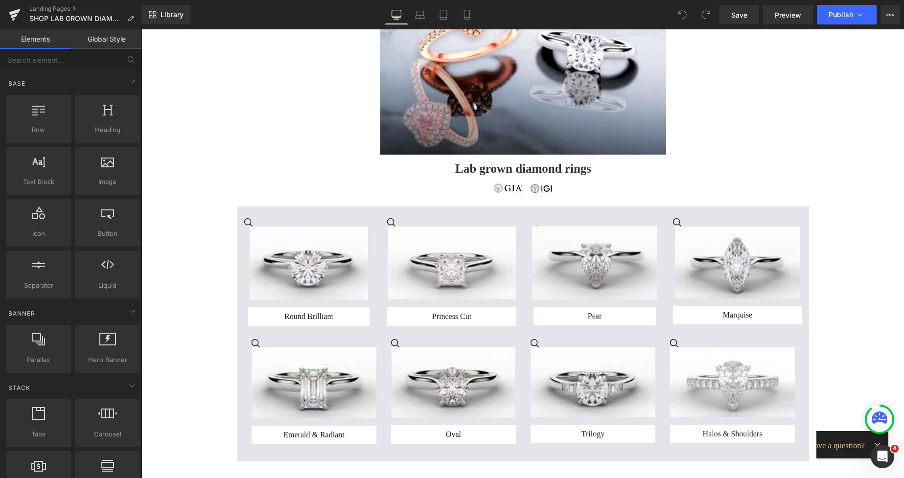
scroll to position [31, 0]
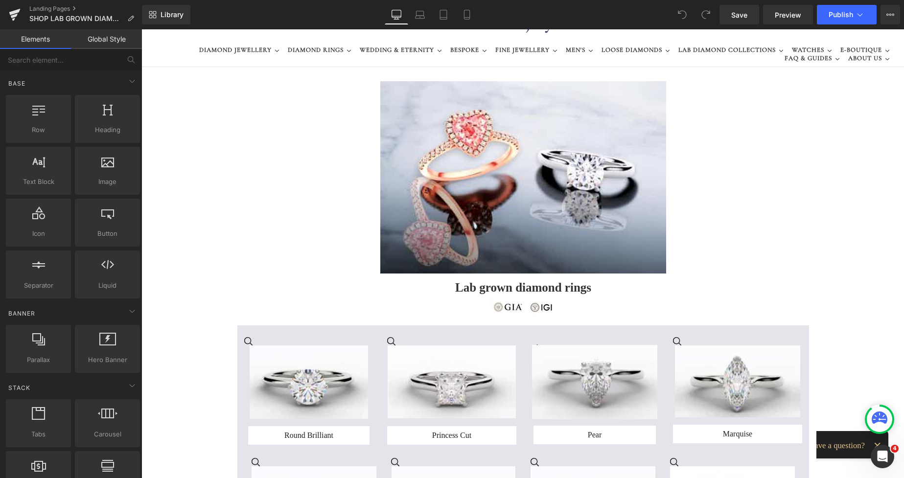
drag, startPoint x: 900, startPoint y: 49, endPoint x: 876, endPoint y: 30, distance: 31.0
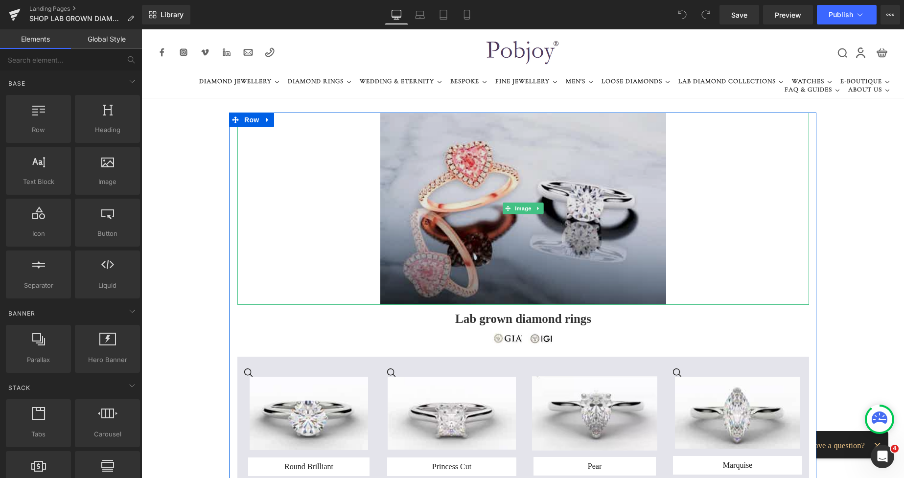
click at [434, 178] on img at bounding box center [523, 209] width 286 height 192
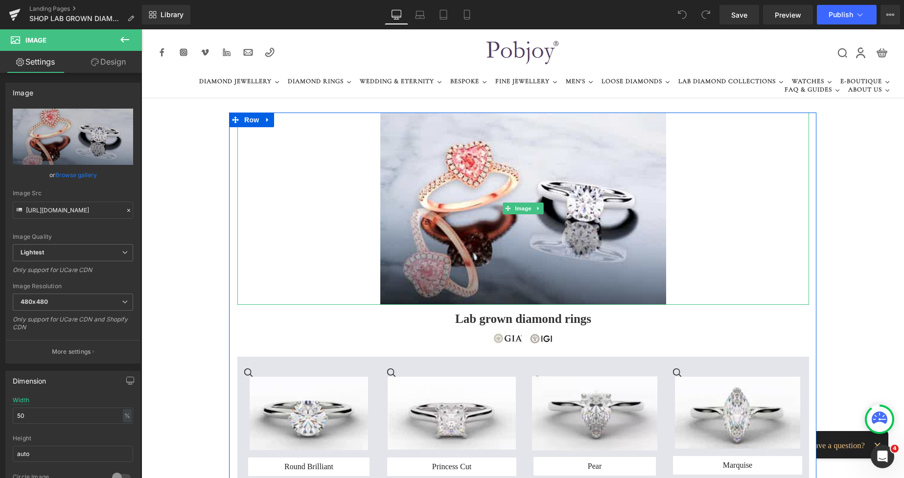
click at [270, 131] on div at bounding box center [523, 209] width 572 height 192
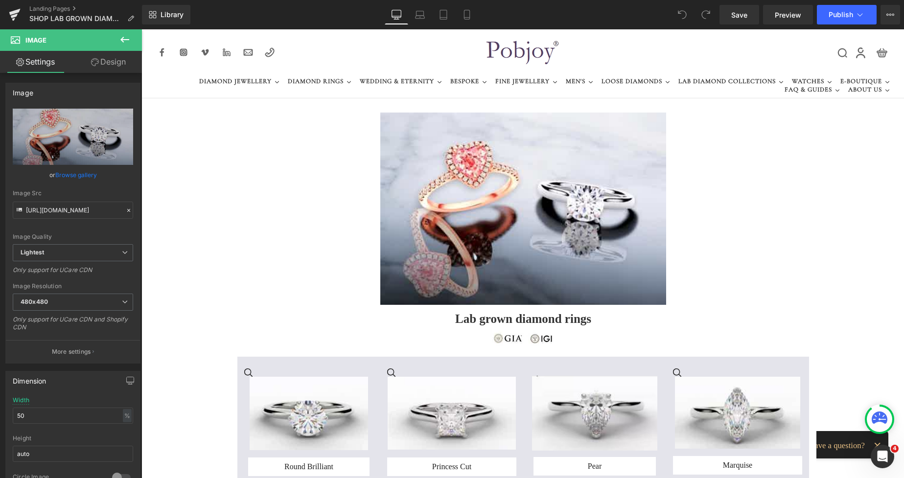
click at [122, 42] on icon at bounding box center [125, 40] width 12 height 12
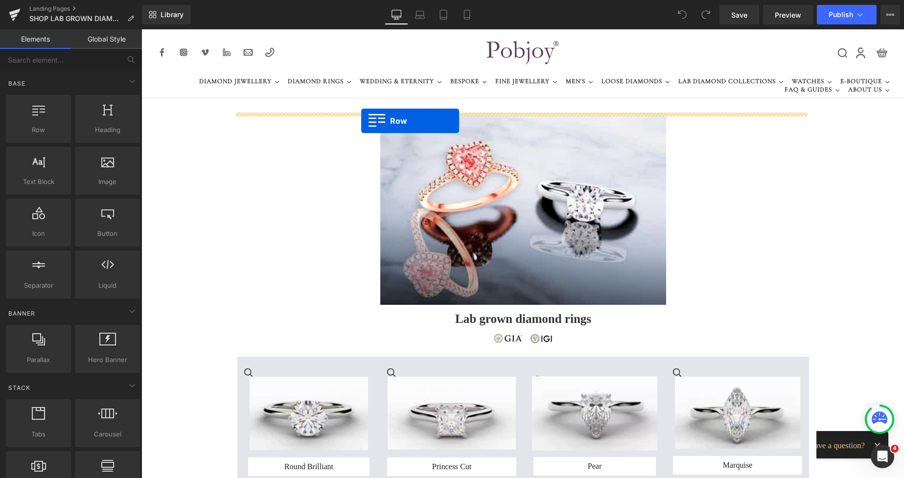
drag, startPoint x: 182, startPoint y: 155, endPoint x: 361, endPoint y: 121, distance: 182.4
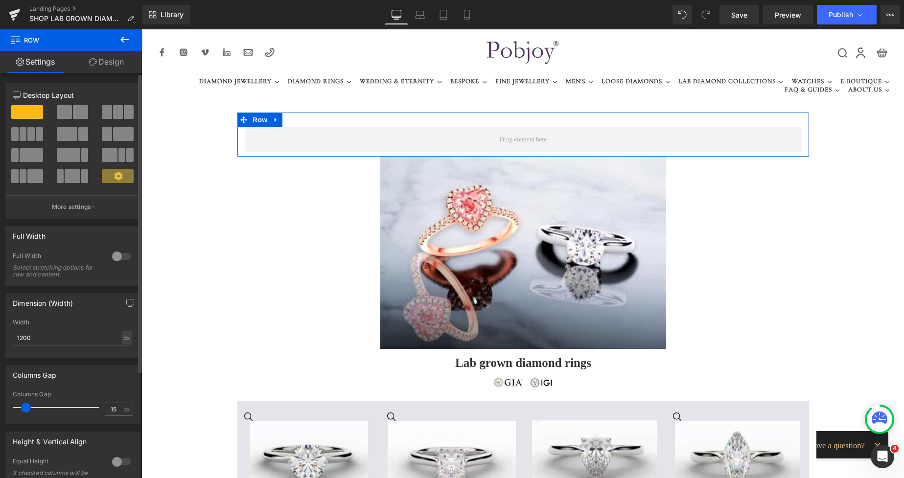
click at [77, 110] on span at bounding box center [80, 112] width 15 height 14
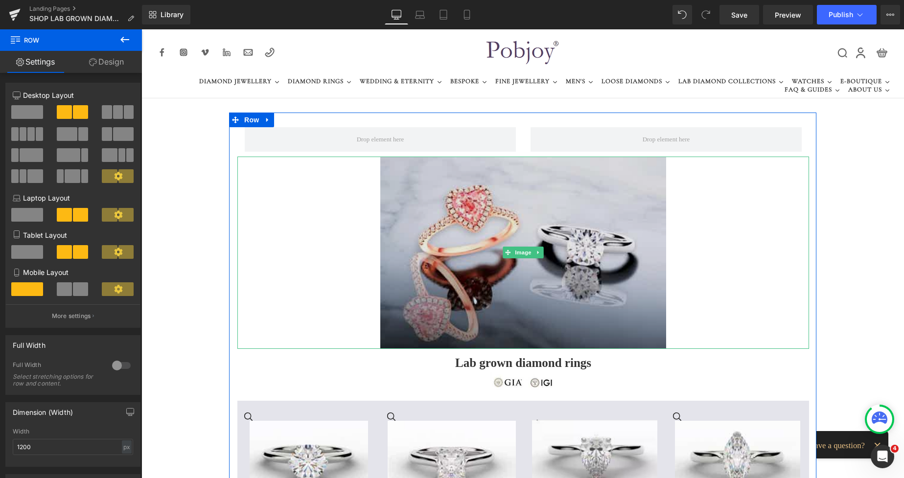
click at [452, 209] on img at bounding box center [523, 253] width 286 height 192
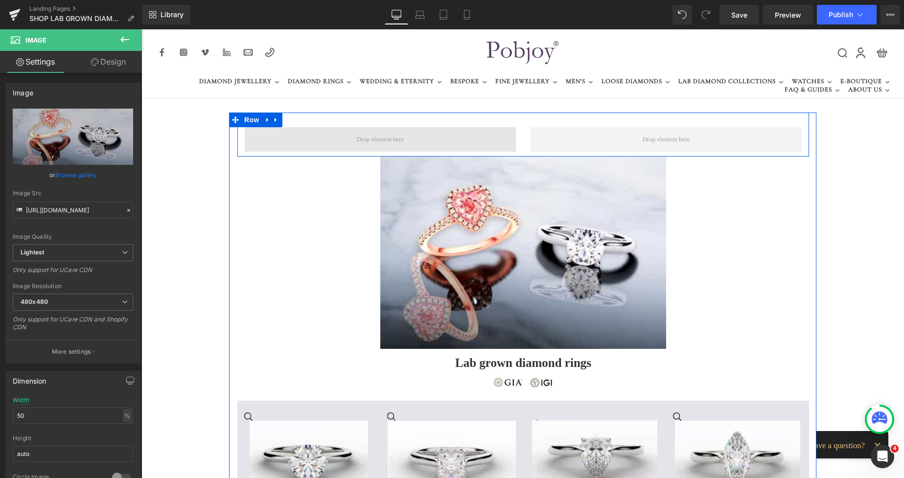
drag, startPoint x: 482, startPoint y: 232, endPoint x: 374, endPoint y: 147, distance: 137.1
drag, startPoint x: 415, startPoint y: 189, endPoint x: 344, endPoint y: 138, distance: 88.0
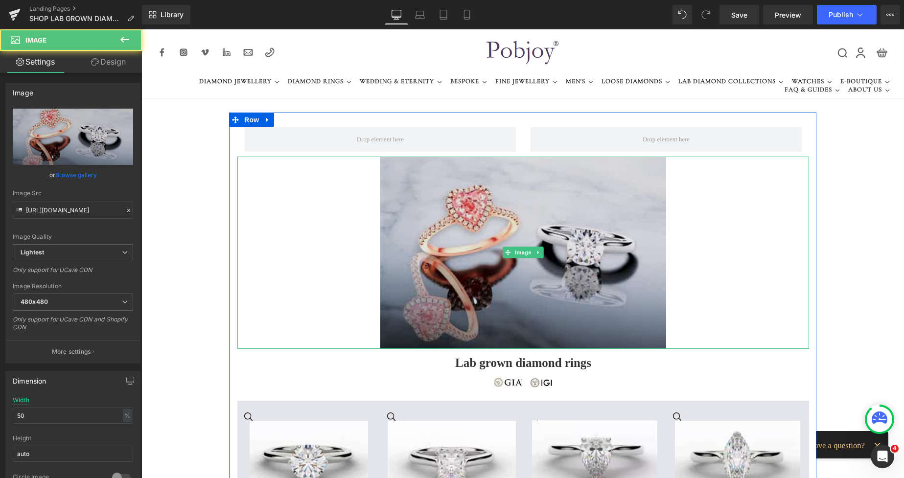
click at [458, 215] on img at bounding box center [523, 253] width 286 height 192
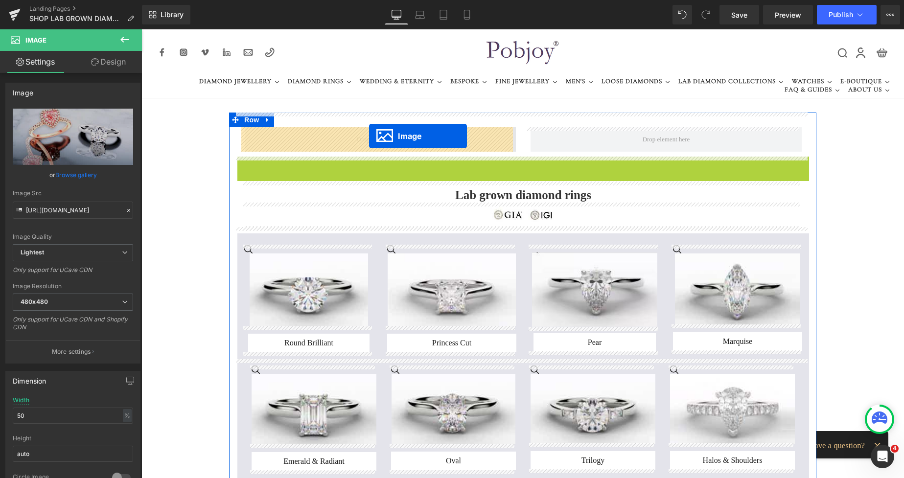
drag, startPoint x: 505, startPoint y: 251, endPoint x: 369, endPoint y: 136, distance: 177.5
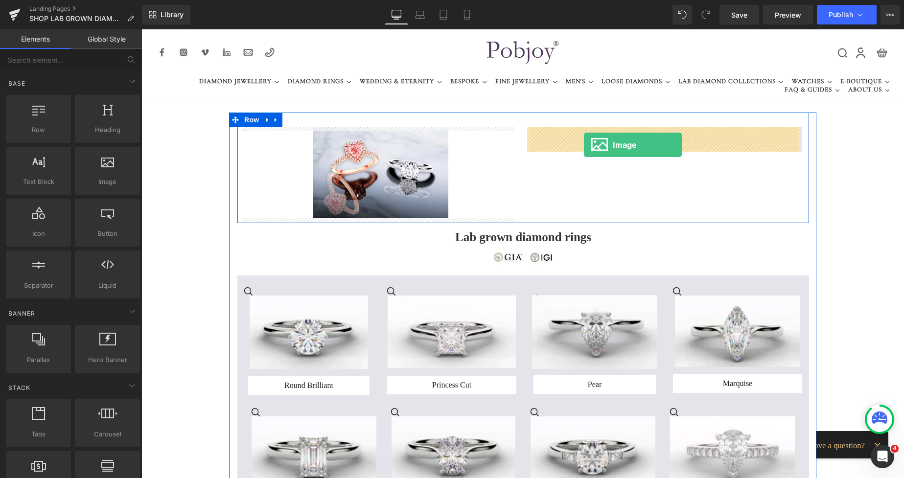
drag, startPoint x: 244, startPoint y: 206, endPoint x: 584, endPoint y: 145, distance: 345.1
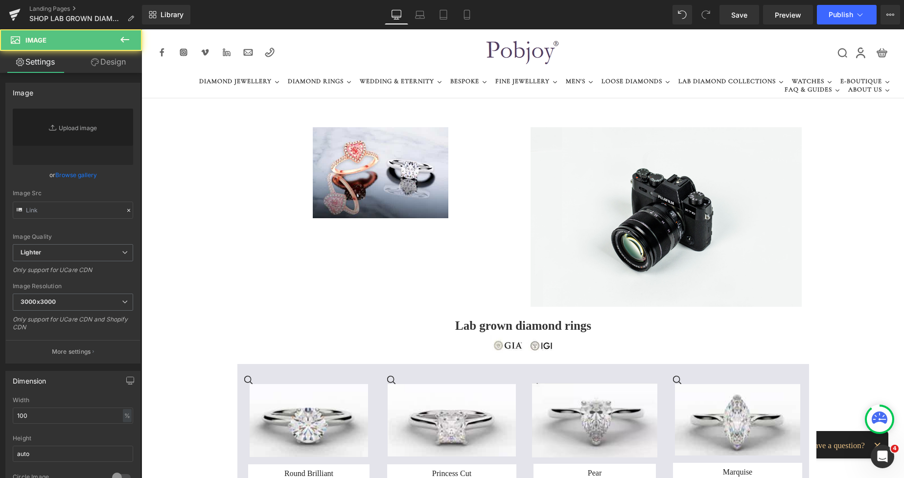
type input "//d1um8515vdn9kb.cloudfront.net/images/parallax.jpg"
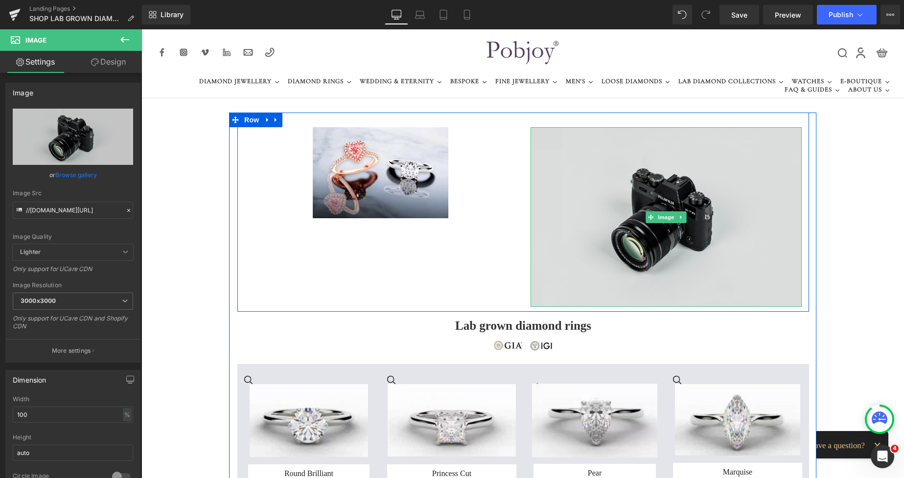
click at [576, 192] on img at bounding box center [666, 217] width 271 height 180
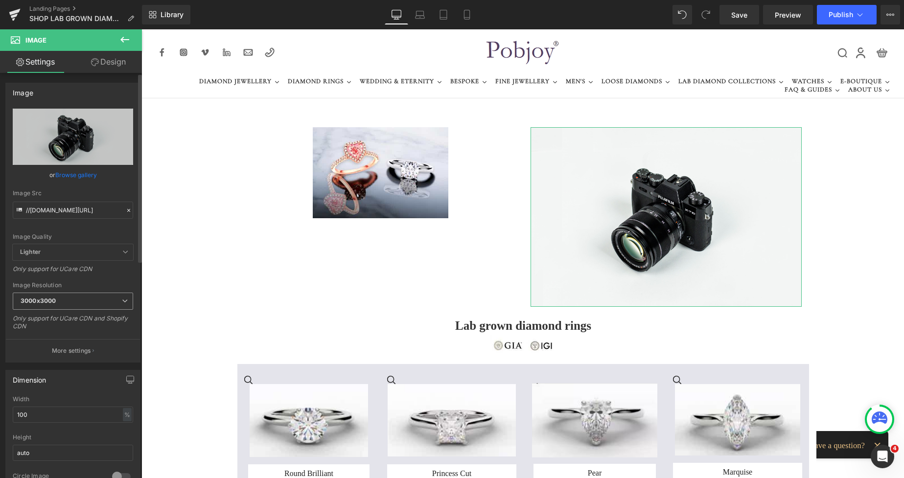
click at [54, 297] on b "3000x3000" at bounding box center [38, 300] width 35 height 7
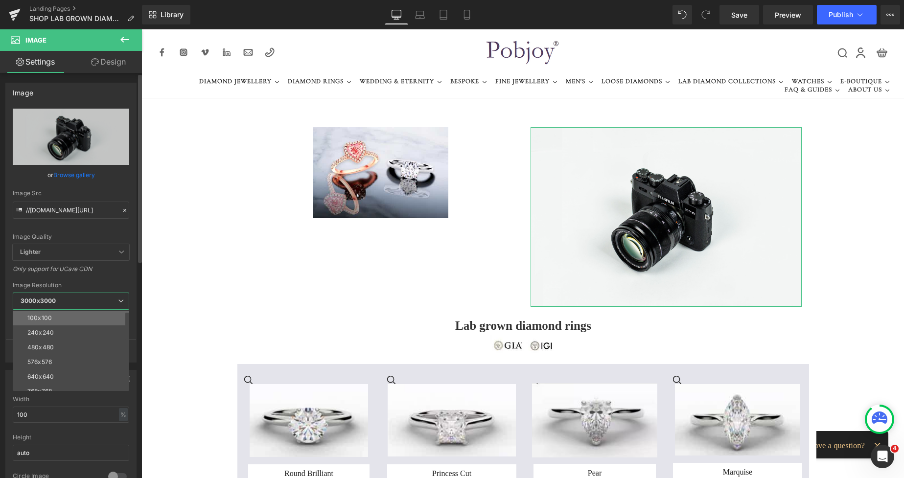
click at [52, 315] on li "100x100" at bounding box center [73, 318] width 121 height 15
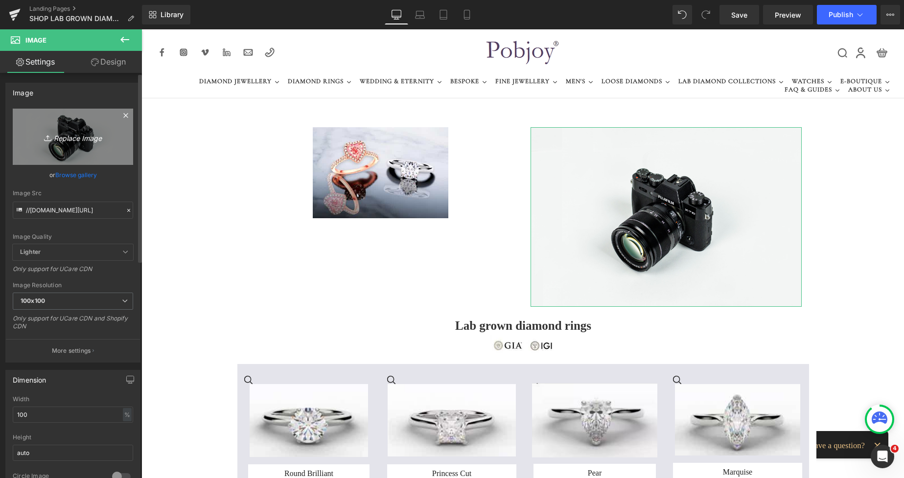
click at [80, 147] on link "Replace Image" at bounding box center [73, 137] width 120 height 56
type input "C:\fakepath\New Template-Photoroom -s 2025-s08-30T193727.047.png"
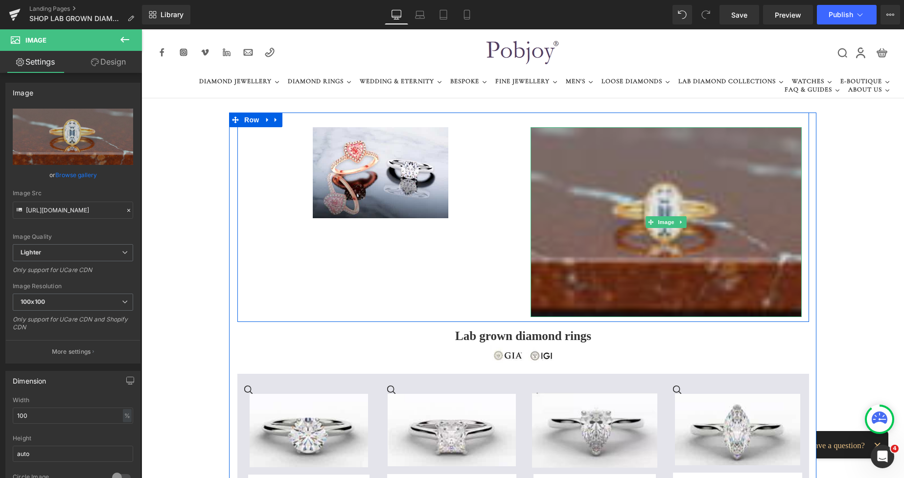
type input "https://ucarecdn.com/249bd3ee-2c9e-4eee-925f-0dbb1f6e388a/-/format/auto/-/previ…"
click at [608, 199] on img at bounding box center [666, 222] width 271 height 190
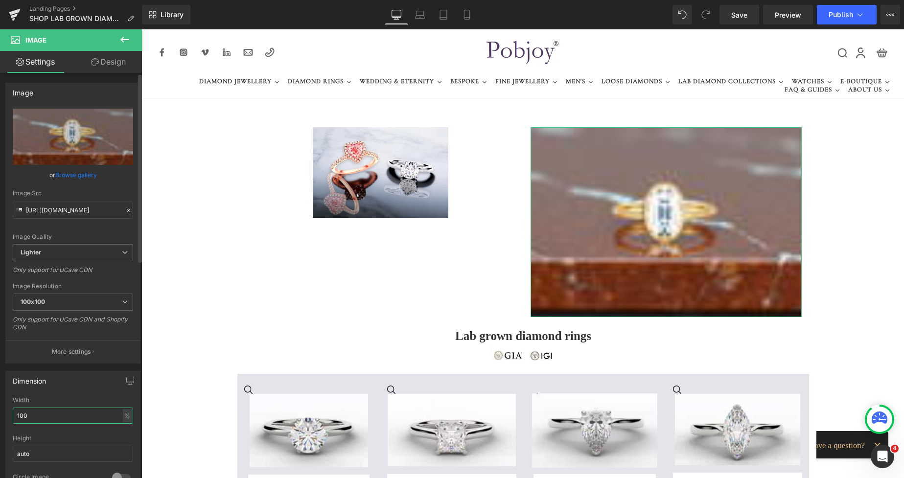
drag, startPoint x: 63, startPoint y: 416, endPoint x: 5, endPoint y: 419, distance: 57.4
click at [5, 419] on div "Dimension 100% Width 100 % % px auto Height auto 0 Circle Image" at bounding box center [72, 433] width 135 height 124
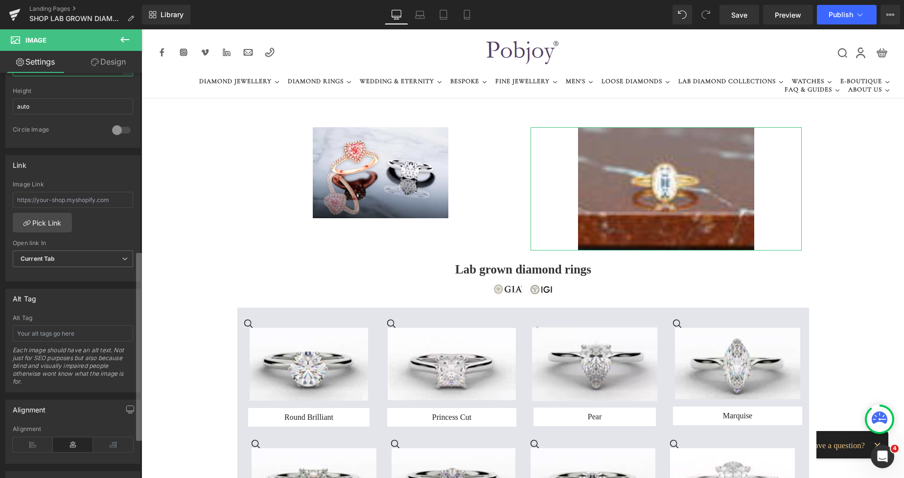
scroll to position [399, 0]
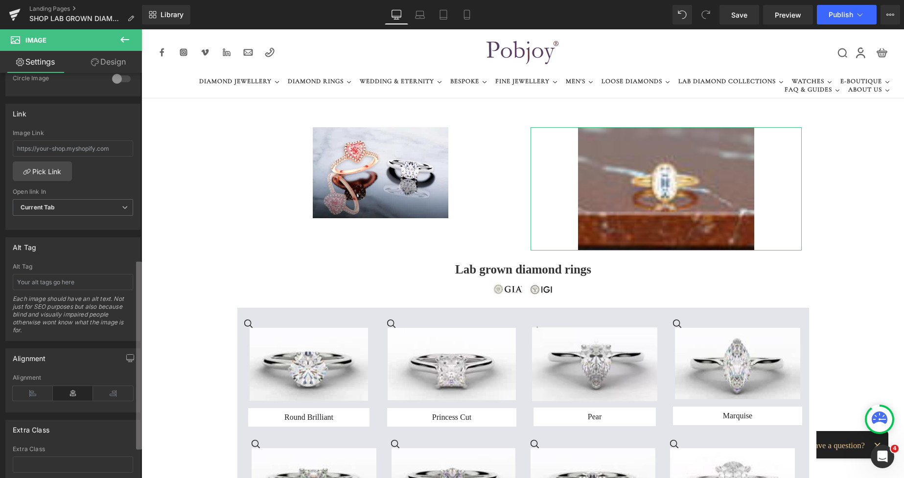
click at [136, 407] on div "Image https://ucarecdn.com/249bd3ee-2c9e-4eee-925f-0dbb1f6e388a/-/format/auto/-…" at bounding box center [71, 278] width 142 height 410
type input "65"
click at [36, 392] on icon at bounding box center [33, 393] width 40 height 15
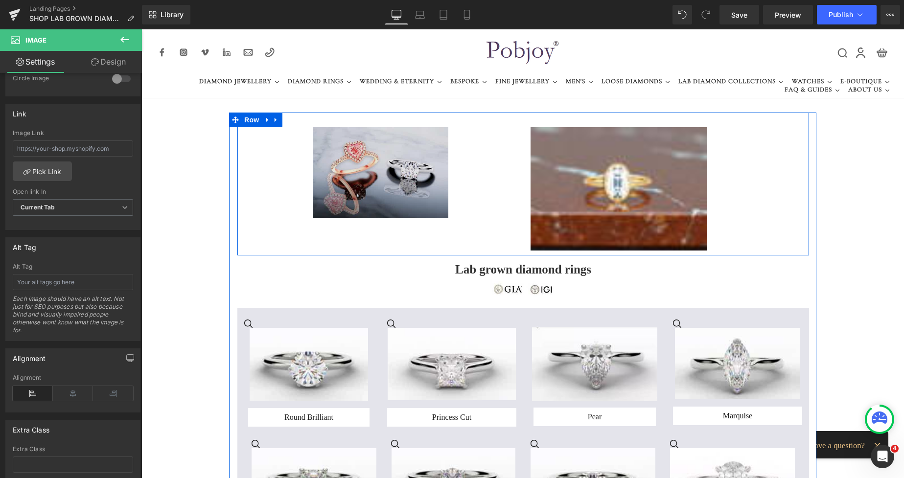
click at [329, 177] on img at bounding box center [381, 172] width 136 height 91
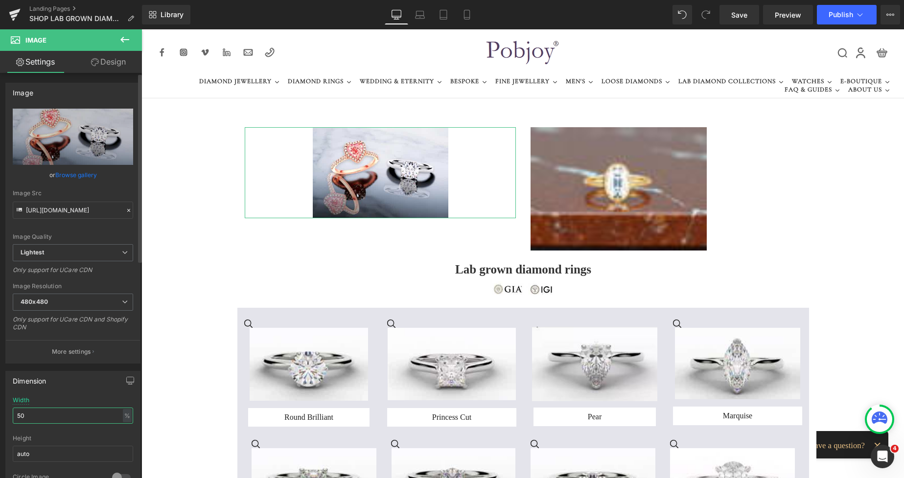
drag, startPoint x: 47, startPoint y: 416, endPoint x: 0, endPoint y: 422, distance: 48.0
click at [0, 422] on div "Dimension 50% Width 50 % % px auto Height auto 0 Circle Image" at bounding box center [73, 430] width 146 height 132
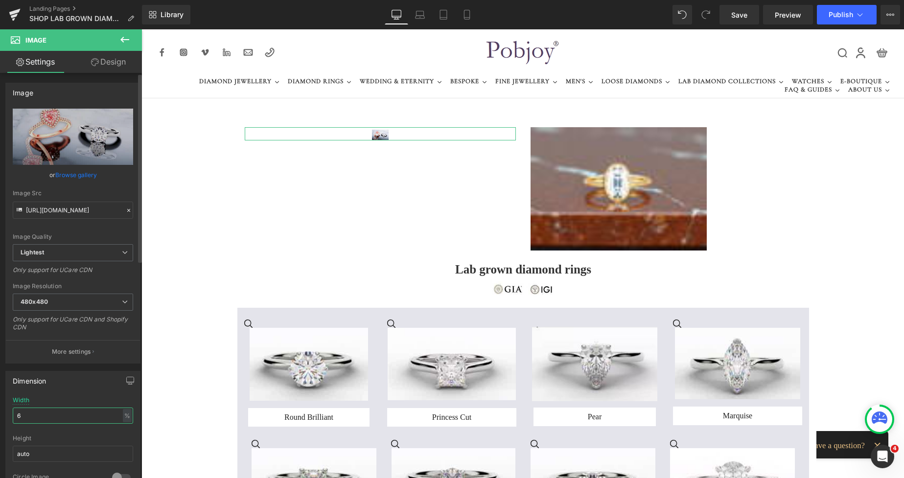
type input "68"
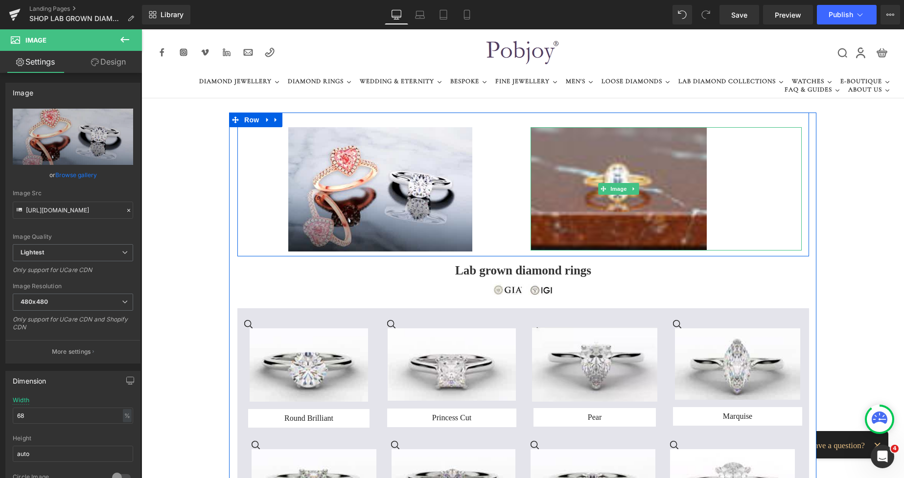
click at [771, 172] on div at bounding box center [666, 188] width 271 height 123
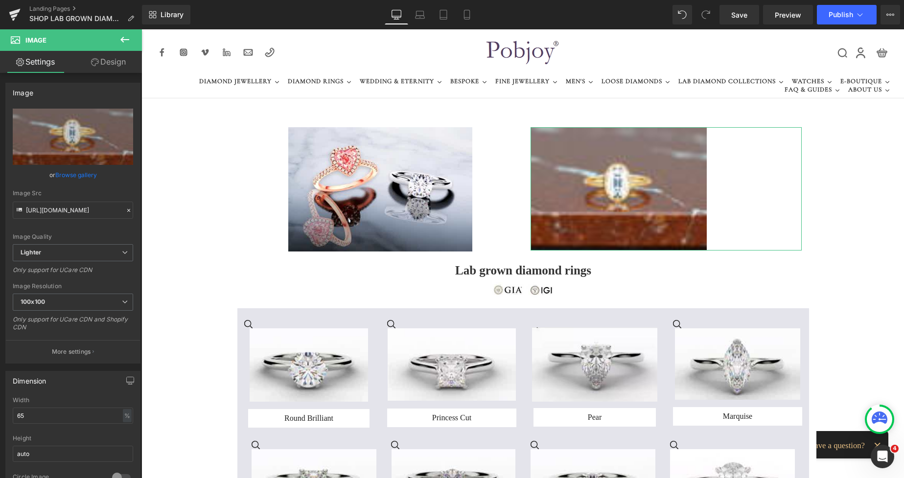
click at [116, 67] on link "Design" at bounding box center [108, 62] width 71 height 22
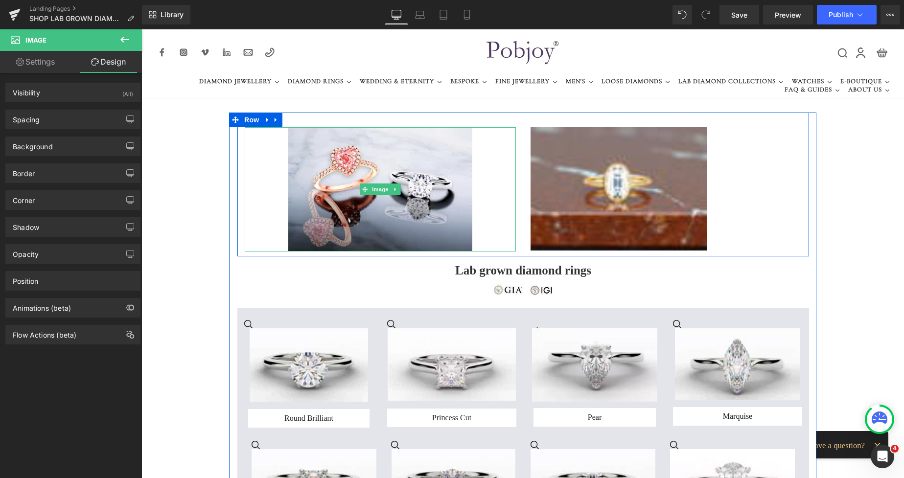
click at [248, 153] on div at bounding box center [380, 189] width 271 height 124
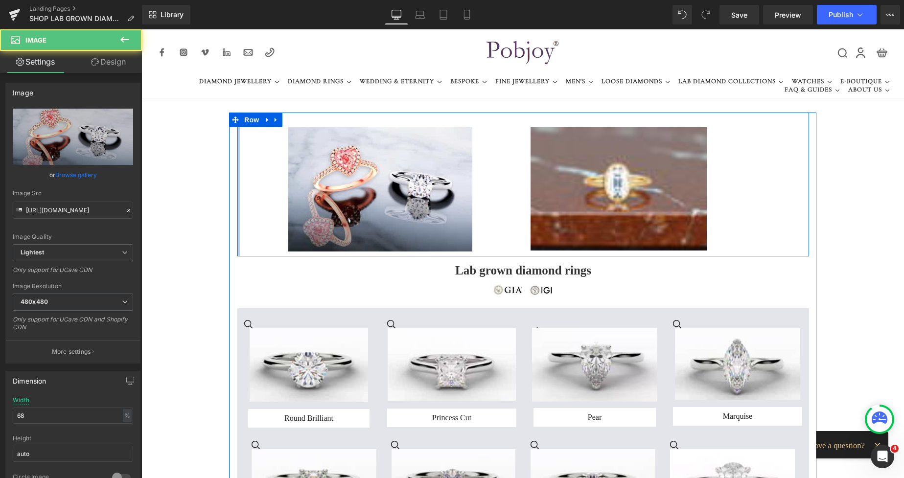
click at [237, 146] on div at bounding box center [238, 185] width 2 height 144
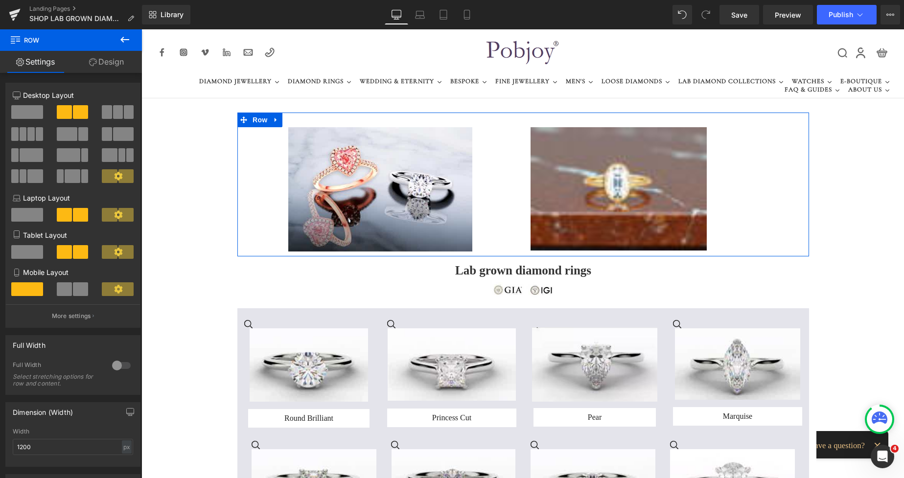
click at [112, 63] on link "Design" at bounding box center [106, 62] width 71 height 22
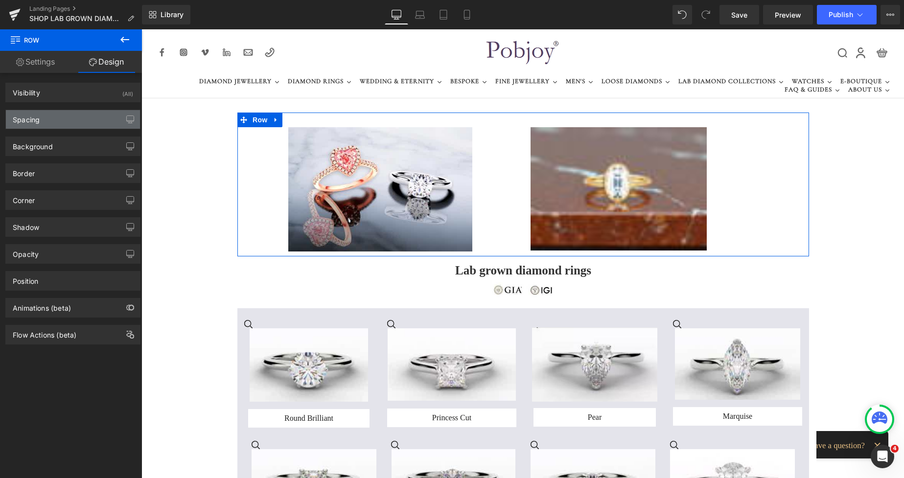
type input "0"
type input "30"
type input "0"
type input "10"
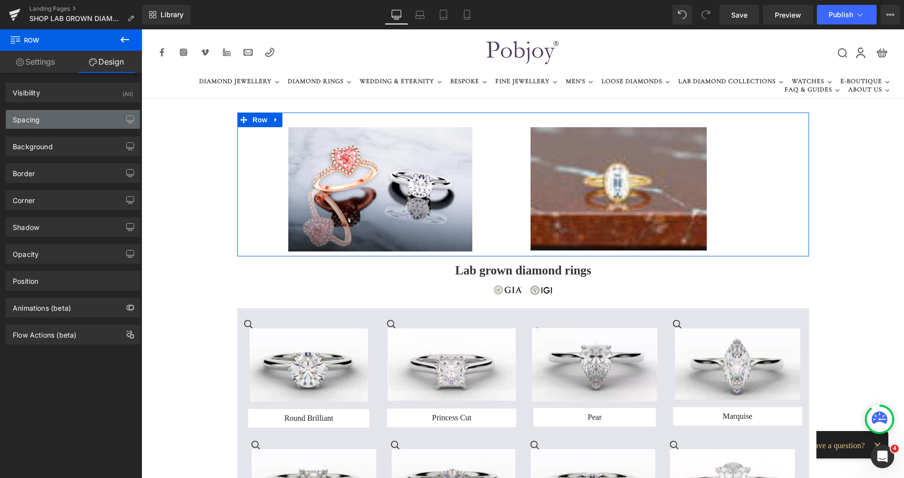
type input "0"
click at [75, 117] on div "Spacing" at bounding box center [73, 119] width 134 height 19
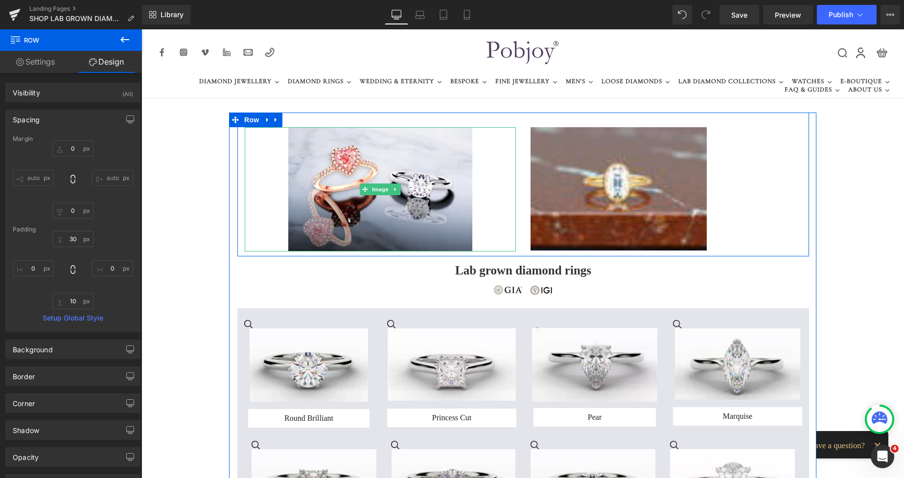
click at [261, 189] on div at bounding box center [380, 189] width 271 height 124
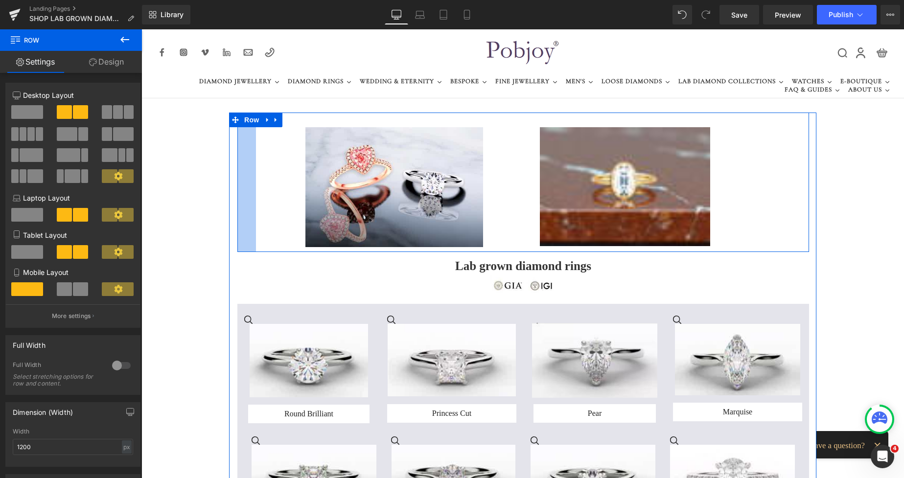
drag, startPoint x: 235, startPoint y: 175, endPoint x: 254, endPoint y: 183, distance: 20.2
click at [254, 183] on div "Image Image Row 38px" at bounding box center [523, 183] width 572 height 140
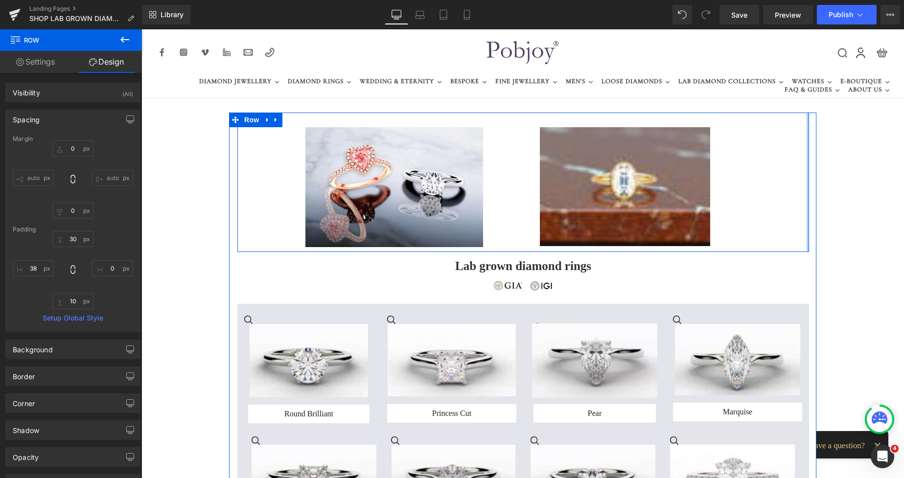
click at [807, 159] on div at bounding box center [808, 183] width 2 height 140
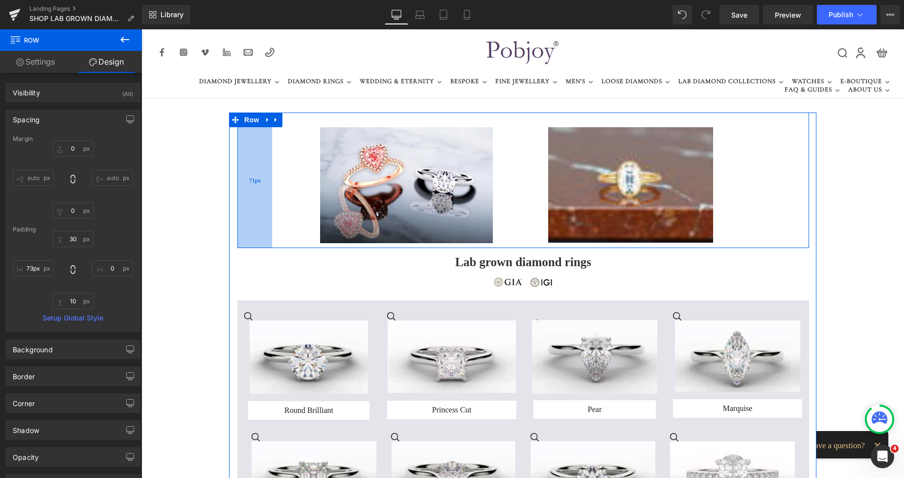
type input "74px"
drag, startPoint x: 248, startPoint y: 189, endPoint x: 266, endPoint y: 195, distance: 18.7
click at [266, 195] on div "74px" at bounding box center [255, 181] width 36 height 136
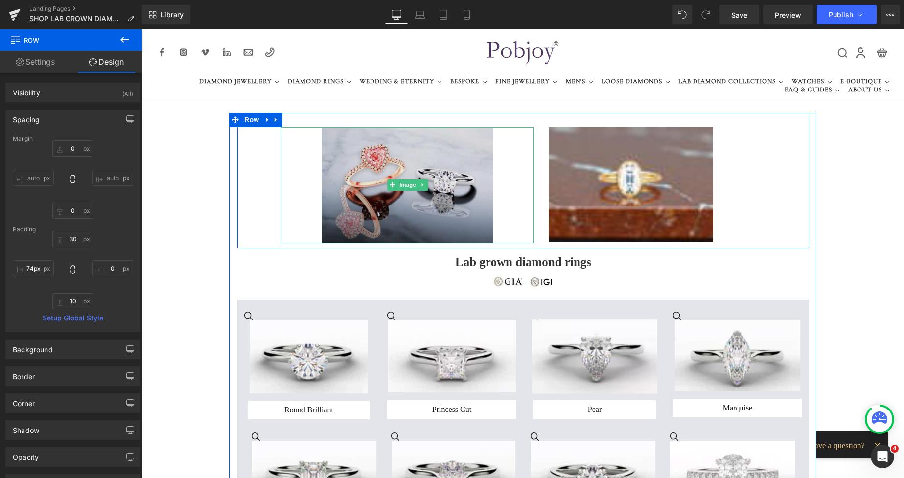
click at [378, 159] on img at bounding box center [408, 185] width 172 height 116
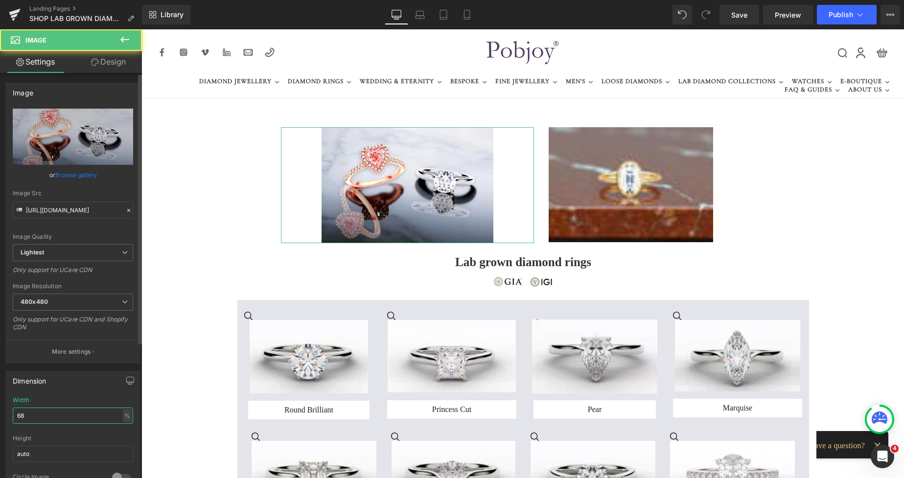
click at [53, 421] on input "68" at bounding box center [73, 416] width 120 height 16
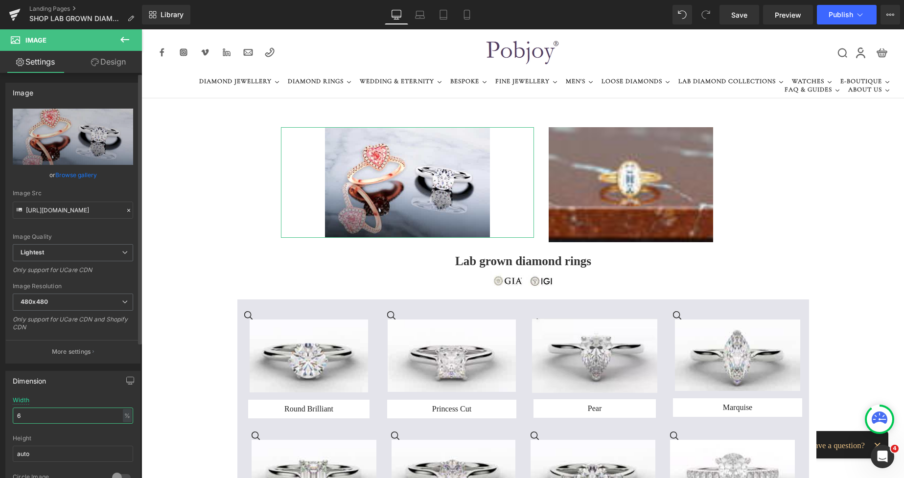
type input "67"
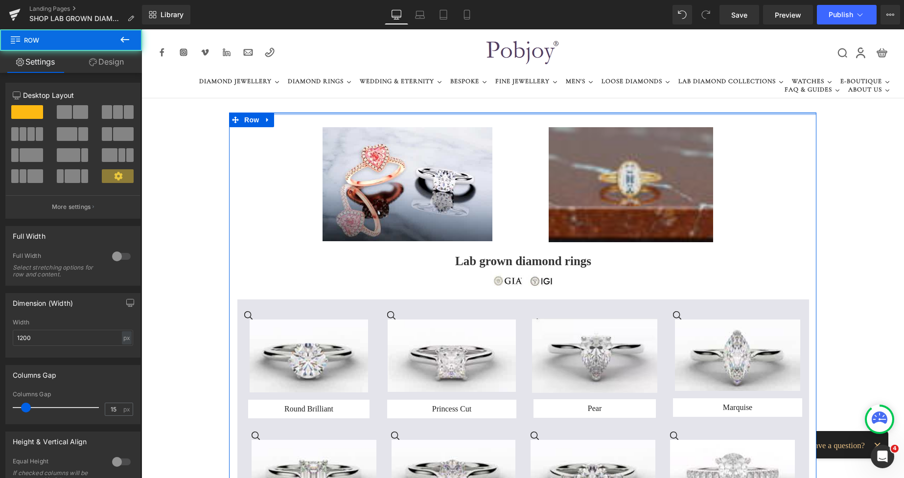
drag, startPoint x: 594, startPoint y: 114, endPoint x: 575, endPoint y: 144, distance: 36.0
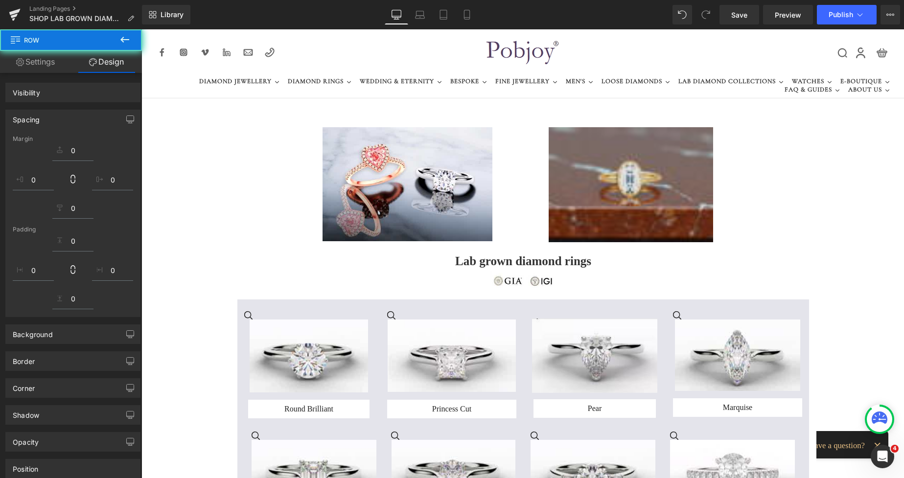
click at [575, 144] on img at bounding box center [631, 184] width 164 height 115
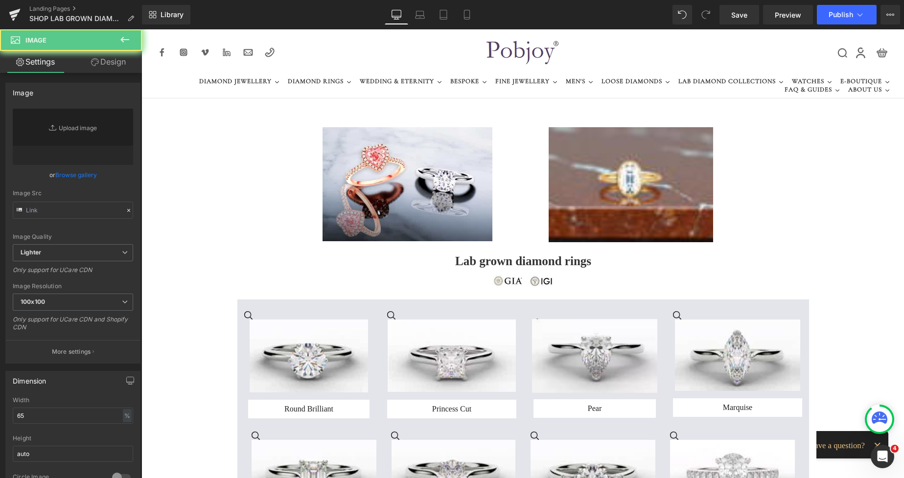
type input "https://ucarecdn.com/249bd3ee-2c9e-4eee-925f-0dbb1f6e388a/-/format/auto/-/previ…"
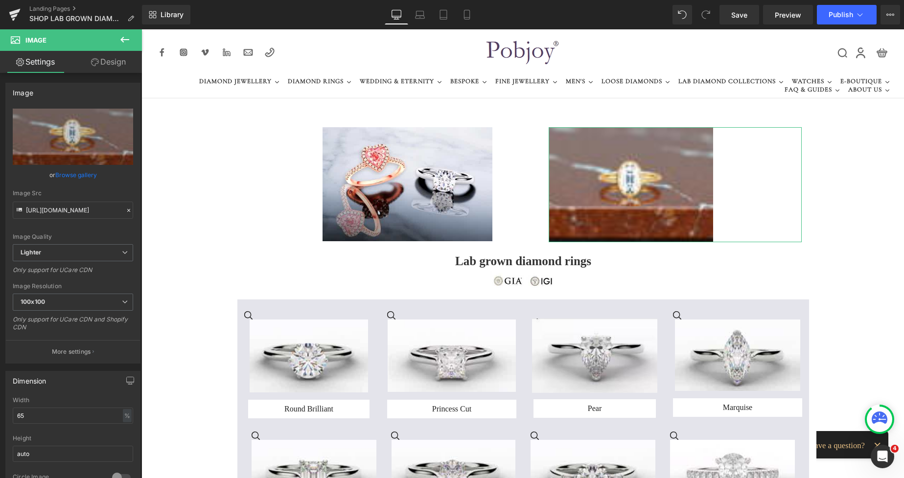
click at [120, 68] on link "Design" at bounding box center [108, 62] width 71 height 22
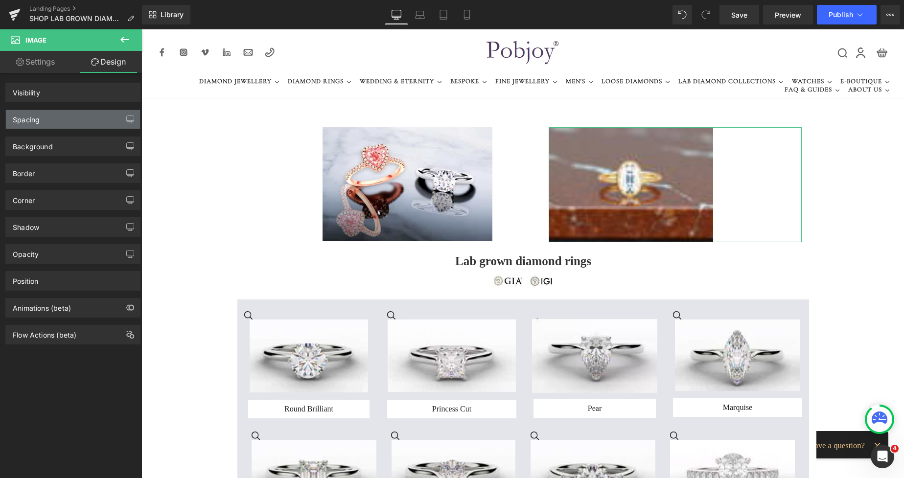
click at [59, 116] on div "Spacing" at bounding box center [73, 119] width 134 height 19
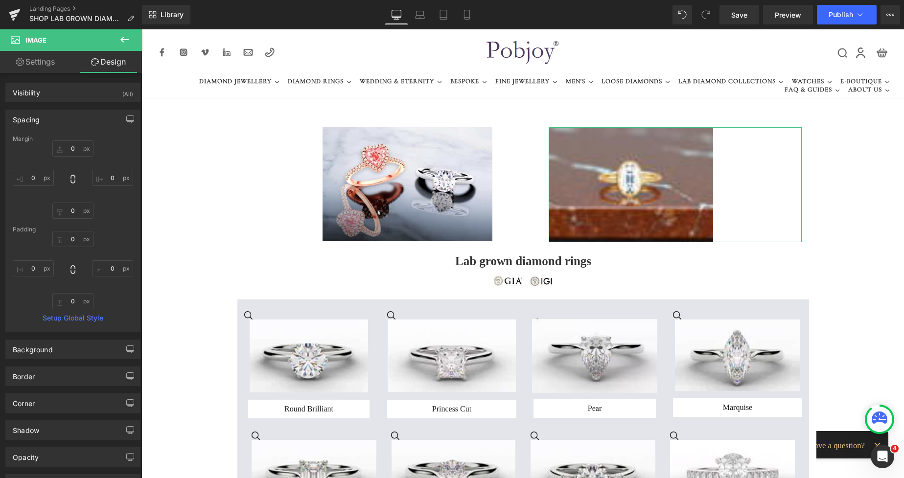
type input "0"
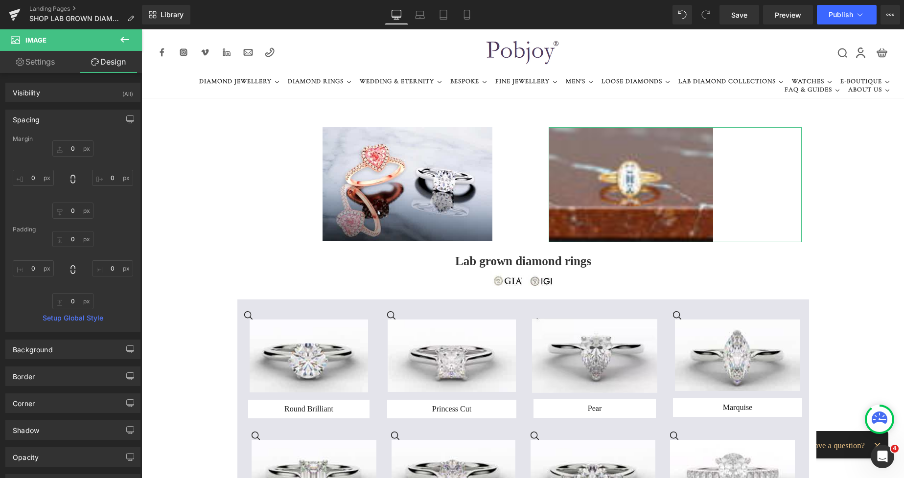
type input "0"
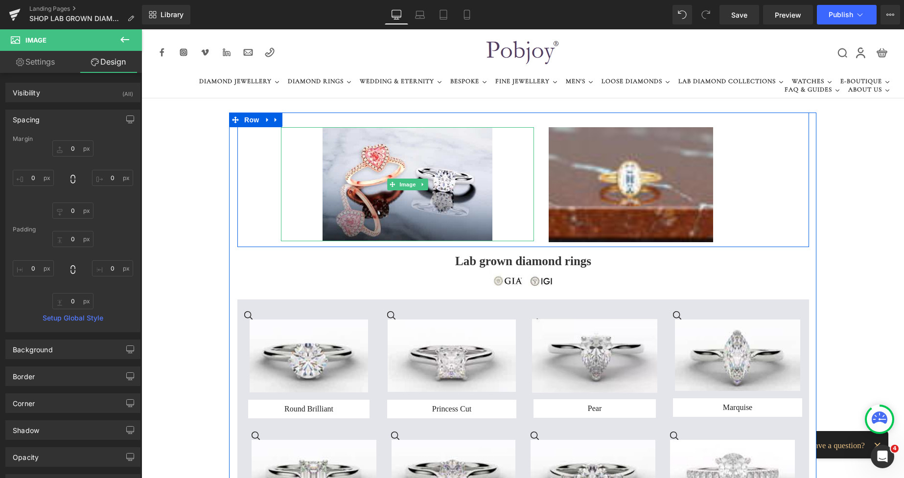
click at [337, 152] on img at bounding box center [407, 184] width 169 height 114
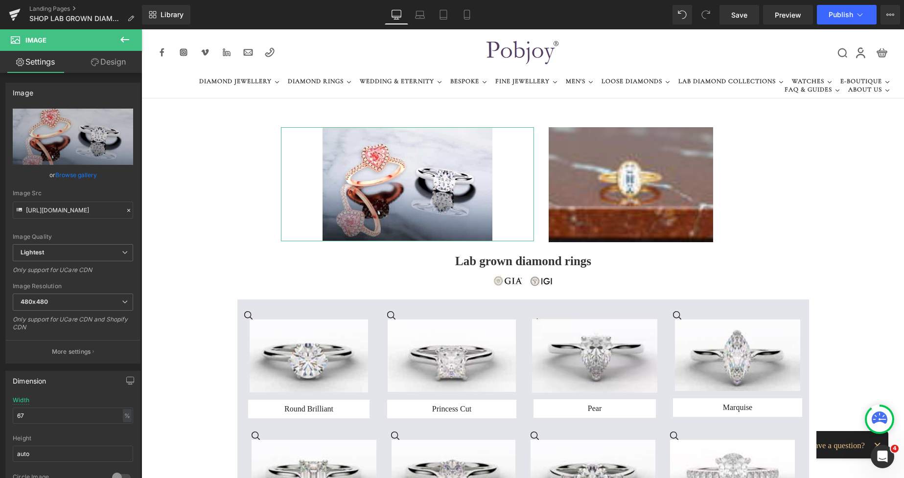
click at [108, 69] on link "Design" at bounding box center [108, 62] width 71 height 22
click at [0, 0] on div "Spacing" at bounding box center [0, 0] width 0 height 0
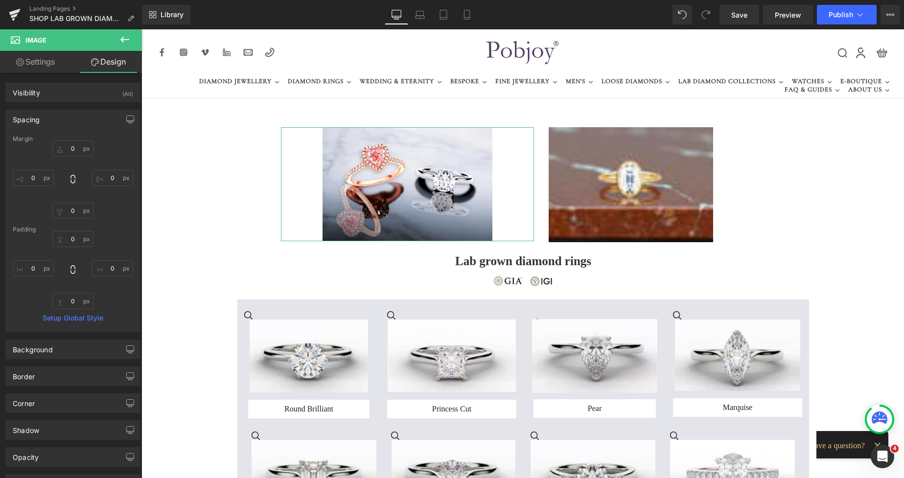
type input "0"
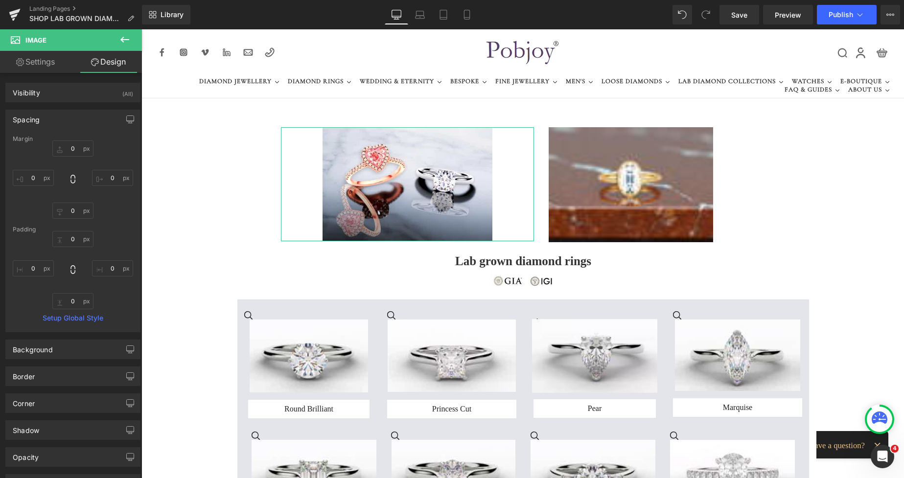
type input "0"
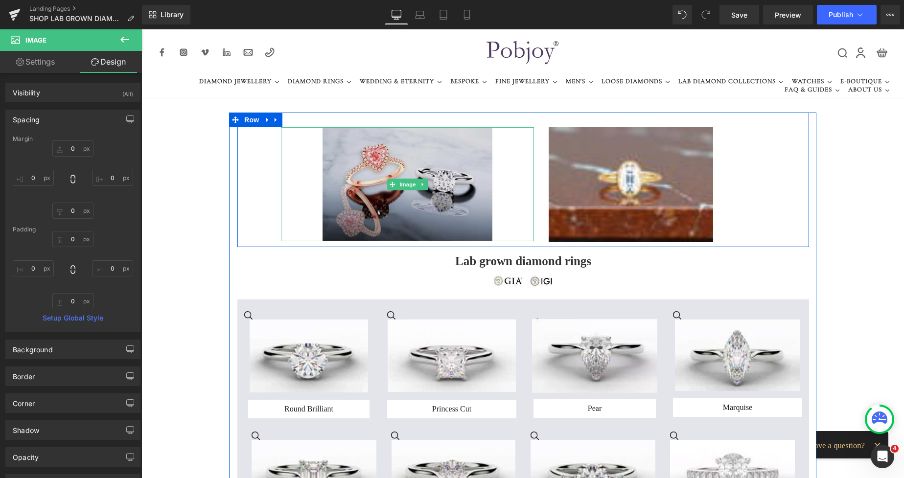
click at [323, 134] on img at bounding box center [407, 184] width 169 height 114
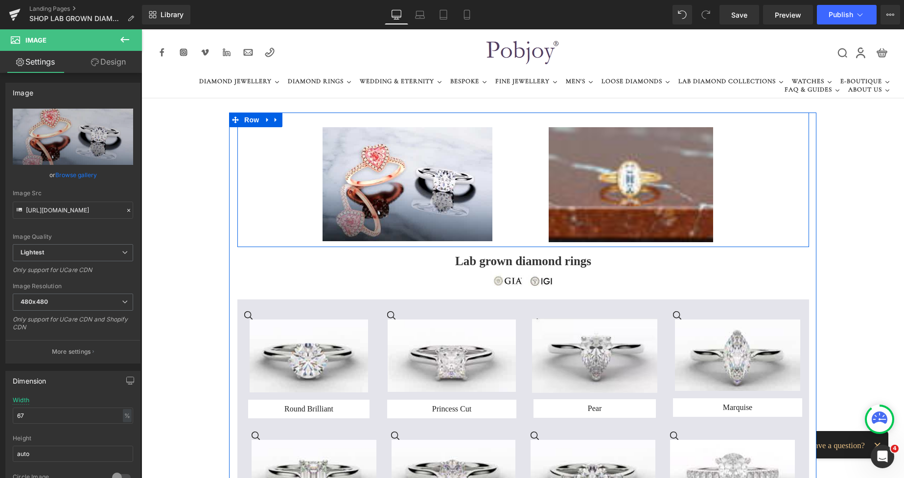
click at [301, 119] on div "Image Image Row 74px" at bounding box center [523, 180] width 572 height 135
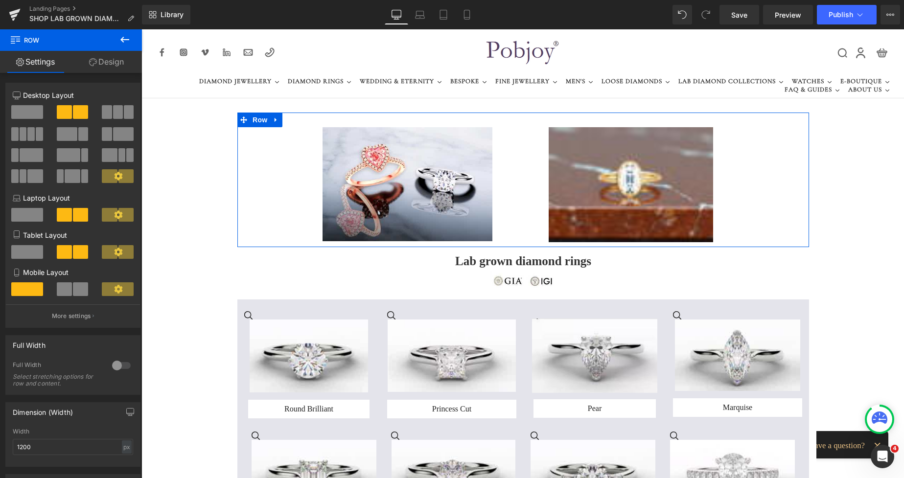
click at [117, 69] on link "Design" at bounding box center [106, 62] width 71 height 22
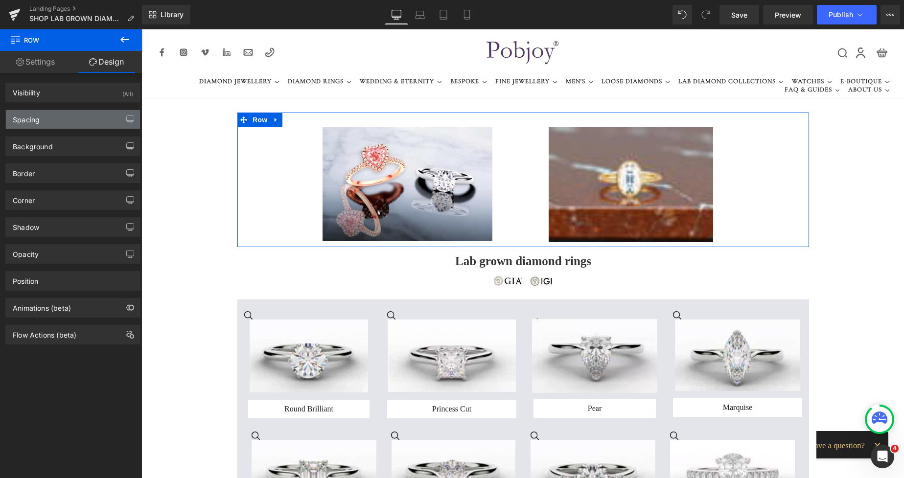
click at [72, 117] on div "Spacing" at bounding box center [73, 119] width 134 height 19
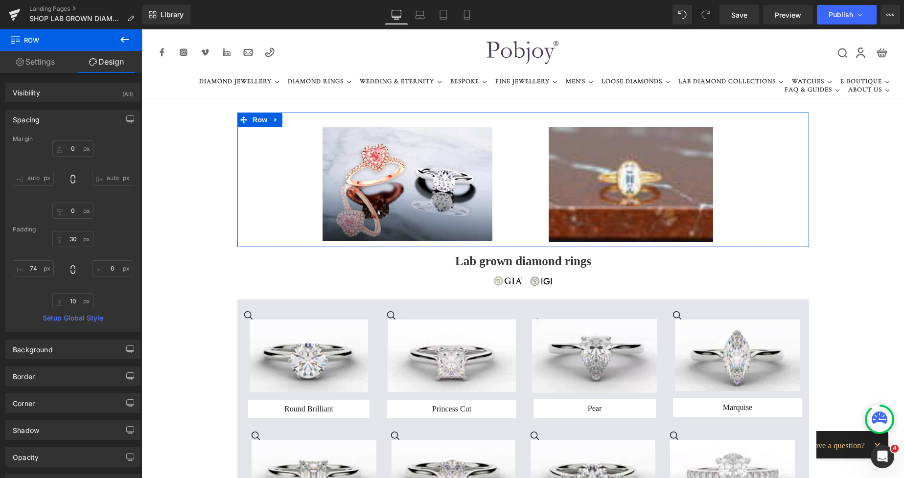
type input "0"
type input "30"
type input "0"
type input "10"
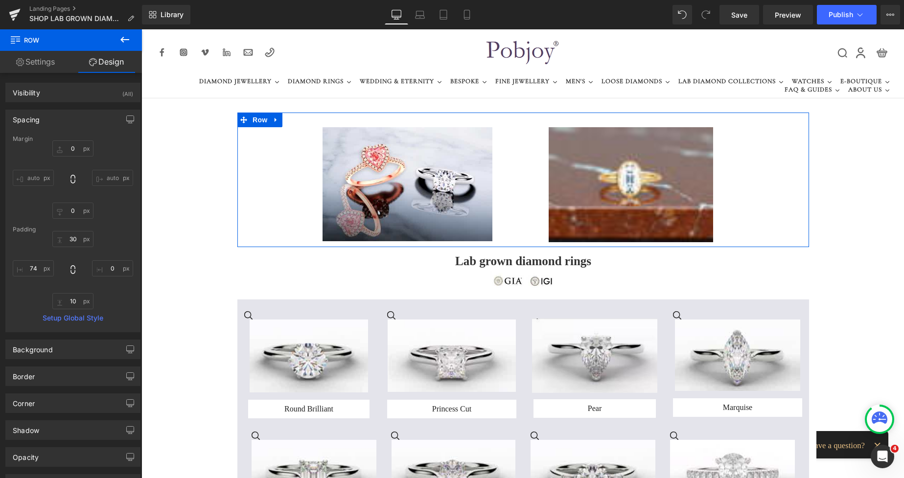
type input "74"
click at [72, 237] on input "30" at bounding box center [72, 239] width 41 height 16
type input "0"
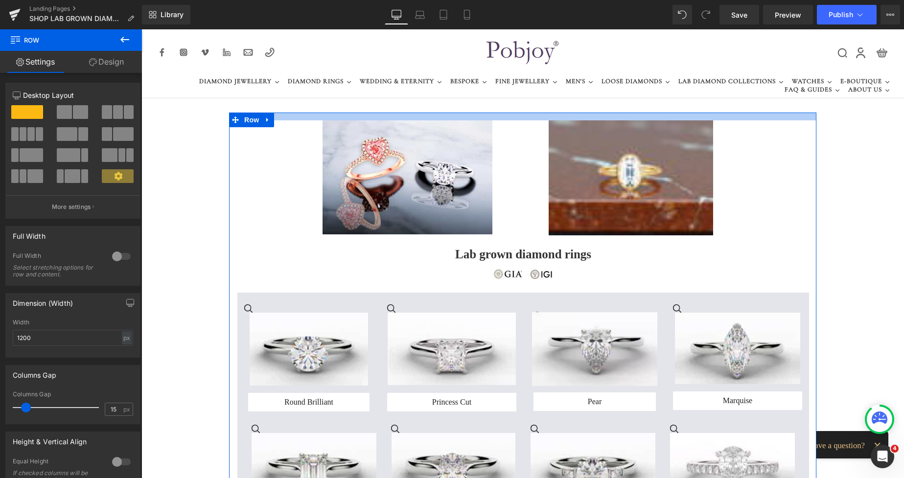
drag, startPoint x: 504, startPoint y: 113, endPoint x: 512, endPoint y: 121, distance: 11.1
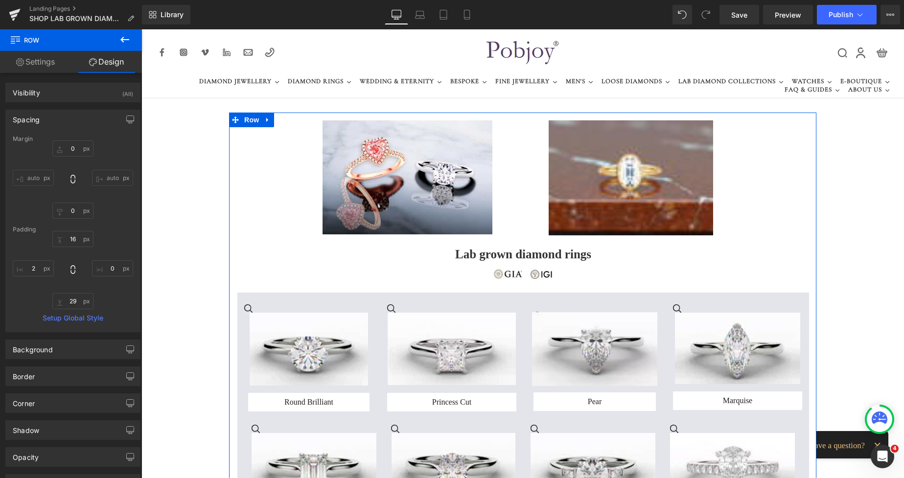
click at [36, 57] on link "Settings" at bounding box center [35, 62] width 71 height 22
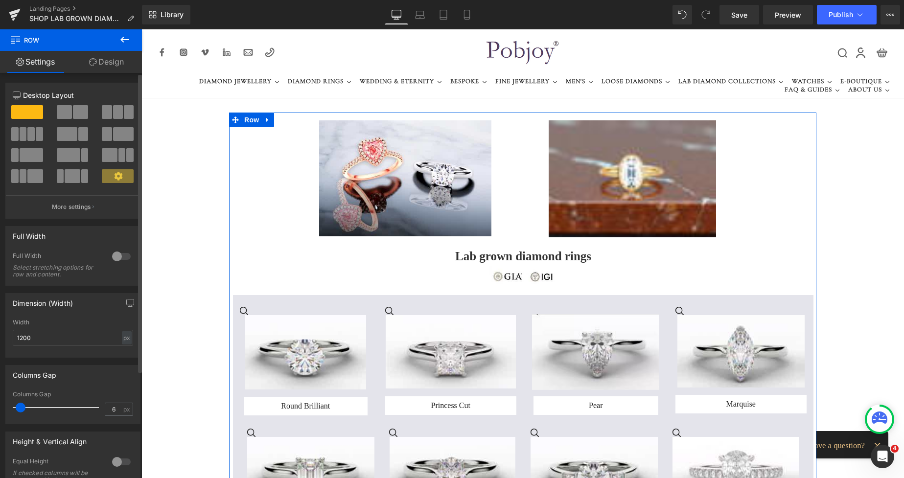
type input "5"
drag, startPoint x: 27, startPoint y: 407, endPoint x: 22, endPoint y: 407, distance: 5.4
click at [22, 407] on span at bounding box center [21, 408] width 10 height 10
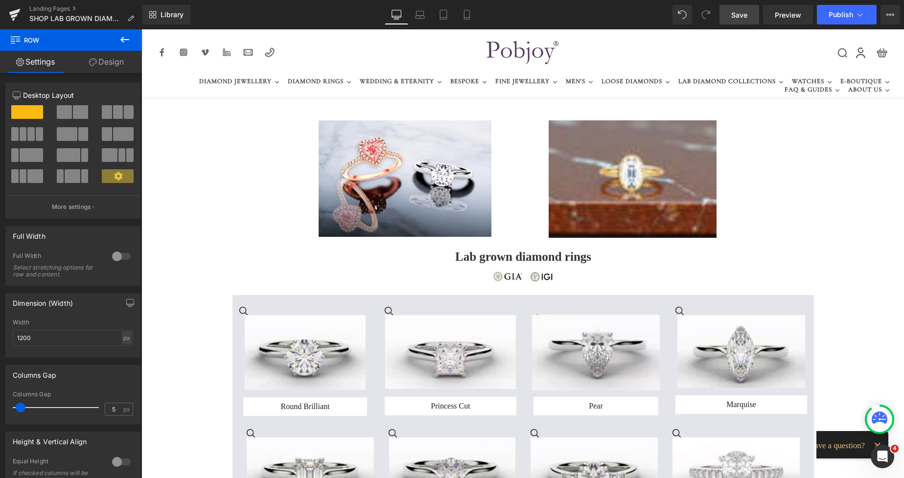
click at [745, 13] on span "Save" at bounding box center [739, 15] width 16 height 10
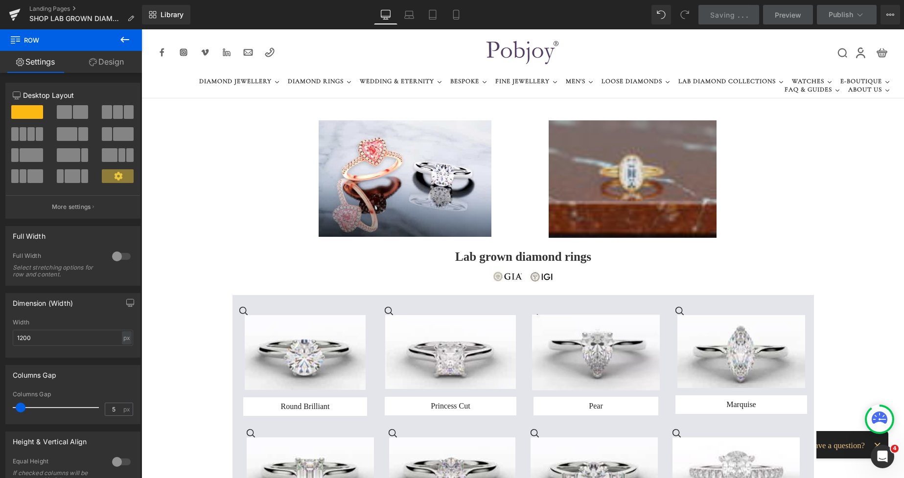
click at [596, 141] on img at bounding box center [633, 178] width 168 height 117
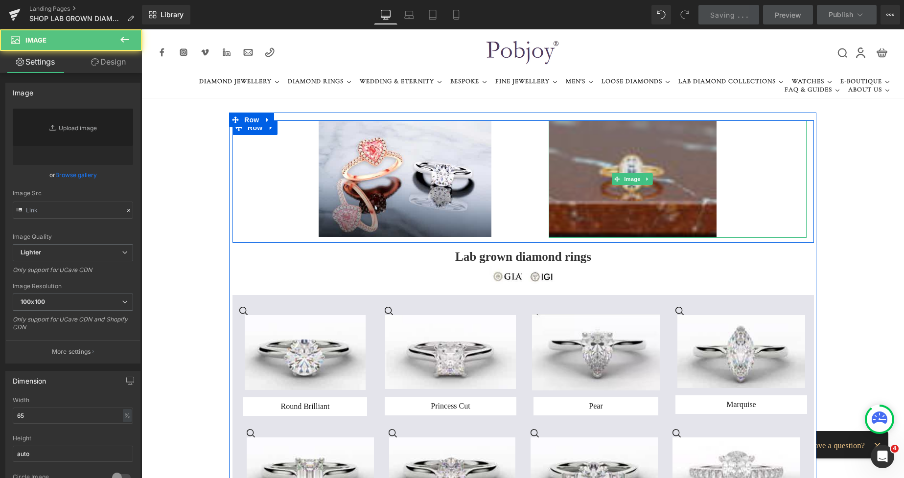
click at [596, 141] on img at bounding box center [633, 178] width 168 height 117
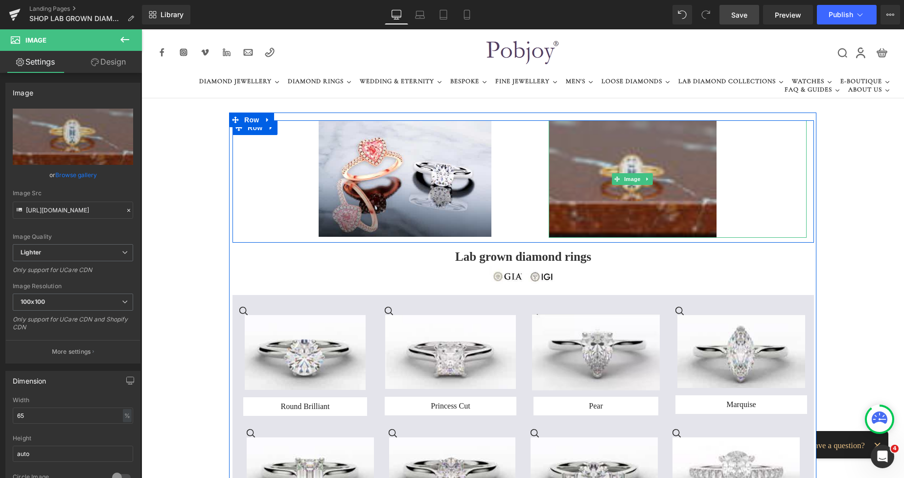
click at [572, 163] on img at bounding box center [633, 178] width 168 height 117
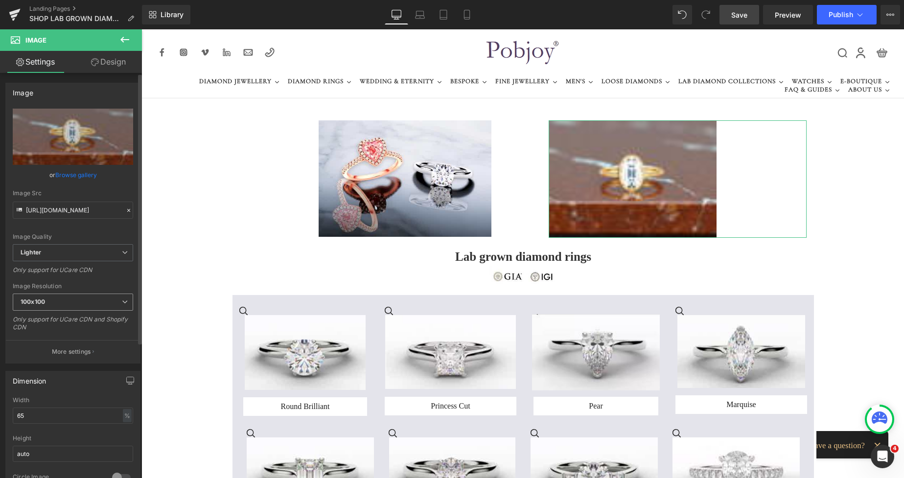
click at [67, 311] on div "100x100 100x100 240x240 480x480 576x576 640x640 768x768 800x800 960x960 1024x10…" at bounding box center [73, 305] width 120 height 22
click at [65, 302] on span "100x100" at bounding box center [73, 302] width 120 height 17
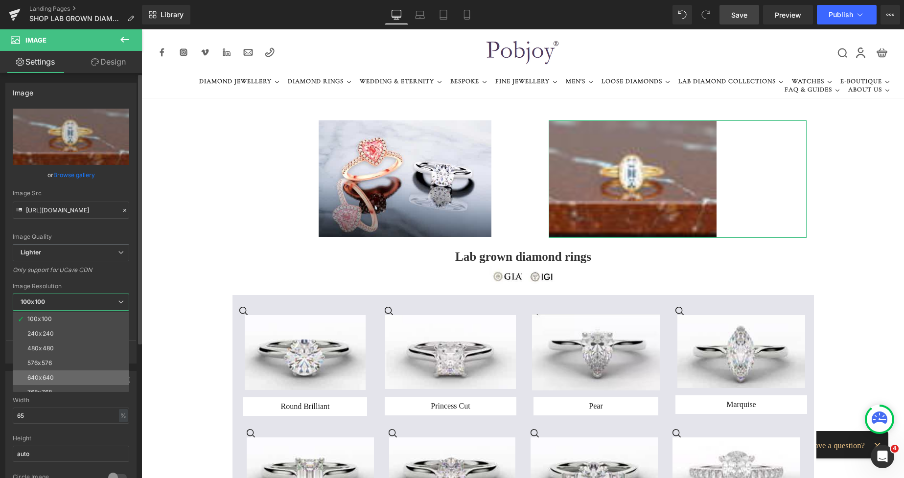
click at [48, 373] on li "640x640" at bounding box center [73, 378] width 121 height 15
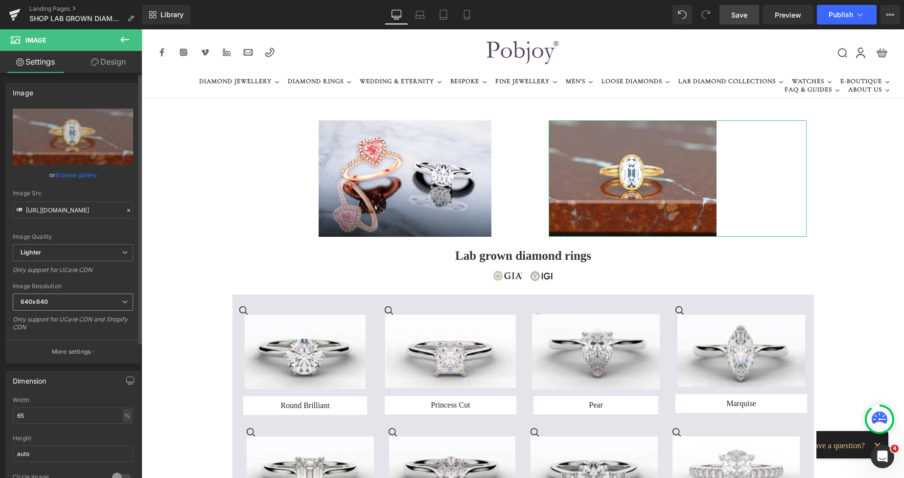
type input "https://ucarecdn.com/249bd3ee-2c9e-4eee-925f-0dbb1f6e388a/-/format/auto/-/previ…"
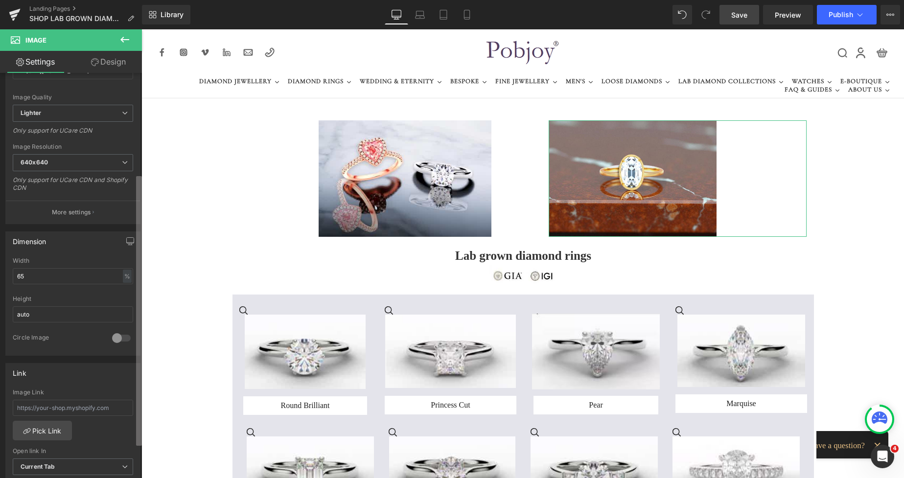
scroll to position [161, 0]
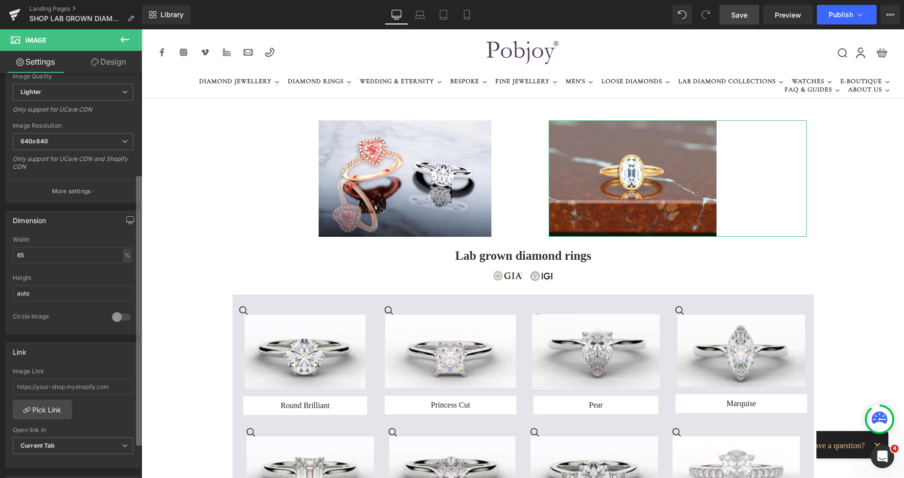
click at [134, 361] on div "Image https://ucarecdn.com/249bd3ee-2c9e-4eee-925f-0dbb1f6e388a/-/format/auto/-…" at bounding box center [71, 278] width 142 height 410
click at [35, 388] on input "text" at bounding box center [73, 387] width 120 height 16
paste input "https://www.pobjoydiamonds.com/products/18k-yellow-gold-0-70-carat-oval-solitai…"
type input "https://www.pobjoydiamonds.com/products/18k-yellow-gold-0-70-carat-oval-solitai…"
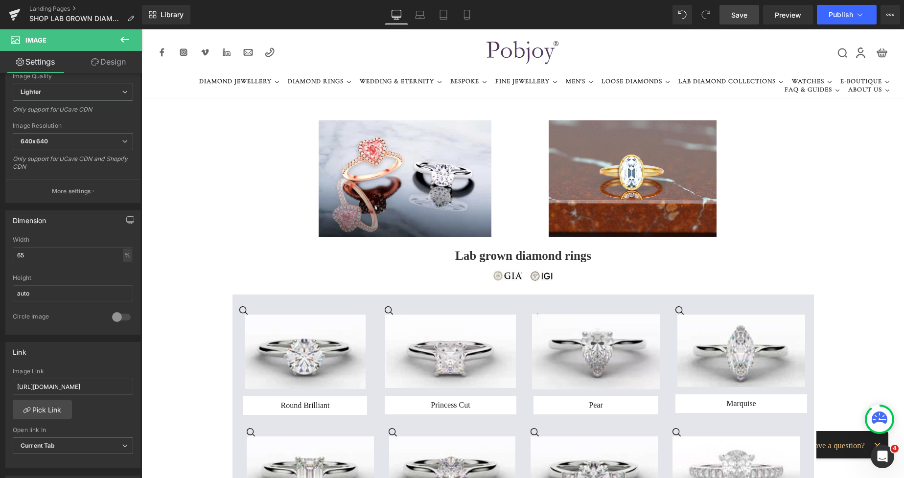
scroll to position [0, 0]
click at [739, 13] on span "Save" at bounding box center [739, 15] width 16 height 10
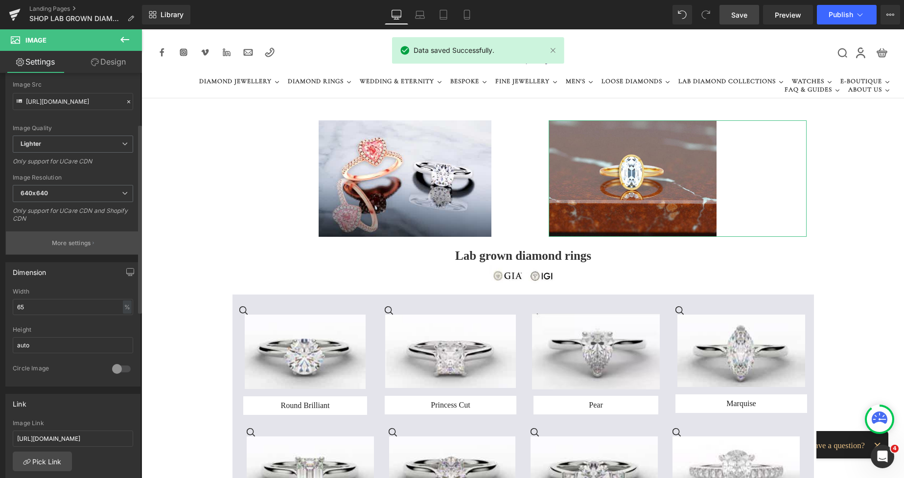
scroll to position [113, 0]
click at [74, 235] on p "More settings" at bounding box center [71, 239] width 39 height 9
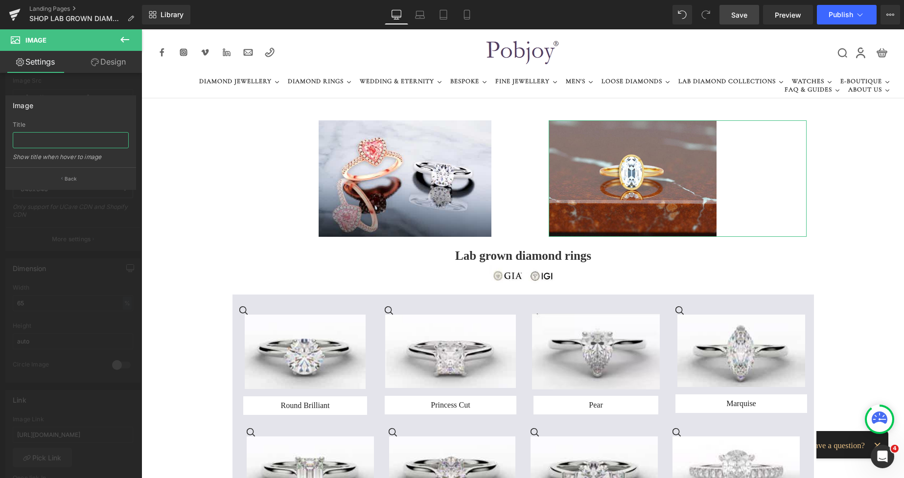
click at [58, 138] on input "text" at bounding box center [71, 140] width 116 height 16
type input "Old miner cut 8.00 carat lab grown diamond ring"
click at [743, 15] on span "Save" at bounding box center [739, 15] width 16 height 10
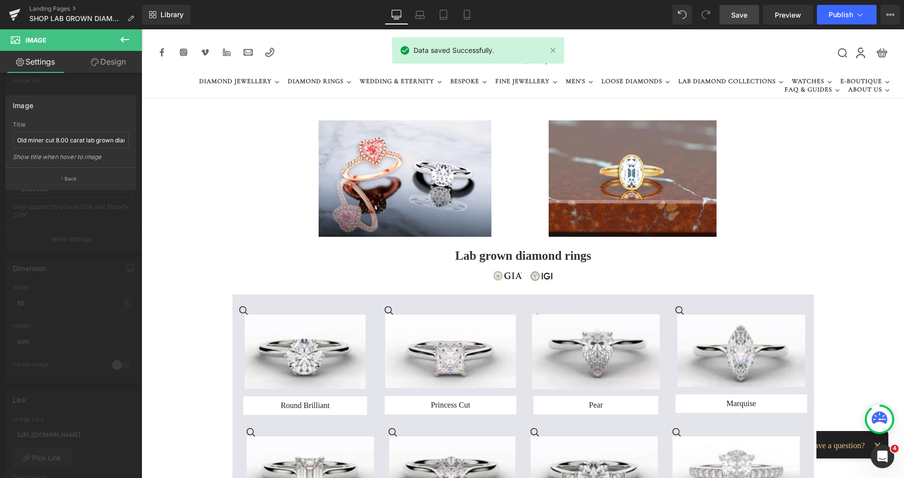
click at [741, 20] on link "Save" at bounding box center [740, 15] width 40 height 20
click at [823, 12] on button "Publish" at bounding box center [847, 15] width 60 height 20
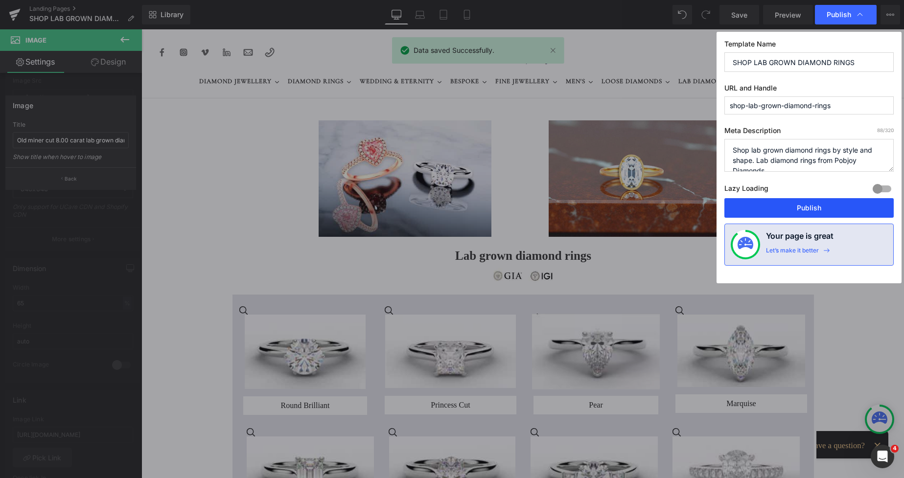
click at [779, 204] on button "Publish" at bounding box center [809, 208] width 169 height 20
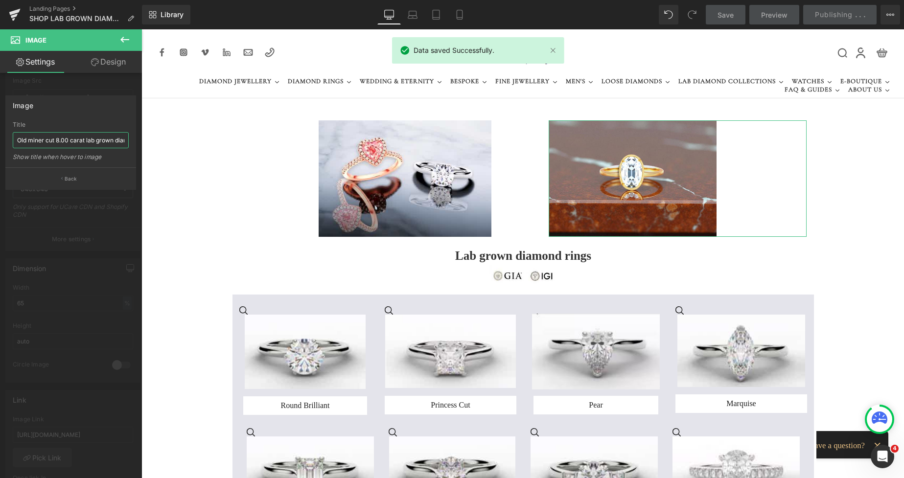
click at [76, 141] on input "Old miner cut 8.00 carat lab grown diamond ring" at bounding box center [71, 140] width 116 height 16
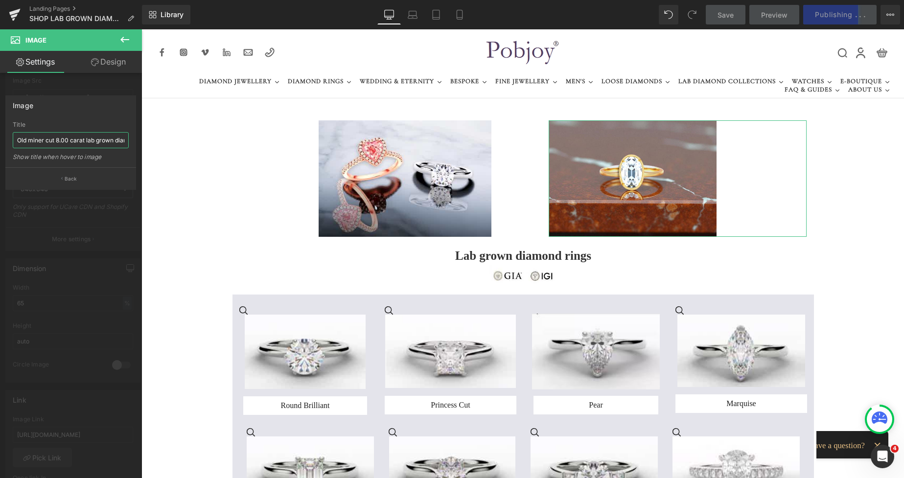
drag, startPoint x: 113, startPoint y: 139, endPoint x: 6, endPoint y: 140, distance: 106.7
click at [6, 140] on div "Old miner cut 8.00 carat lab grown diamond ring Title Old miner cut 8.00 carat …" at bounding box center [71, 144] width 130 height 46
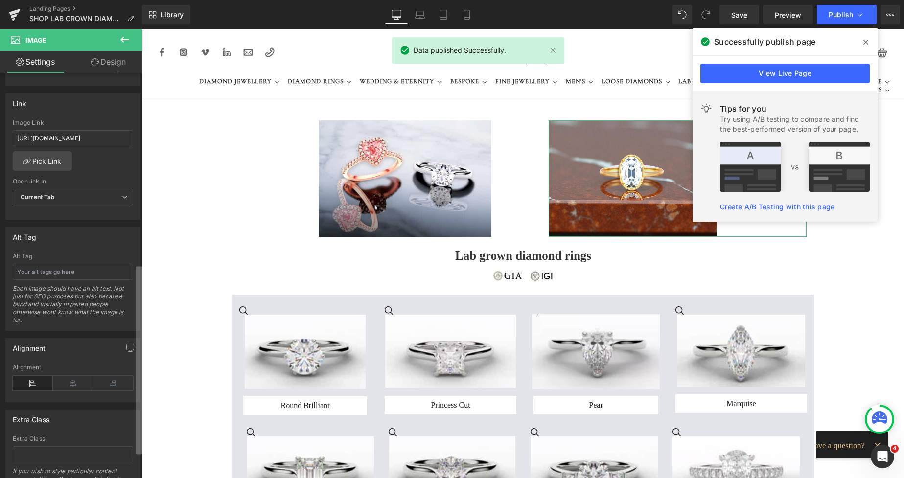
click at [122, 377] on div "Image https://ucarecdn.com/249bd3ee-2c9e-4eee-925f-0dbb1f6e388a/-/format/auto/-…" at bounding box center [71, 278] width 142 height 410
click at [64, 271] on input "text" at bounding box center [73, 270] width 120 height 16
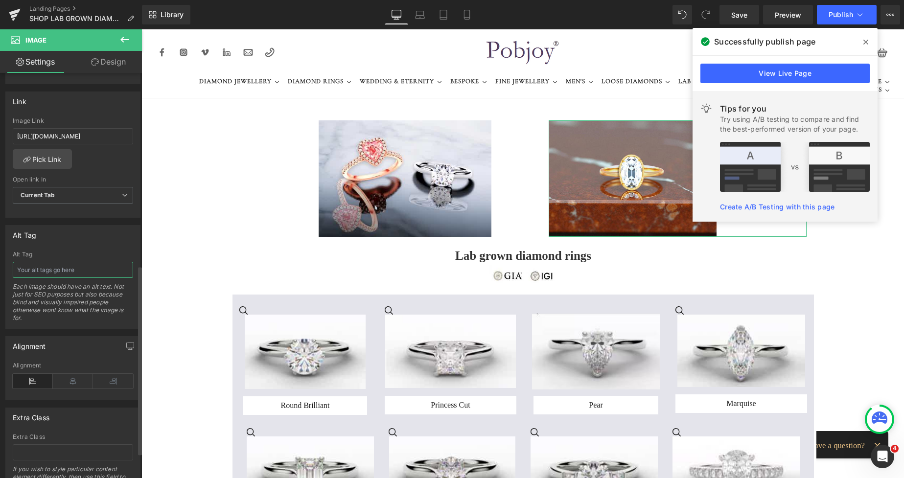
paste input "Old miner cut 8.00 carat lab grown"
type input "Old miner cut 8.00 carat lab grown diamond ring - Pobjoy"
click at [738, 13] on span "Save" at bounding box center [739, 15] width 16 height 10
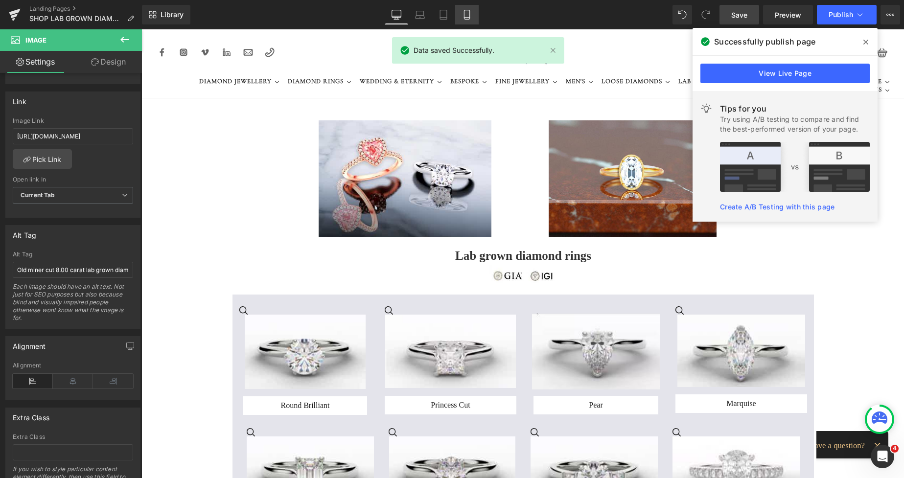
click at [464, 18] on icon at bounding box center [467, 15] width 10 height 10
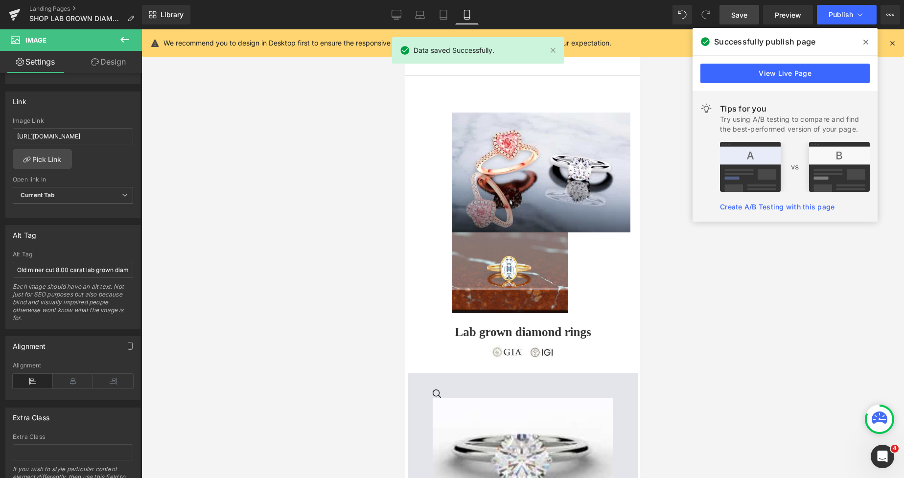
scroll to position [9, 0]
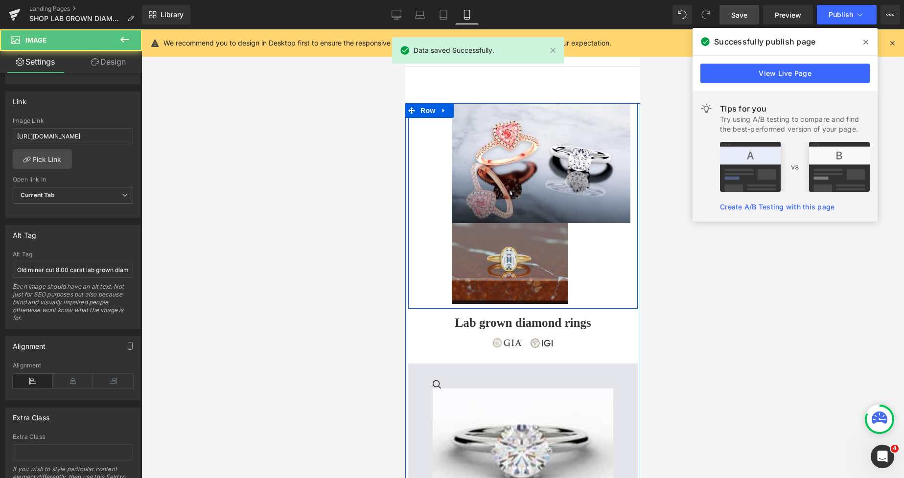
click at [482, 230] on img at bounding box center [510, 263] width 116 height 81
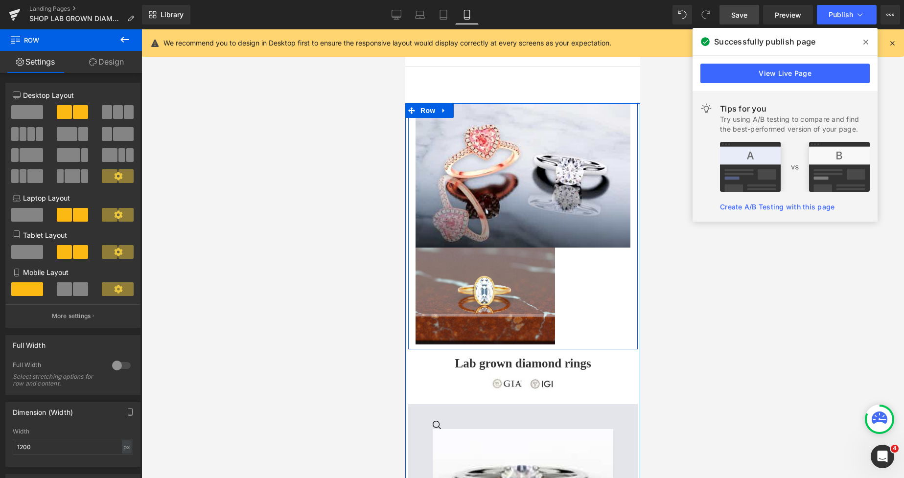
drag, startPoint x: 36, startPoint y: 171, endPoint x: 401, endPoint y: 203, distance: 366.1
click at [340, 183] on div at bounding box center [522, 253] width 763 height 449
drag, startPoint x: 741, startPoint y: 13, endPoint x: 138, endPoint y: 74, distance: 606.3
click at [741, 13] on span "Save" at bounding box center [739, 15] width 16 height 10
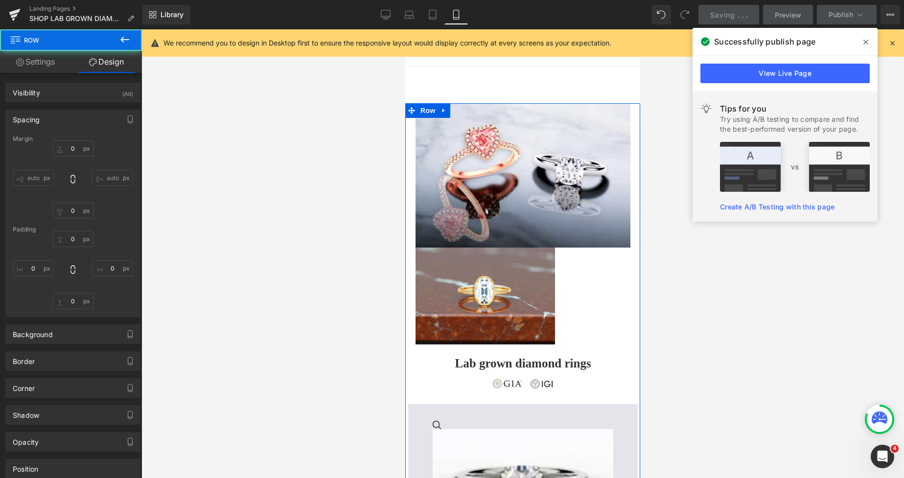
type input "0"
type input "10"
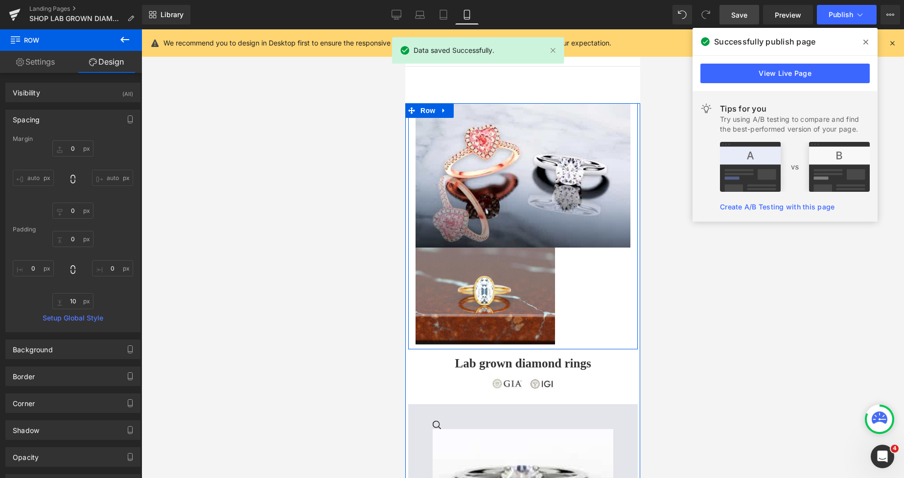
type input "0px"
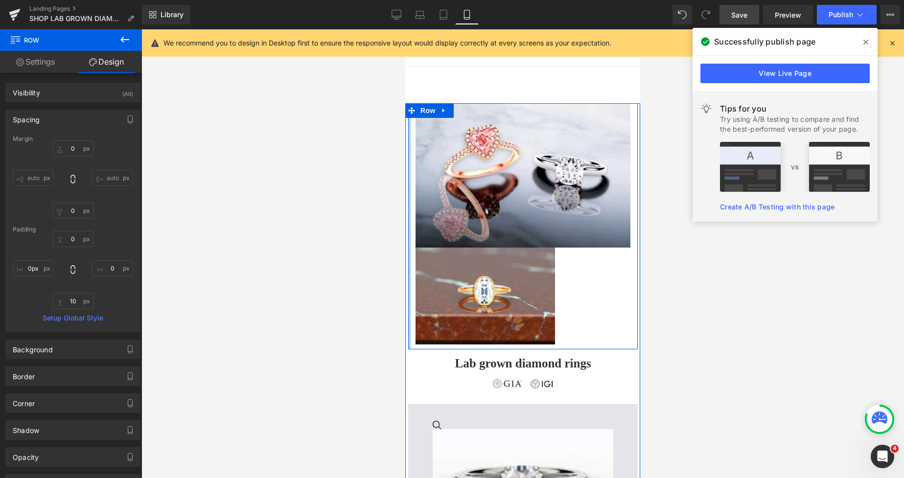
click at [739, 15] on span "Save" at bounding box center [739, 15] width 16 height 10
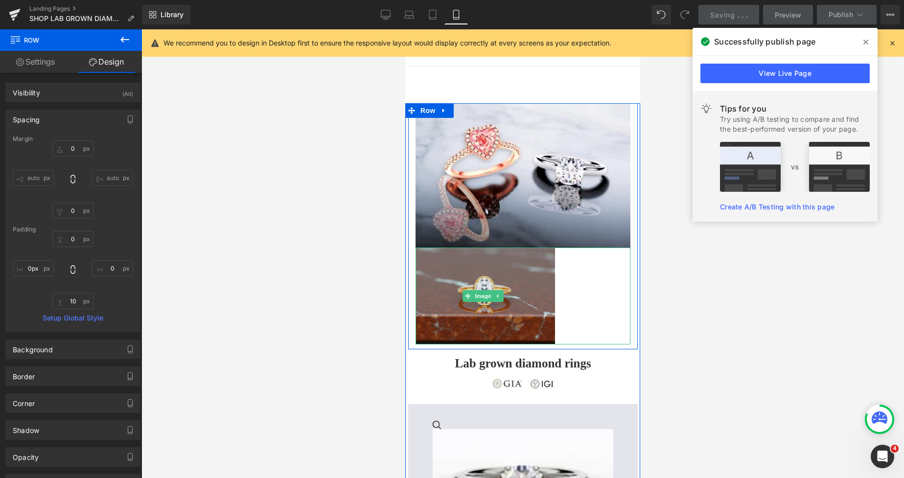
click at [473, 258] on img at bounding box center [486, 296] width 140 height 97
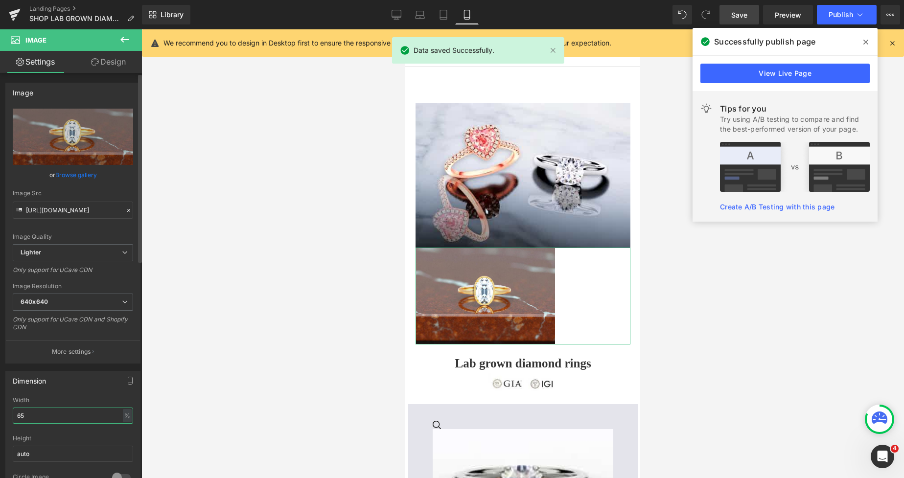
drag, startPoint x: 39, startPoint y: 416, endPoint x: 0, endPoint y: 418, distance: 38.8
click at [0, 418] on div "Dimension 65% Width 65 % % px auto Height auto 0 Circle Image" at bounding box center [73, 430] width 146 height 132
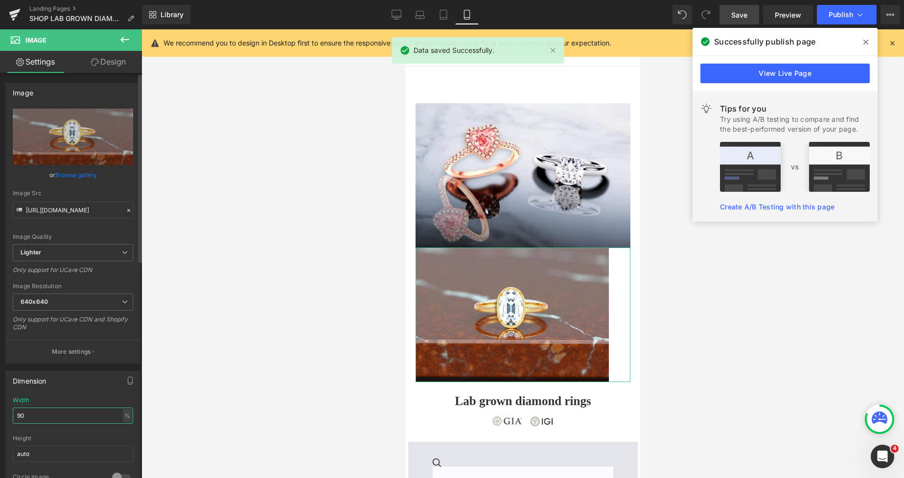
type input "9"
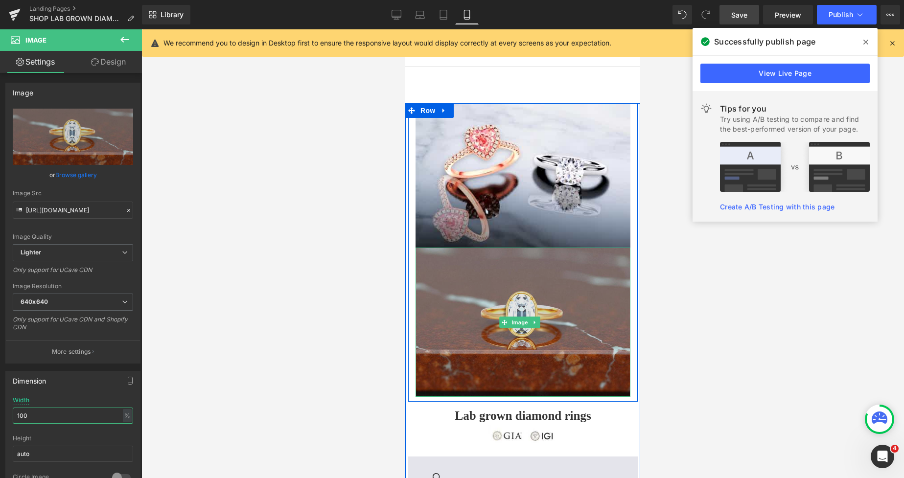
type input "100"
click at [482, 259] on img at bounding box center [523, 322] width 215 height 149
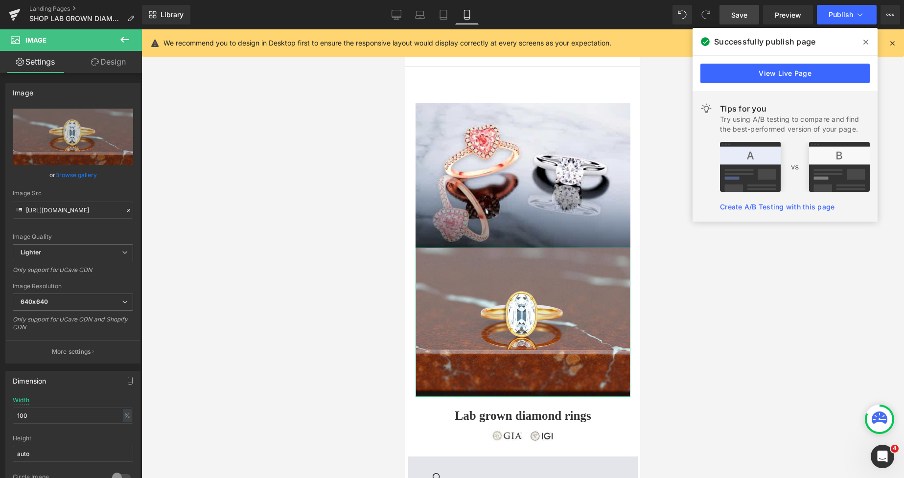
click at [105, 62] on link "Design" at bounding box center [108, 62] width 71 height 22
click at [0, 0] on div "Spacing" at bounding box center [0, 0] width 0 height 0
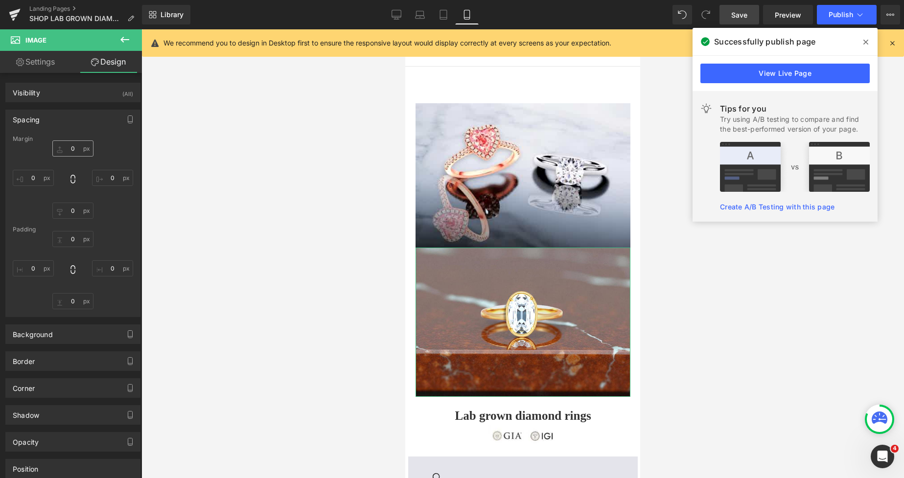
type input "0"
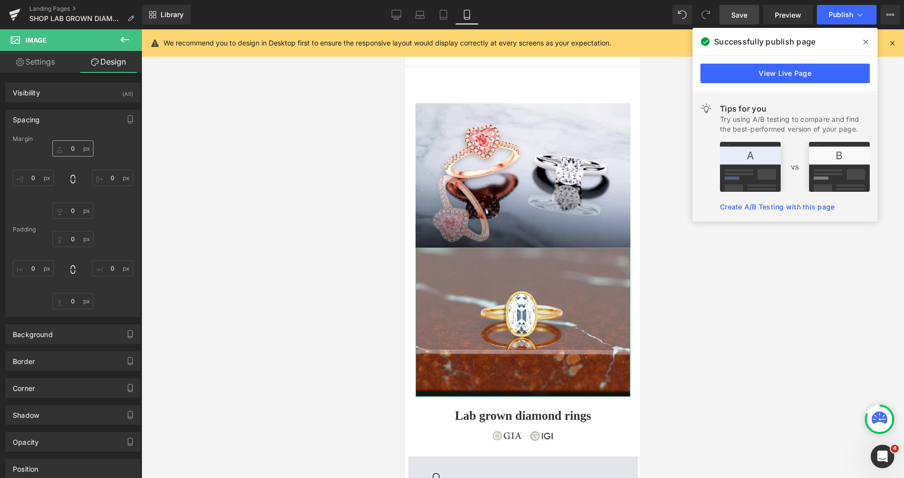
type input "0"
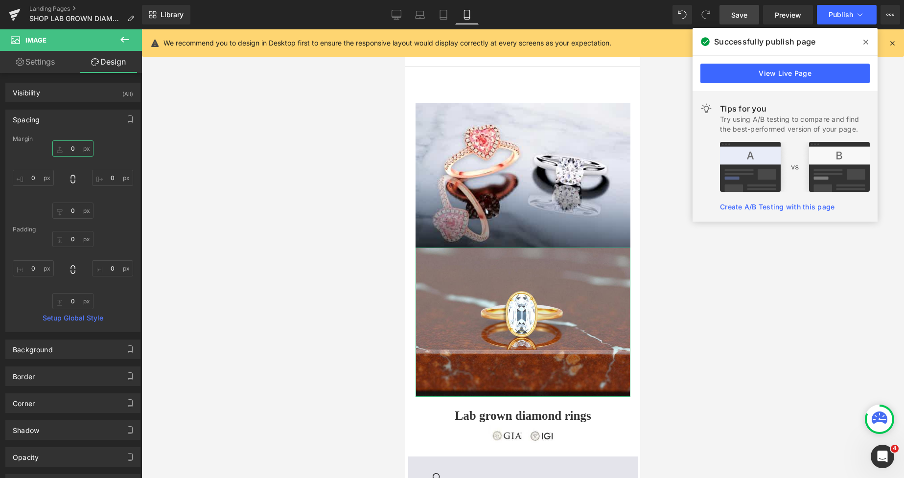
click at [65, 152] on input "0" at bounding box center [72, 149] width 41 height 16
type input "14"
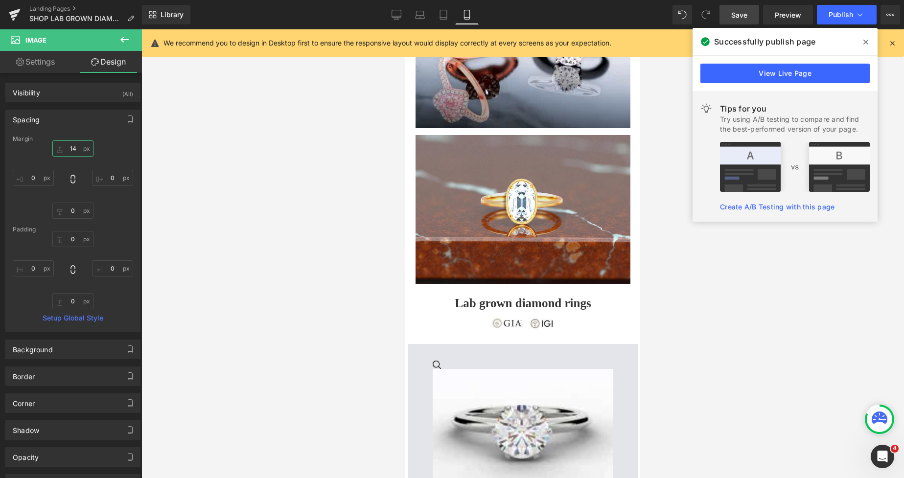
scroll to position [98, 0]
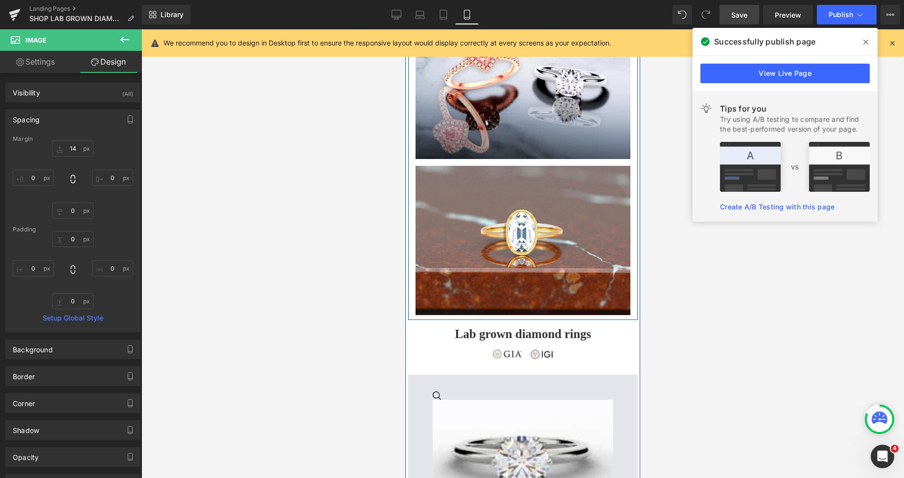
click at [412, 117] on div "Image" at bounding box center [523, 87] width 230 height 144
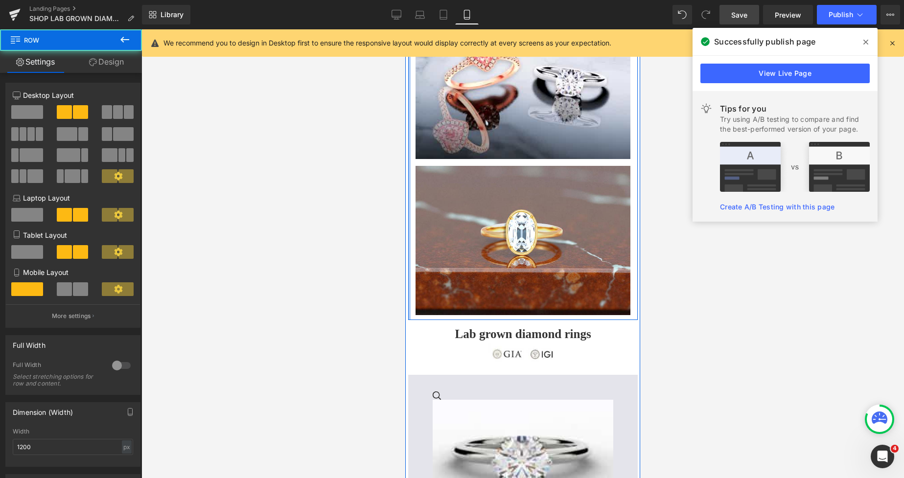
click at [411, 116] on div at bounding box center [409, 167] width 2 height 305
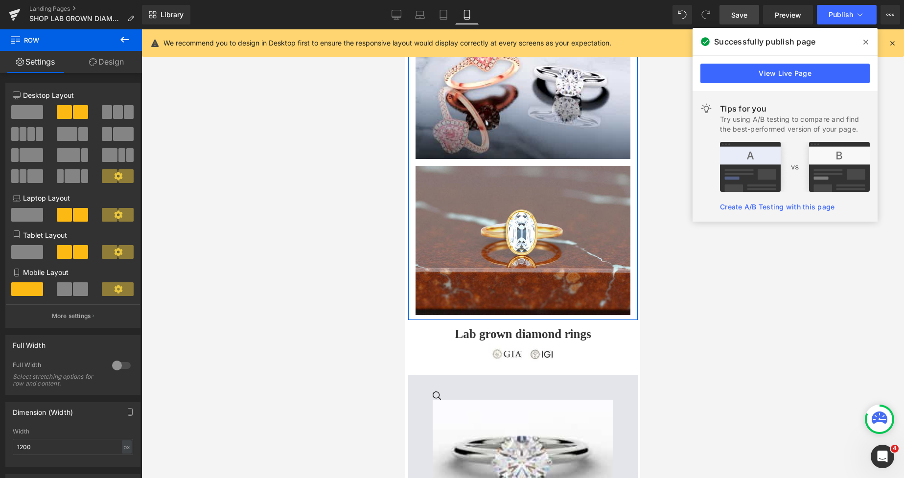
click at [113, 57] on link "Design" at bounding box center [106, 62] width 71 height 22
click at [0, 0] on div "Spacing" at bounding box center [0, 0] width 0 height 0
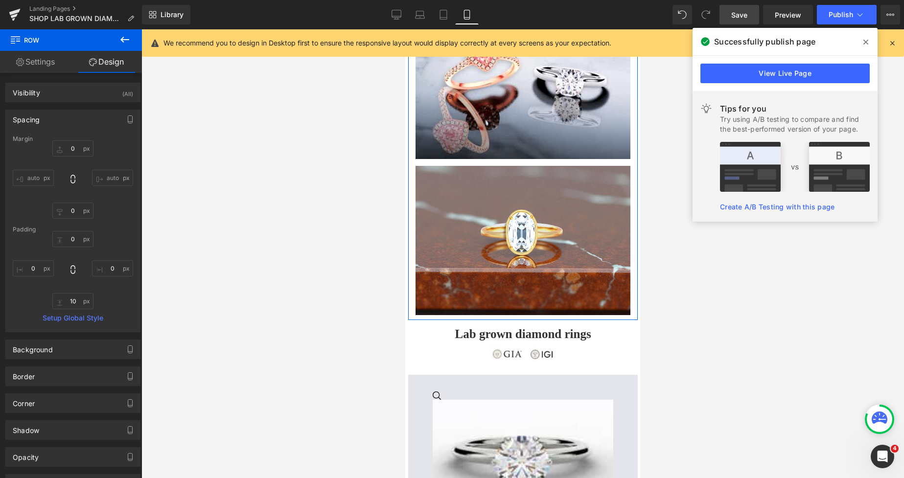
type input "0"
type input "10"
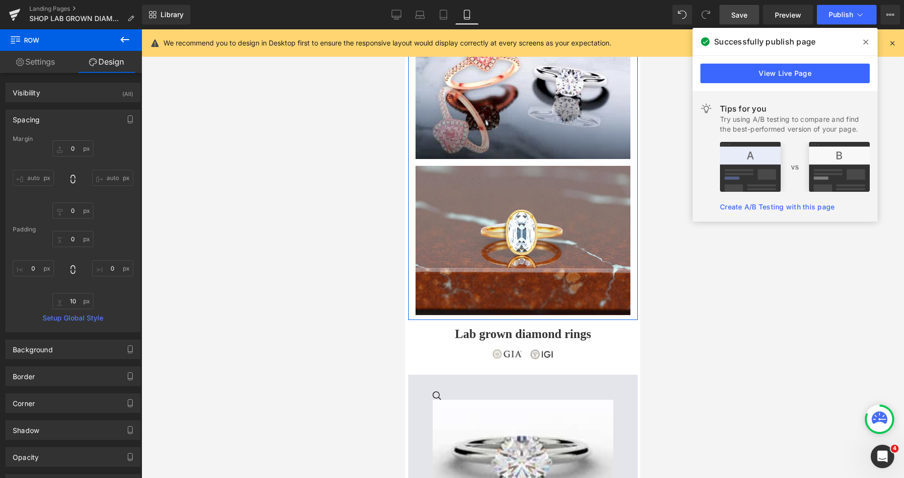
type input "0"
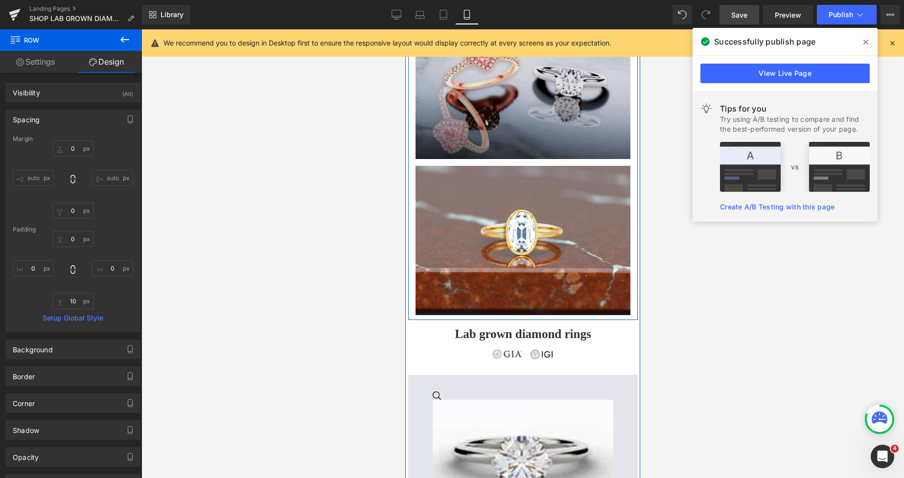
click at [429, 111] on img at bounding box center [523, 87] width 215 height 144
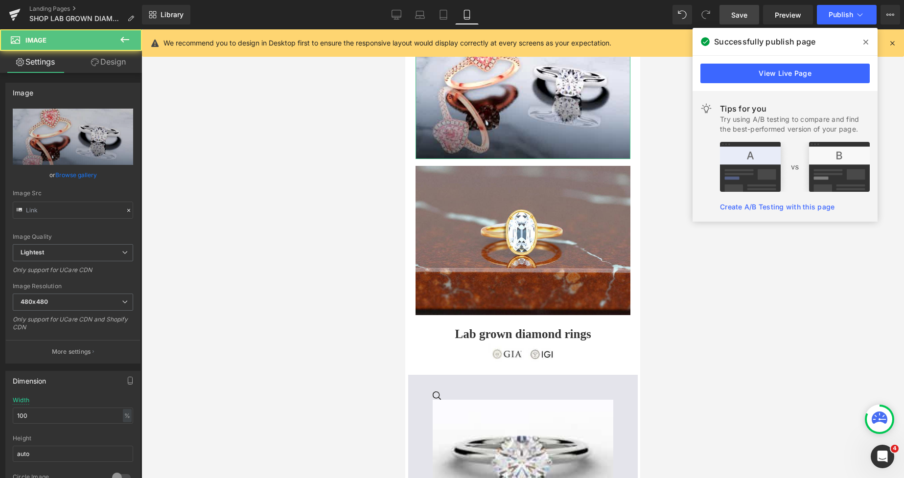
type input "https://ucarecdn.com/bdef39aa-a7df-4ca2-8bfa-c2e6c30c712c/-/format/auto/-/previ…"
click at [117, 62] on link "Design" at bounding box center [108, 62] width 71 height 22
click at [0, 0] on div "Spacing" at bounding box center [0, 0] width 0 height 0
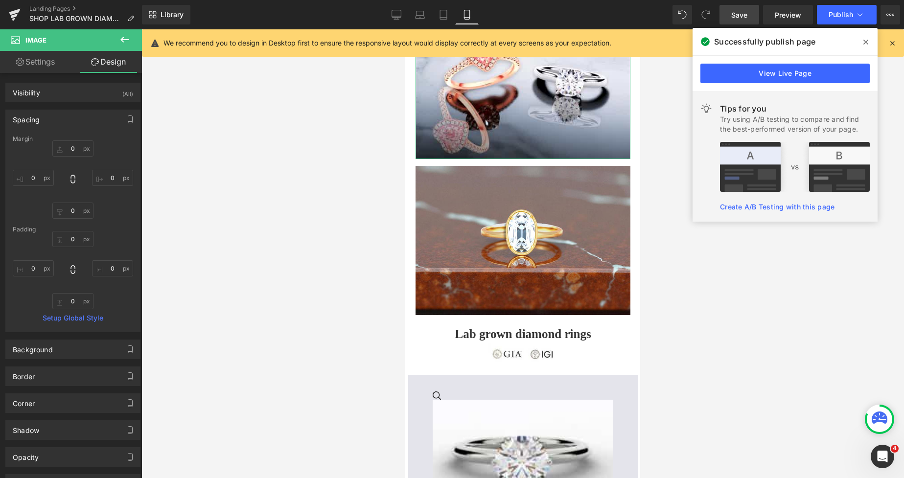
type input "0"
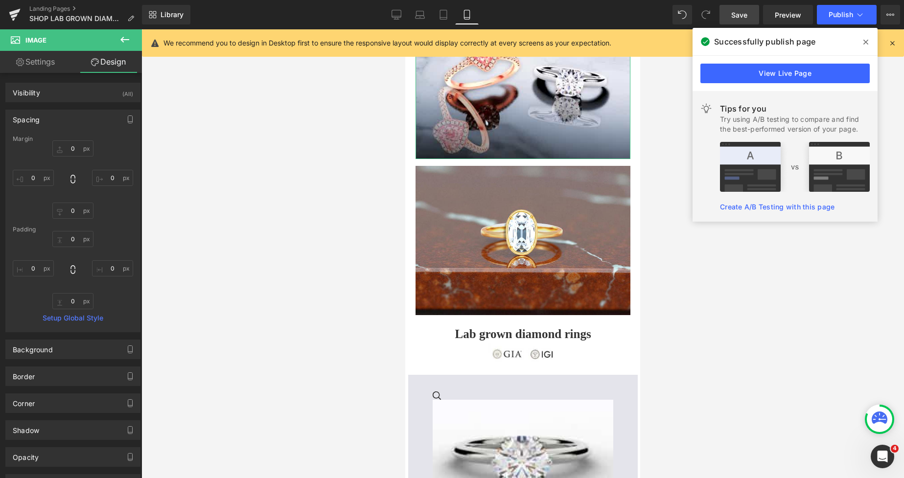
type input "0"
click at [207, 170] on div at bounding box center [522, 253] width 763 height 449
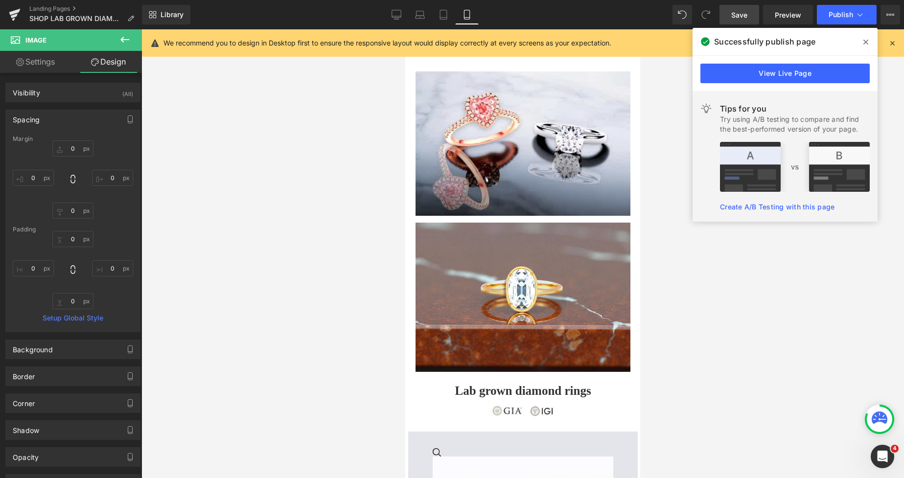
scroll to position [31, 0]
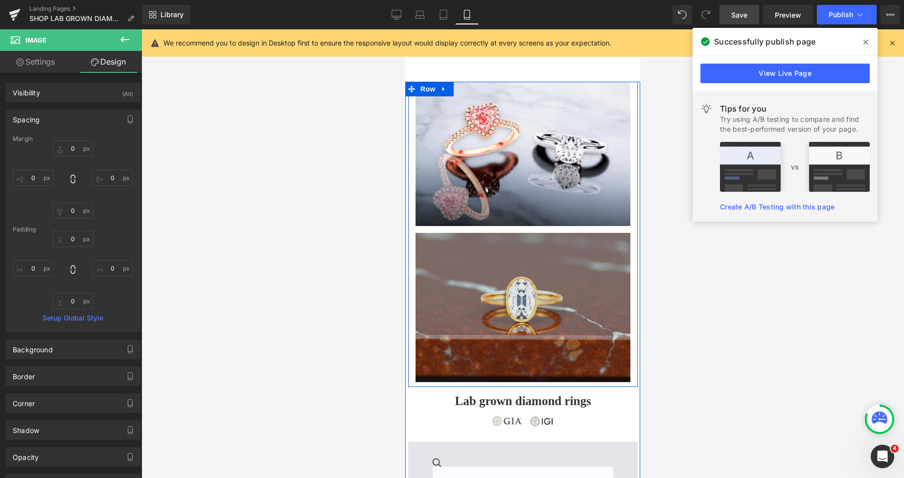
click at [405, 29] on div at bounding box center [405, 29] width 0 height 0
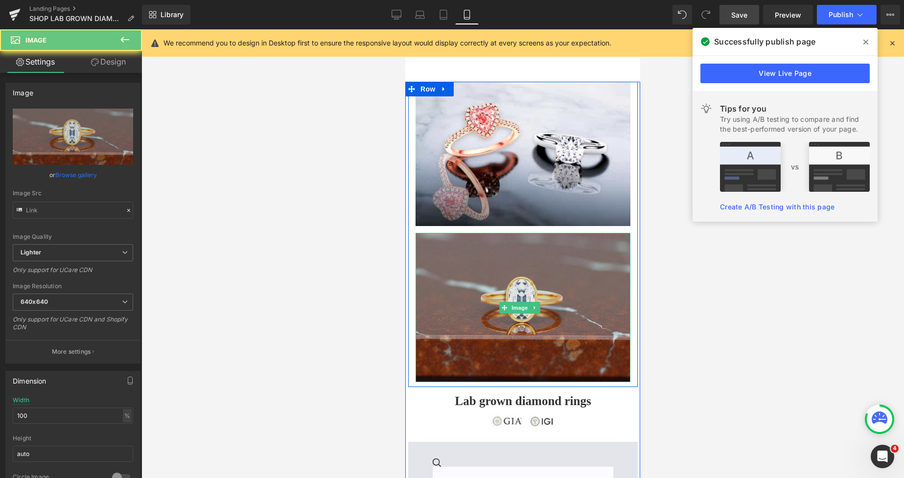
click at [462, 235] on img at bounding box center [523, 307] width 215 height 149
type input "https://ucarecdn.com/249bd3ee-2c9e-4eee-925f-0dbb1f6e388a/-/format/auto/-/previ…"
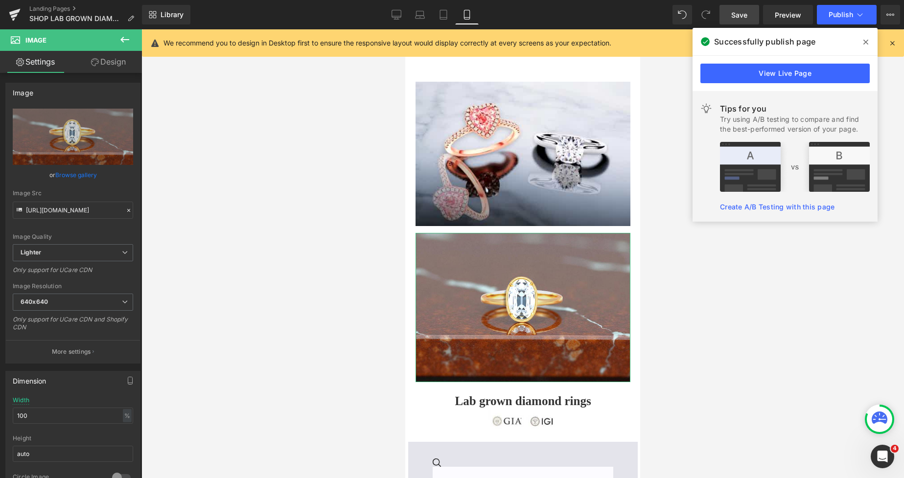
click at [112, 64] on link "Design" at bounding box center [108, 62] width 71 height 22
click at [0, 0] on div "Spacing" at bounding box center [0, 0] width 0 height 0
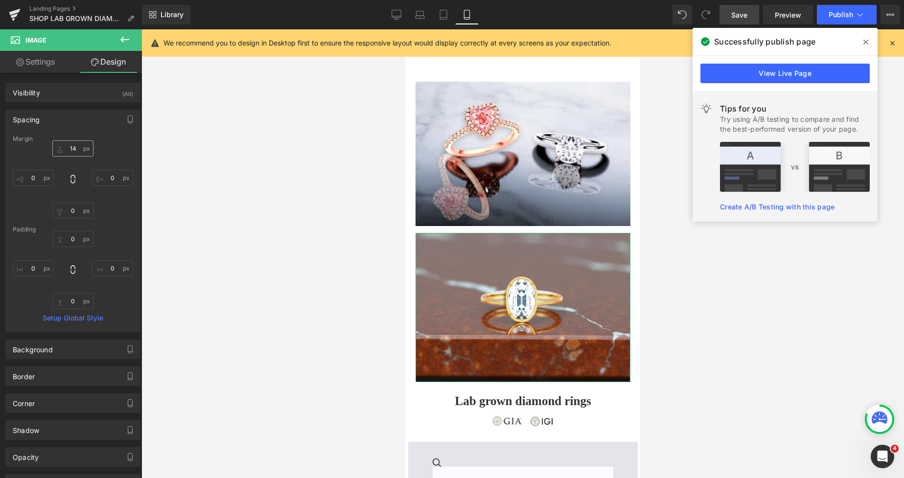
type input "14"
type input "0"
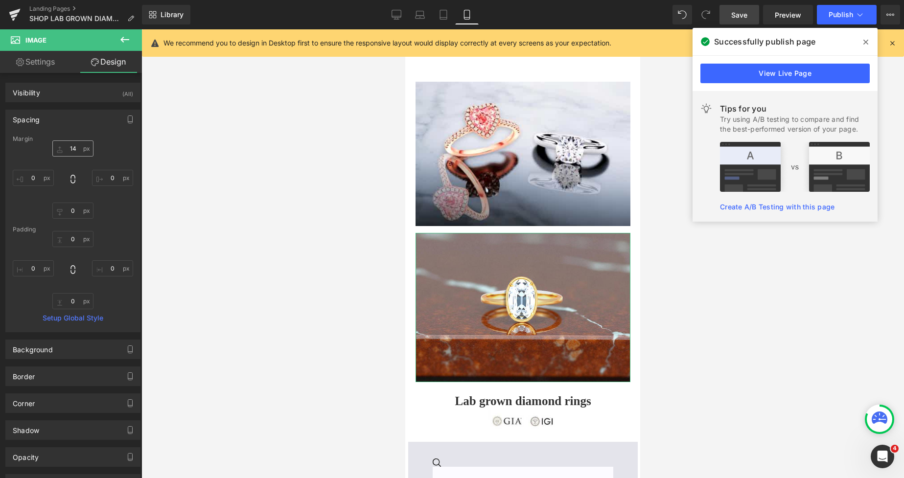
type input "0"
click at [67, 152] on input "14" at bounding box center [72, 149] width 41 height 16
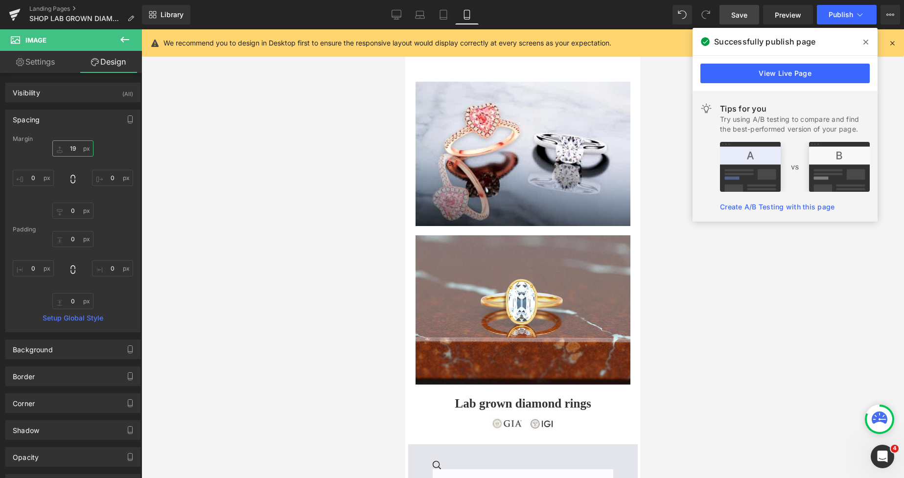
type input "19"
click at [731, 13] on link "Save" at bounding box center [740, 15] width 40 height 20
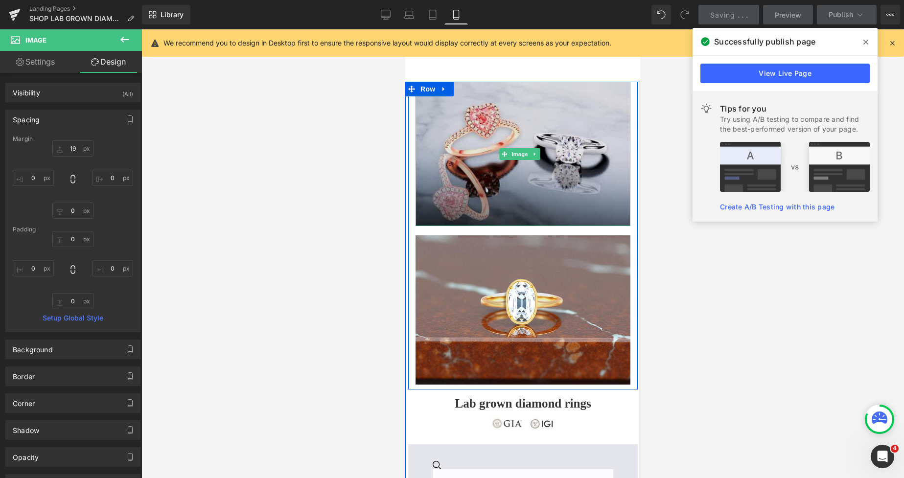
click at [508, 126] on img at bounding box center [523, 154] width 215 height 144
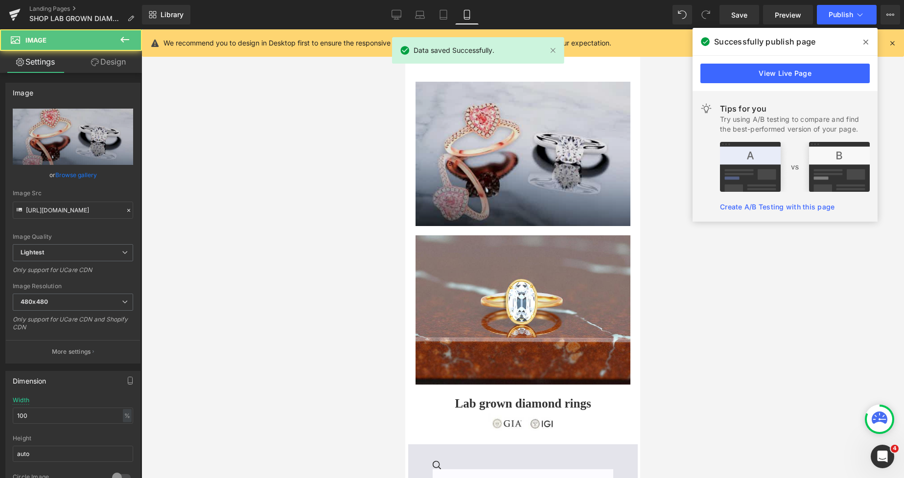
click at [440, 144] on img at bounding box center [523, 154] width 215 height 144
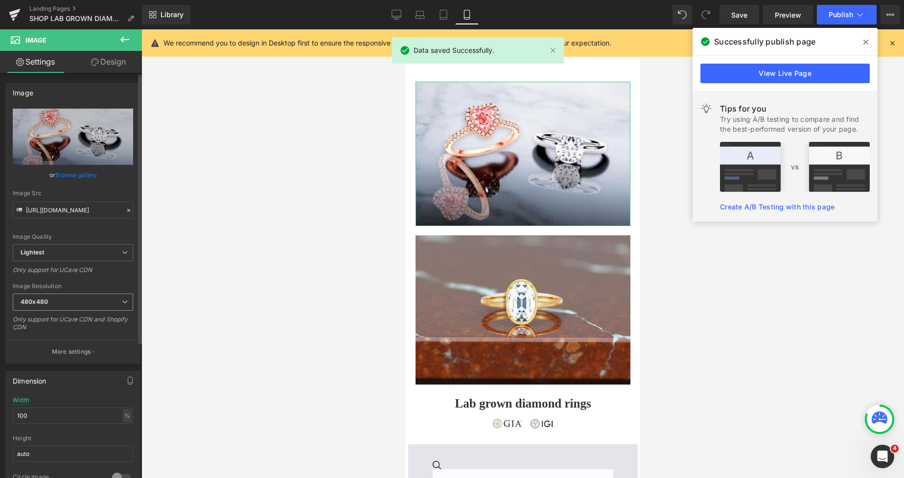
click at [88, 301] on span "480x480" at bounding box center [73, 302] width 120 height 17
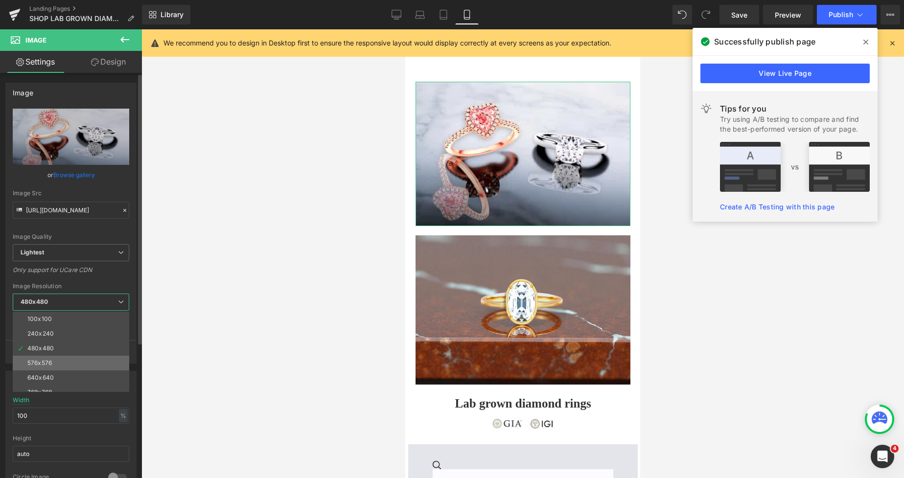
click at [59, 359] on li "576x576" at bounding box center [73, 363] width 121 height 15
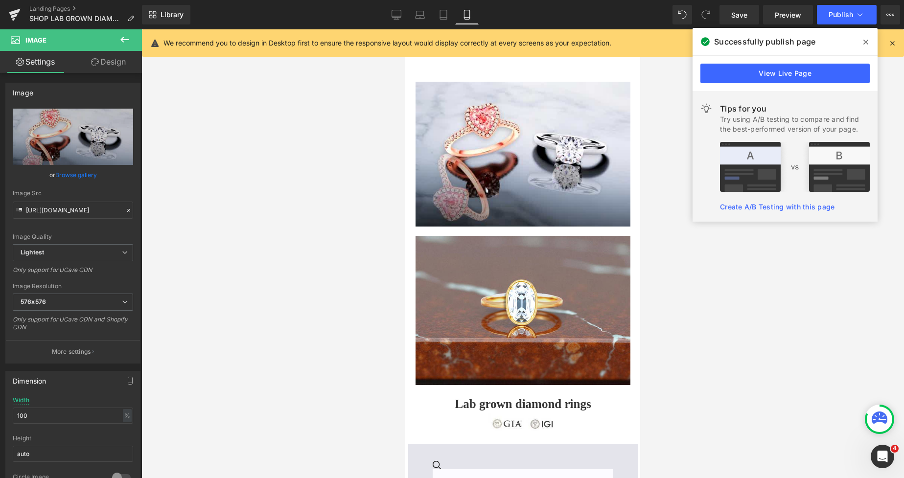
type input "https://ucarecdn.com/bdef39aa-a7df-4ca2-8bfa-c2e6c30c712c/-/format/auto/-/previ…"
click at [741, 11] on span "Save" at bounding box center [739, 15] width 16 height 10
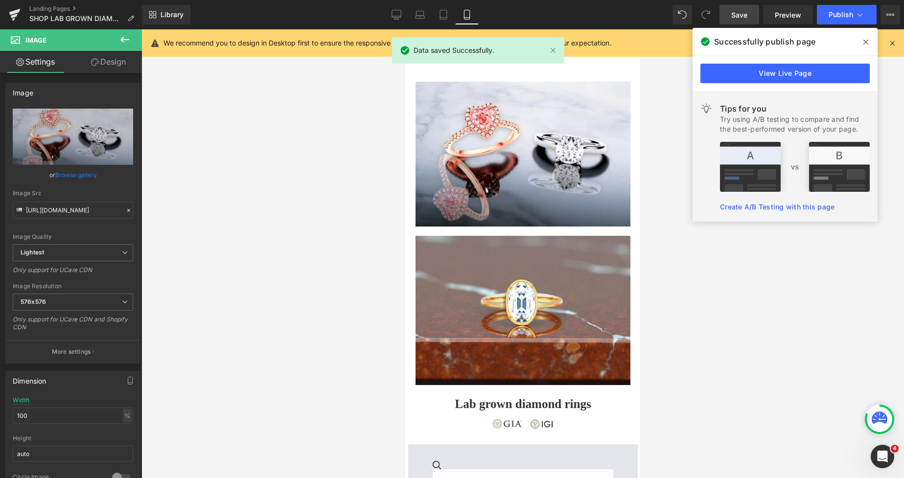
click at [741, 19] on span "Save" at bounding box center [739, 15] width 16 height 10
click at [839, 11] on span "Publish" at bounding box center [841, 15] width 24 height 8
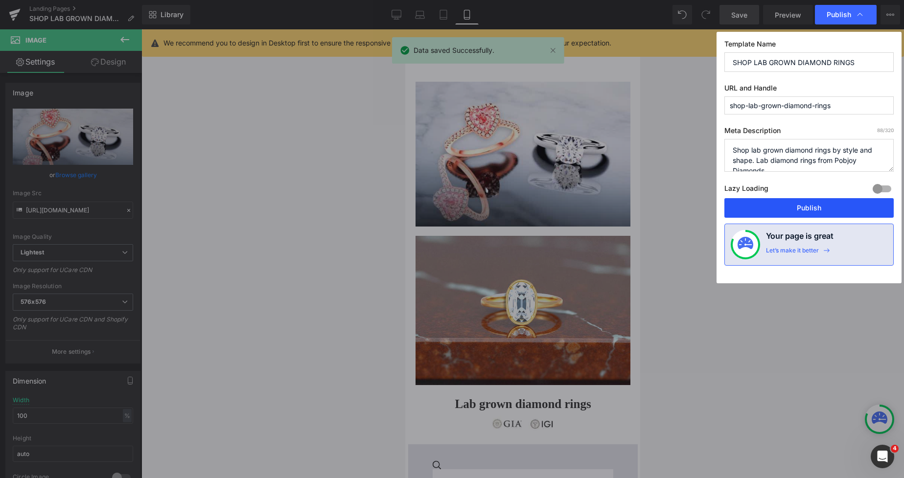
click at [782, 210] on button "Publish" at bounding box center [809, 208] width 169 height 20
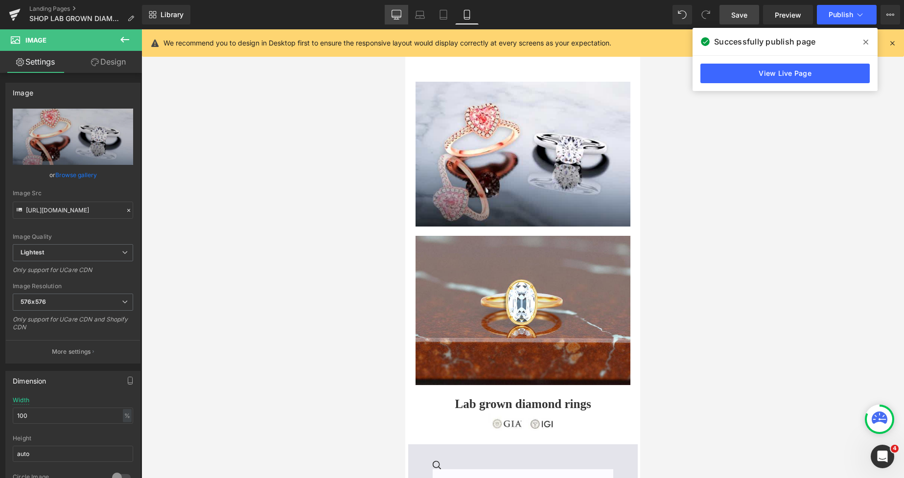
click at [395, 11] on icon at bounding box center [397, 15] width 10 height 10
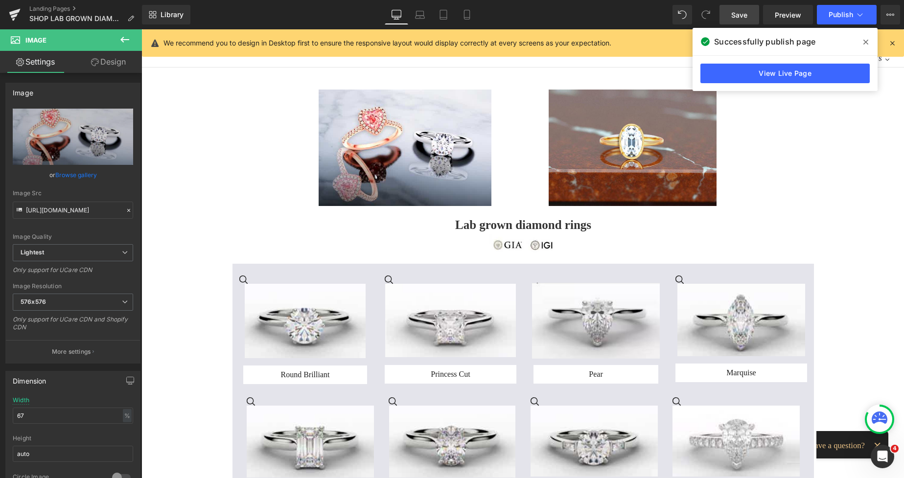
scroll to position [39, 0]
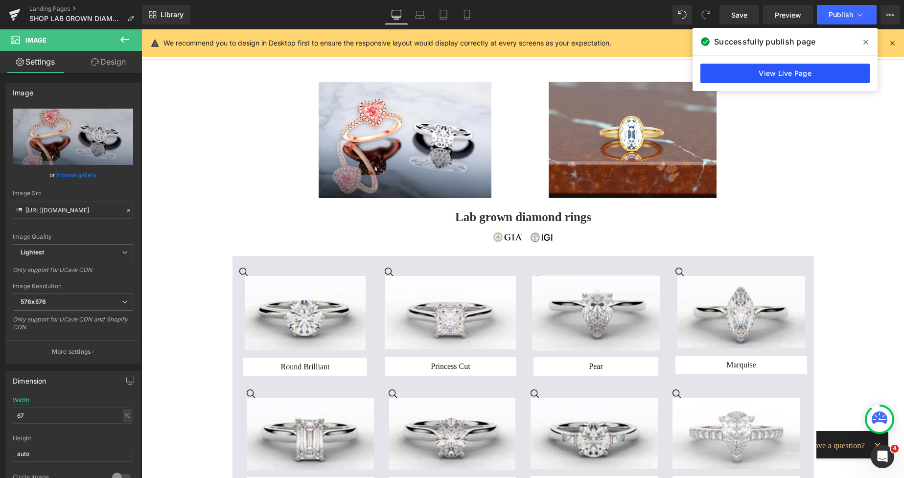
click at [764, 70] on link "View Live Page" at bounding box center [785, 74] width 169 height 20
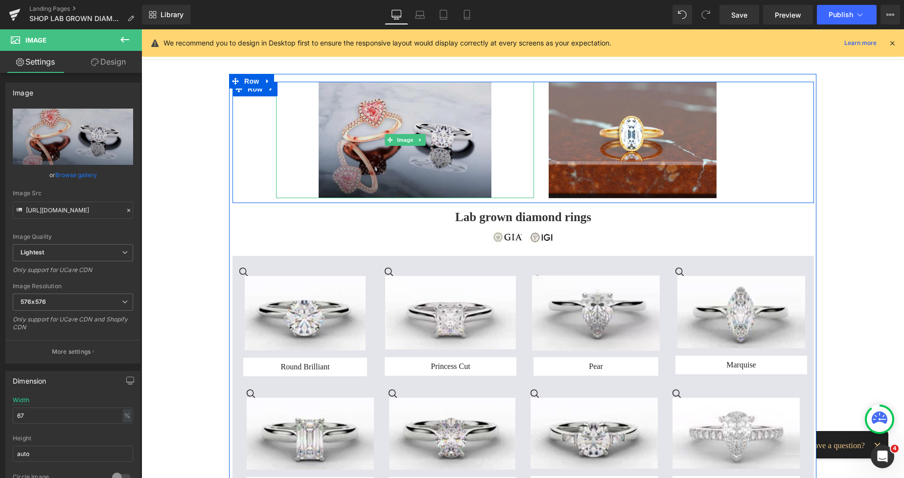
click at [391, 105] on img at bounding box center [405, 140] width 173 height 117
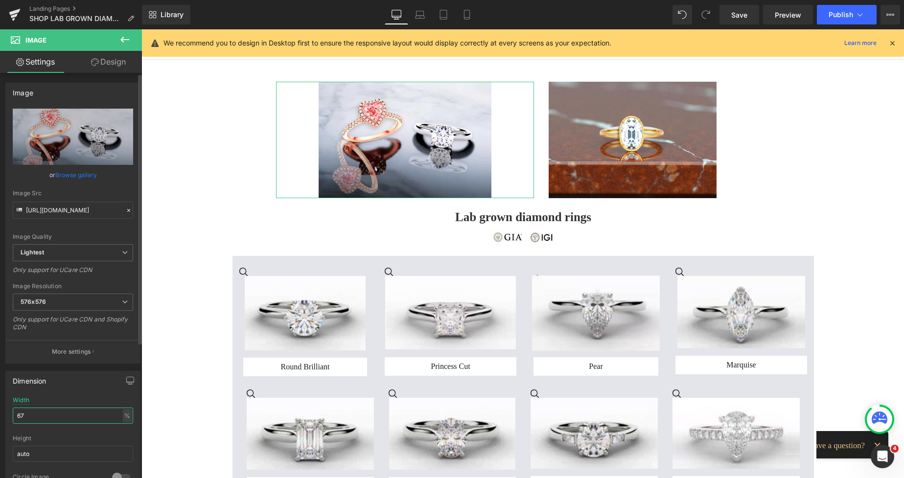
drag, startPoint x: 38, startPoint y: 418, endPoint x: 0, endPoint y: 418, distance: 38.2
click at [0, 418] on div "Dimension 67% Width 67 % % px auto Height auto 0 Circle Image" at bounding box center [73, 430] width 146 height 132
type input "87"
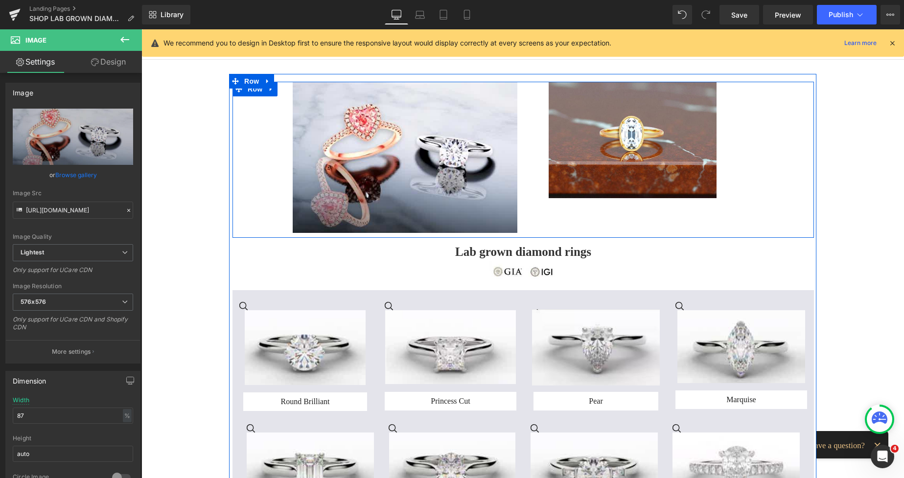
click at [570, 122] on img at bounding box center [633, 140] width 168 height 117
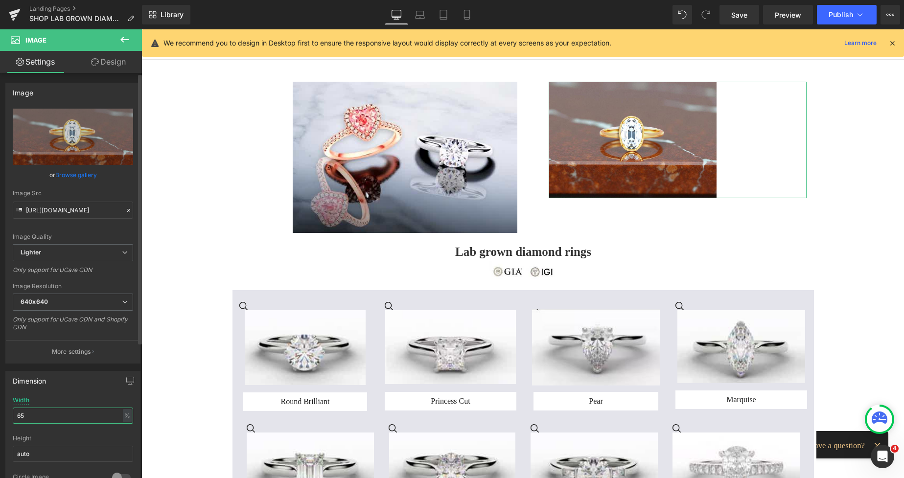
drag, startPoint x: 45, startPoint y: 409, endPoint x: 7, endPoint y: 419, distance: 38.8
click at [7, 419] on div "65% Width 65 % % px auto Height auto 0 Circle Image" at bounding box center [73, 446] width 134 height 98
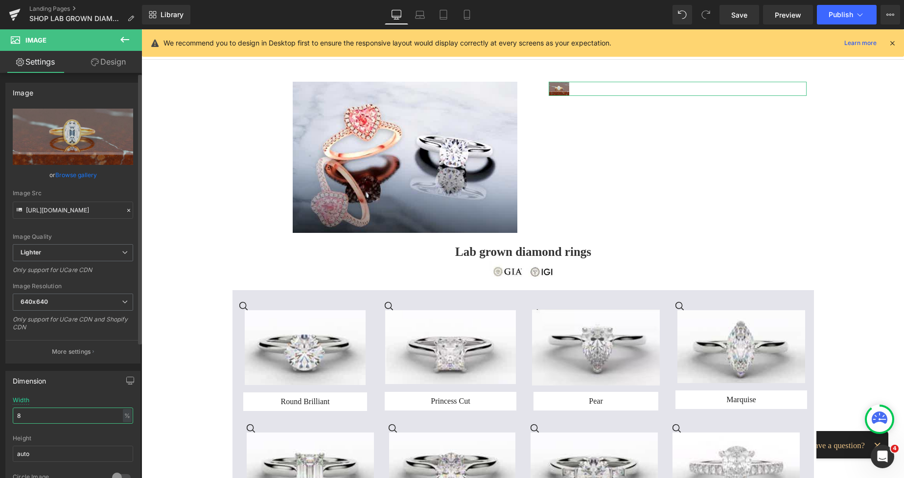
type input "84"
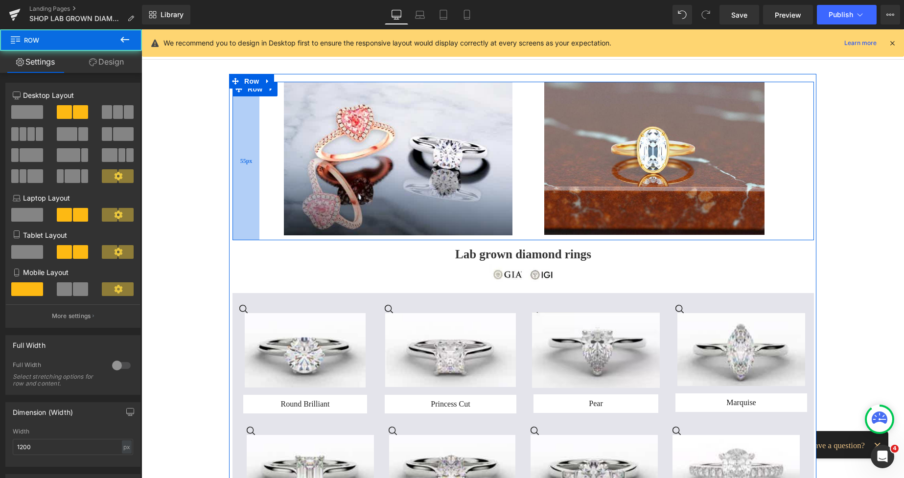
click at [238, 143] on div "55px" at bounding box center [246, 161] width 27 height 159
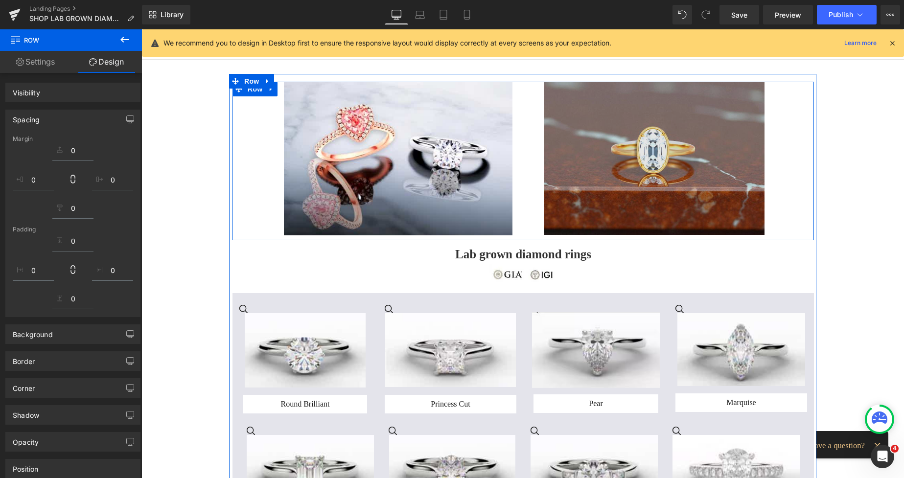
click at [556, 130] on img at bounding box center [654, 158] width 221 height 153
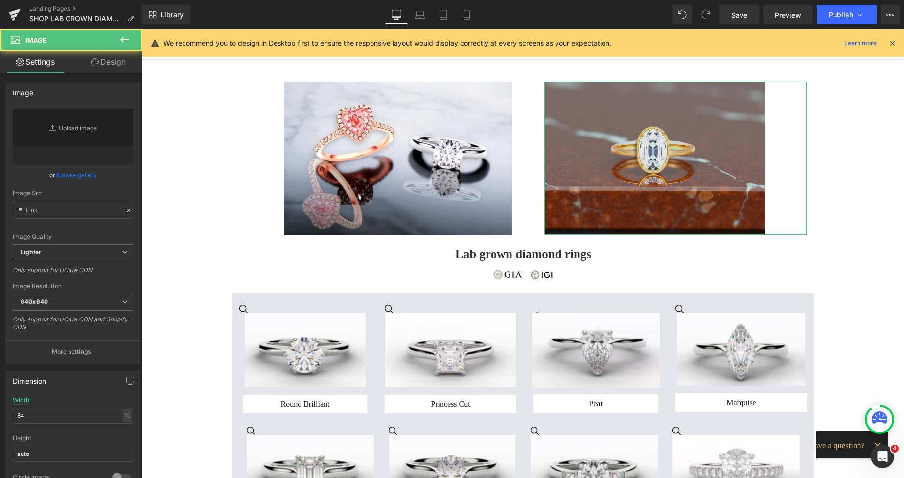
type input "https://ucarecdn.com/249bd3ee-2c9e-4eee-925f-0dbb1f6e388a/-/format/auto/-/previ…"
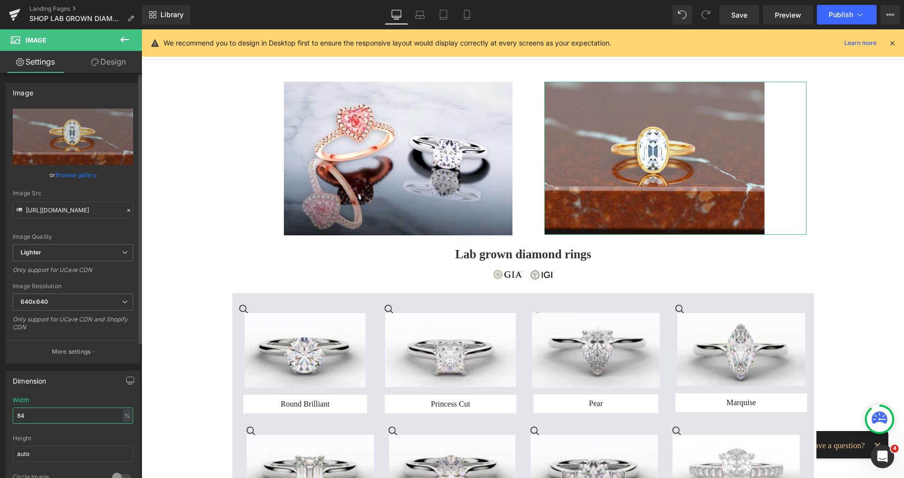
click at [39, 411] on input "84" at bounding box center [73, 416] width 120 height 16
type input "85"
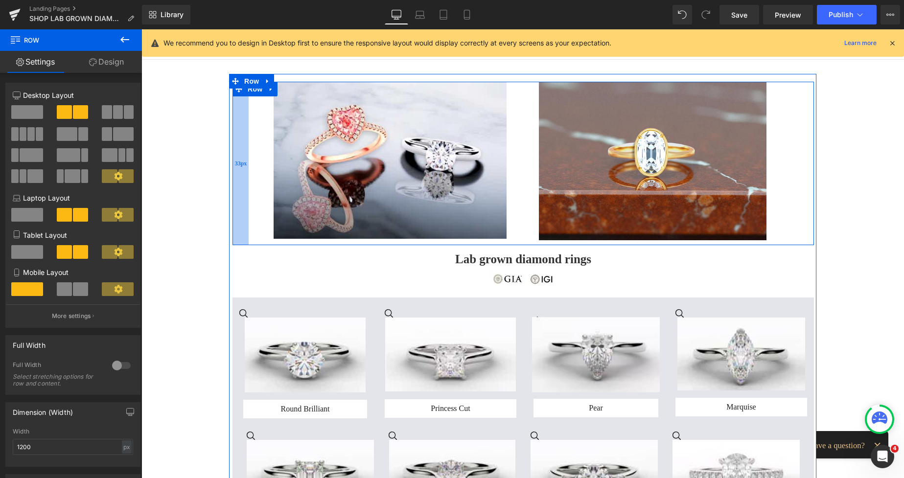
drag, startPoint x: 241, startPoint y: 144, endPoint x: 231, endPoint y: 144, distance: 10.8
click at [233, 144] on div "33px" at bounding box center [241, 164] width 16 height 164
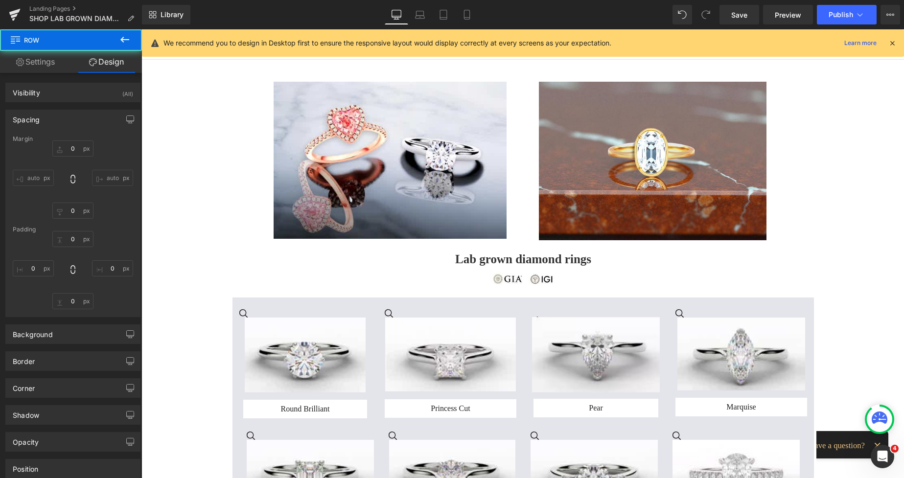
type input "0"
type input "10"
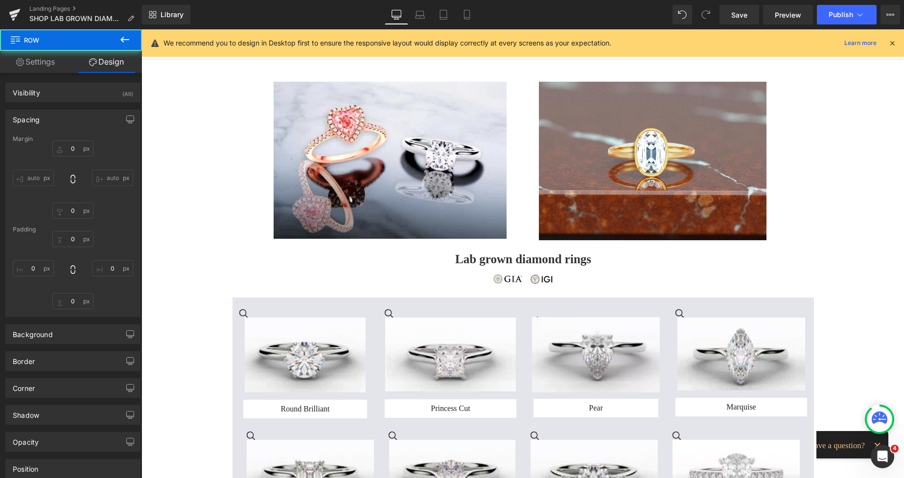
type input "33"
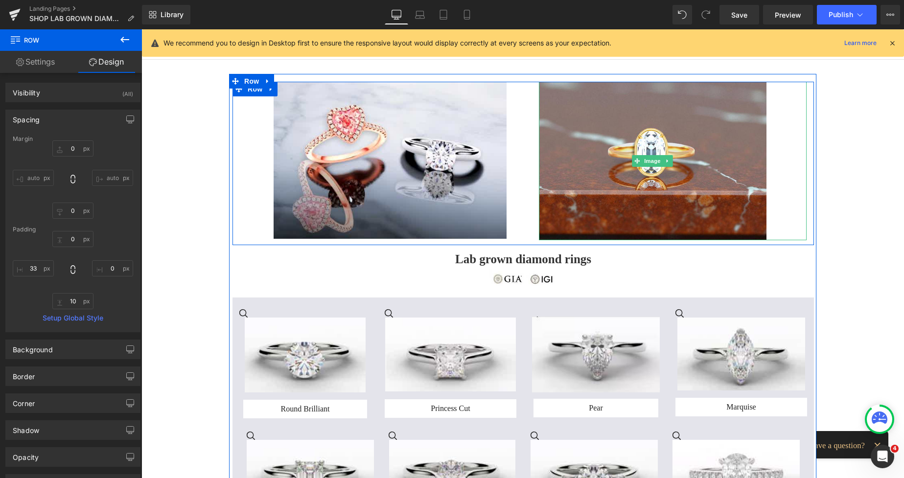
click at [583, 160] on img at bounding box center [653, 161] width 228 height 159
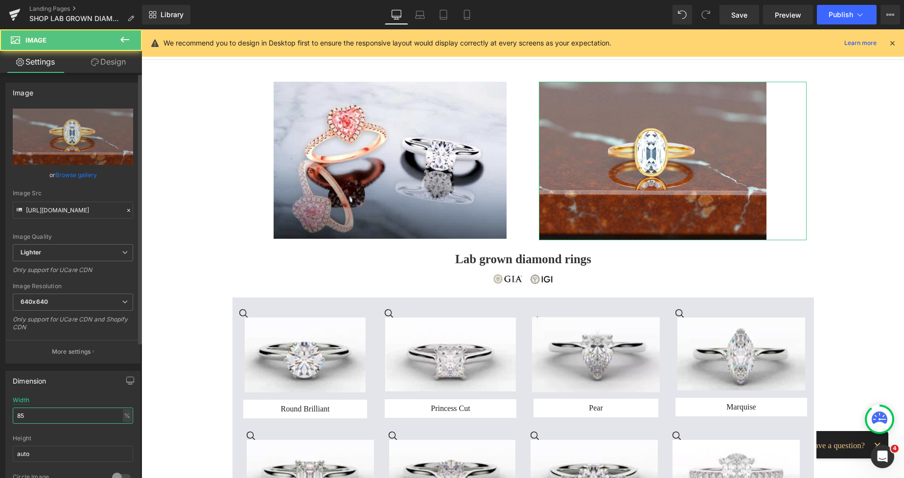
click at [39, 421] on input "85" at bounding box center [73, 416] width 120 height 16
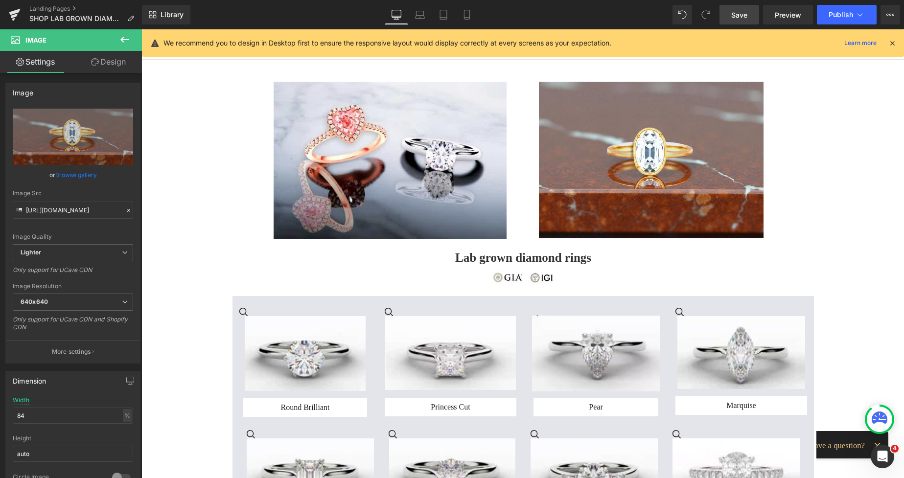
click at [741, 14] on span "Save" at bounding box center [739, 15] width 16 height 10
click at [456, 13] on icon at bounding box center [456, 15] width 10 height 10
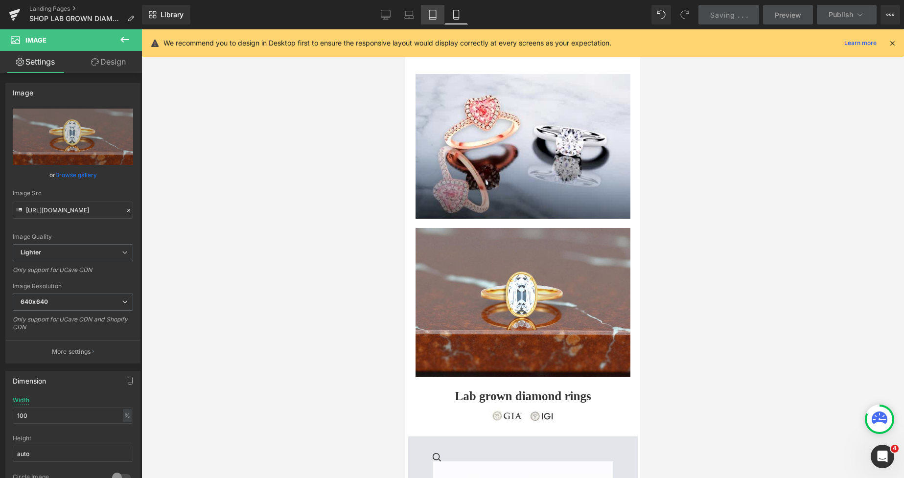
click at [433, 14] on icon at bounding box center [433, 15] width 10 height 10
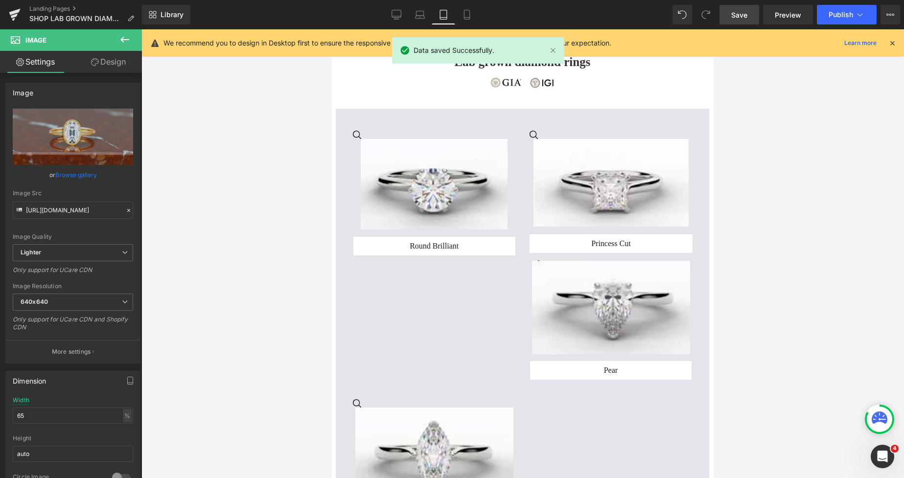
scroll to position [12, 0]
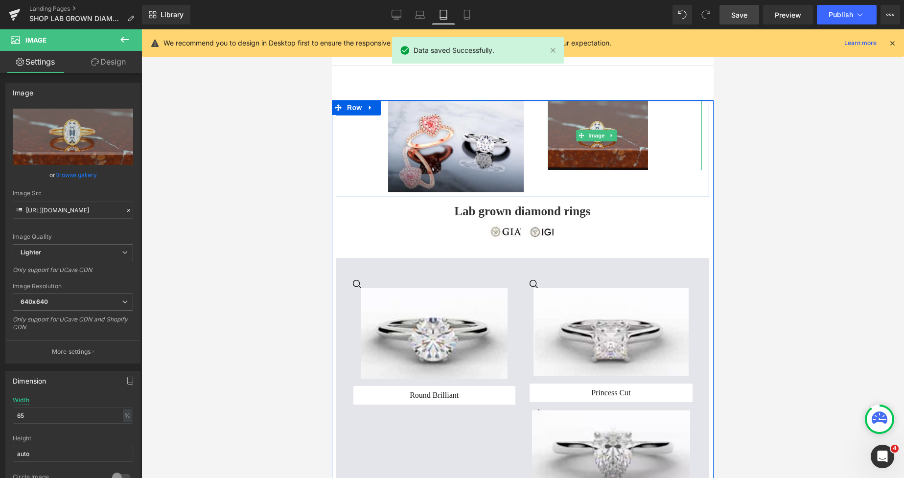
click at [550, 117] on img at bounding box center [598, 136] width 100 height 70
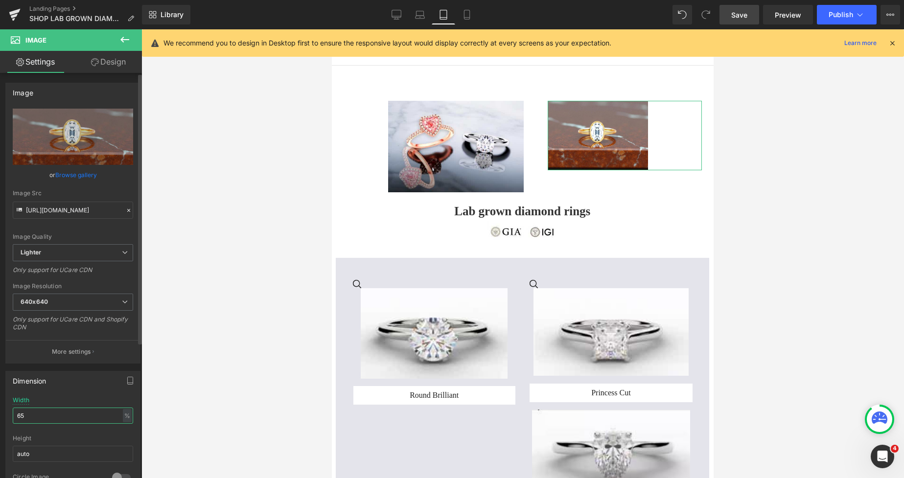
drag, startPoint x: 31, startPoint y: 418, endPoint x: 0, endPoint y: 421, distance: 31.5
click at [0, 419] on div "Dimension 65% Width 65 % % px auto Height auto 0 Circle Image" at bounding box center [73, 430] width 146 height 132
type input "90"
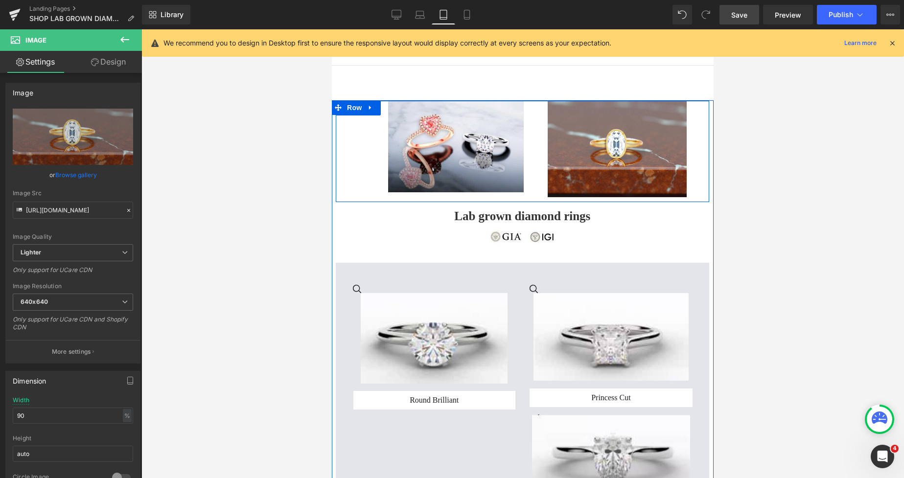
click at [430, 140] on img at bounding box center [456, 147] width 136 height 92
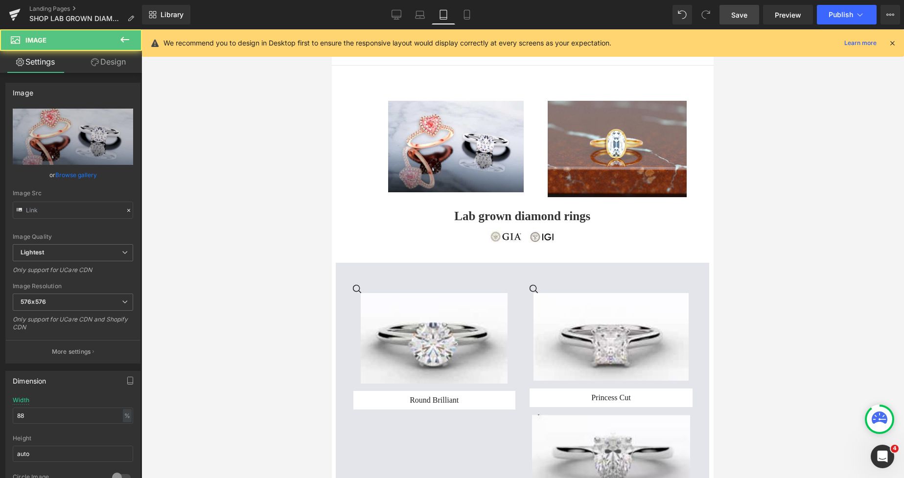
type input "https://ucarecdn.com/bdef39aa-a7df-4ca2-8bfa-c2e6c30c712c/-/format/auto/-/previ…"
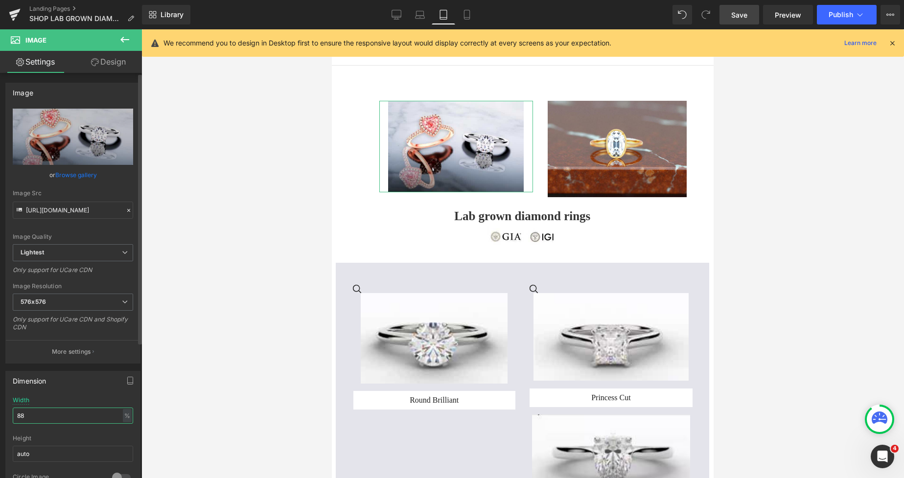
drag, startPoint x: 53, startPoint y: 423, endPoint x: 7, endPoint y: 425, distance: 46.6
click at [8, 425] on div "88% Width 88 % % px auto Height auto 0 Circle Image" at bounding box center [73, 446] width 134 height 98
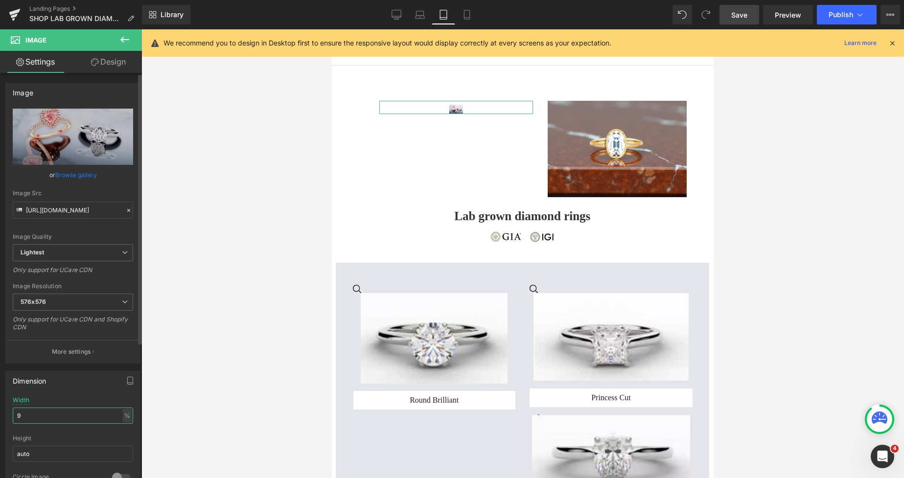
type input "93"
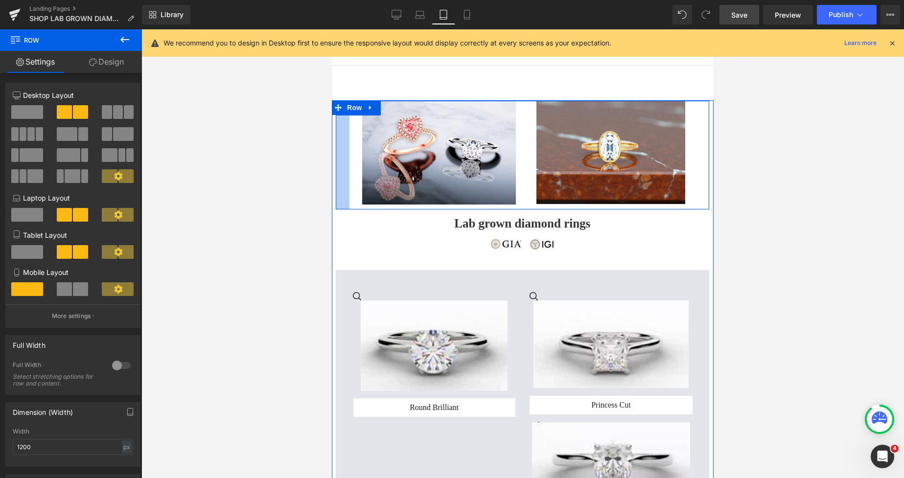
drag, startPoint x: 23, startPoint y: 122, endPoint x: 326, endPoint y: 155, distance: 305.3
drag, startPoint x: 742, startPoint y: 22, endPoint x: 248, endPoint y: 98, distance: 499.8
click at [742, 22] on link "Save" at bounding box center [740, 15] width 40 height 20
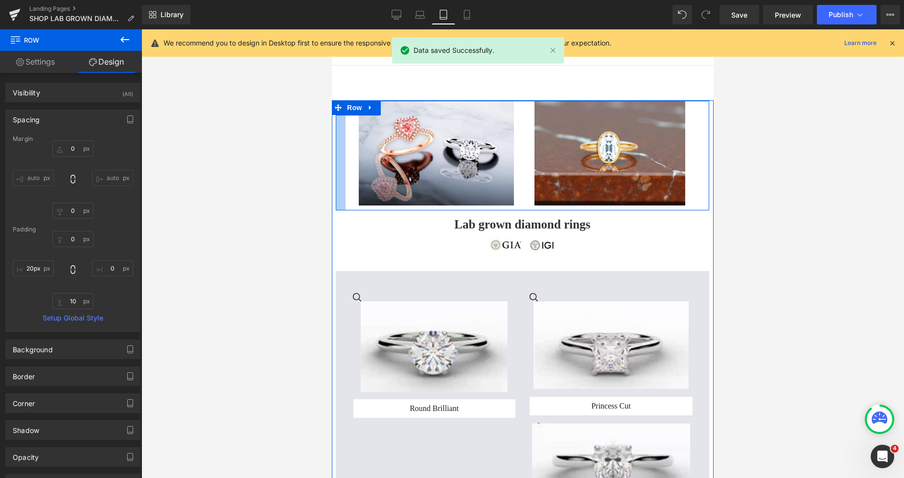
type input "19px"
click at [340, 148] on div at bounding box center [340, 156] width 9 height 110
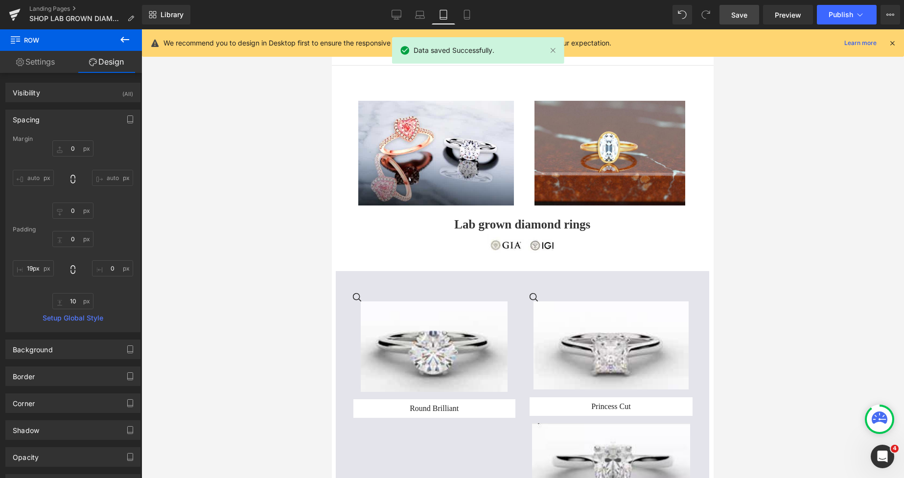
click at [733, 13] on span "Save" at bounding box center [739, 15] width 16 height 10
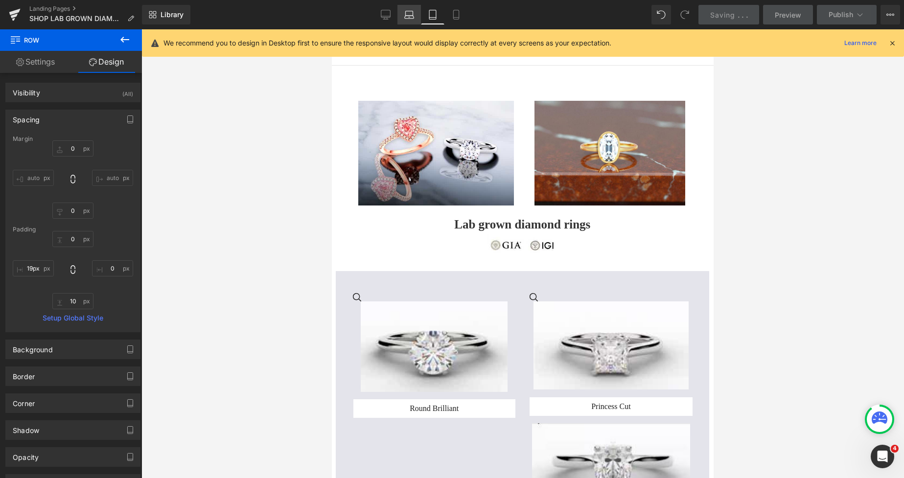
click at [409, 13] on icon at bounding box center [409, 15] width 10 height 10
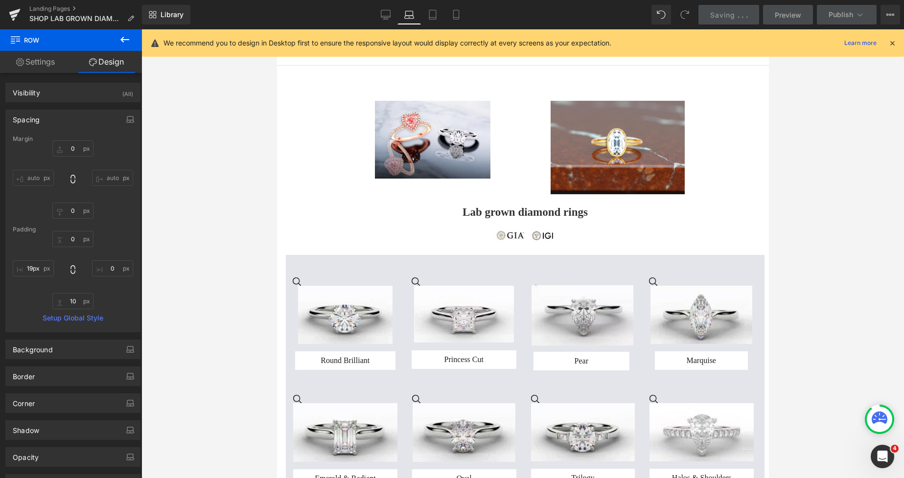
type input "0"
type input "10"
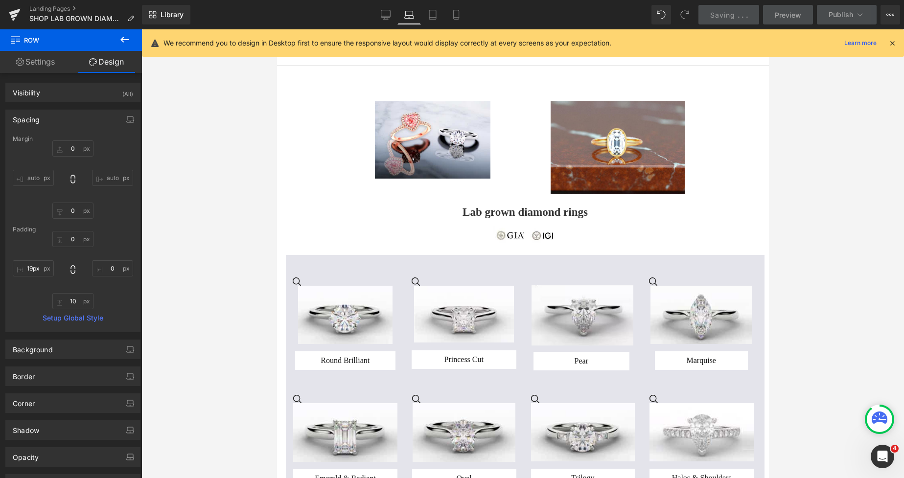
type input "74"
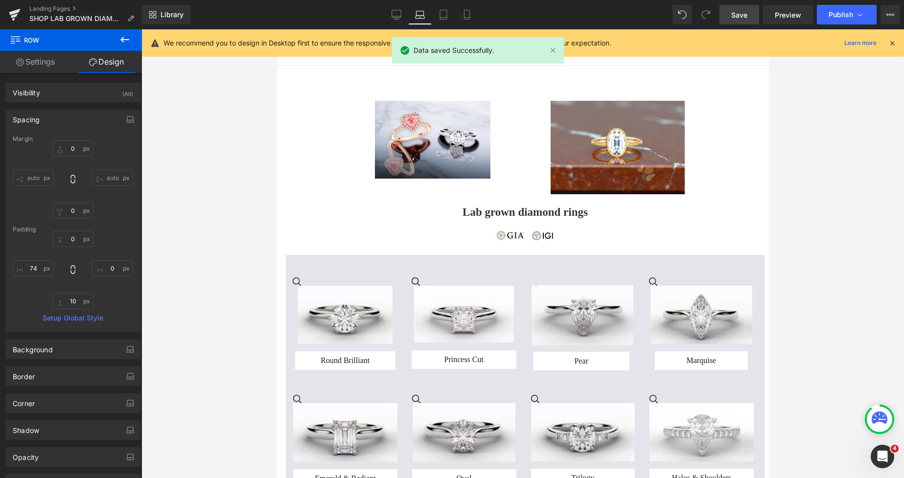
click at [418, 110] on img at bounding box center [433, 140] width 116 height 78
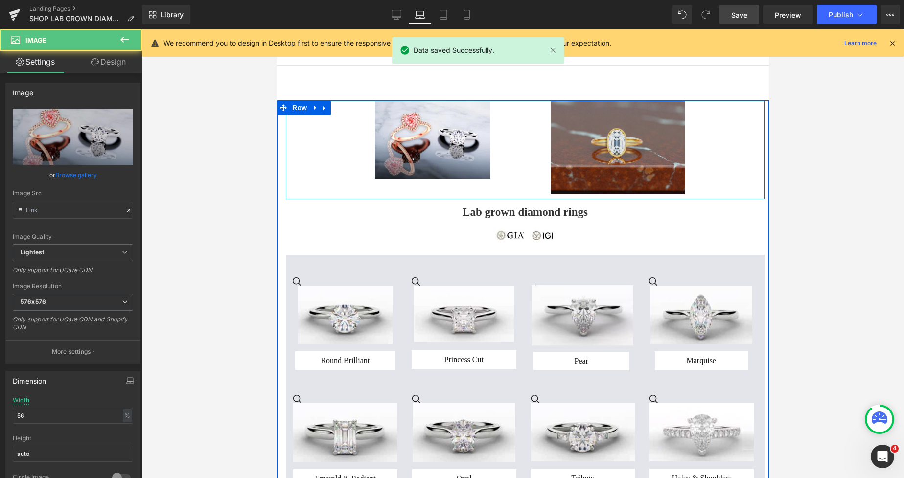
type input "https://ucarecdn.com/bdef39aa-a7df-4ca2-8bfa-c2e6c30c712c/-/format/auto/-/previ…"
click at [564, 128] on img at bounding box center [617, 148] width 134 height 94
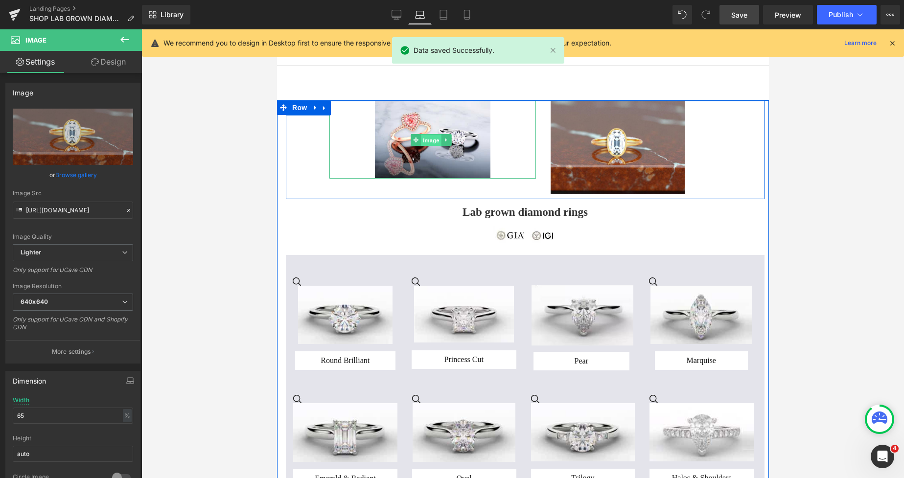
click at [425, 142] on span "Image" at bounding box center [431, 140] width 21 height 12
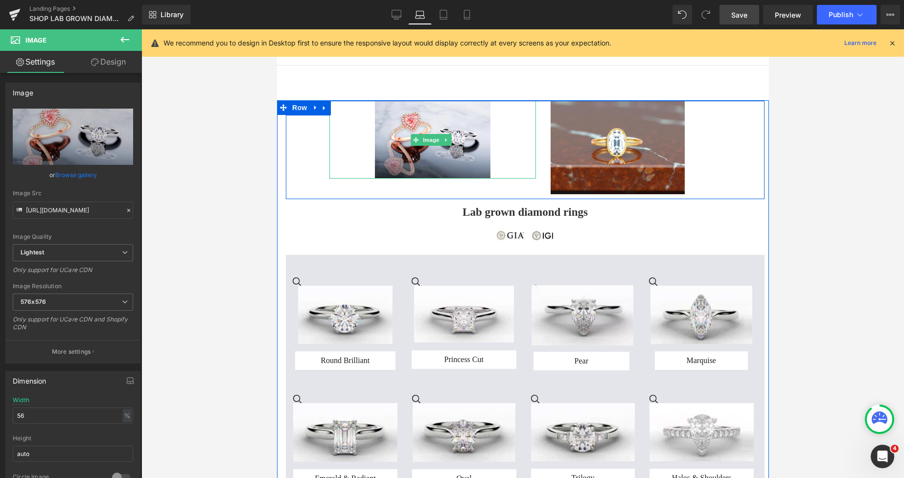
click at [567, 127] on img at bounding box center [617, 148] width 134 height 94
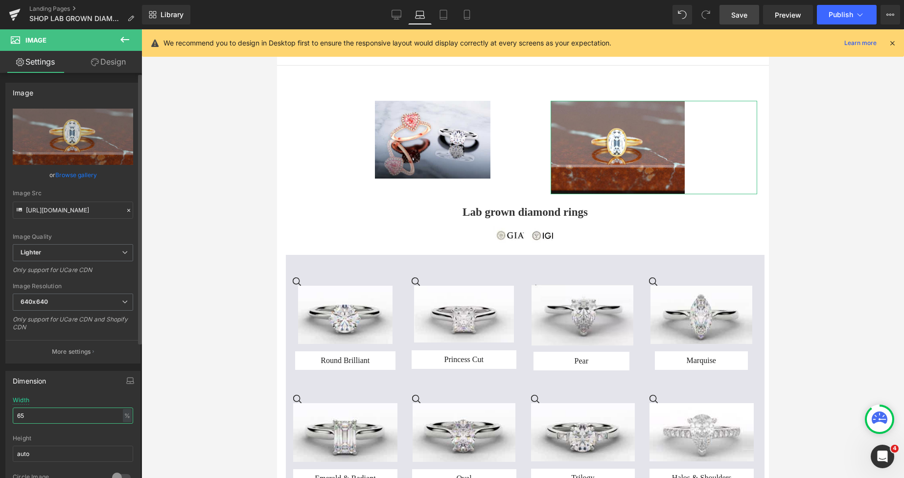
drag, startPoint x: 36, startPoint y: 419, endPoint x: 0, endPoint y: 421, distance: 36.3
click at [0, 421] on div "Dimension 65% Width 65 % % px auto Height auto 0 Circle Image" at bounding box center [73, 430] width 146 height 132
type input "78"
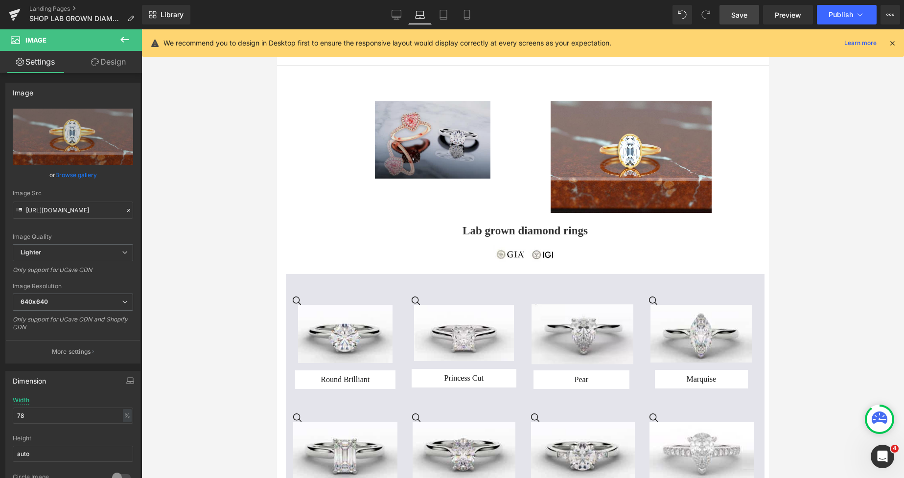
click at [437, 142] on div "Image" at bounding box center [432, 140] width 207 height 78
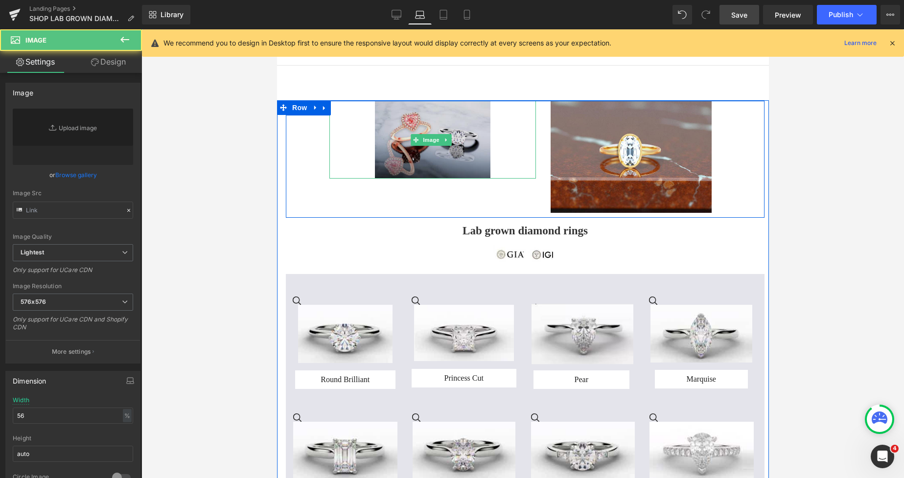
type input "https://ucarecdn.com/bdef39aa-a7df-4ca2-8bfa-c2e6c30c712c/-/format/auto/-/previ…"
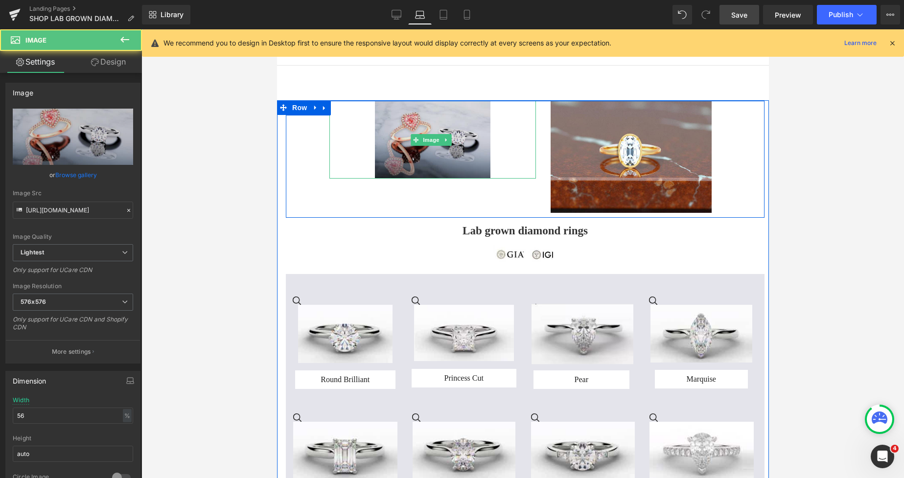
click at [414, 156] on img at bounding box center [433, 140] width 116 height 78
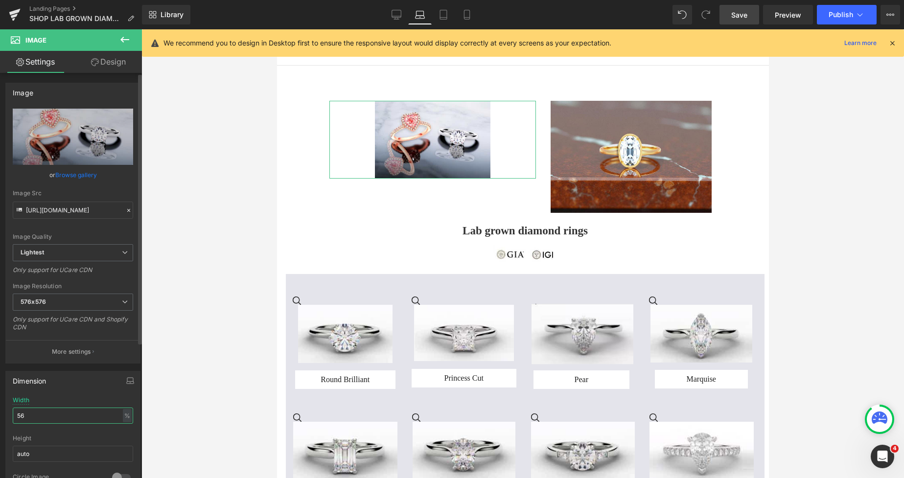
drag, startPoint x: 30, startPoint y: 413, endPoint x: 3, endPoint y: 418, distance: 27.5
click at [3, 418] on div "Dimension 56% Width 56 % % px auto Height auto 0 Circle Image" at bounding box center [73, 430] width 146 height 132
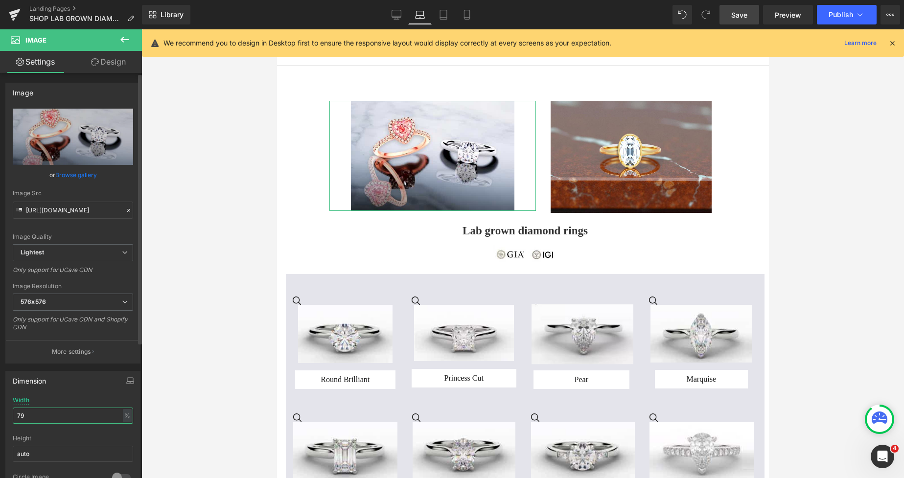
type input "7"
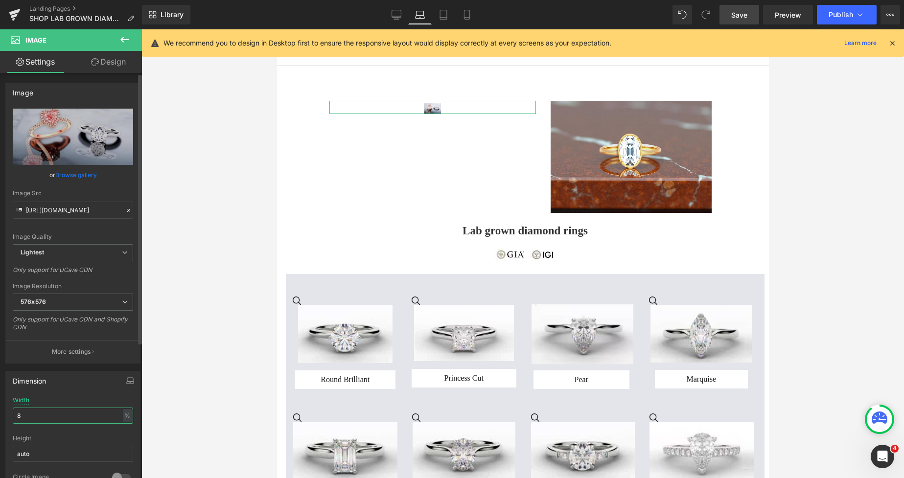
type input "81"
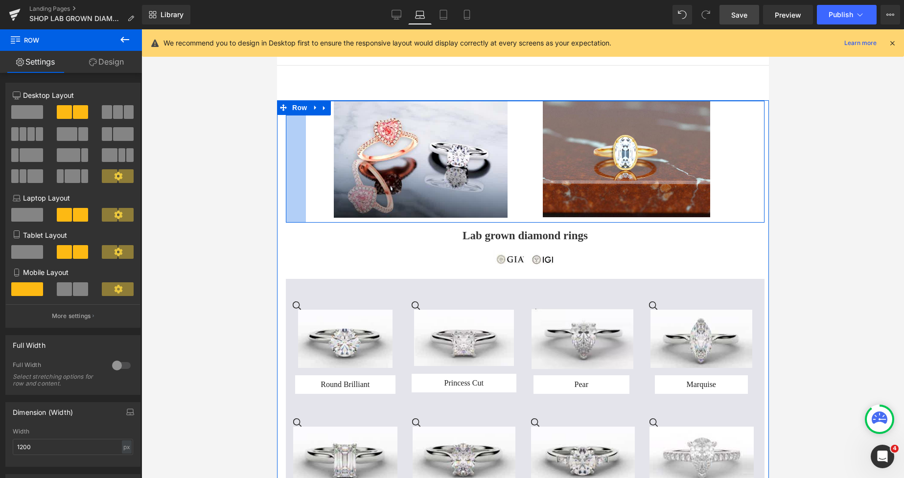
drag, startPoint x: 294, startPoint y: 152, endPoint x: 665, endPoint y: 29, distance: 390.3
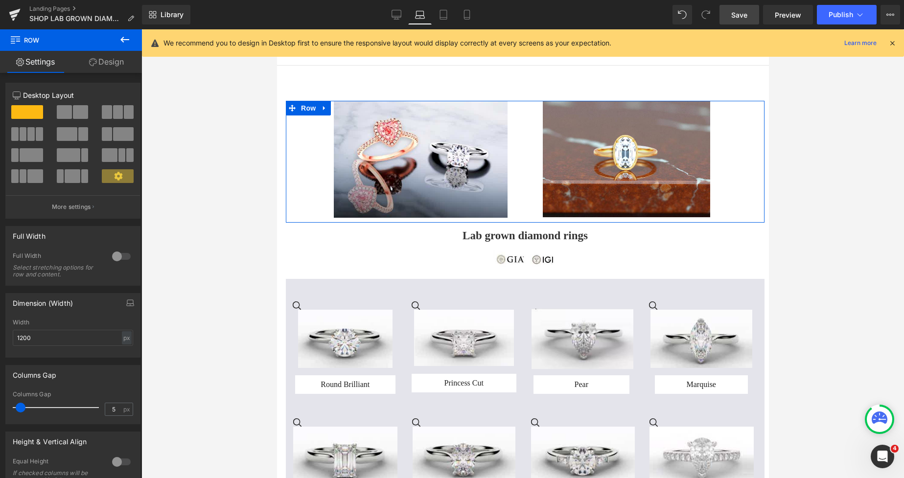
click at [733, 12] on span "Save" at bounding box center [739, 15] width 16 height 10
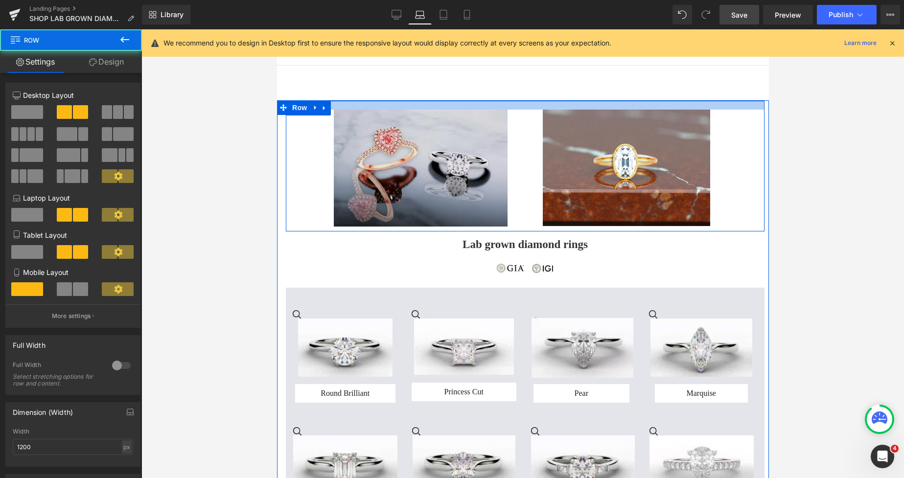
drag, startPoint x: 465, startPoint y: 101, endPoint x: 472, endPoint y: 110, distance: 11.5
click at [472, 110] on div "Image Image Row 41px" at bounding box center [524, 166] width 479 height 131
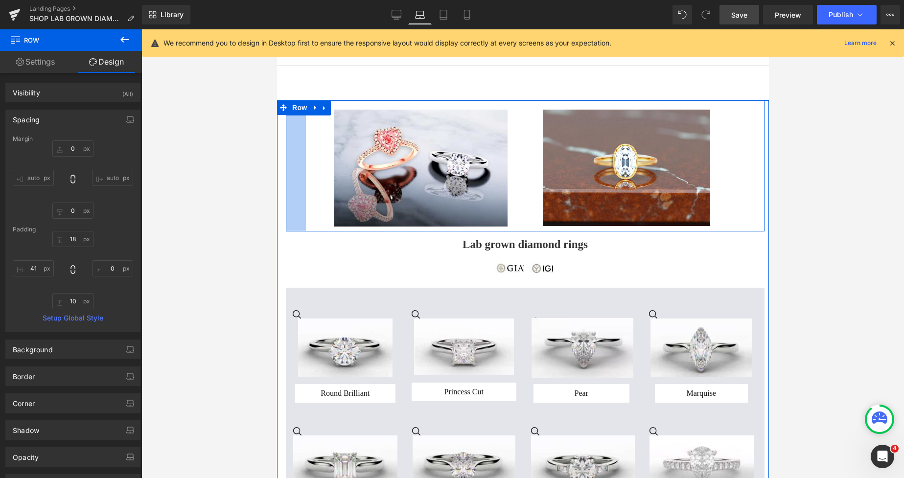
click at [302, 132] on div "41px" at bounding box center [295, 166] width 20 height 131
click at [295, 153] on div "41px" at bounding box center [295, 166] width 20 height 131
click at [291, 131] on div "41px" at bounding box center [295, 166] width 20 height 131
click at [309, 128] on div "Image" at bounding box center [420, 168] width 230 height 117
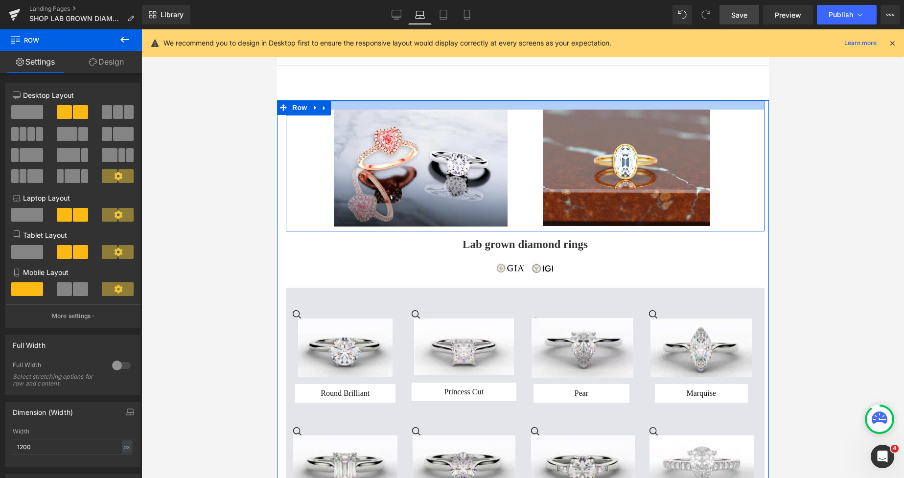
click at [339, 106] on div at bounding box center [524, 105] width 479 height 9
click at [340, 102] on div at bounding box center [524, 105] width 479 height 9
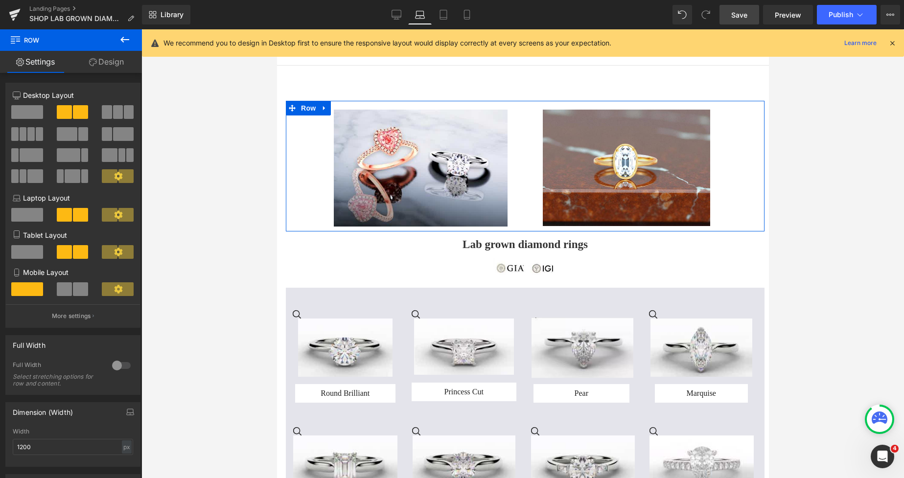
click at [126, 61] on link "Design" at bounding box center [106, 62] width 71 height 22
click at [0, 0] on div "Background" at bounding box center [0, 0] width 0 height 0
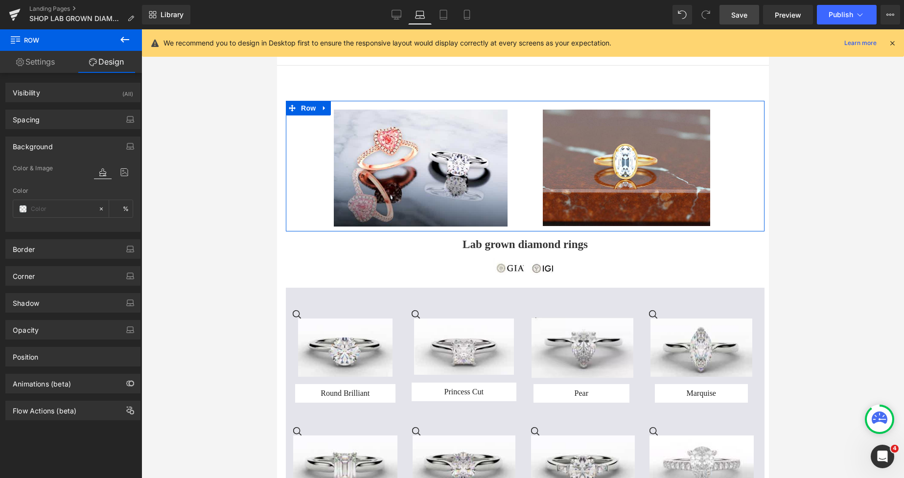
type input "transparent"
type input "0"
click at [21, 211] on span at bounding box center [23, 209] width 8 height 8
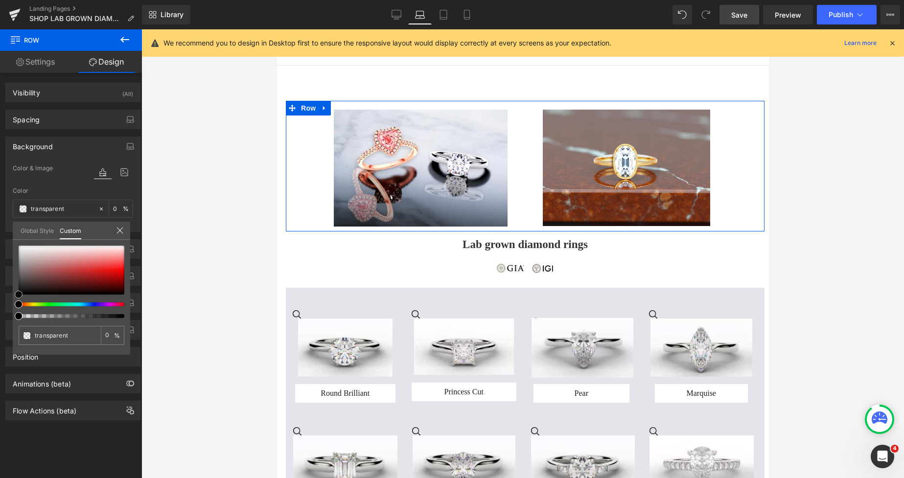
type input "#7b6969"
type input "100"
type input "#7b6969"
type input "100"
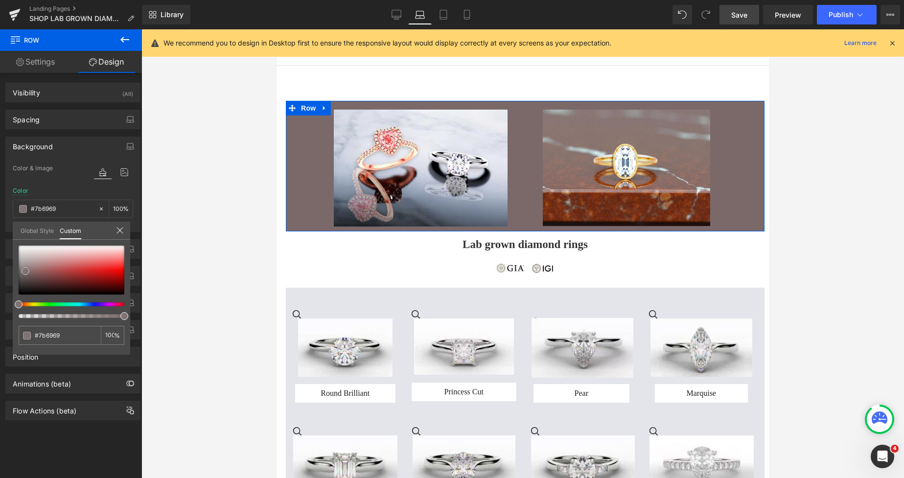
type input "#847575"
type input "#8d8181"
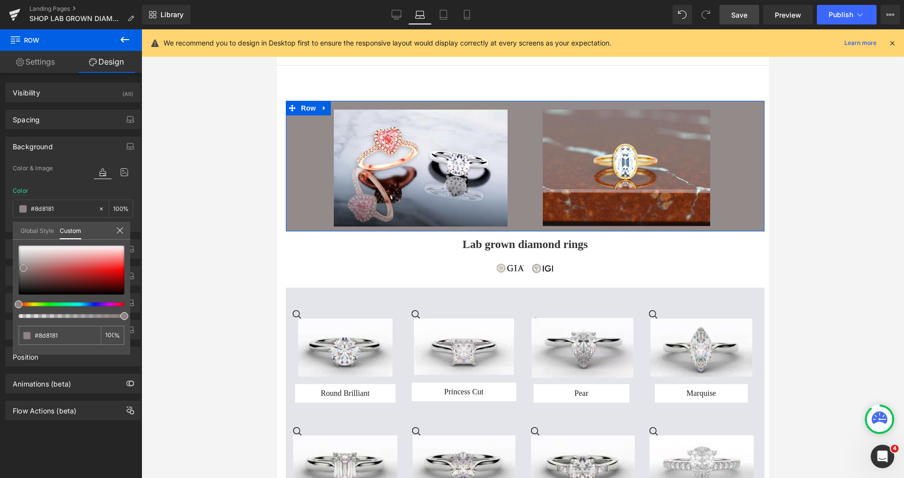
type input "#938a8a"
type input "#a29e9e"
type input "#aeacac"
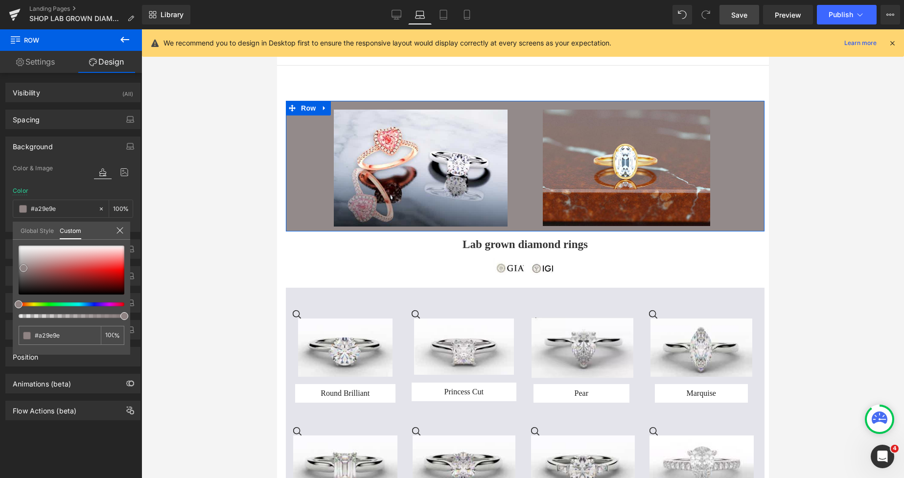
type input "#aeacac"
type input "#b7b7b7"
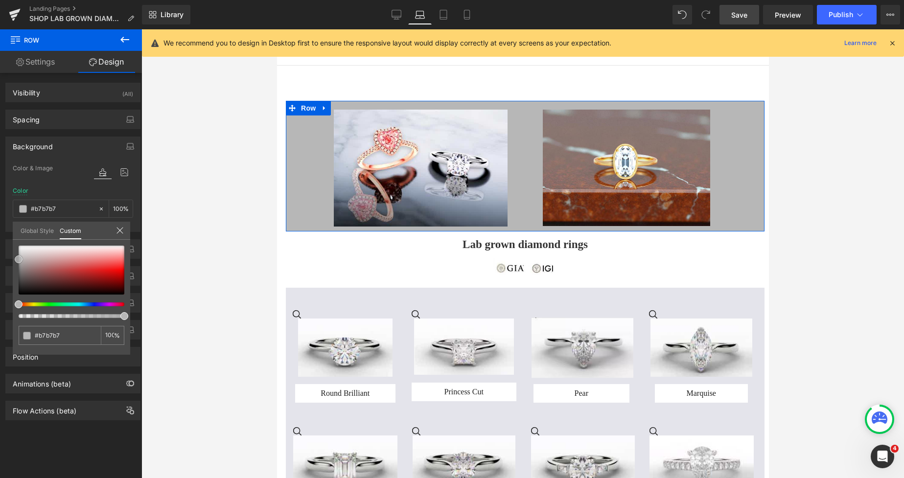
type input "#bfbfbf"
type input "#c9c9c9"
type input "#cecece"
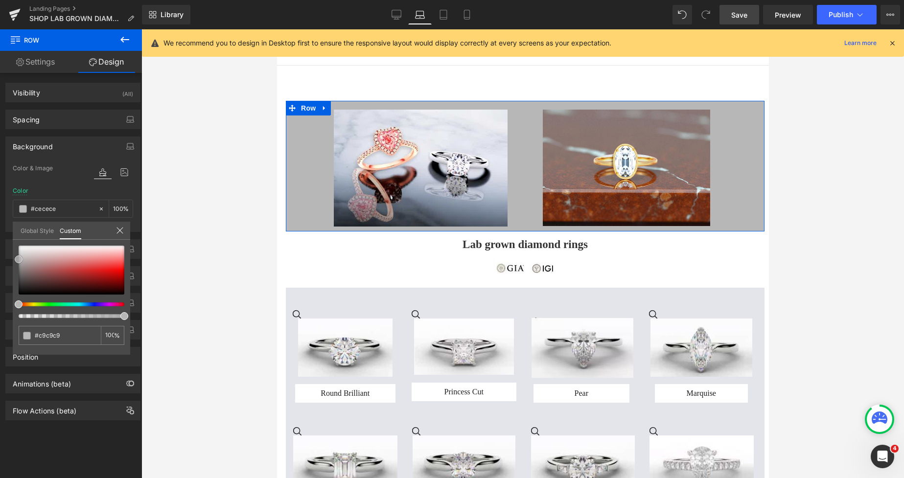
type input "#cecece"
type input "#d1d1d1"
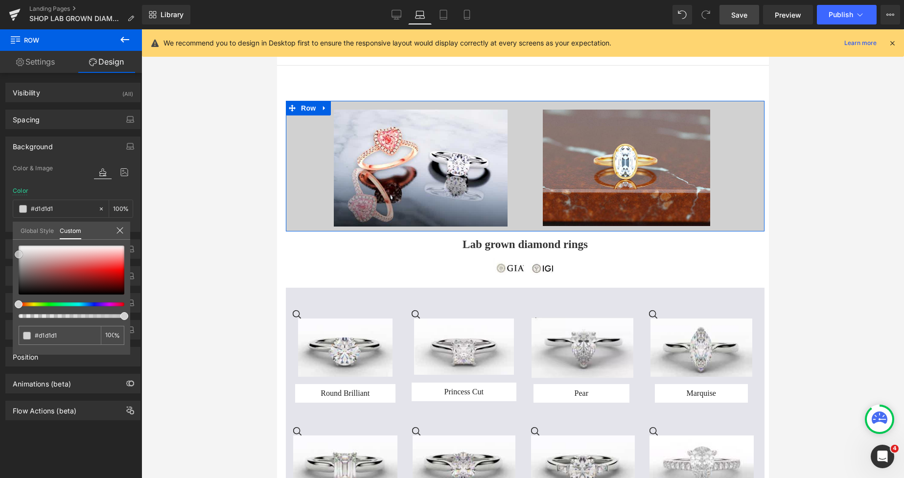
type input "#d8d8d8"
type input "#dbdbdb"
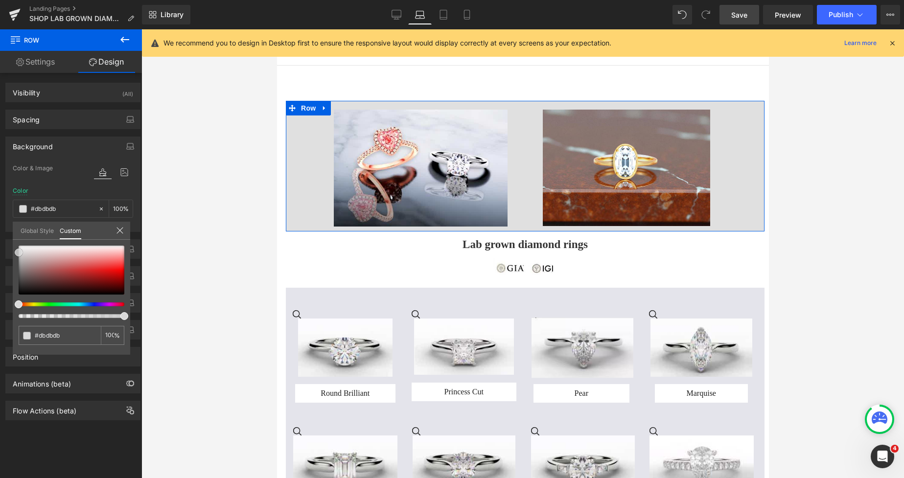
type input "#e0e0e0"
type input "#e8e8e8"
type input "#e5e5e5"
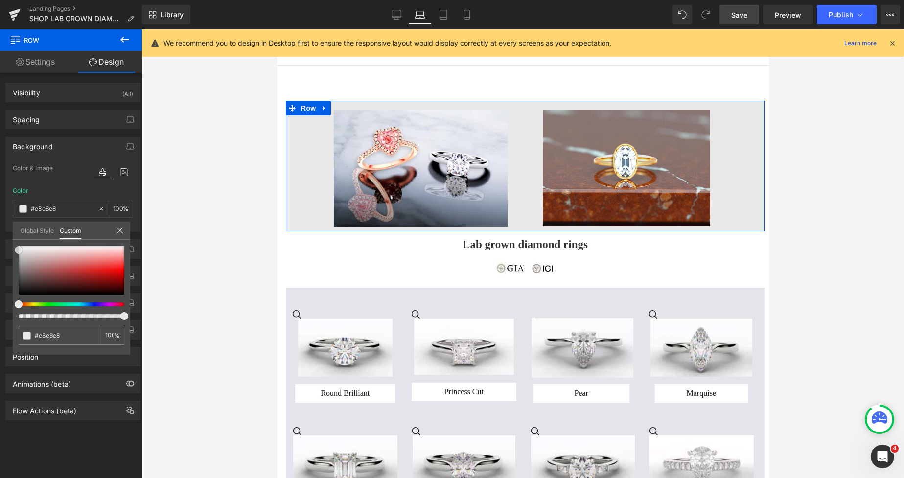
type input "#e5e5e5"
drag, startPoint x: 27, startPoint y: 273, endPoint x: 17, endPoint y: 251, distance: 24.5
click at [19, 251] on div at bounding box center [72, 270] width 106 height 49
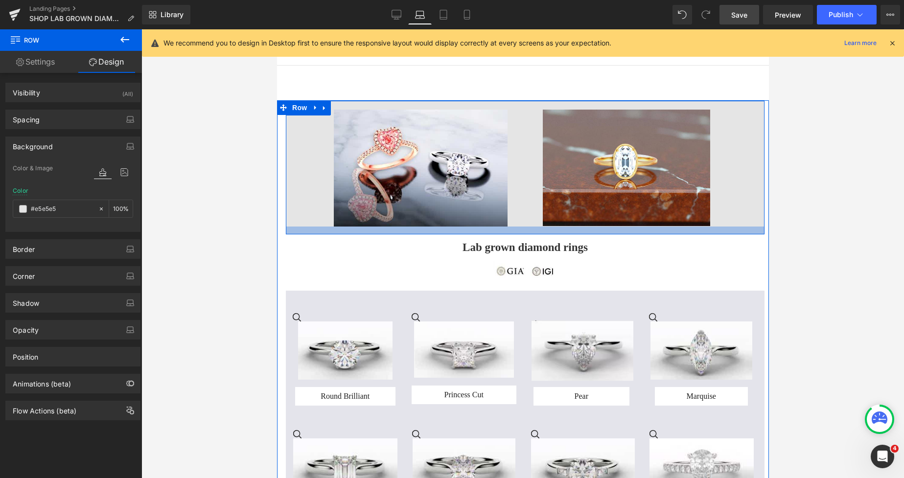
click at [516, 231] on div at bounding box center [524, 231] width 479 height 8
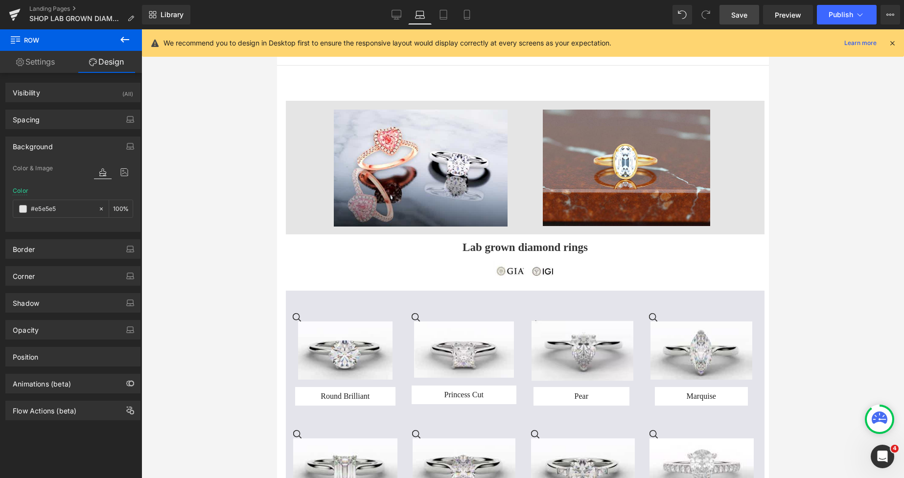
click at [835, 204] on div at bounding box center [522, 253] width 763 height 449
click at [397, 16] on icon at bounding box center [397, 15] width 10 height 10
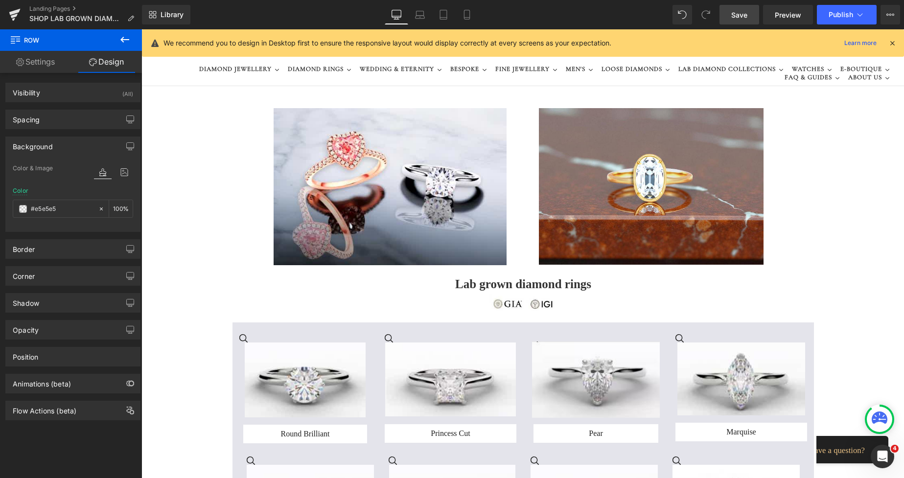
type input "transparent"
type input "0"
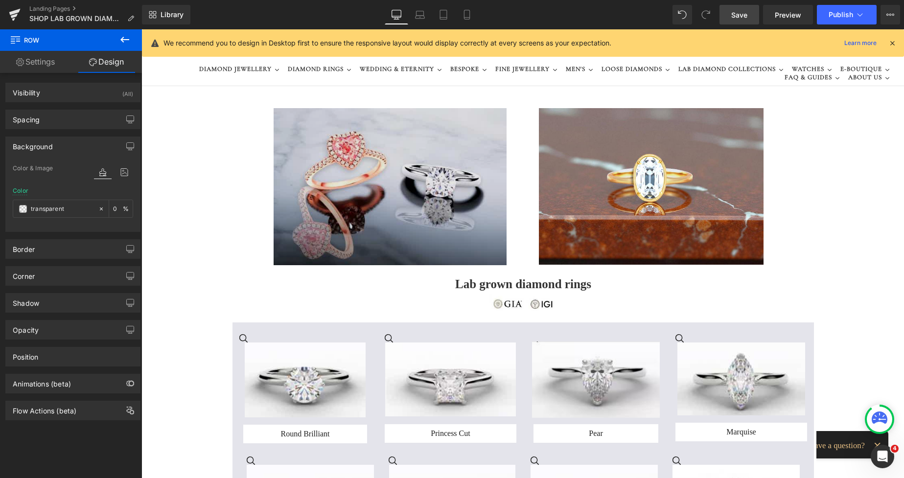
scroll to position [20, 0]
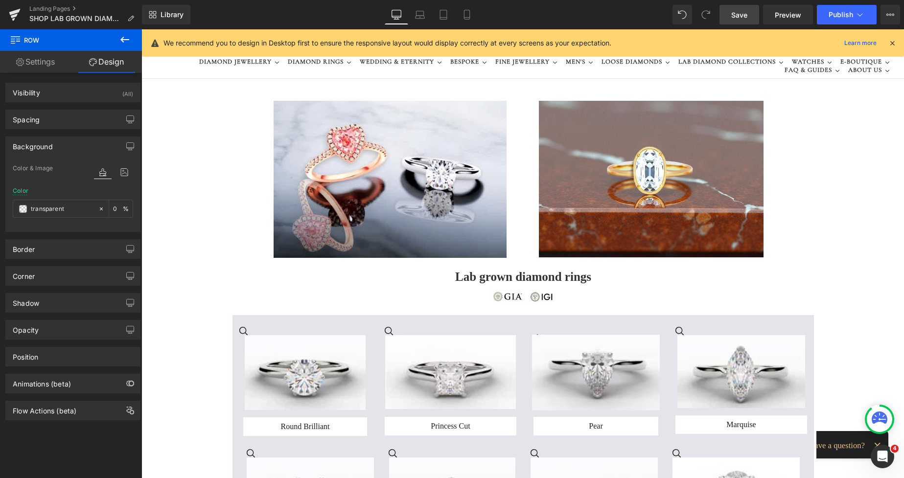
click at [263, 105] on link at bounding box center [264, 100] width 10 height 12
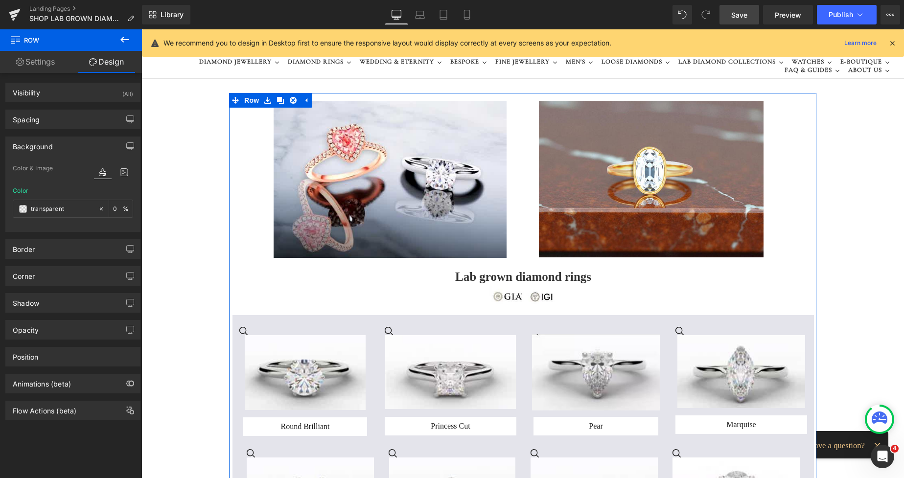
click at [263, 122] on div at bounding box center [390, 179] width 268 height 157
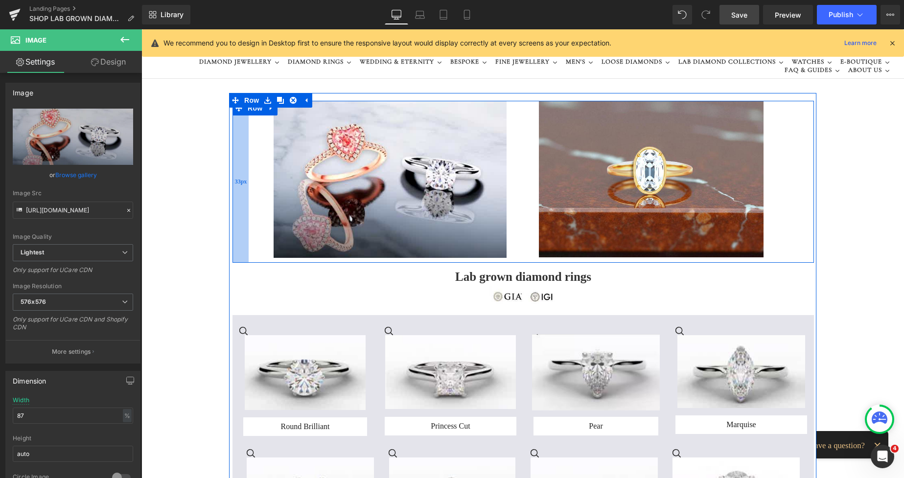
click at [238, 150] on div "33px" at bounding box center [241, 182] width 16 height 162
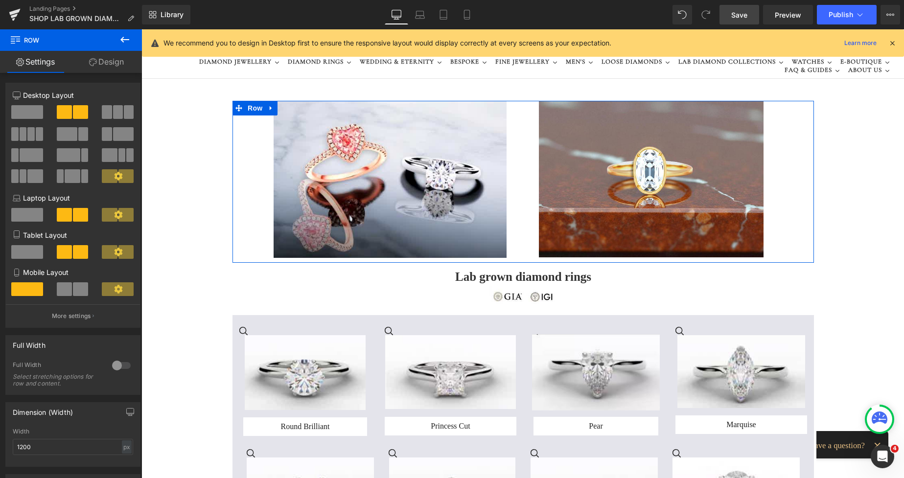
click at [120, 65] on link "Design" at bounding box center [106, 62] width 71 height 22
click at [0, 0] on div "Background" at bounding box center [0, 0] width 0 height 0
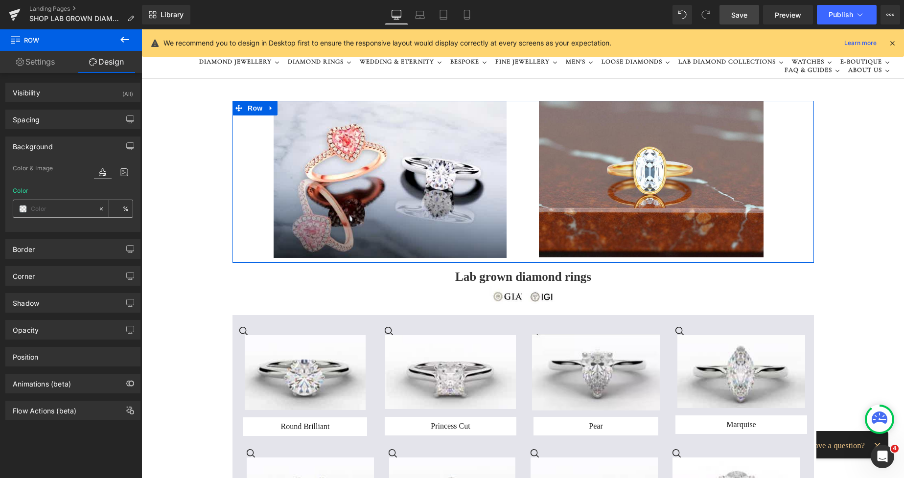
type input "transparent"
type input "0"
click at [20, 213] on div "transparent" at bounding box center [55, 208] width 85 height 17
click at [21, 208] on span at bounding box center [23, 209] width 8 height 8
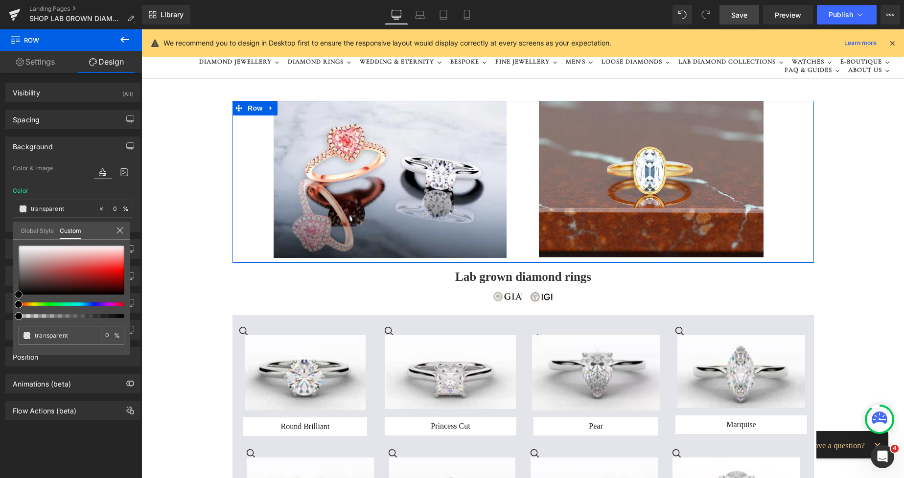
type input "#f2f2f2"
type input "100"
type input "#f2f2f2"
type input "100"
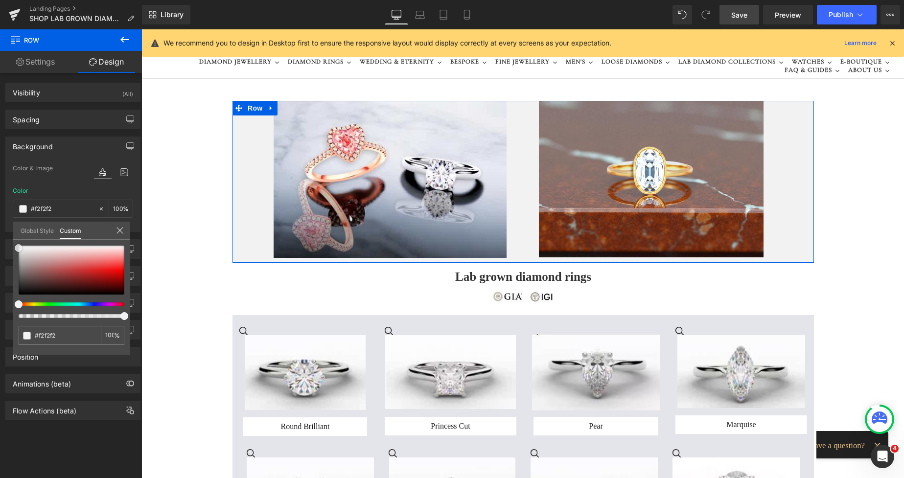
type input "#f4f4f4"
type input "#f7f7f7"
type input "#f4f4f4"
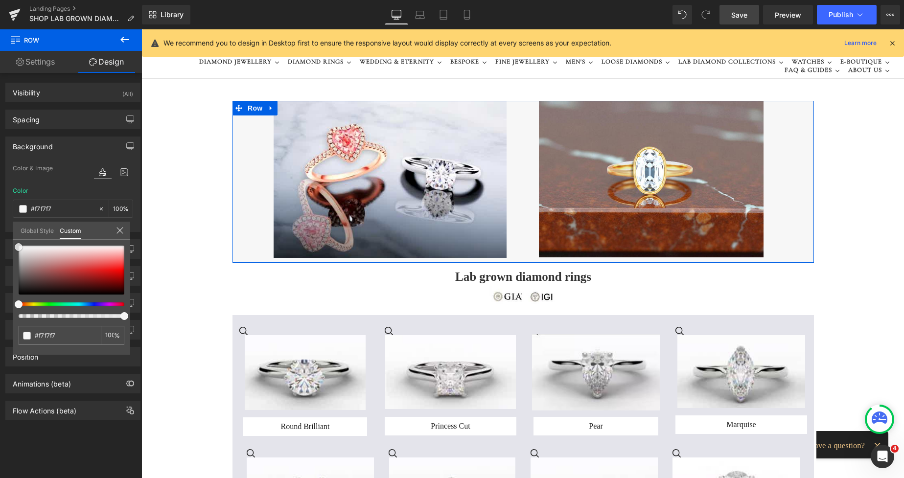
type input "#f4f4f4"
type input "#eaeaea"
type input "#e5e5e5"
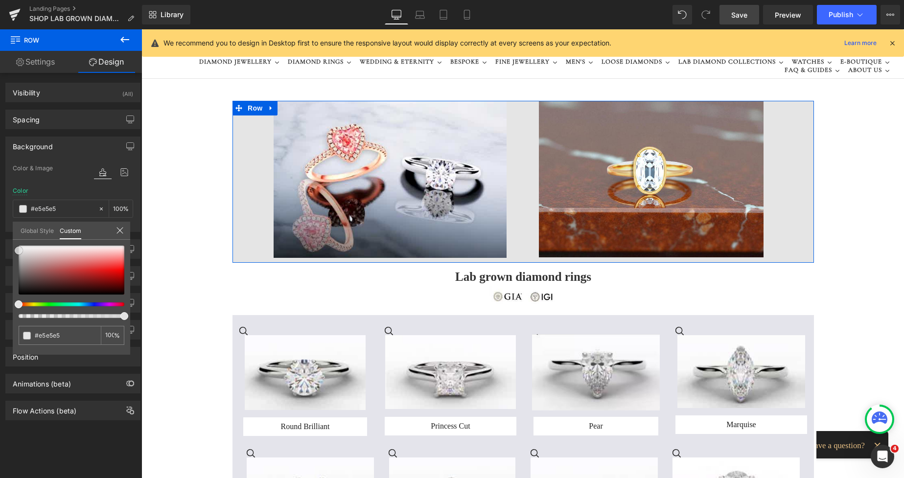
type input "#e8e8e8"
type input "#ededed"
drag, startPoint x: 20, startPoint y: 248, endPoint x: 13, endPoint y: 249, distance: 6.9
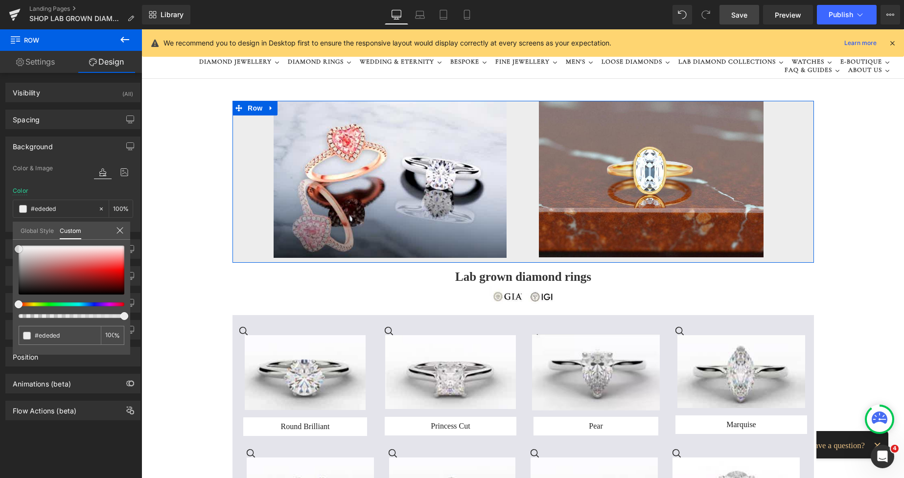
click at [13, 249] on div "#ededed 100 %" at bounding box center [71, 300] width 117 height 109
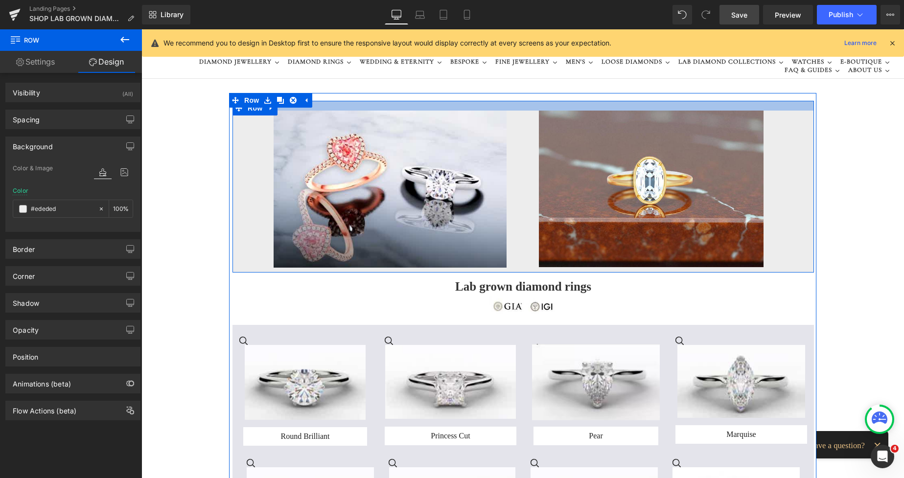
drag, startPoint x: 515, startPoint y: 102, endPoint x: 525, endPoint y: 112, distance: 14.2
click at [525, 112] on div "Image Image Row 33px" at bounding box center [524, 187] width 582 height 172
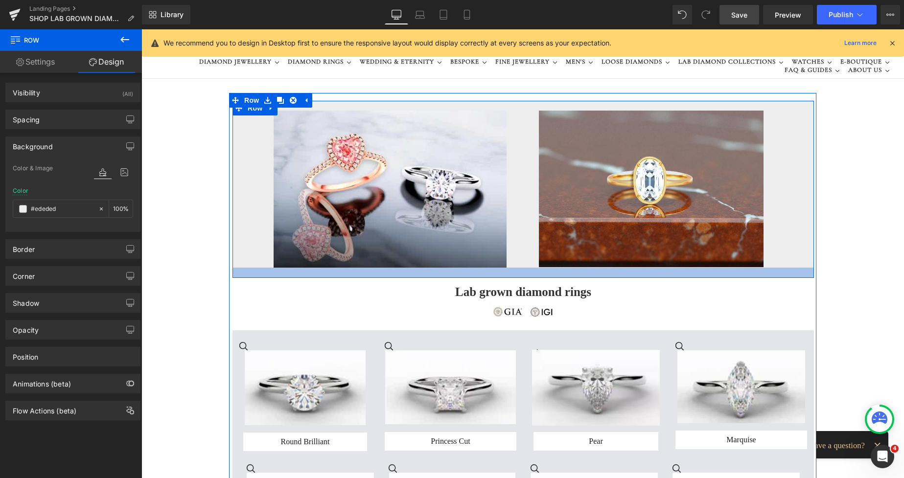
drag, startPoint x: 486, startPoint y: 269, endPoint x: 489, endPoint y: 274, distance: 6.1
click at [489, 274] on div at bounding box center [524, 273] width 582 height 10
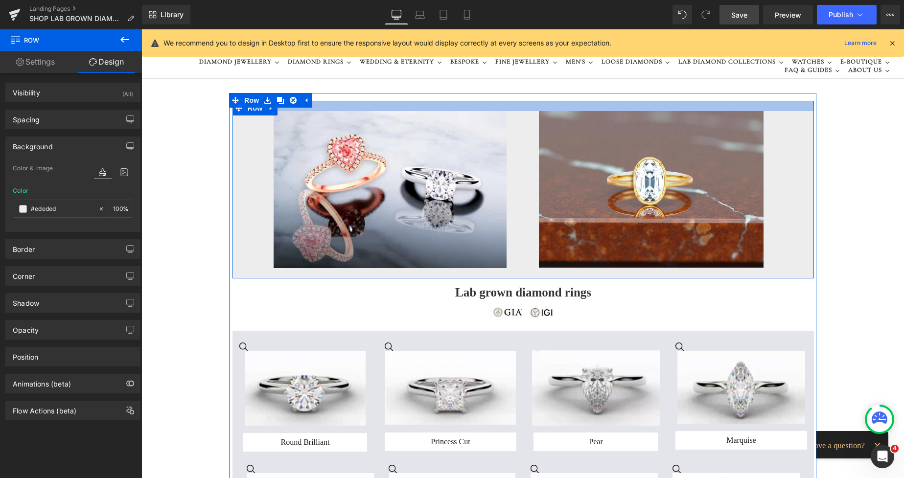
click at [516, 108] on div at bounding box center [524, 106] width 582 height 10
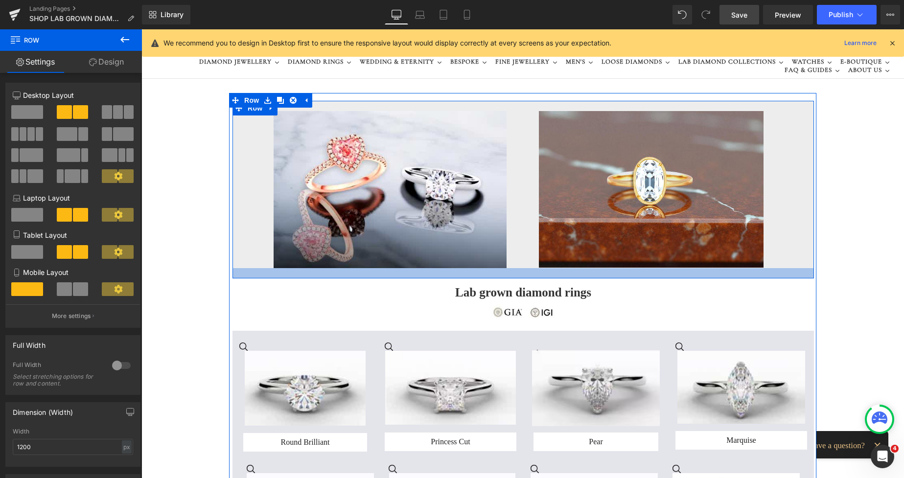
click at [606, 275] on div at bounding box center [524, 273] width 582 height 10
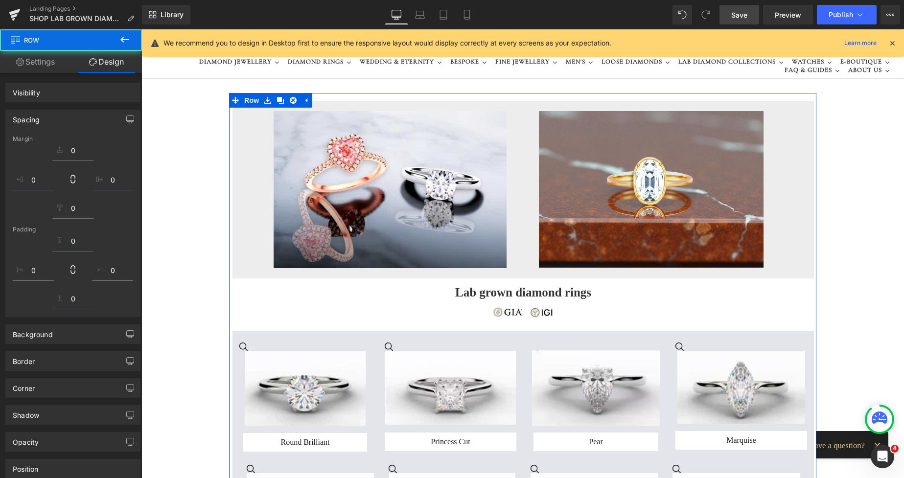
click at [461, 294] on h1 "Lab grown diamond rings" at bounding box center [523, 292] width 567 height 15
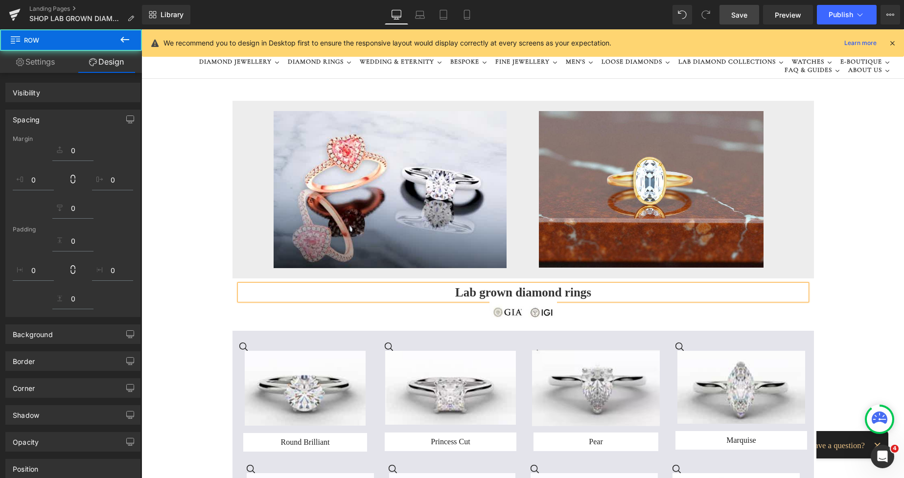
click at [463, 293] on h1 "Lab grown diamond rings" at bounding box center [523, 292] width 567 height 15
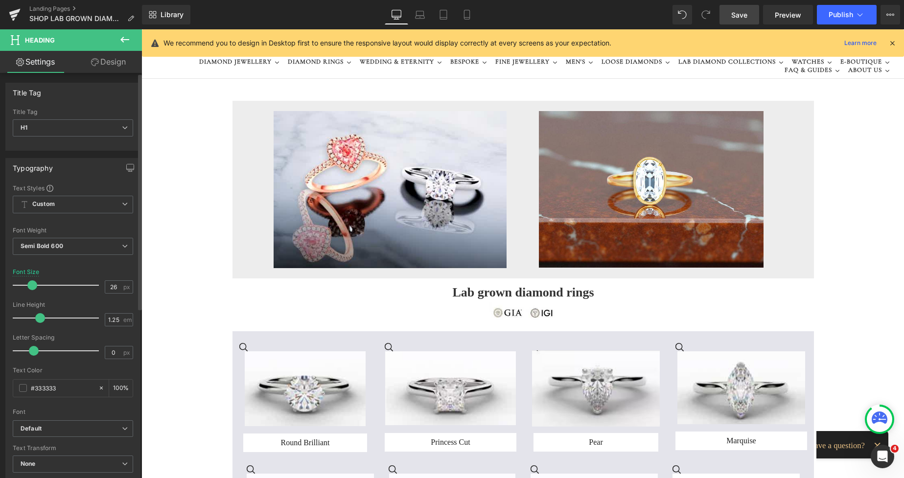
type input "23"
click at [29, 286] on span at bounding box center [32, 286] width 10 height 10
click at [420, 11] on icon at bounding box center [419, 13] width 7 height 4
type input "100"
click at [466, 16] on icon at bounding box center [467, 15] width 10 height 10
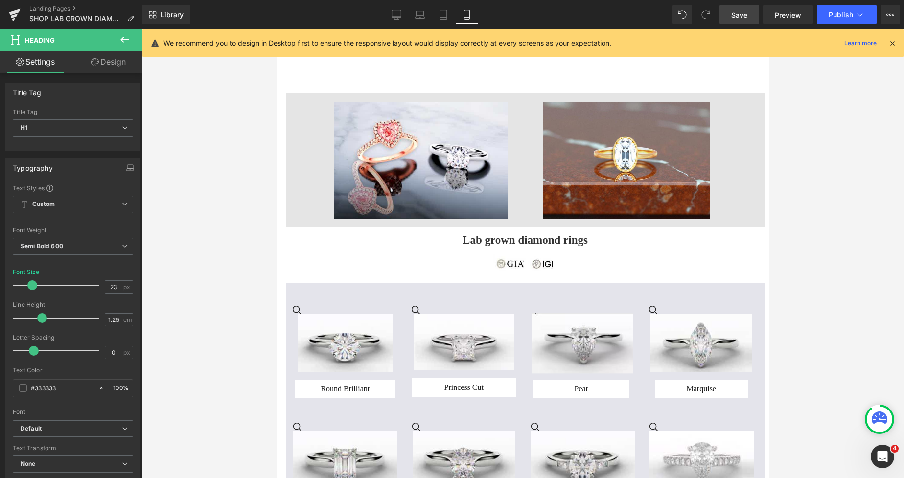
click at [535, 118] on div "Image" at bounding box center [650, 160] width 230 height 117
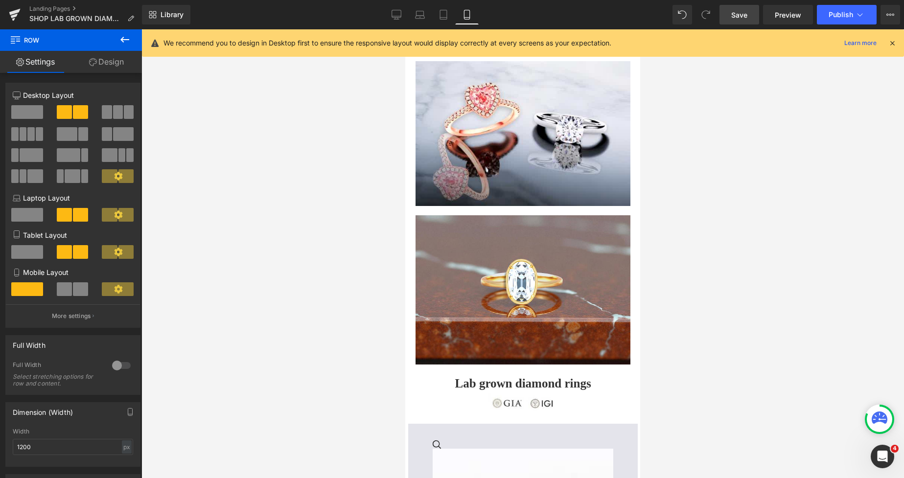
scroll to position [0, 0]
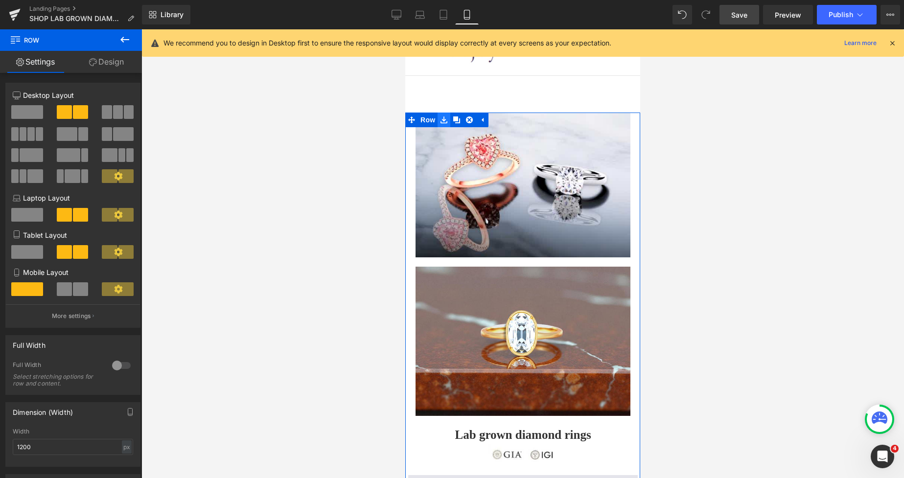
click at [446, 121] on icon at bounding box center [444, 120] width 7 height 7
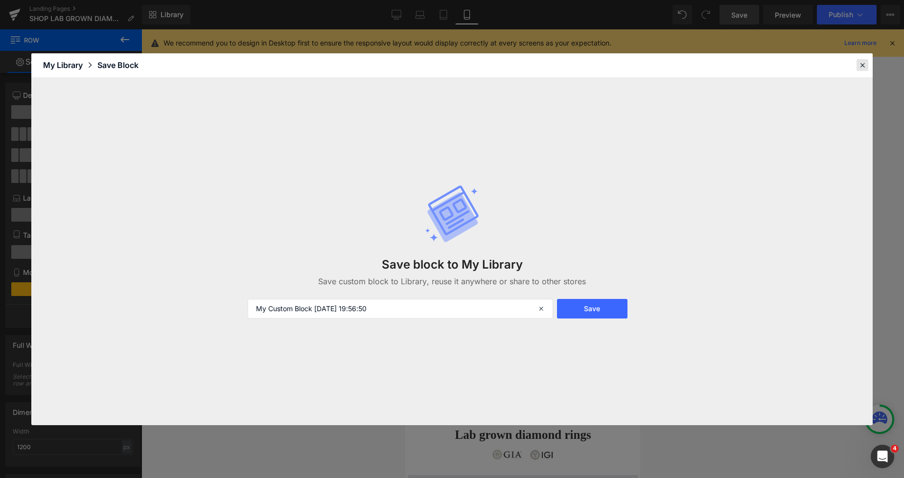
click at [862, 63] on icon at bounding box center [862, 65] width 9 height 9
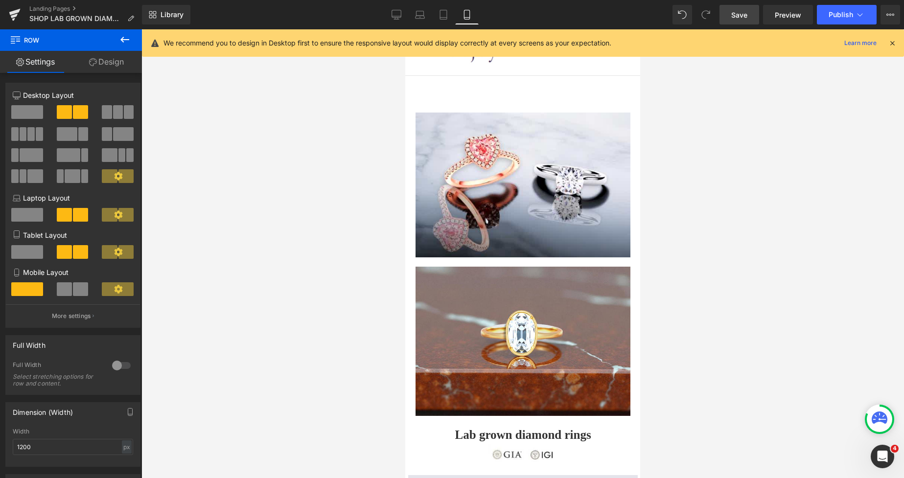
click at [568, 112] on div "0" at bounding box center [522, 70] width 235 height 83
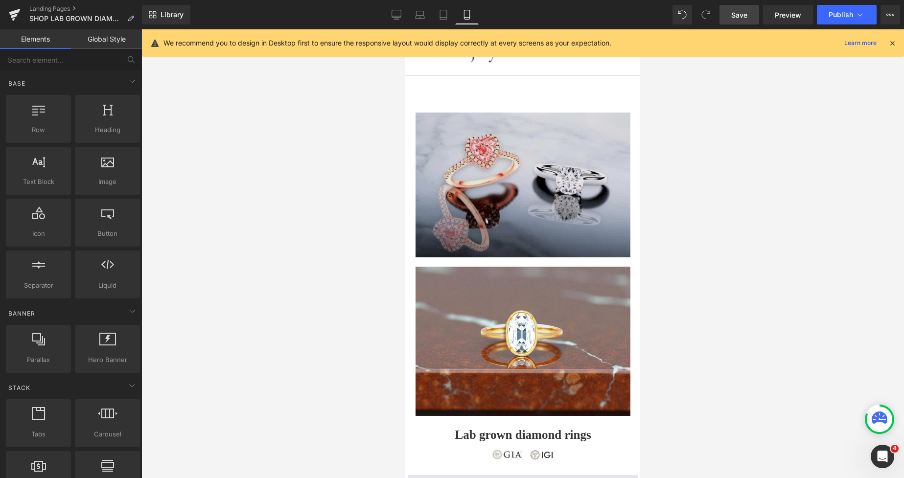
click at [405, 29] on div at bounding box center [405, 29] width 0 height 0
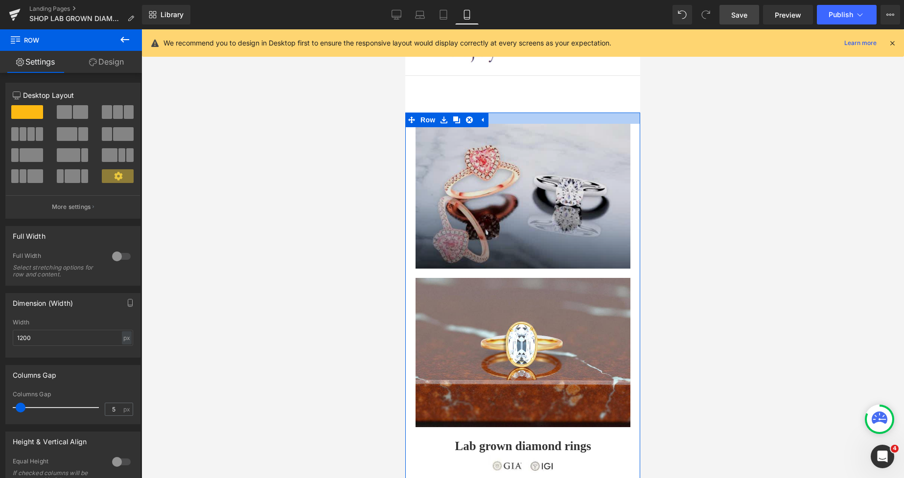
drag, startPoint x: 565, startPoint y: 114, endPoint x: 571, endPoint y: 125, distance: 12.7
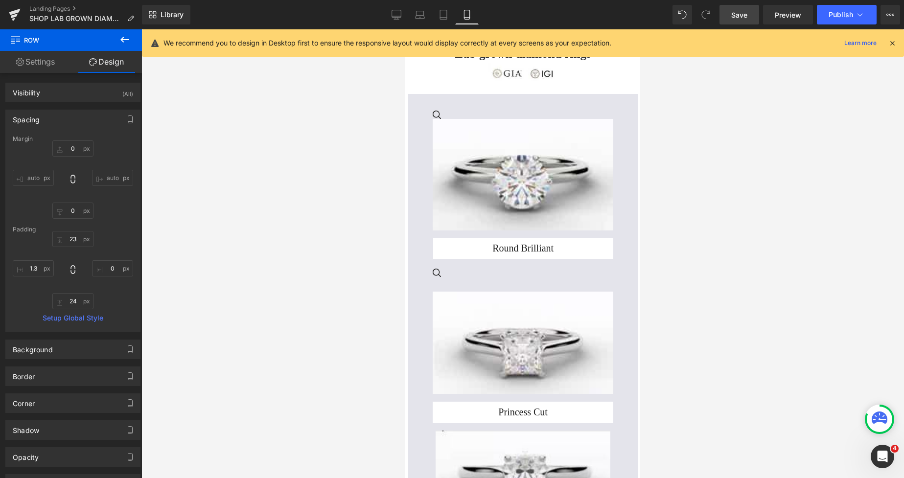
scroll to position [356, 0]
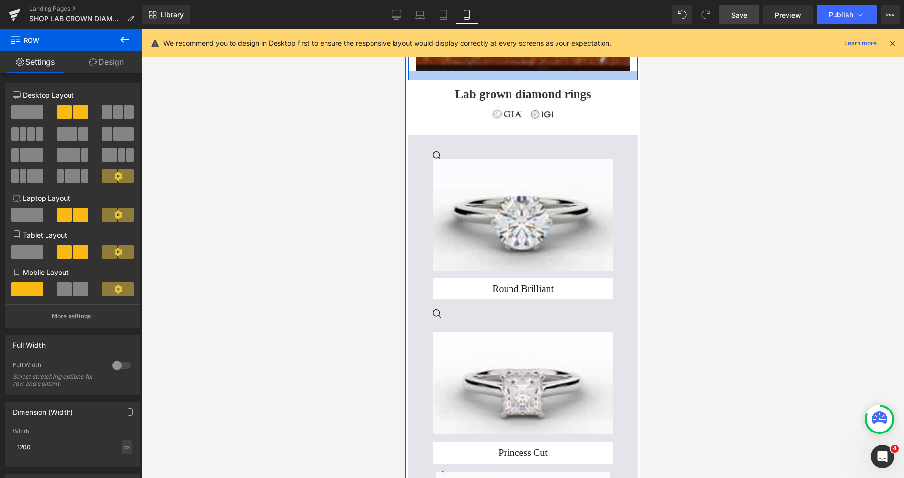
drag, startPoint x: 579, startPoint y: 64, endPoint x: 597, endPoint y: 103, distance: 43.2
click at [585, 71] on div at bounding box center [523, 75] width 230 height 9
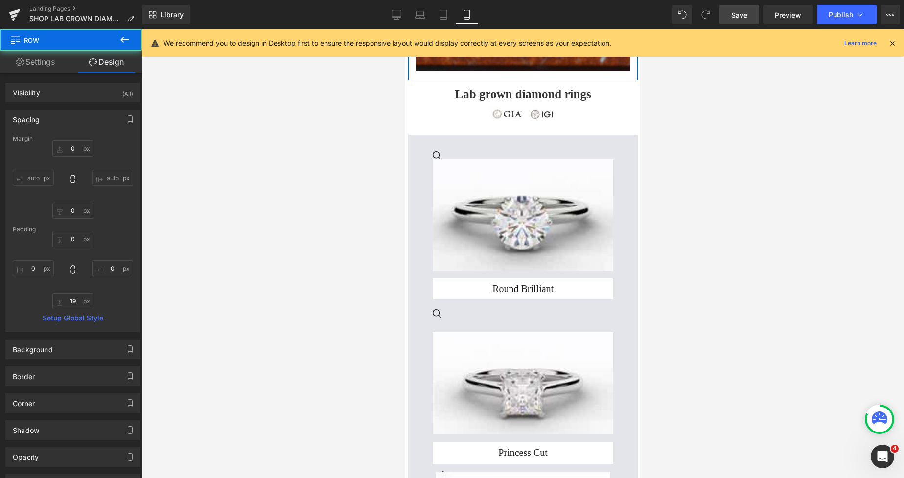
click at [107, 63] on link "Design" at bounding box center [106, 62] width 71 height 22
click at [44, 69] on link "Settings" at bounding box center [35, 62] width 71 height 22
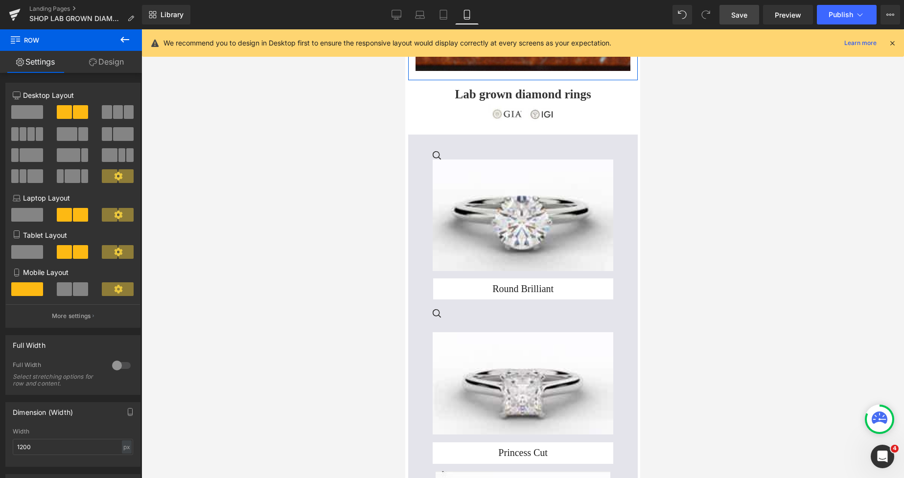
click at [115, 62] on link "Design" at bounding box center [106, 62] width 71 height 22
type input "0"
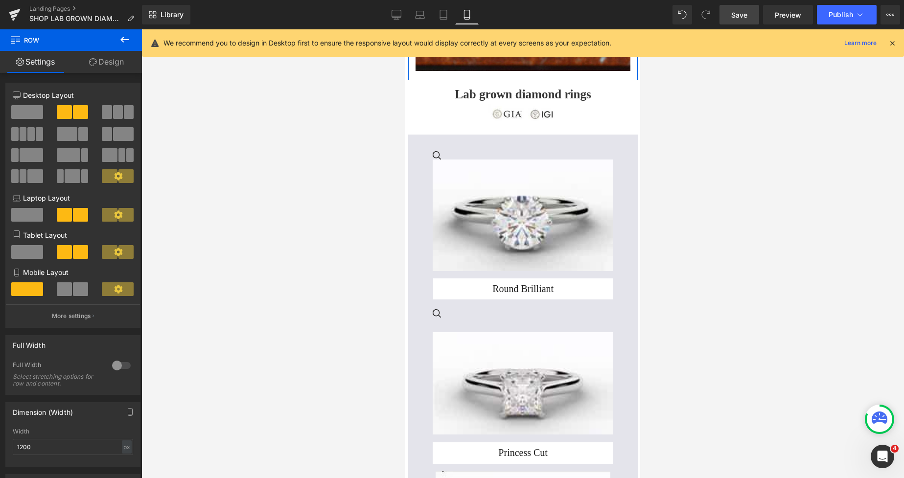
type input "19"
type input "0"
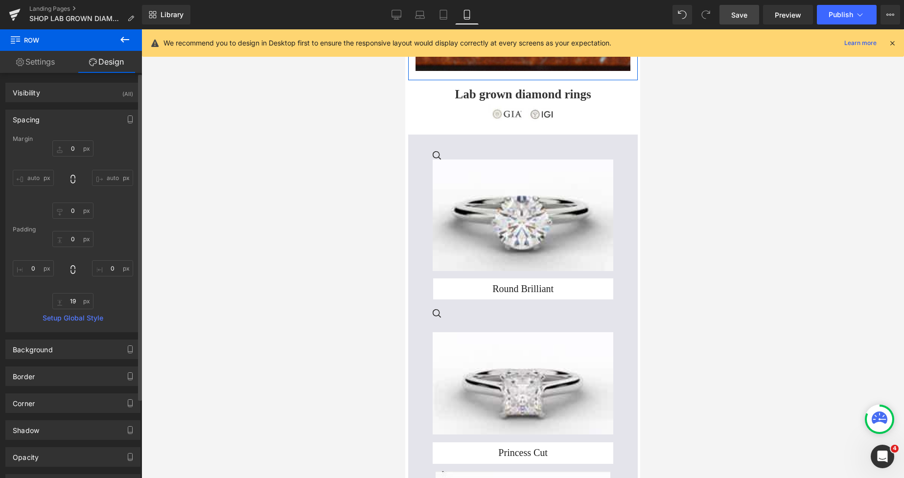
click at [28, 124] on div "Spacing" at bounding box center [73, 119] width 134 height 19
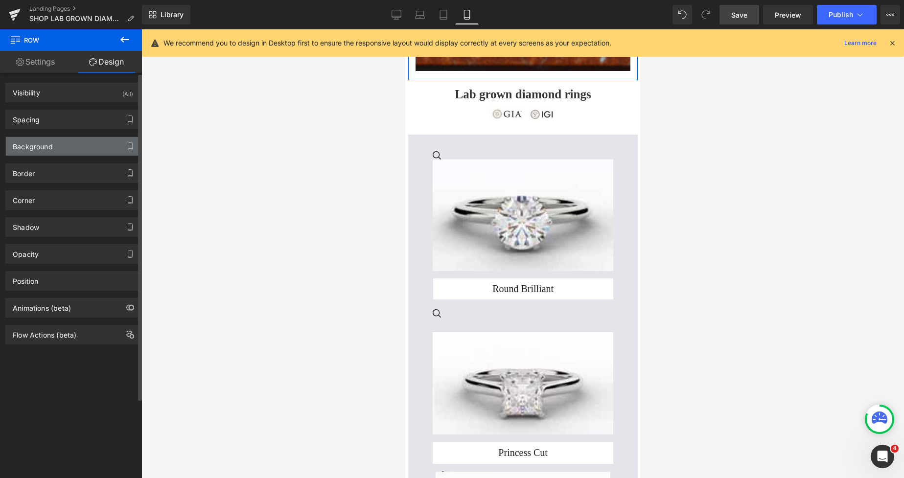
click at [25, 144] on div "Background" at bounding box center [33, 144] width 40 height 14
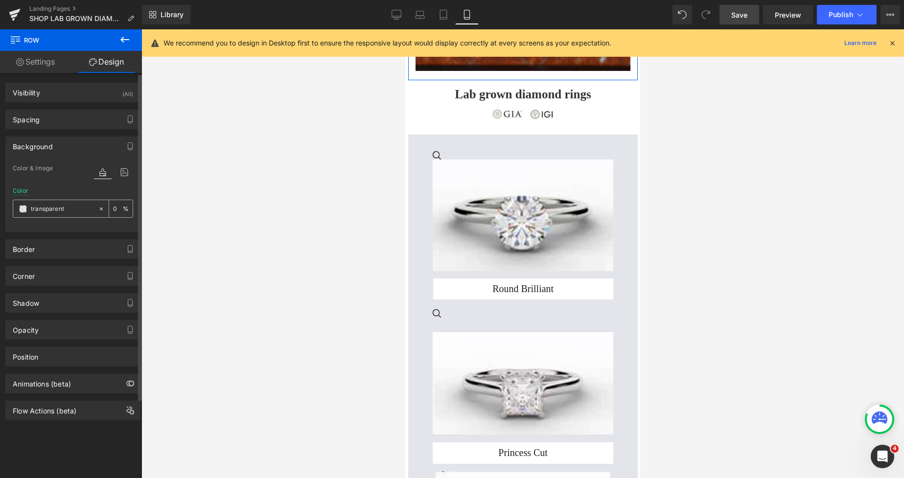
click at [26, 210] on div "transparent" at bounding box center [55, 208] width 85 height 17
click at [25, 210] on span at bounding box center [23, 209] width 8 height 8
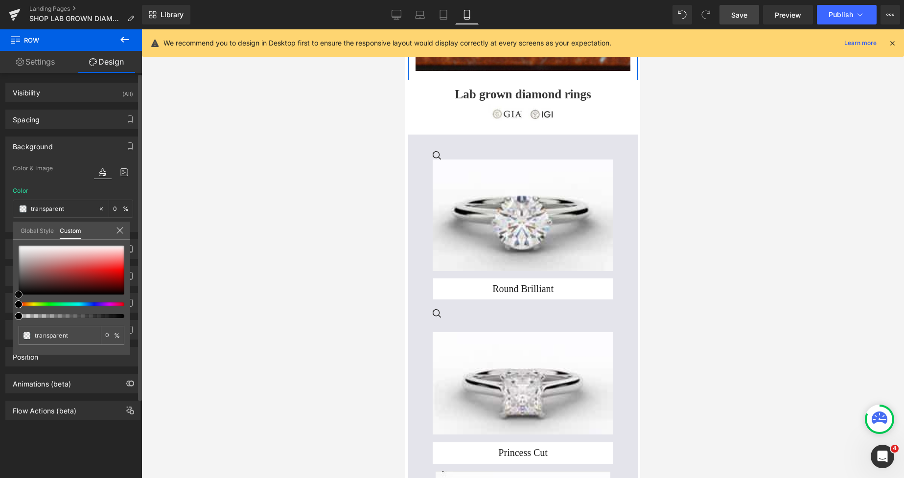
type input "#464242"
type input "100"
type input "#464242"
type input "100"
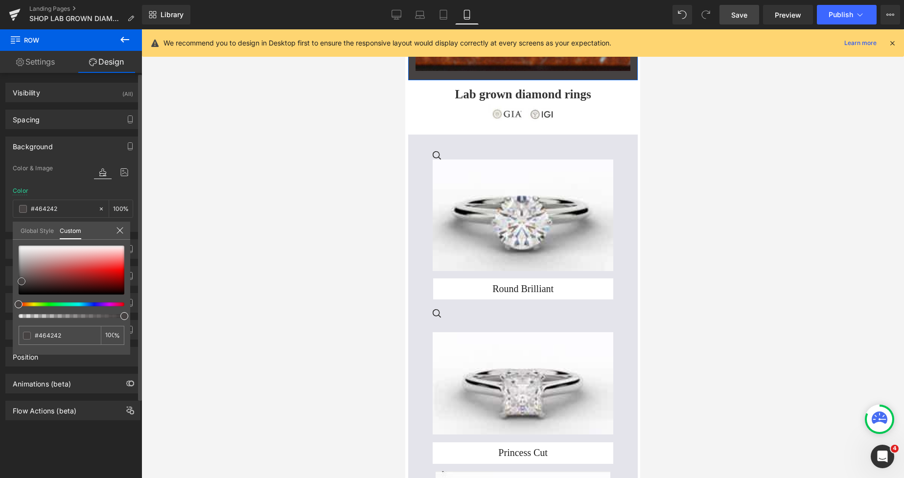
type input "#494545"
type input "#797070"
type input "#817777"
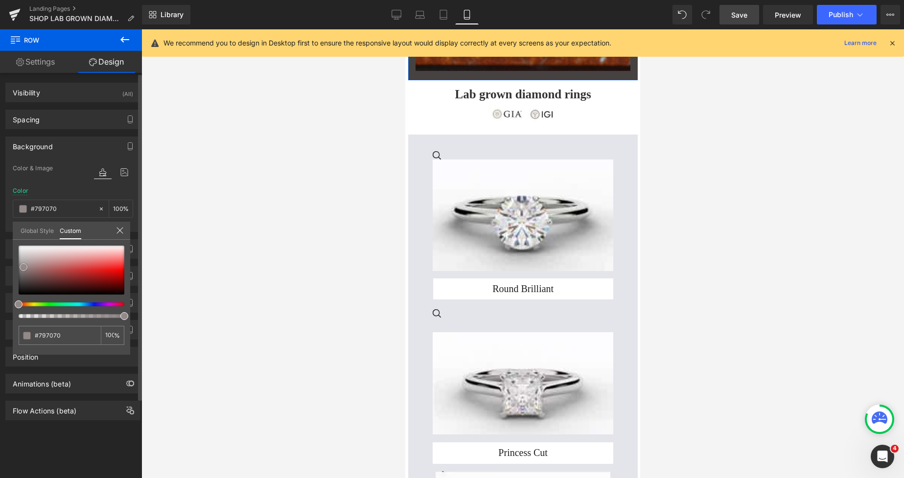
type input "#817777"
type input "#908787"
type input "#998e8e"
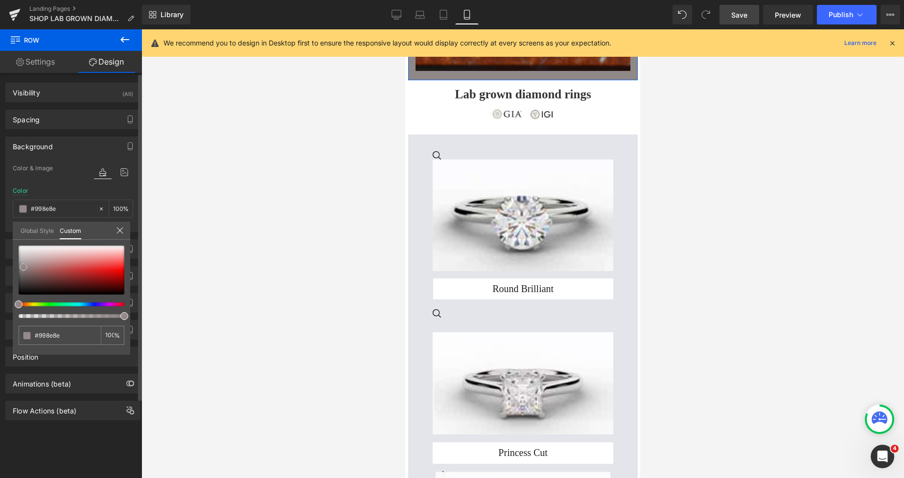
type input "#9e9393"
type input "#a09696"
type input "#a19a9a"
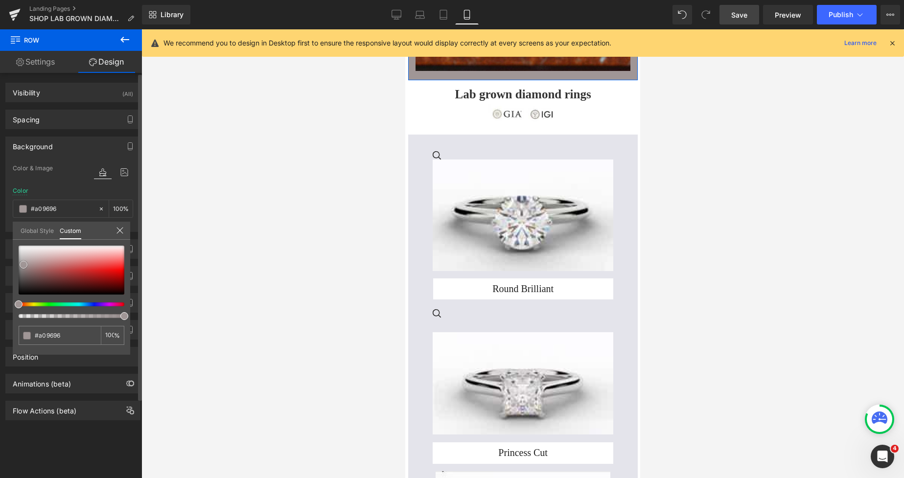
type input "#a19a9a"
type input "#a9a2a2"
type input "#aaa5a5"
drag, startPoint x: 22, startPoint y: 282, endPoint x: 18, endPoint y: 252, distance: 29.6
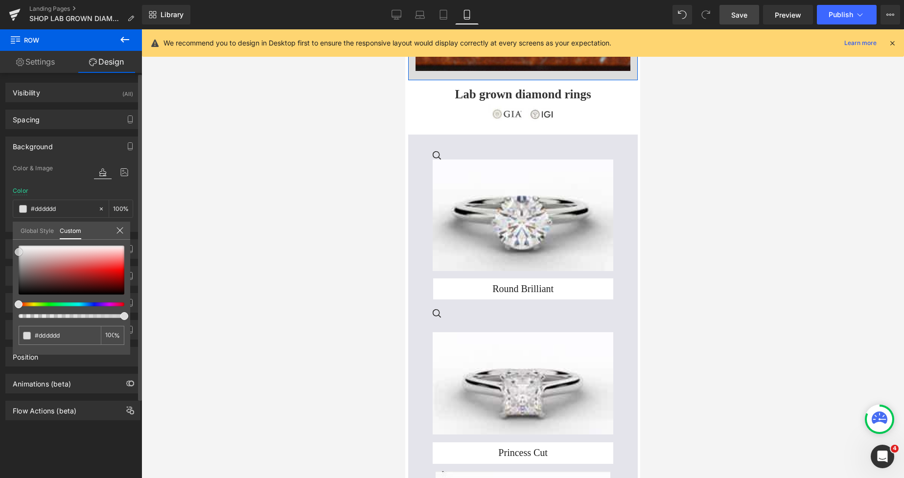
click at [19, 252] on div at bounding box center [72, 270] width 106 height 49
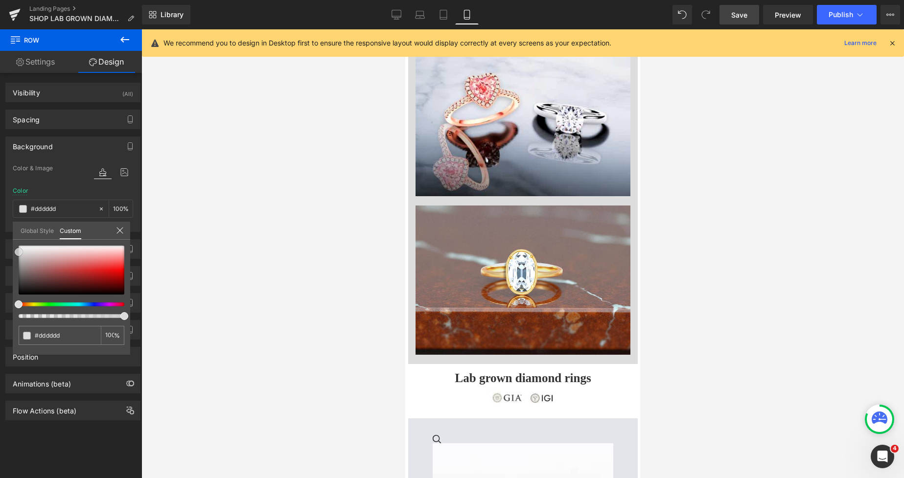
scroll to position [42, 0]
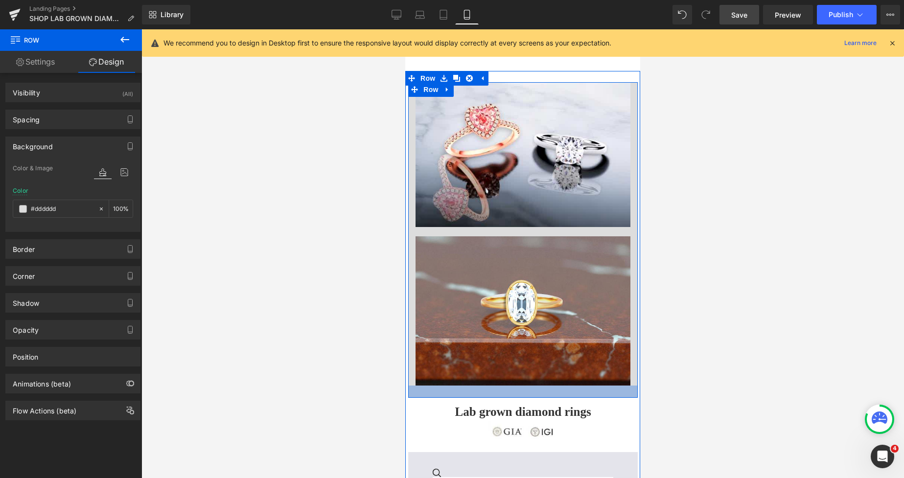
click at [462, 386] on div at bounding box center [523, 392] width 230 height 12
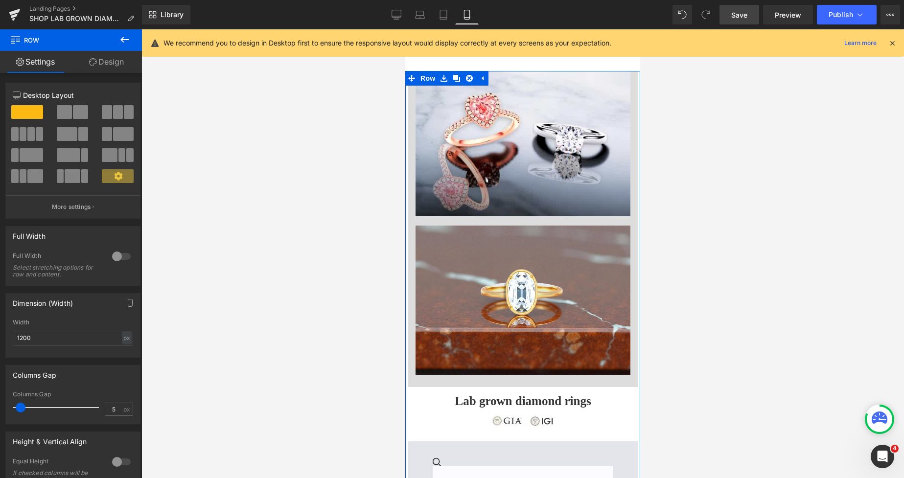
drag, startPoint x: 601, startPoint y: 85, endPoint x: 597, endPoint y: 71, distance: 14.7
click at [597, 71] on div at bounding box center [522, 71] width 235 height 0
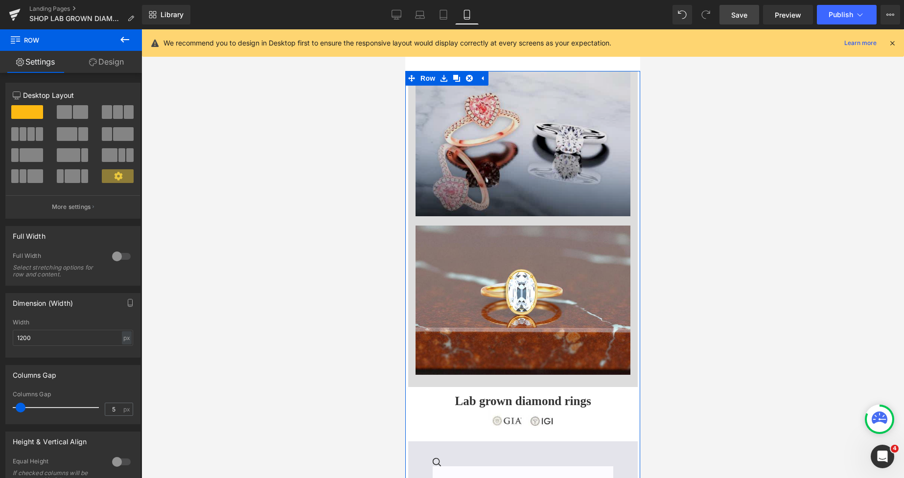
click at [605, 74] on img at bounding box center [523, 143] width 215 height 145
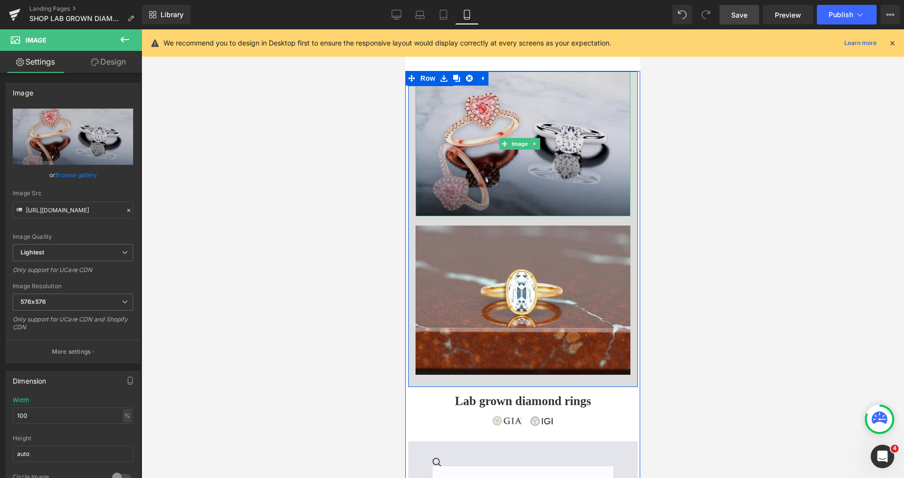
click at [611, 74] on img at bounding box center [523, 143] width 215 height 145
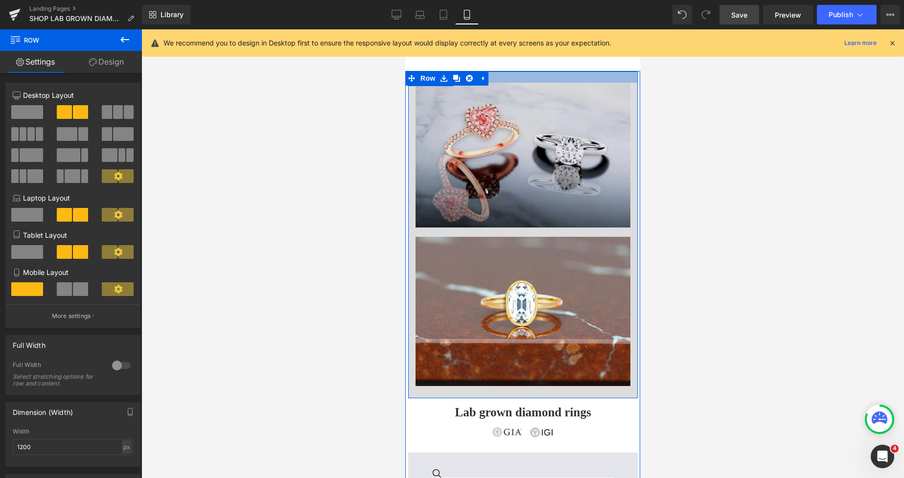
drag, startPoint x: 613, startPoint y: 72, endPoint x: 614, endPoint y: 84, distance: 11.4
click at [614, 84] on div "Image Image Row 33px" at bounding box center [523, 234] width 230 height 327
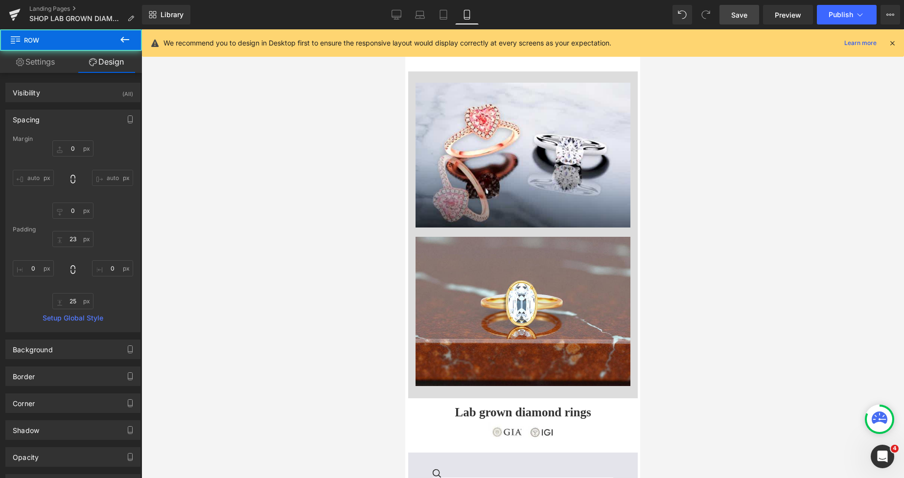
click at [702, 102] on div at bounding box center [522, 253] width 763 height 449
click at [740, 14] on span "Save" at bounding box center [739, 15] width 16 height 10
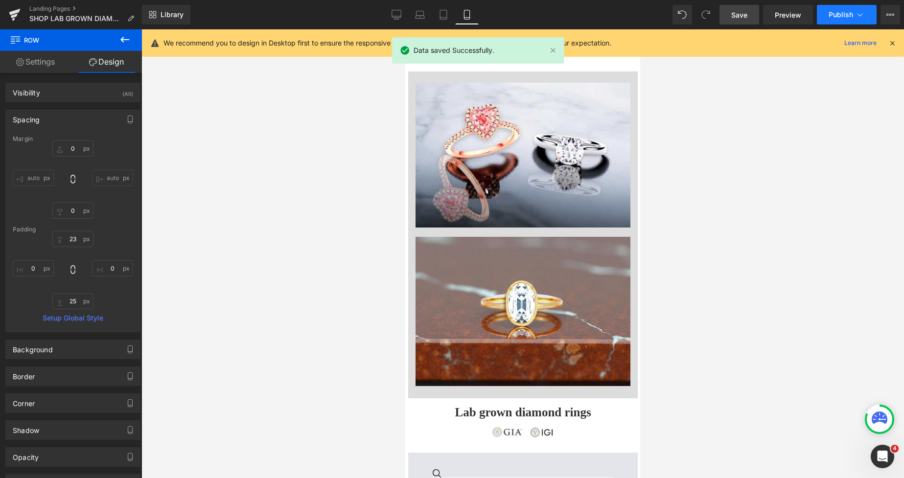
click at [839, 10] on button "Publish" at bounding box center [847, 15] width 60 height 20
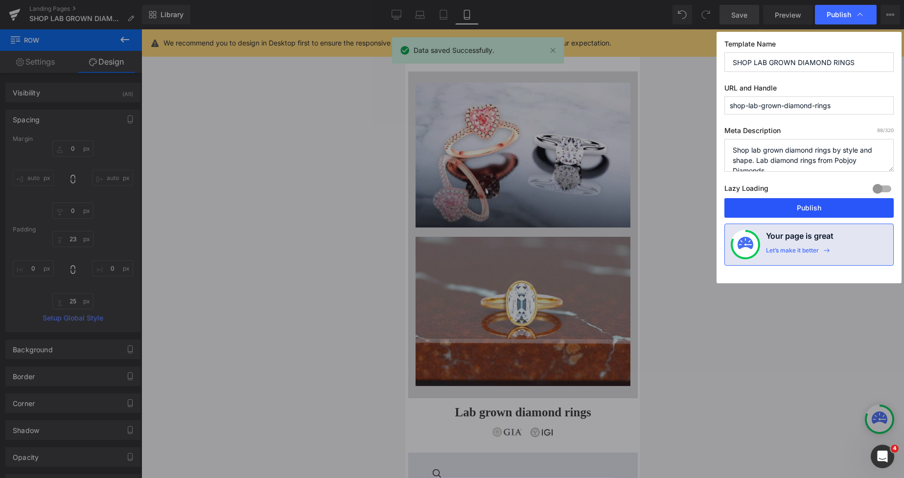
click at [774, 208] on button "Publish" at bounding box center [809, 208] width 169 height 20
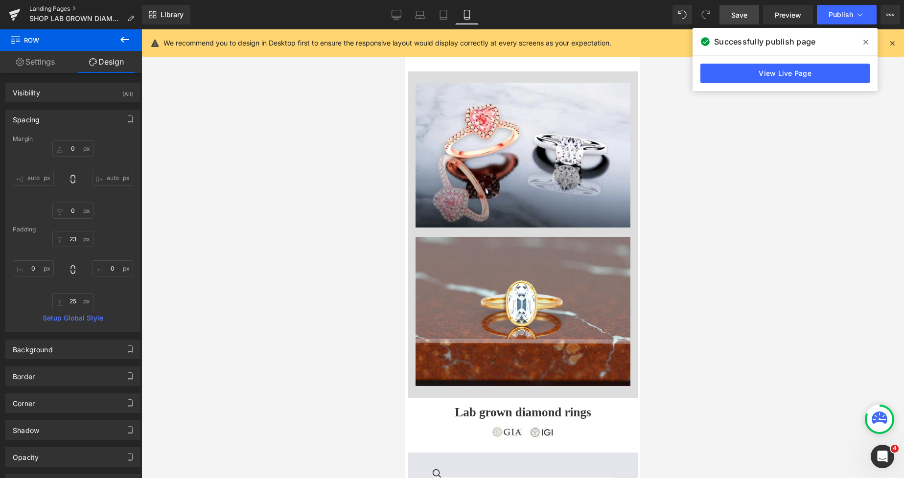
click at [53, 9] on link "Landing Pages" at bounding box center [85, 9] width 113 height 8
